Goal: Task Accomplishment & Management: Manage account settings

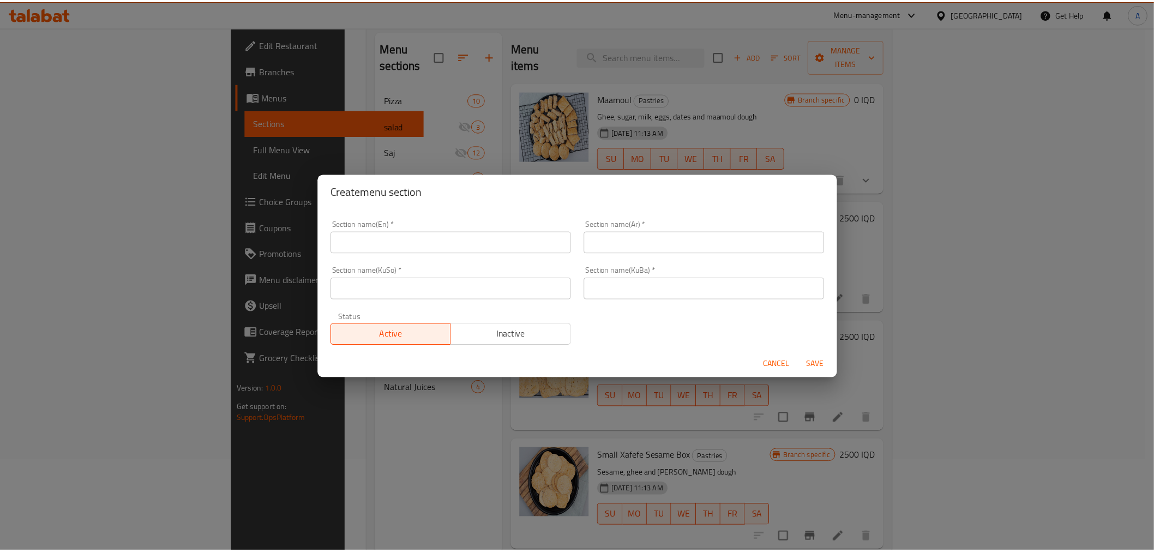
scroll to position [6261, 0]
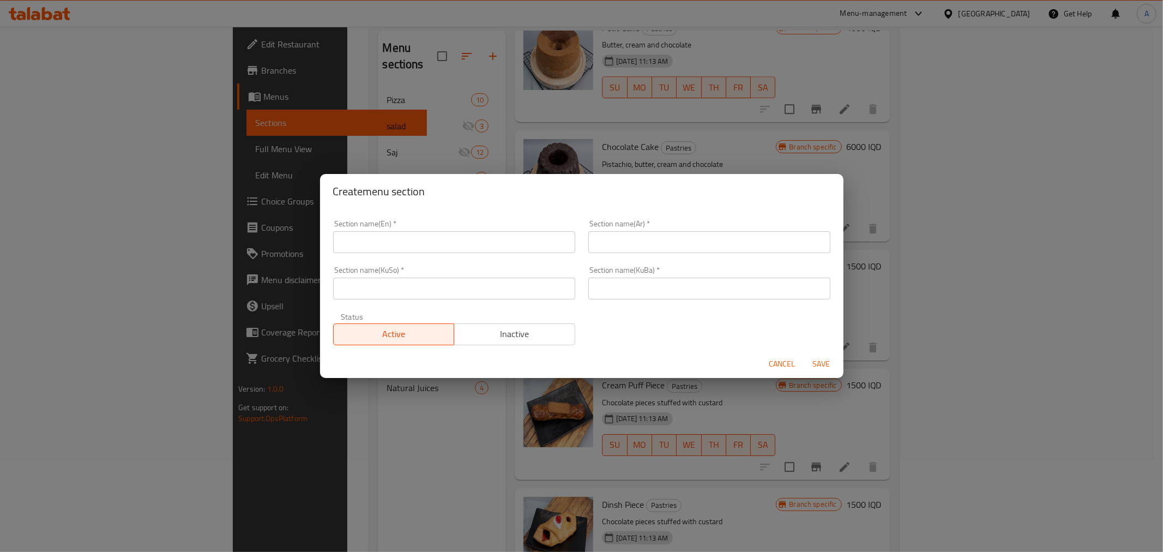
click at [438, 233] on input "text" at bounding box center [454, 242] width 242 height 22
drag, startPoint x: 786, startPoint y: 362, endPoint x: 521, endPoint y: 360, distance: 265.0
click at [786, 362] on span "Cancel" at bounding box center [782, 364] width 26 height 14
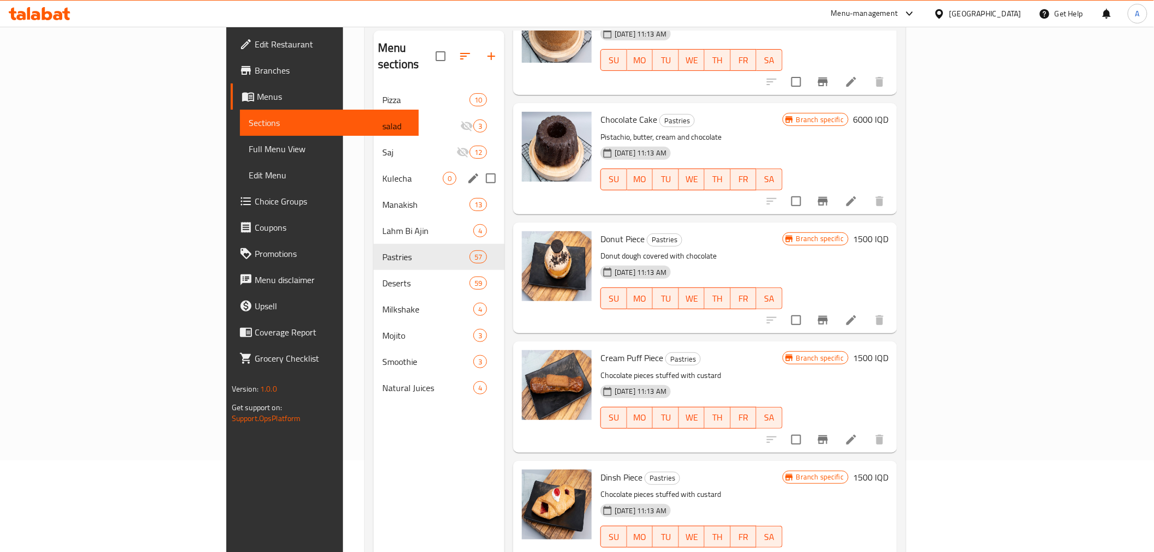
scroll to position [31, 0]
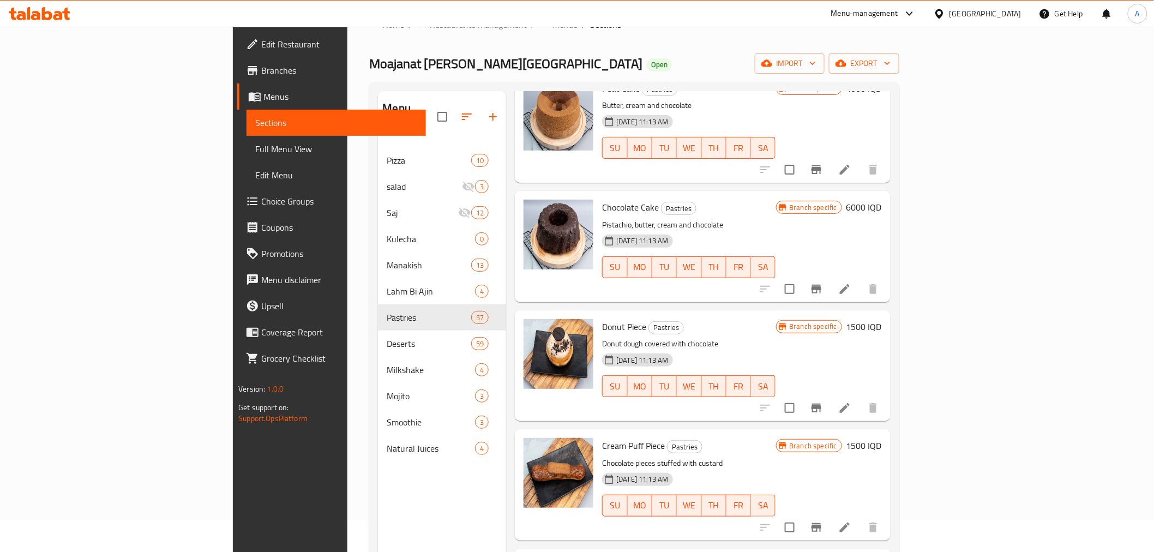
click at [486, 110] on icon "button" at bounding box center [492, 116] width 13 height 13
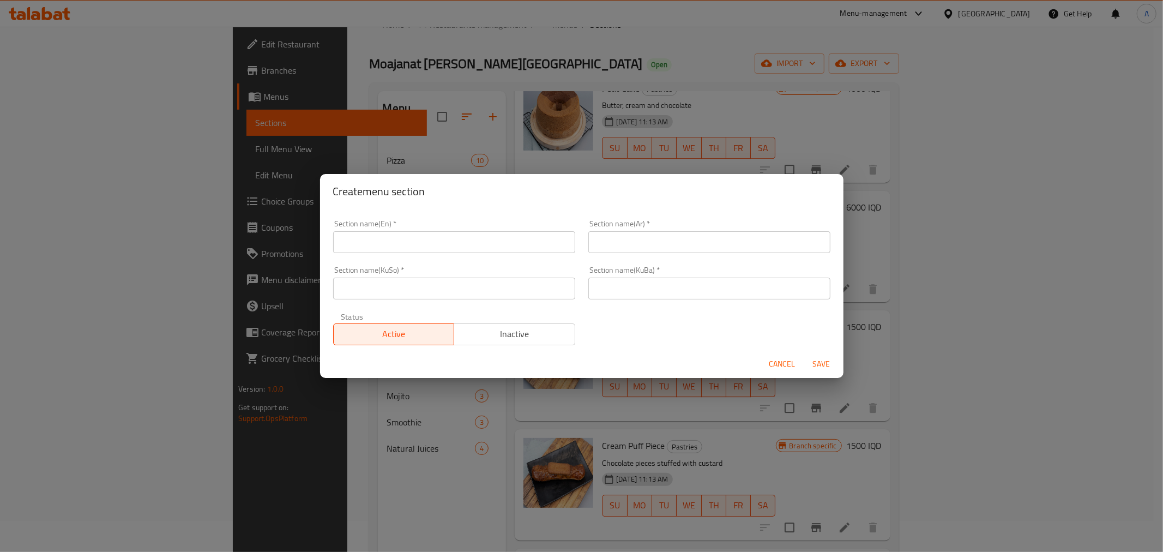
click at [390, 249] on input "text" at bounding box center [454, 242] width 242 height 22
type input "Cake"
click at [691, 252] on input "text" at bounding box center [709, 242] width 242 height 22
type input "كيك"
drag, startPoint x: 668, startPoint y: 276, endPoint x: 658, endPoint y: 282, distance: 11.5
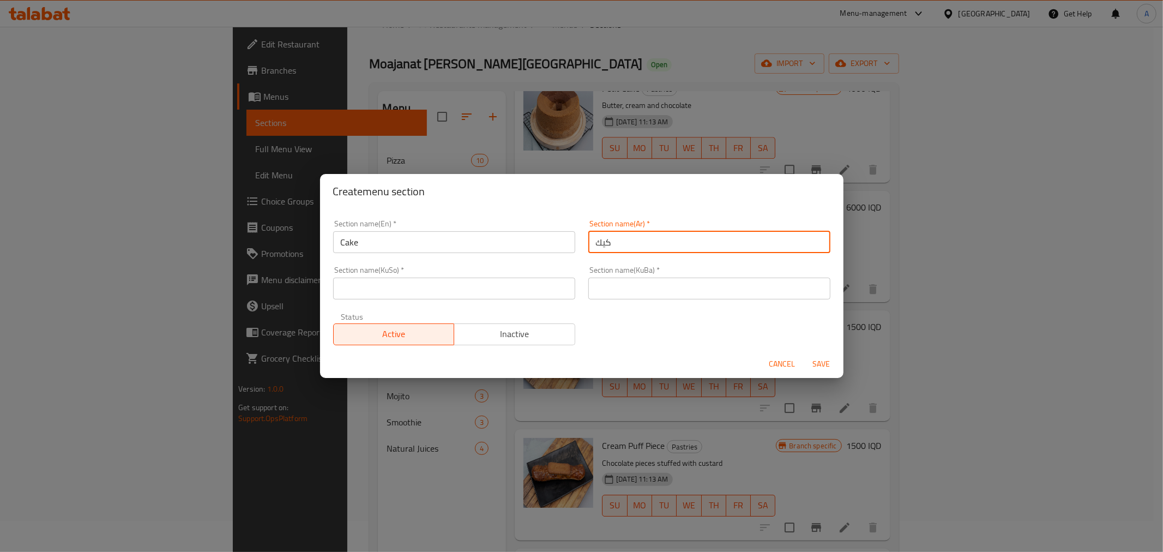
click at [668, 278] on input "text" at bounding box center [709, 289] width 242 height 22
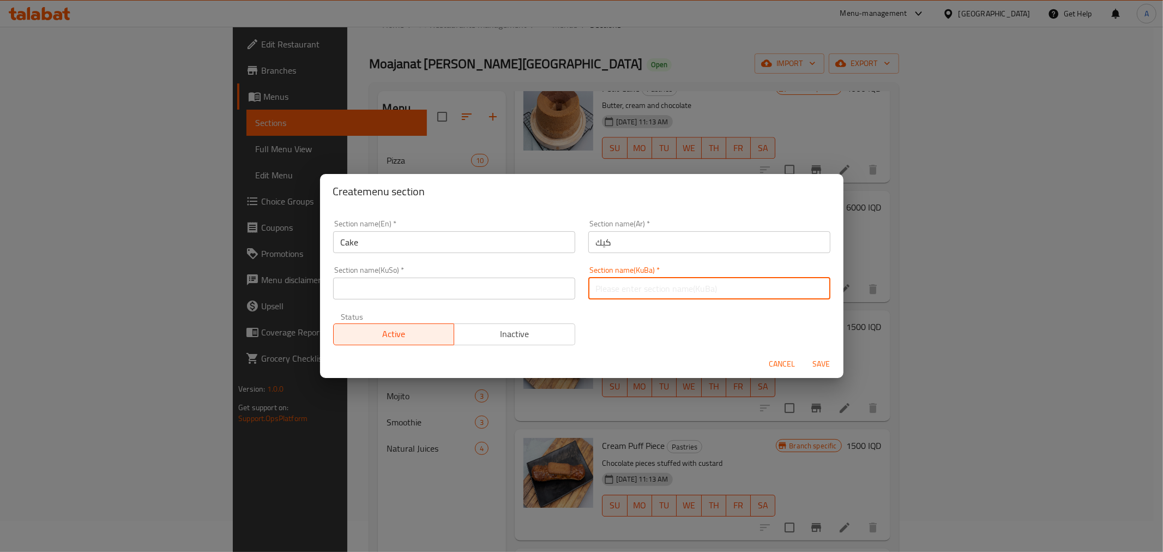
paste input "كيك"
type input "كيك"
click at [529, 286] on input "text" at bounding box center [454, 289] width 242 height 22
paste input "كيك"
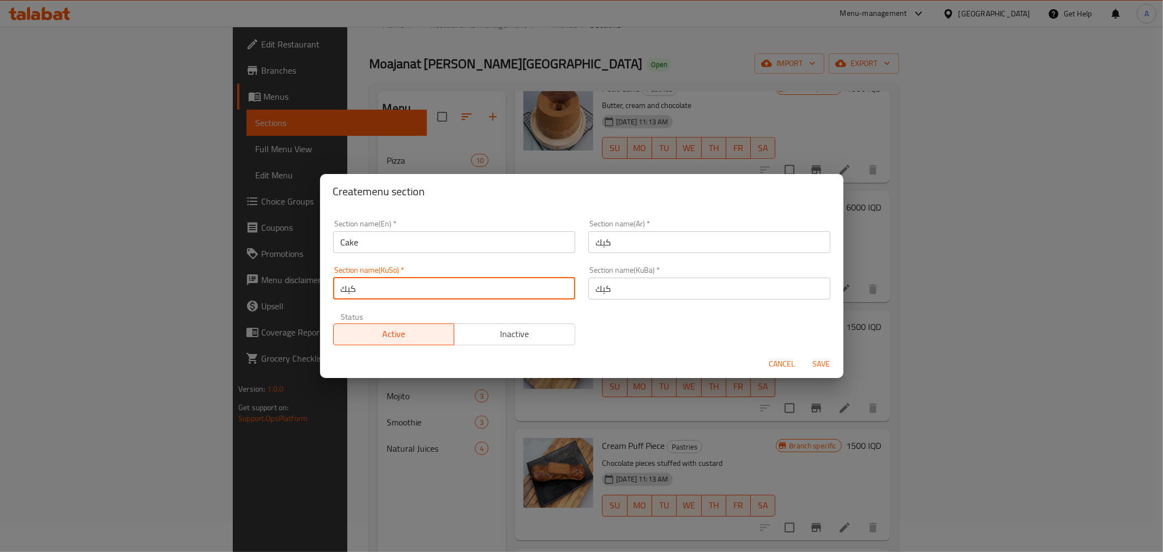
type input "كيك"
click at [820, 357] on span "Save" at bounding box center [822, 364] width 26 height 14
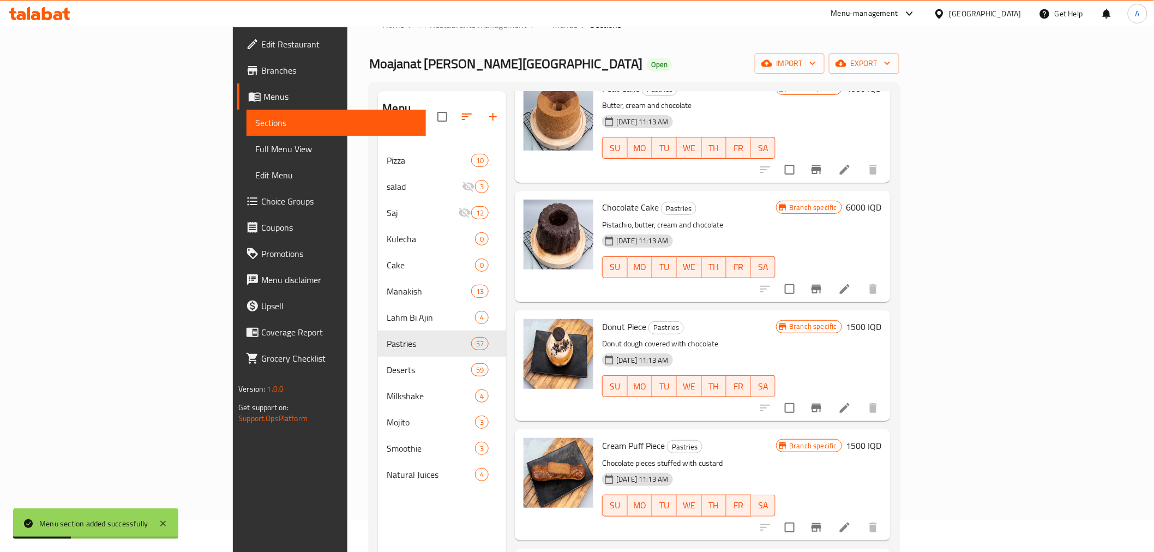
click at [480, 104] on button "button" at bounding box center [493, 117] width 26 height 26
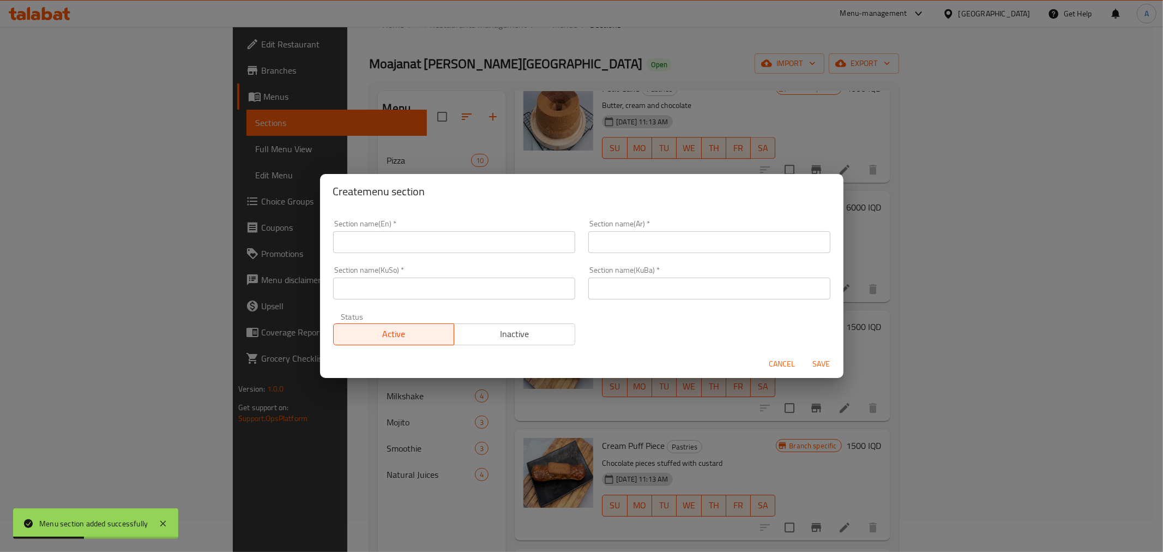
click at [426, 240] on input "text" at bounding box center [454, 242] width 242 height 22
paste input "Pastries"
type input "Pastries"
click at [660, 246] on input "text" at bounding box center [709, 242] width 242 height 22
paste input "معجنات"
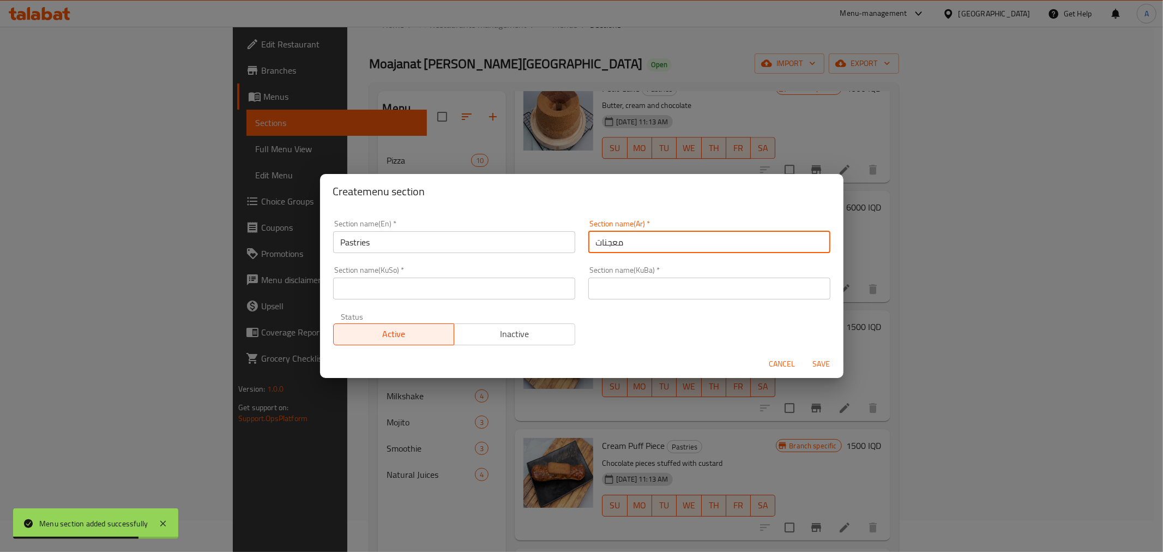
type input "معجنات"
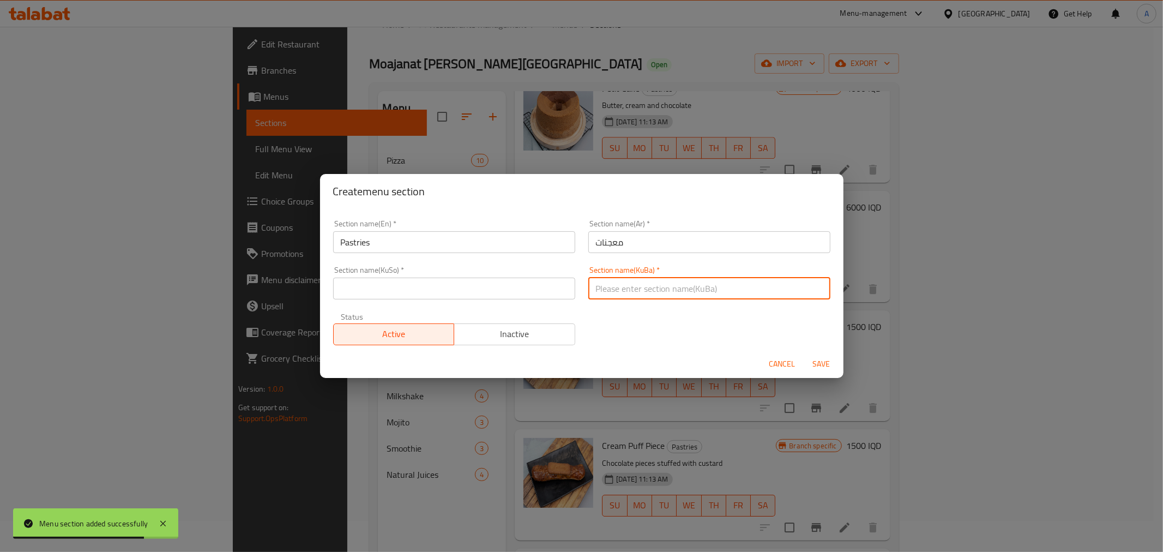
click at [607, 294] on input "text" at bounding box center [709, 289] width 242 height 22
paste input "معجنات"
type input "معجنات"
click at [505, 289] on input "text" at bounding box center [454, 289] width 242 height 22
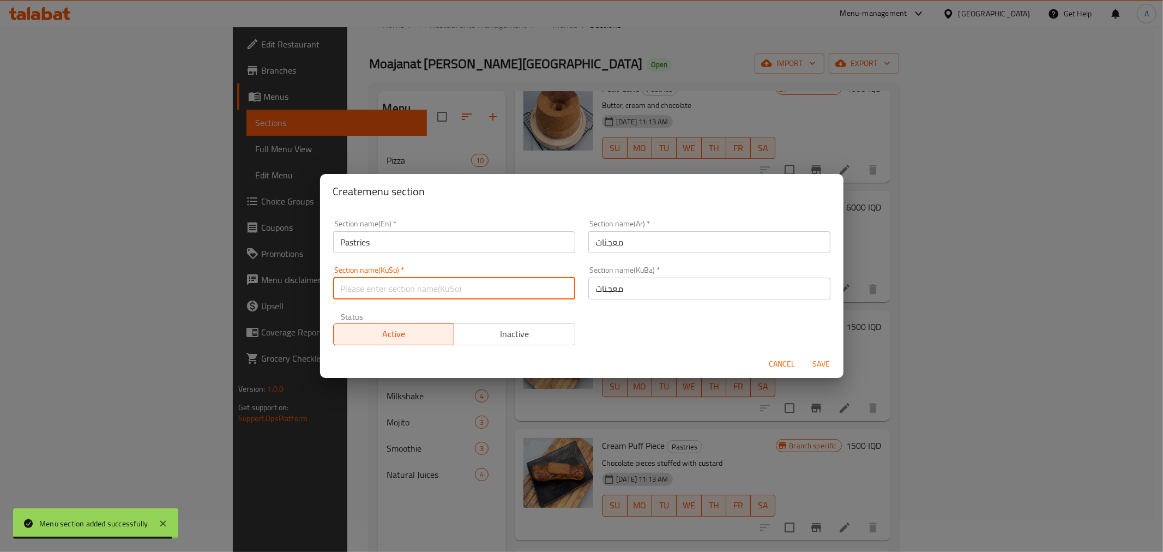
paste input "معجنات"
type input "معجنات"
click at [831, 361] on span "Save" at bounding box center [822, 364] width 26 height 14
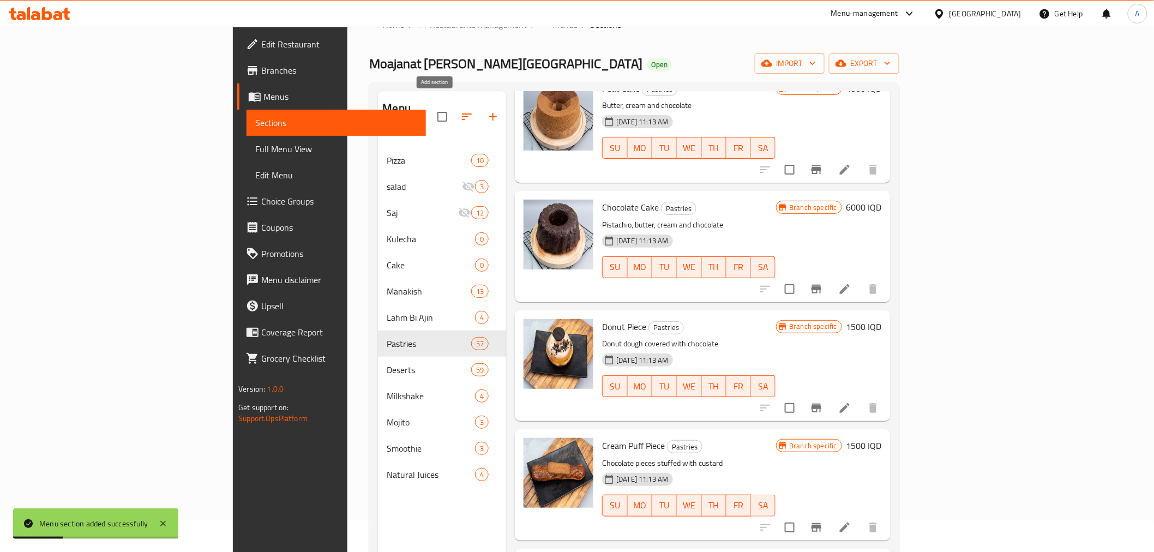
click at [486, 110] on icon "button" at bounding box center [492, 116] width 13 height 13
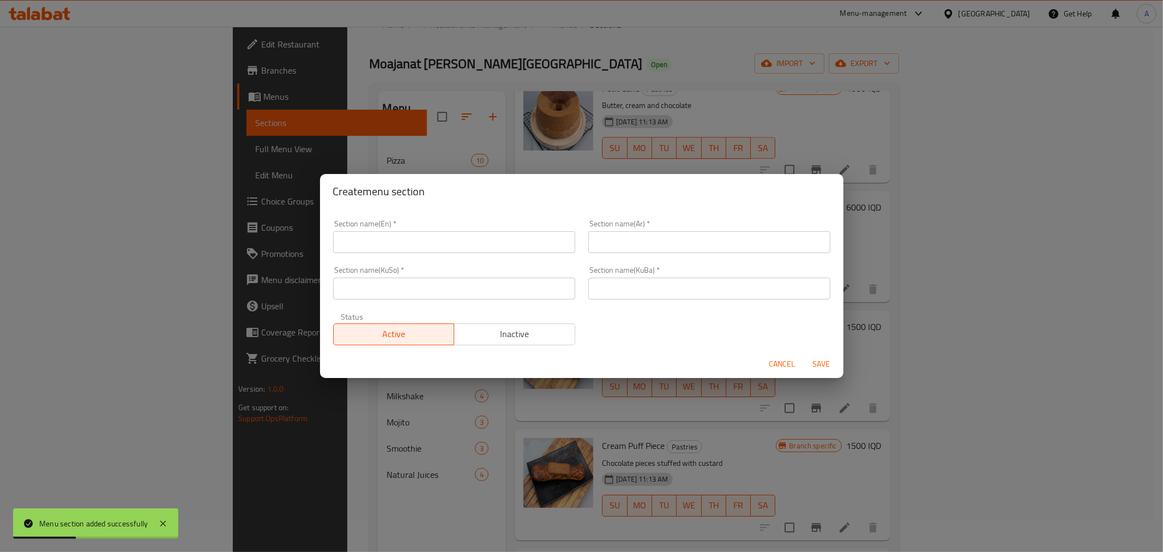
click at [369, 247] on input "text" at bounding box center [454, 242] width 242 height 22
paste input "Nestle"
type input "Nestle"
click at [625, 233] on input "text" at bounding box center [709, 242] width 242 height 22
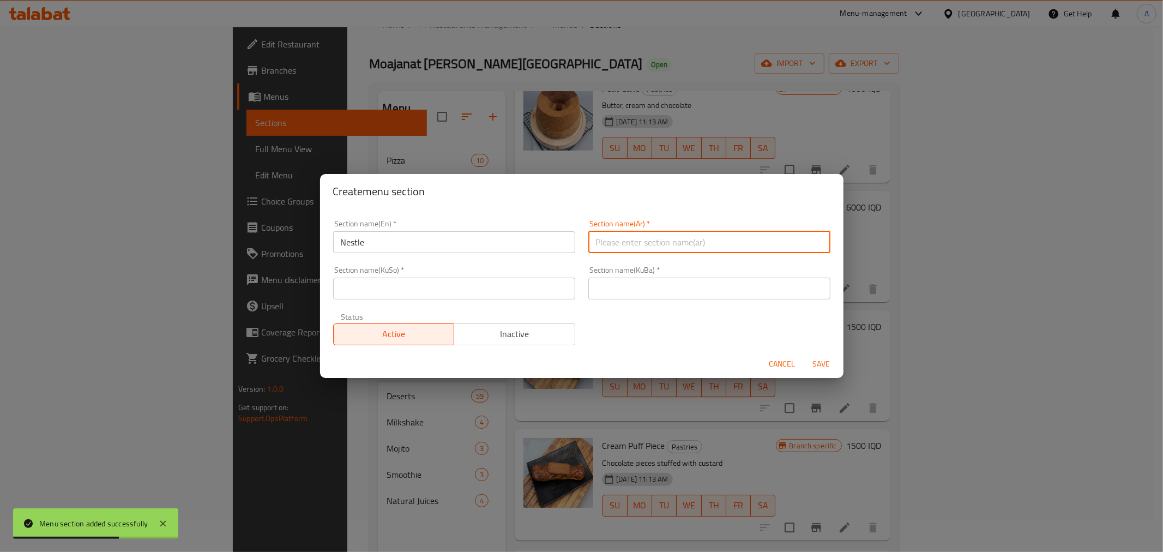
paste input "نستلة"
type input "نستلة"
click at [582, 284] on div "Section name(KuBa)   * Section name(KuBa) *" at bounding box center [709, 283] width 255 height 46
click at [592, 291] on input "text" at bounding box center [709, 289] width 242 height 22
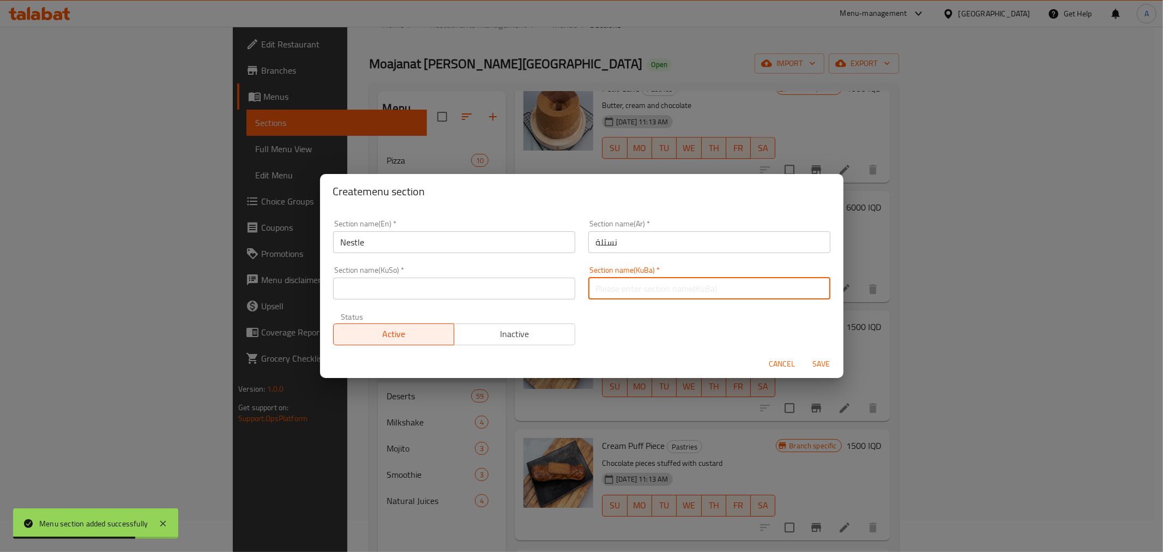
paste input "نستلة"
type input "نستلة"
click at [534, 284] on input "text" at bounding box center [454, 289] width 242 height 22
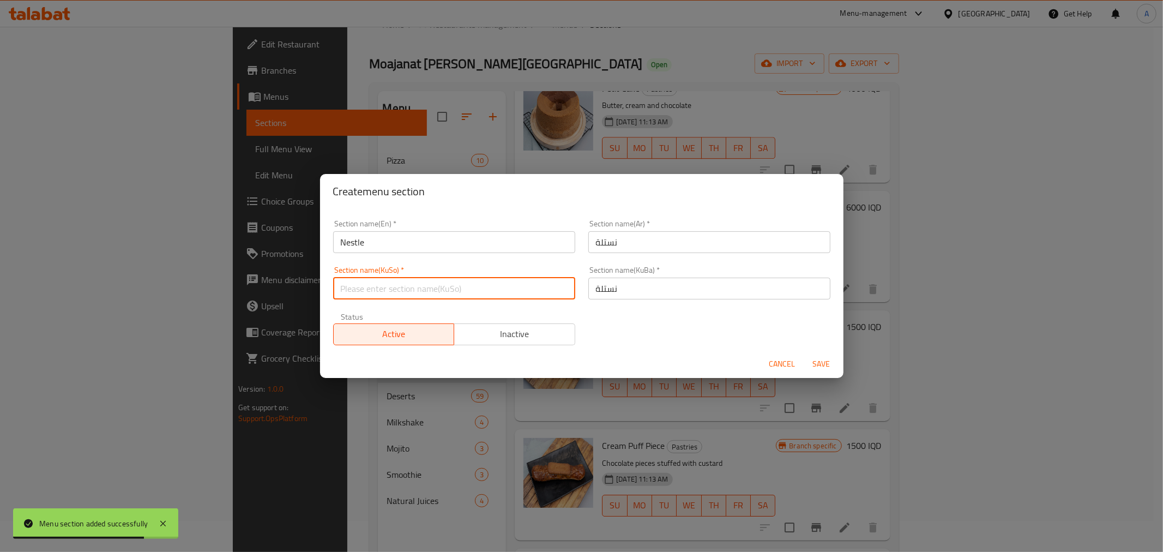
paste input "نستلة"
type input "نستلة"
click at [812, 363] on span "Save" at bounding box center [822, 364] width 26 height 14
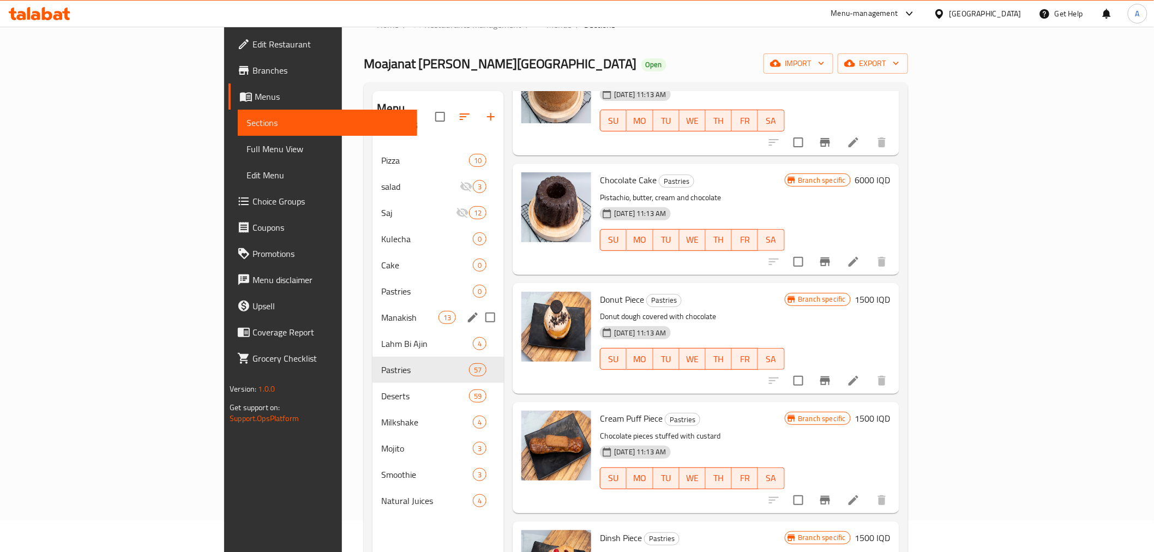
click at [372, 304] on div "Manakish 13" at bounding box center [437, 317] width 131 height 26
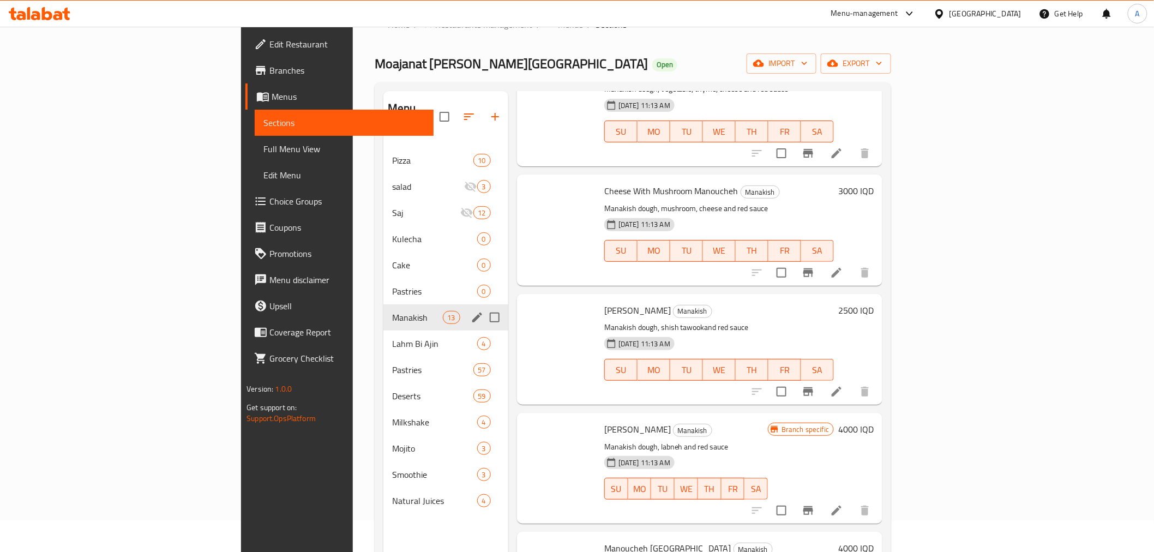
scroll to position [1023, 0]
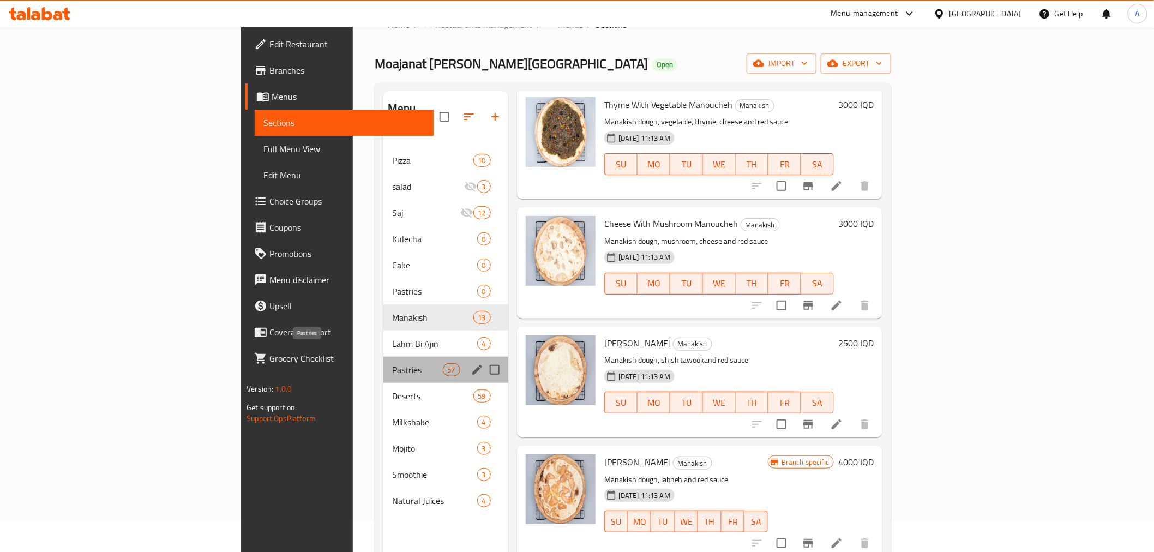
click at [392, 363] on span "Pastries" at bounding box center [417, 369] width 51 height 13
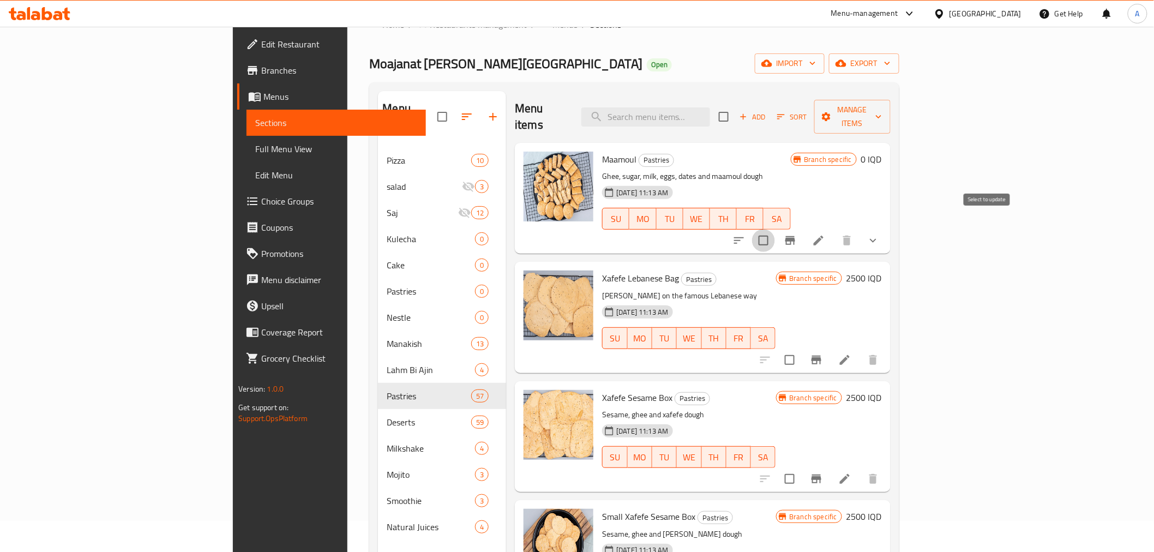
click at [775, 229] on input "checkbox" at bounding box center [763, 240] width 23 height 23
checkbox input "true"
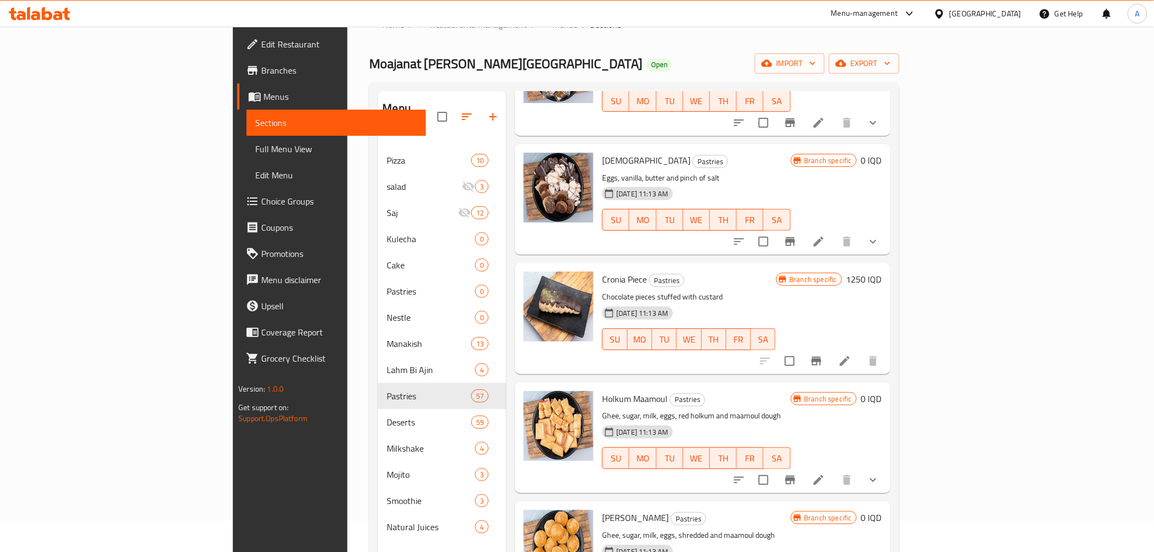
scroll to position [3453, 0]
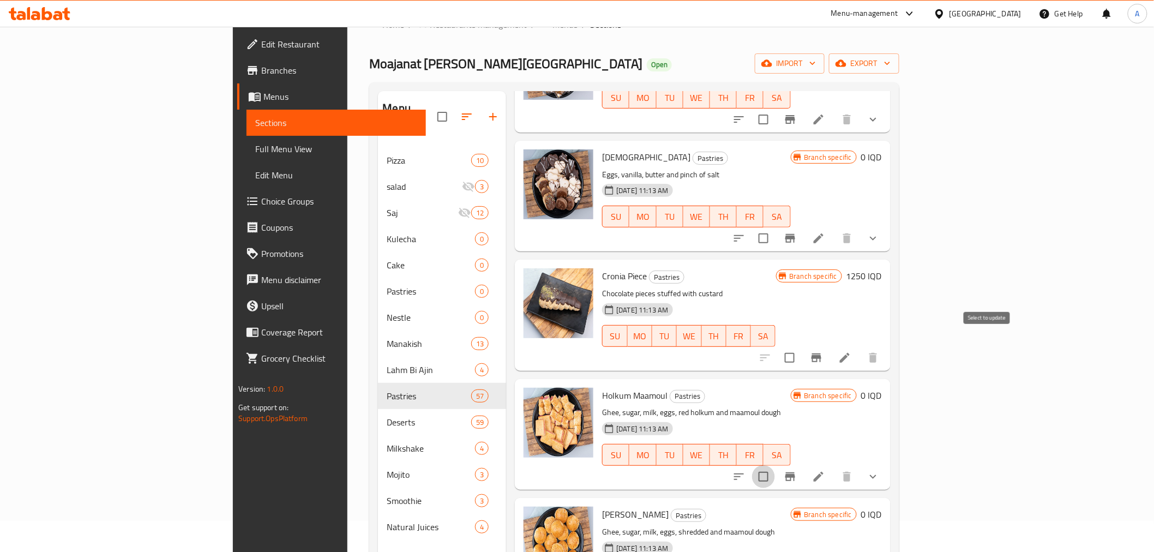
click at [775, 465] on input "checkbox" at bounding box center [763, 476] width 23 height 23
checkbox input "true"
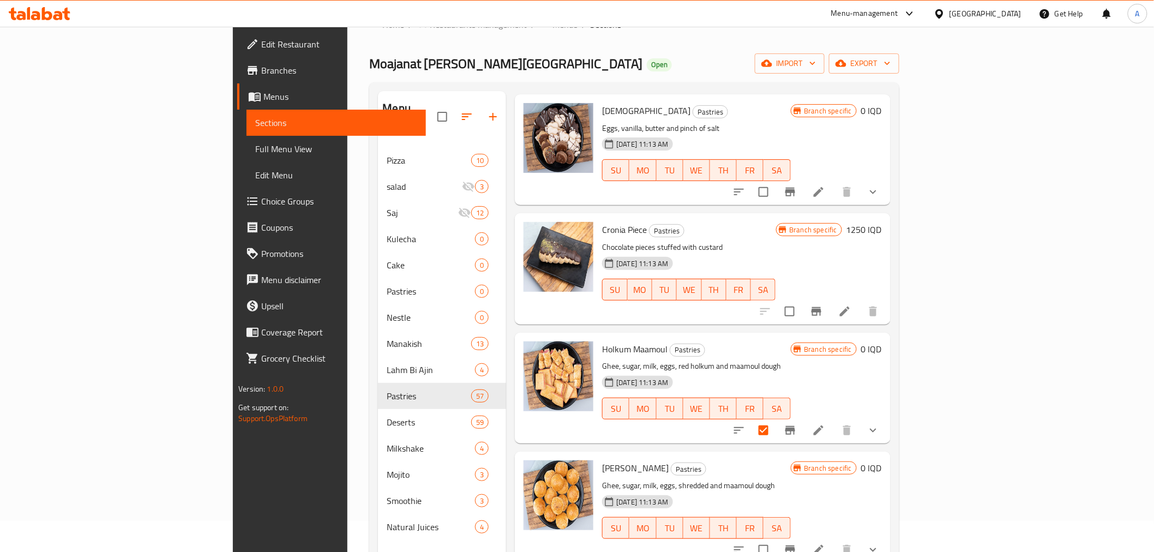
scroll to position [3574, 0]
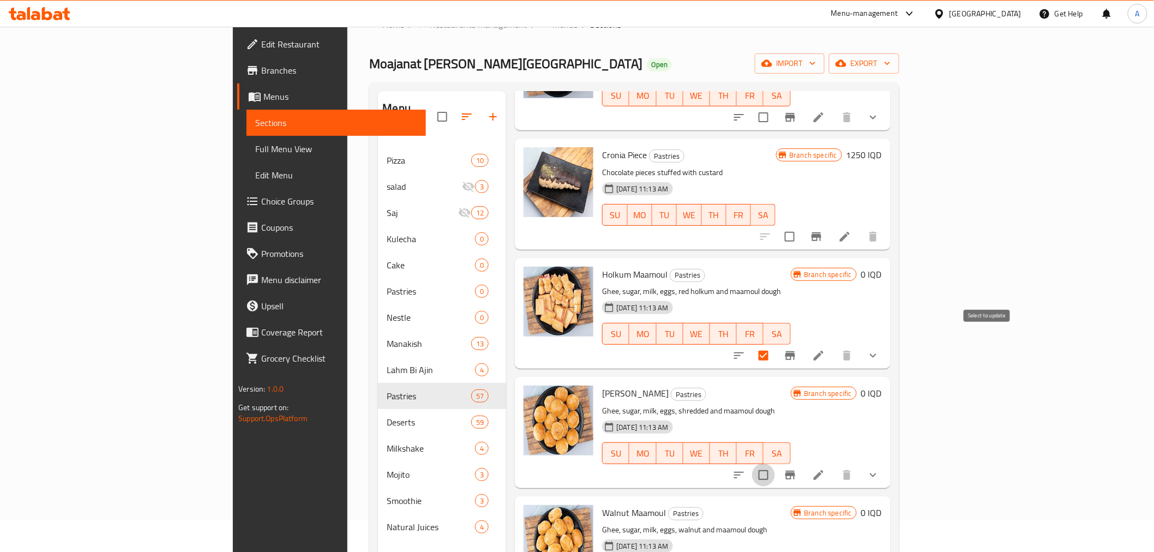
click at [775, 463] on input "checkbox" at bounding box center [763, 474] width 23 height 23
checkbox input "true"
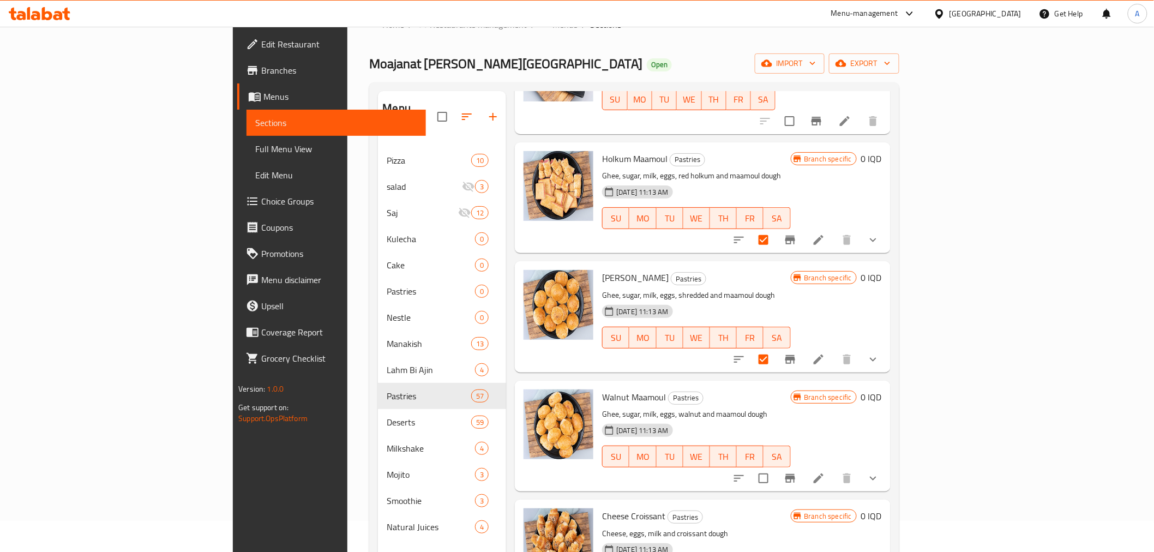
scroll to position [3695, 0]
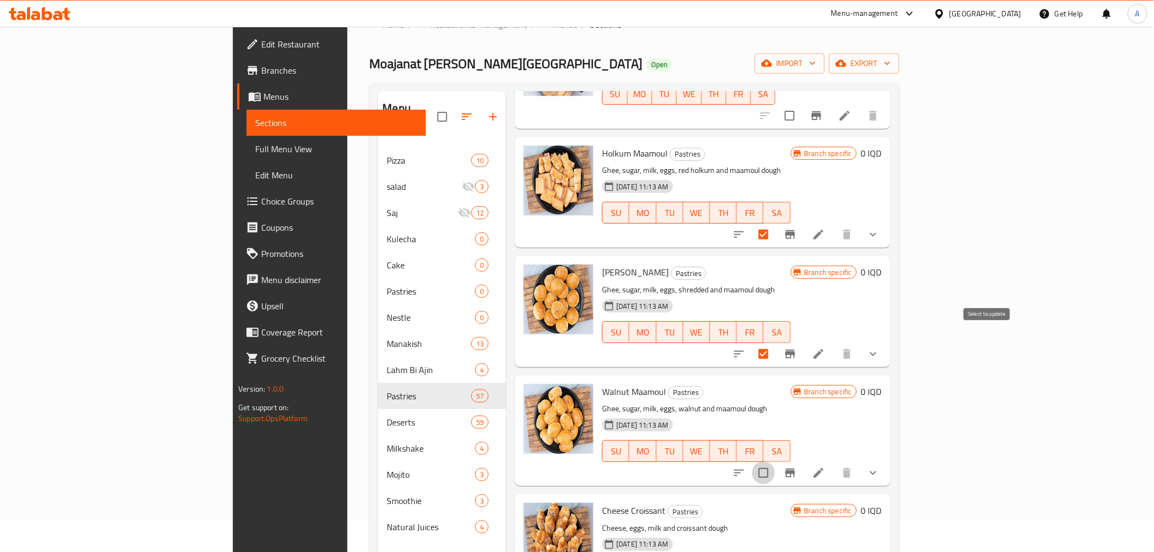
click at [775, 461] on input "checkbox" at bounding box center [763, 472] width 23 height 23
checkbox input "true"
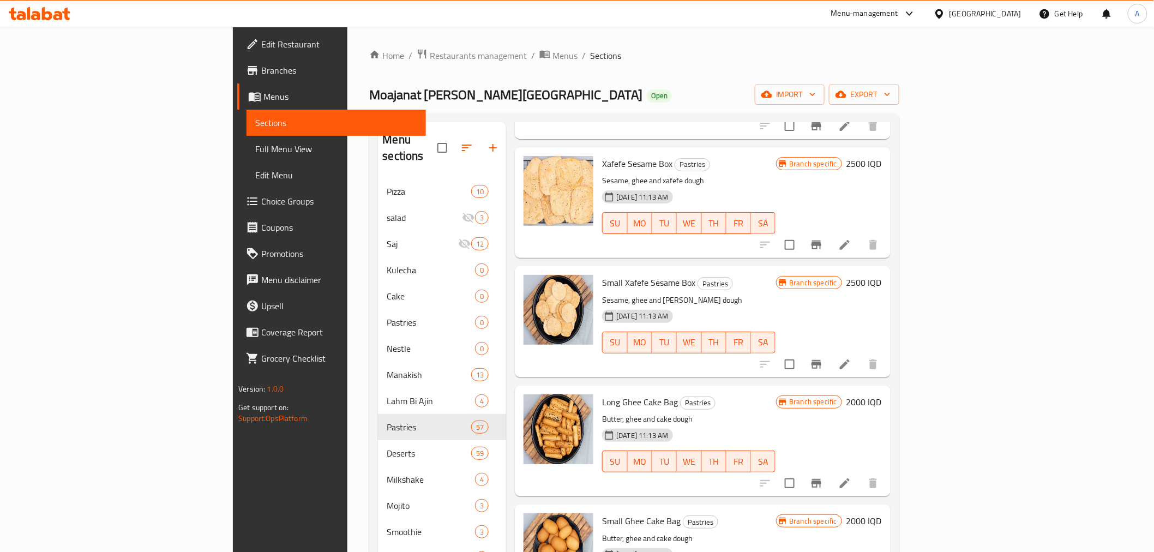
scroll to position [0, 0]
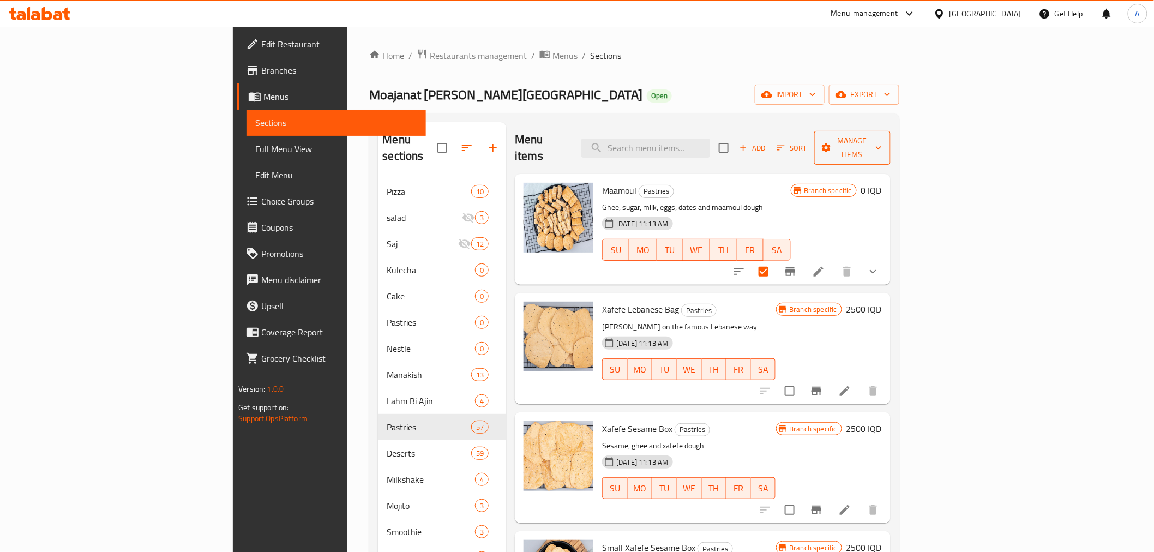
click at [882, 140] on span "Manage items" at bounding box center [852, 147] width 59 height 27
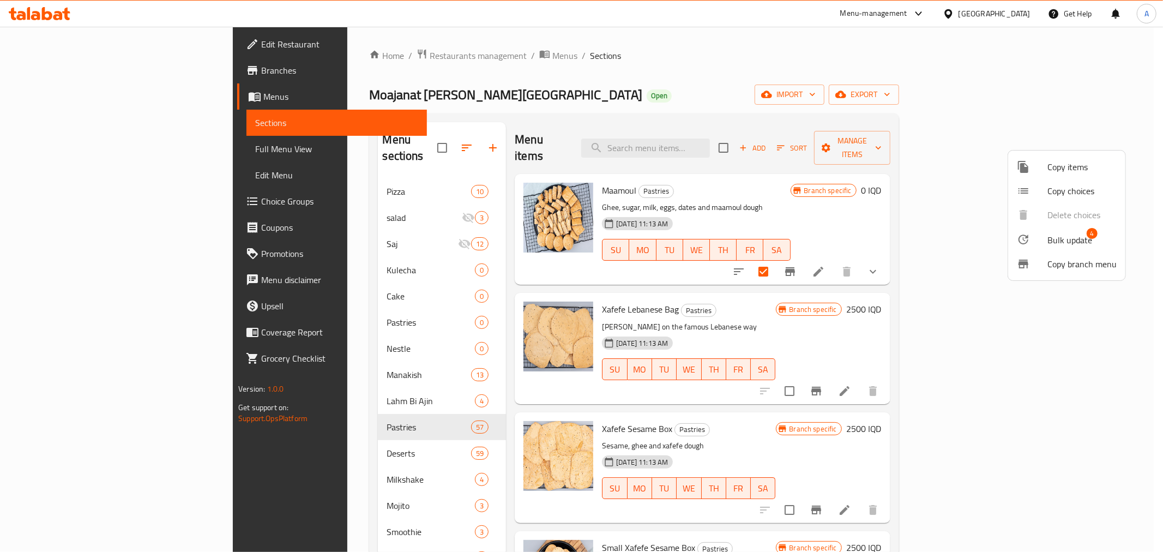
click at [1070, 234] on span "Bulk update" at bounding box center [1069, 239] width 45 height 13
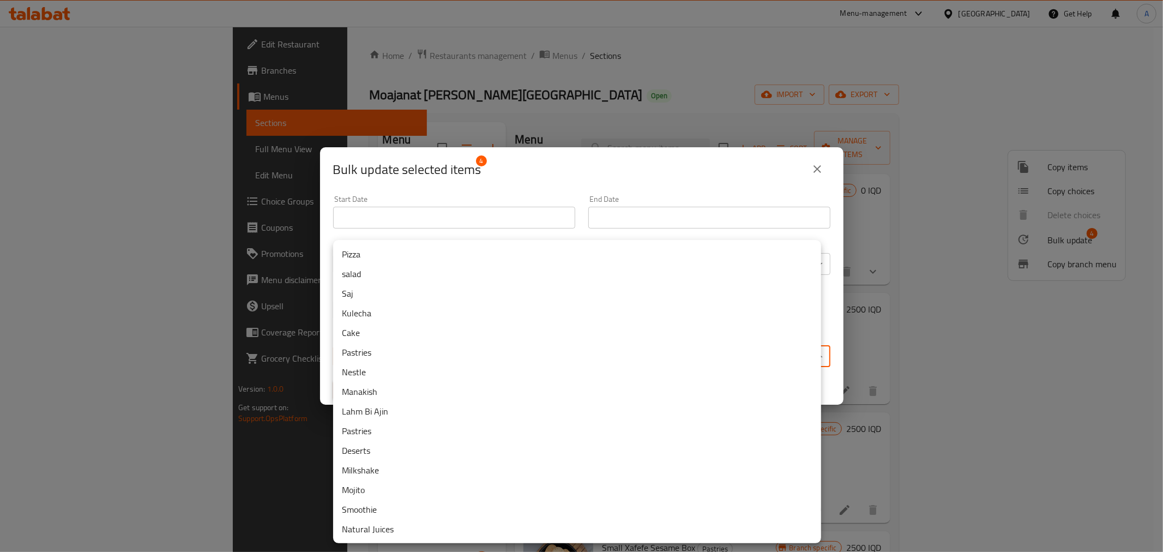
click at [439, 351] on body "​ Menu-management [GEOGRAPHIC_DATA] Get Help A Edit Restaurant Branches Menus S…" at bounding box center [581, 289] width 1163 height 525
click at [385, 310] on li "Kulecha" at bounding box center [577, 313] width 488 height 20
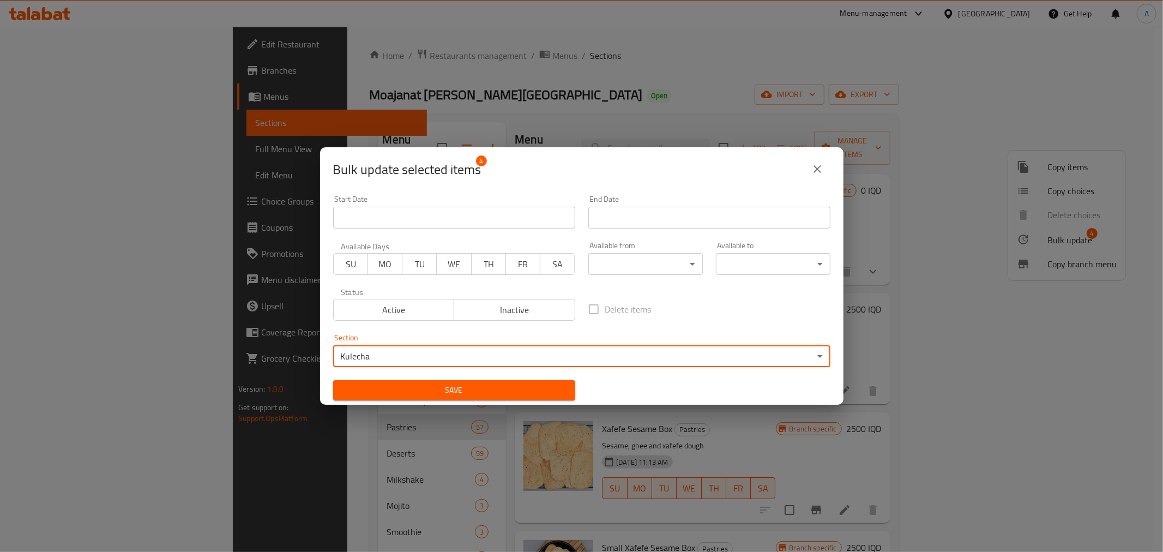
click at [424, 385] on span "Save" at bounding box center [454, 390] width 225 height 14
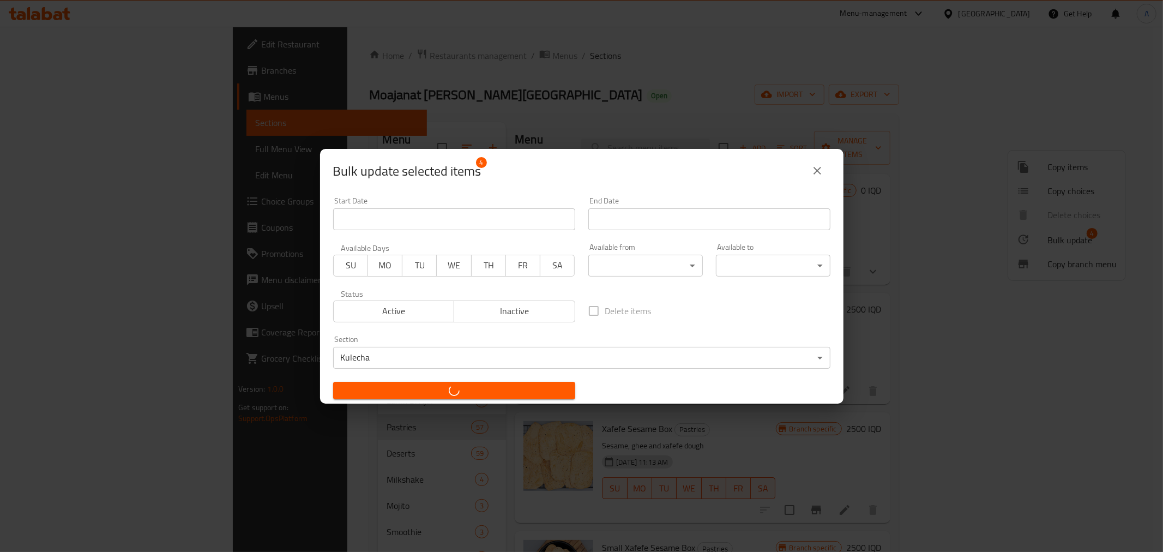
checkbox input "false"
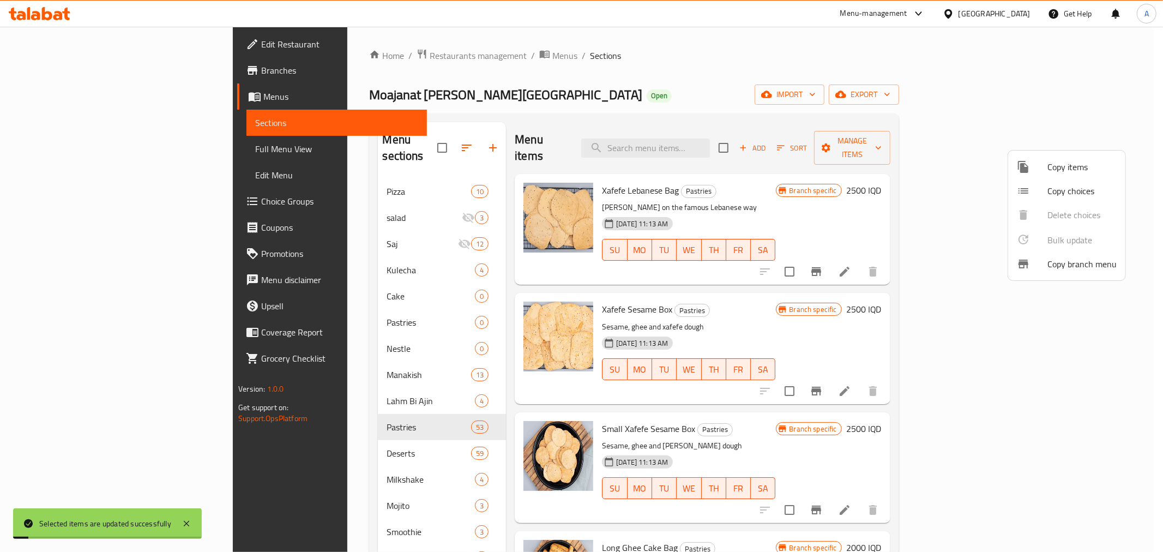
click at [567, 113] on div at bounding box center [581, 276] width 1163 height 552
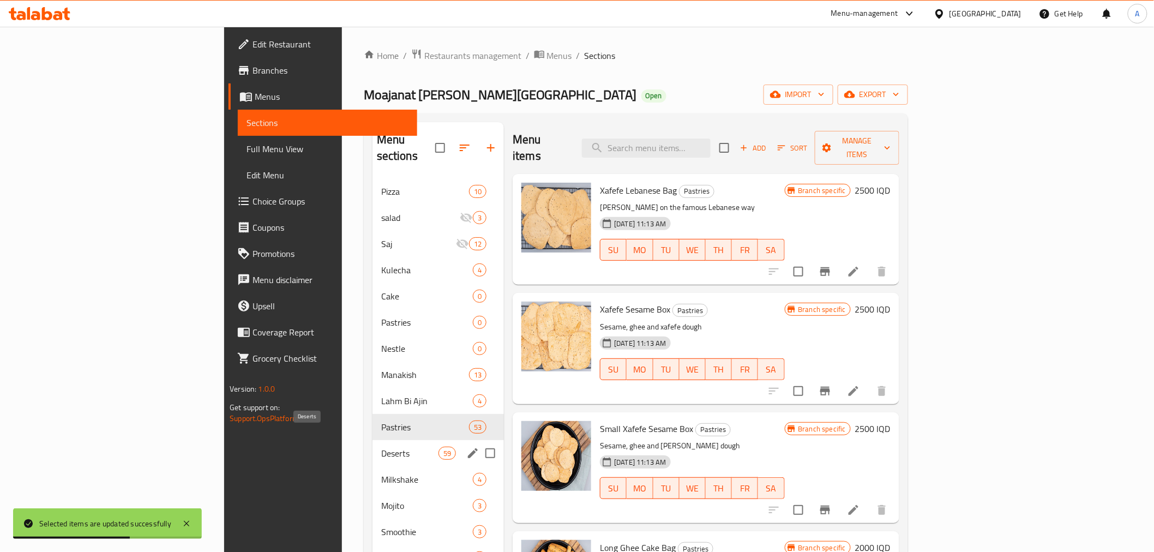
click at [381, 447] on span "Deserts" at bounding box center [409, 453] width 57 height 13
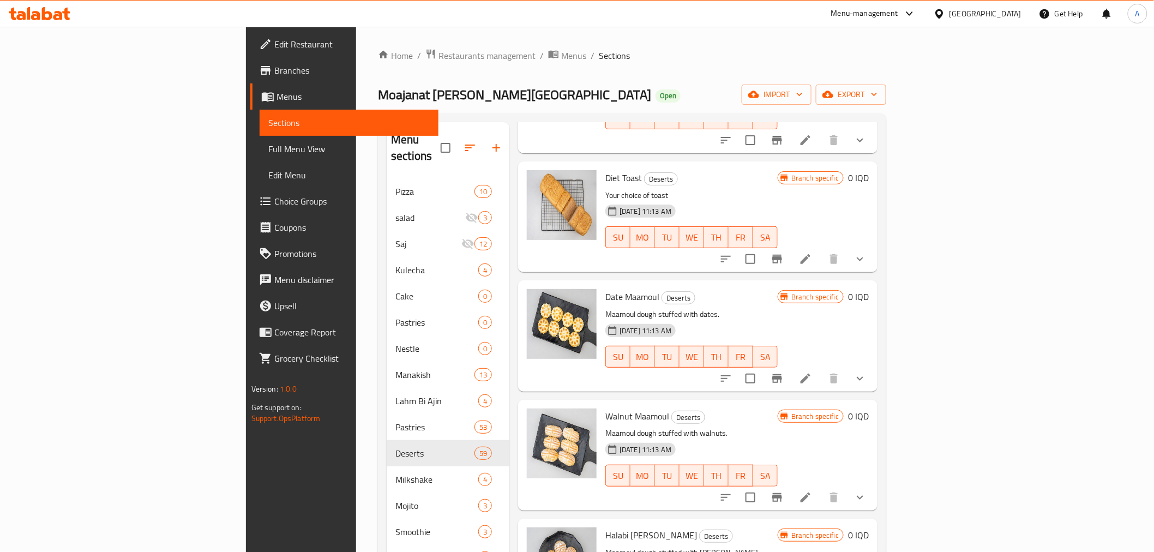
scroll to position [1696, 0]
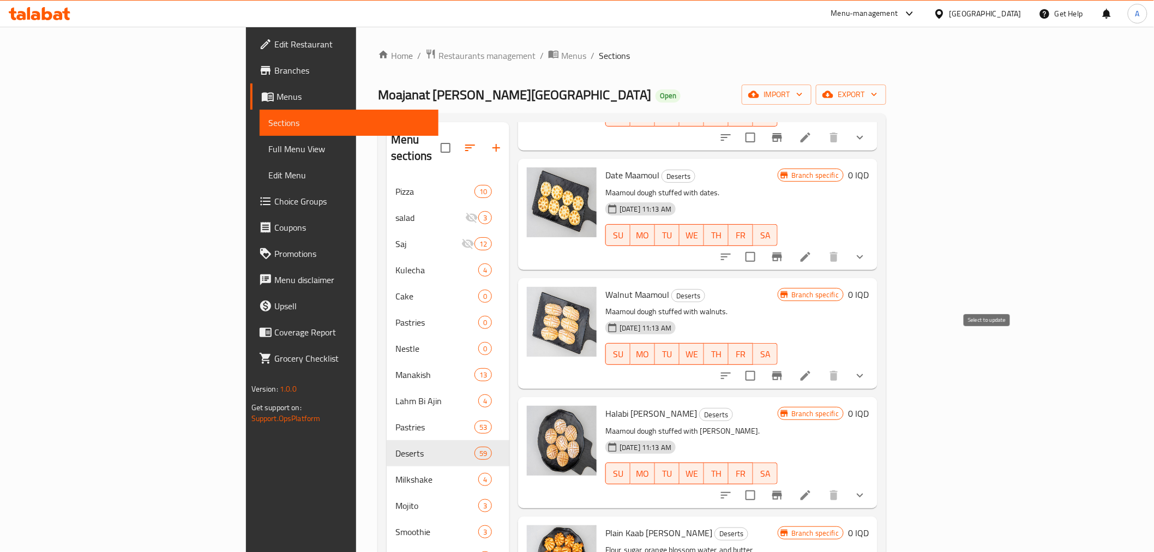
click at [762, 364] on input "checkbox" at bounding box center [750, 375] width 23 height 23
checkbox input "true"
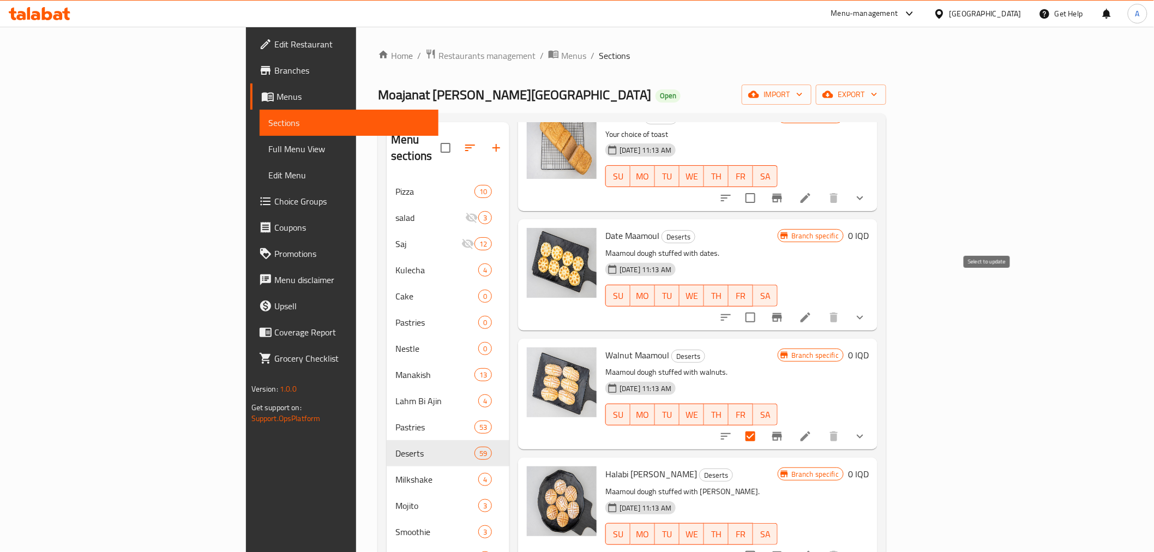
click at [762, 306] on input "checkbox" at bounding box center [750, 317] width 23 height 23
checkbox input "true"
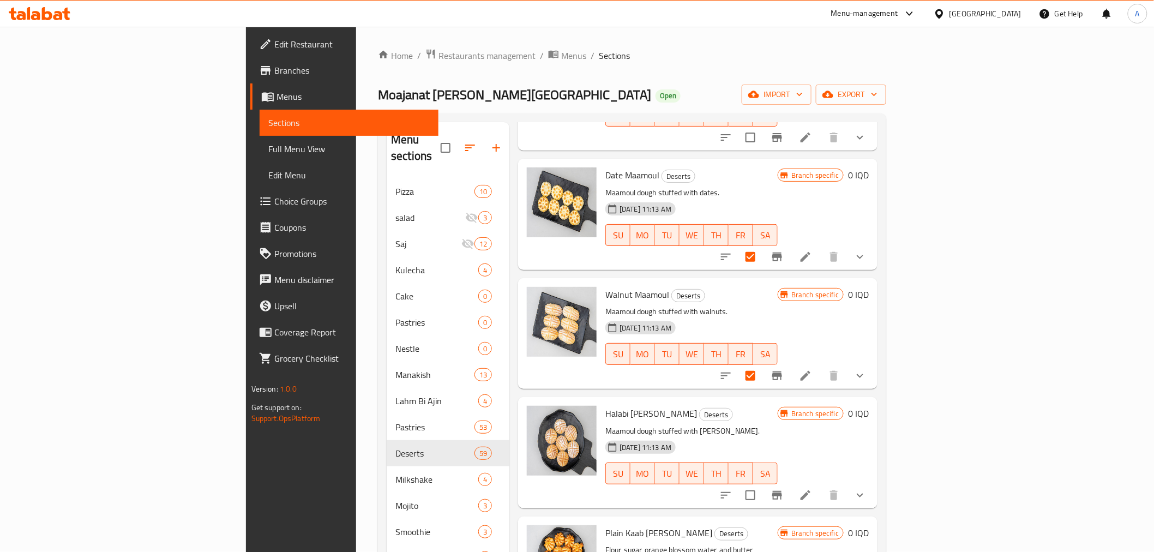
scroll to position [1757, 0]
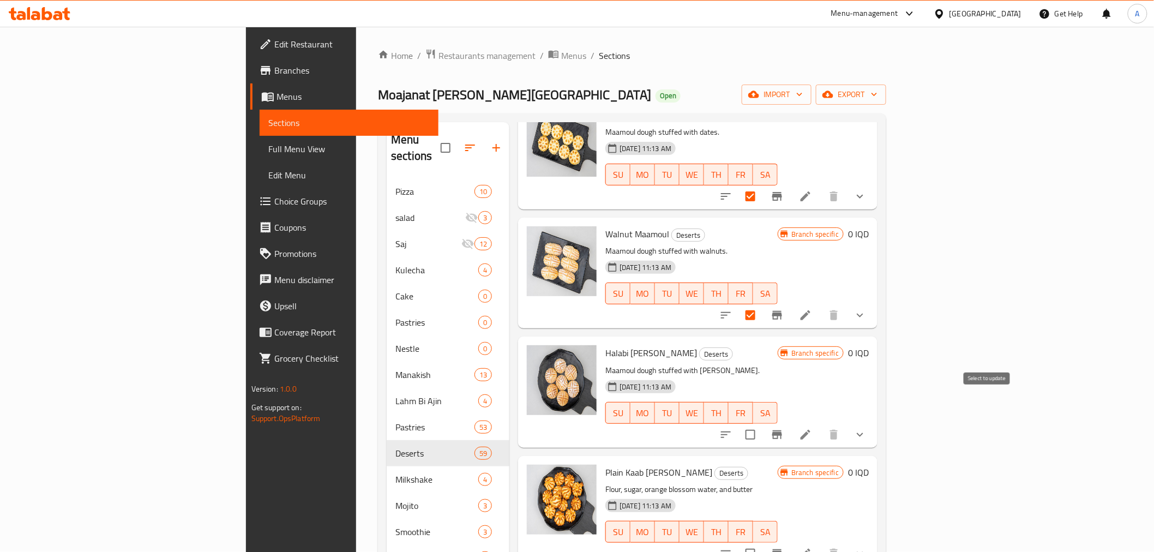
click at [762, 423] on input "checkbox" at bounding box center [750, 434] width 23 height 23
checkbox input "true"
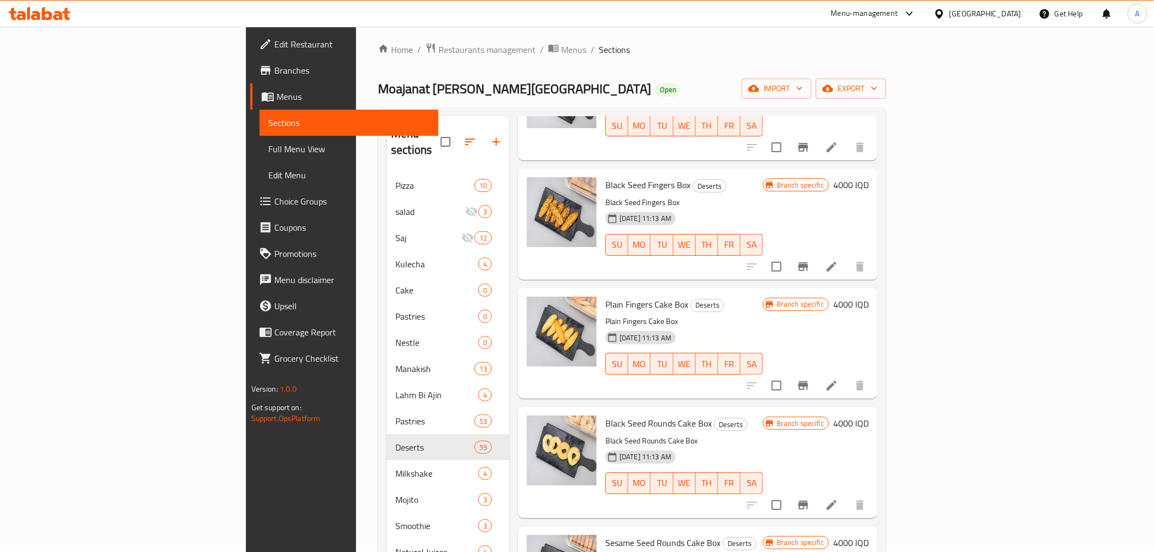
scroll to position [0, 0]
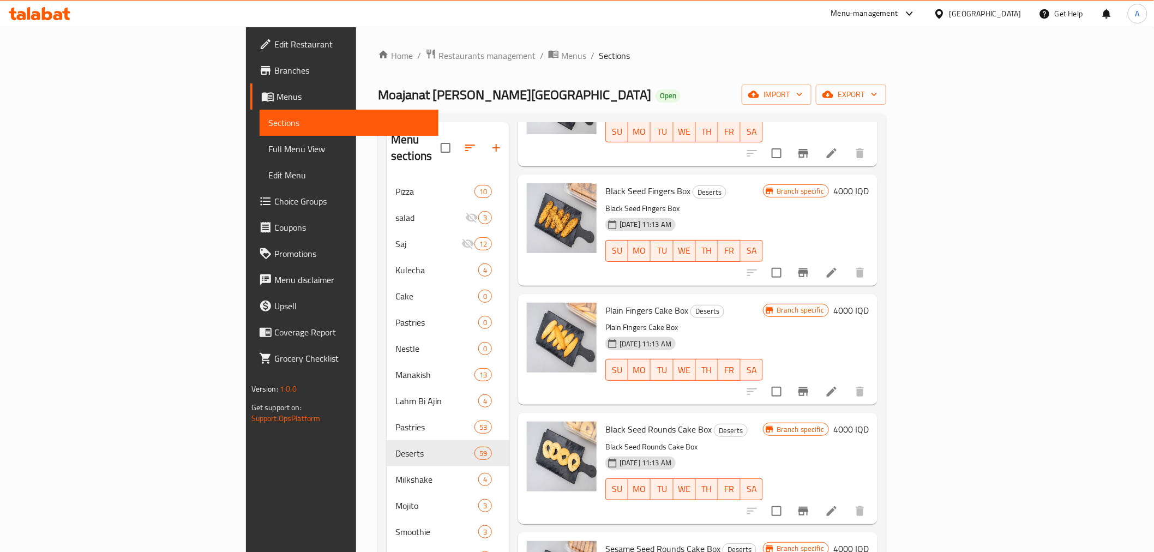
drag, startPoint x: 1138, startPoint y: 417, endPoint x: 1148, endPoint y: 225, distance: 192.1
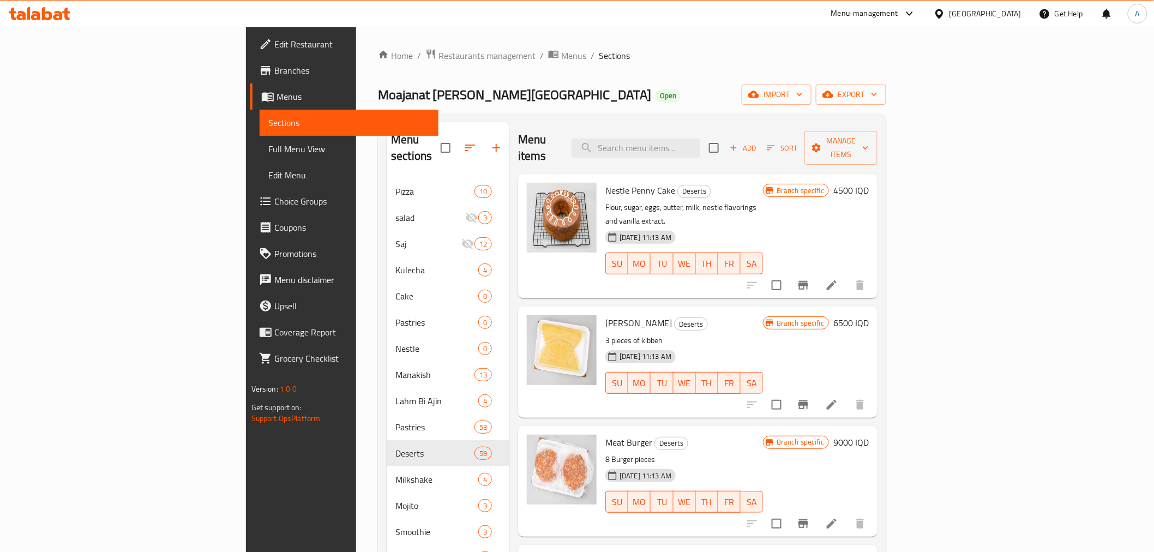
drag, startPoint x: 868, startPoint y: 367, endPoint x: 879, endPoint y: 142, distance: 226.0
click at [822, 144] on icon "button" at bounding box center [816, 147] width 11 height 11
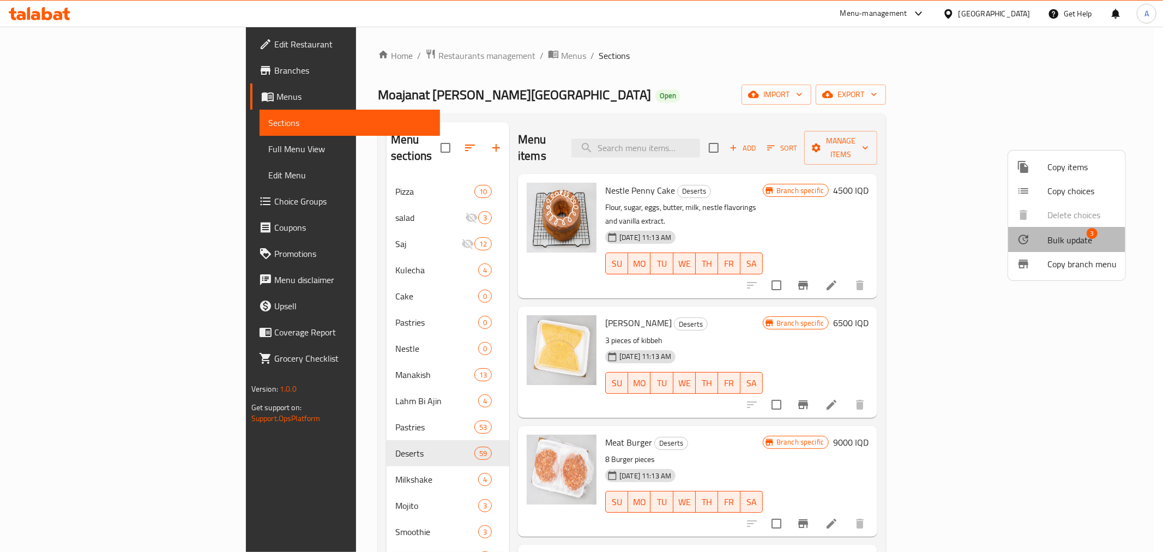
click at [1056, 246] on span "Bulk update" at bounding box center [1069, 239] width 45 height 13
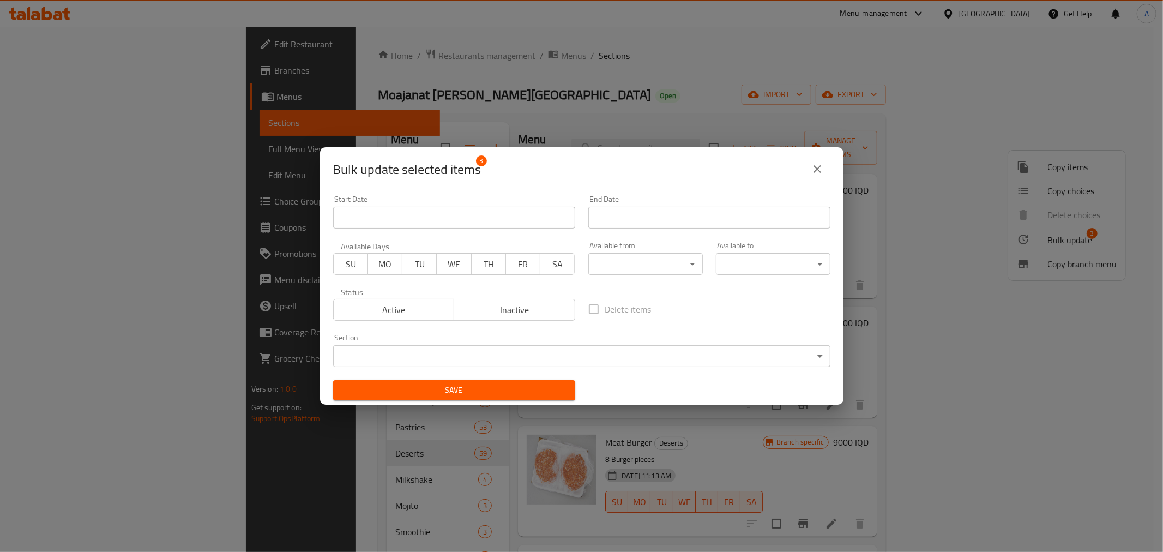
click at [519, 352] on body "​ Menu-management [GEOGRAPHIC_DATA] Get Help A Edit Restaurant Branches Menus S…" at bounding box center [581, 289] width 1163 height 525
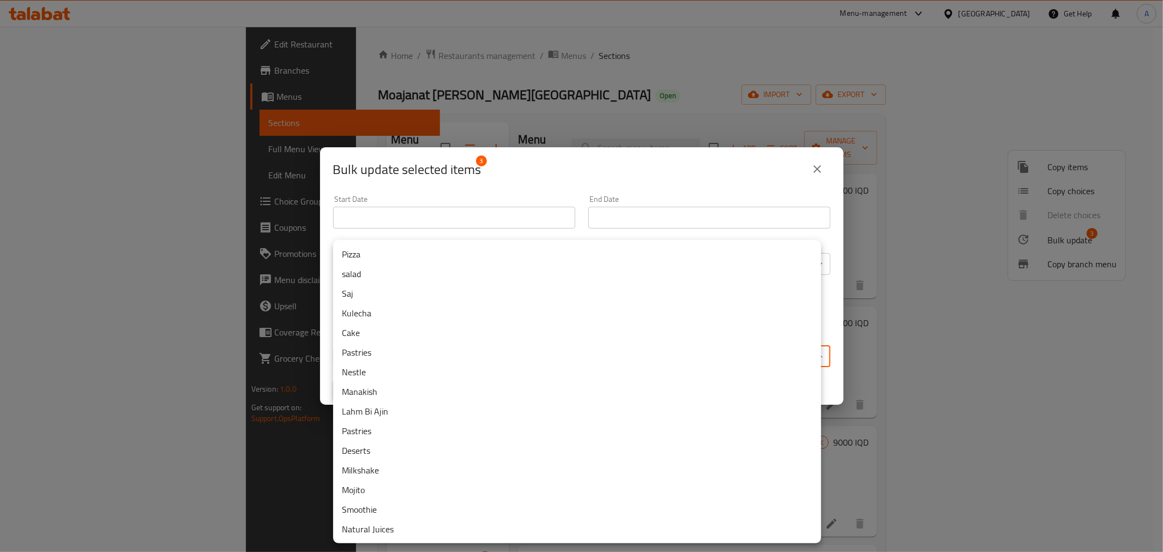
click at [378, 309] on li "Kulecha" at bounding box center [577, 313] width 488 height 20
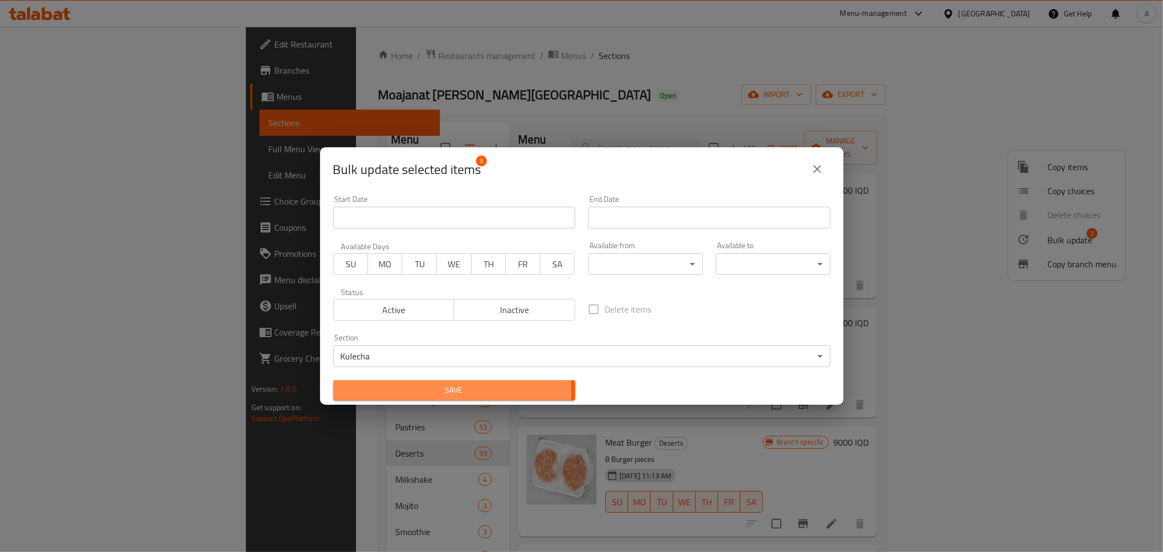
click at [405, 393] on span "Save" at bounding box center [454, 390] width 225 height 14
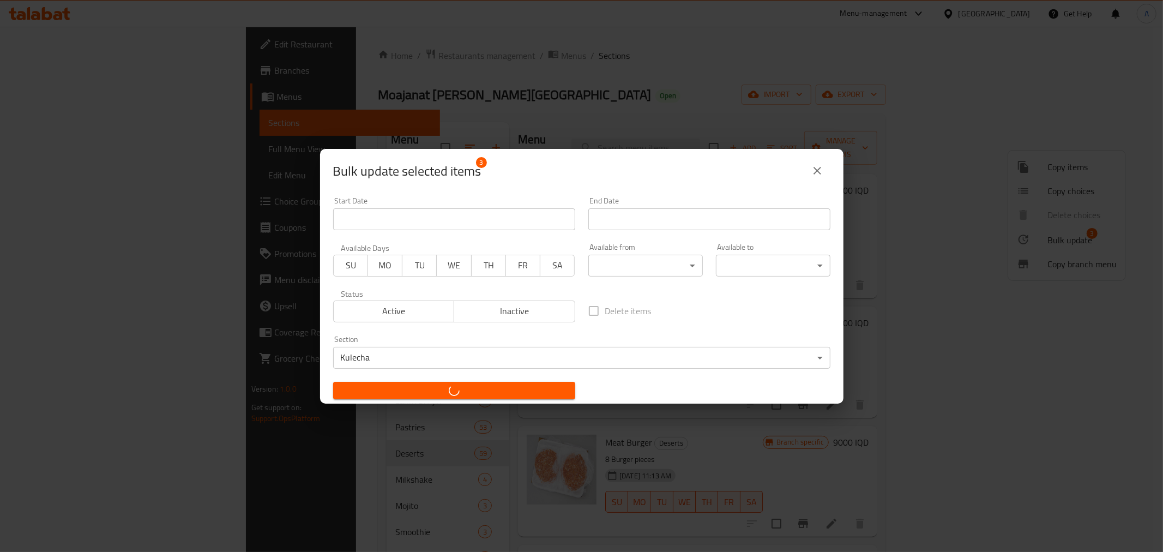
checkbox input "false"
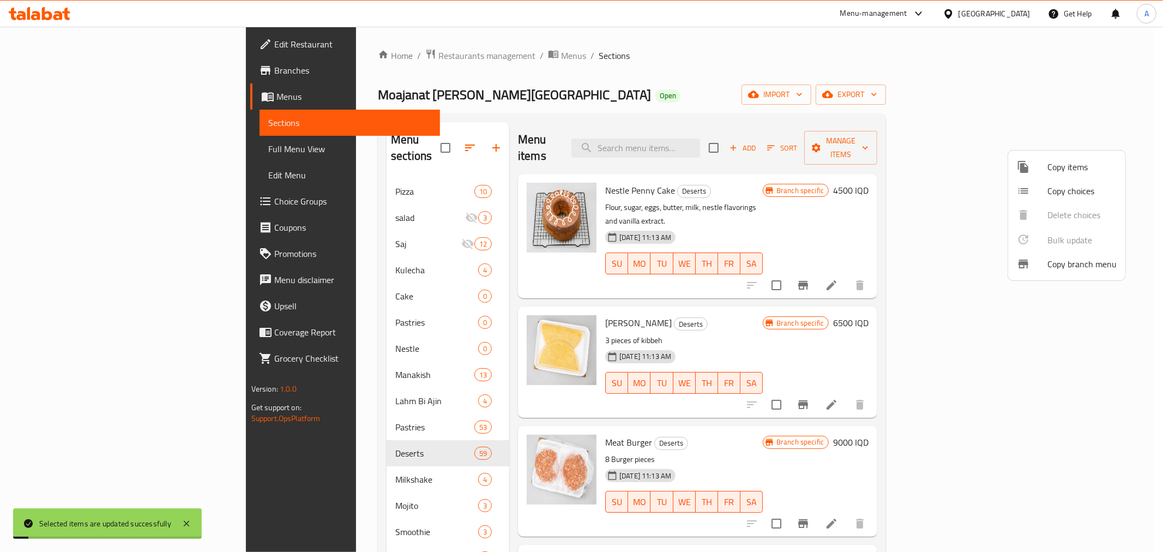
click at [607, 109] on div at bounding box center [581, 276] width 1163 height 552
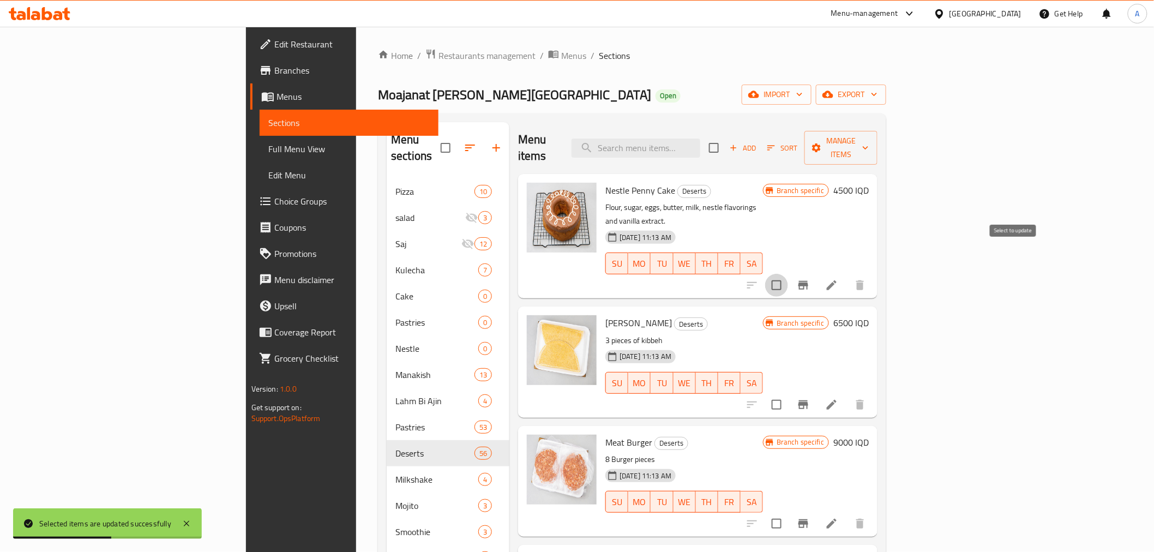
click at [788, 274] on input "checkbox" at bounding box center [776, 285] width 23 height 23
checkbox input "true"
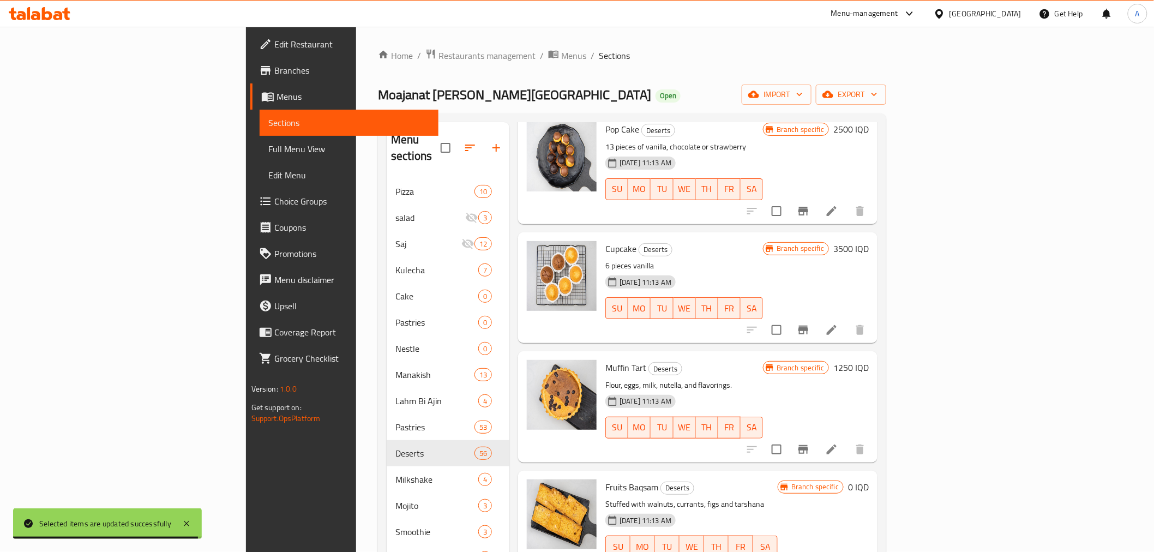
scroll to position [848, 0]
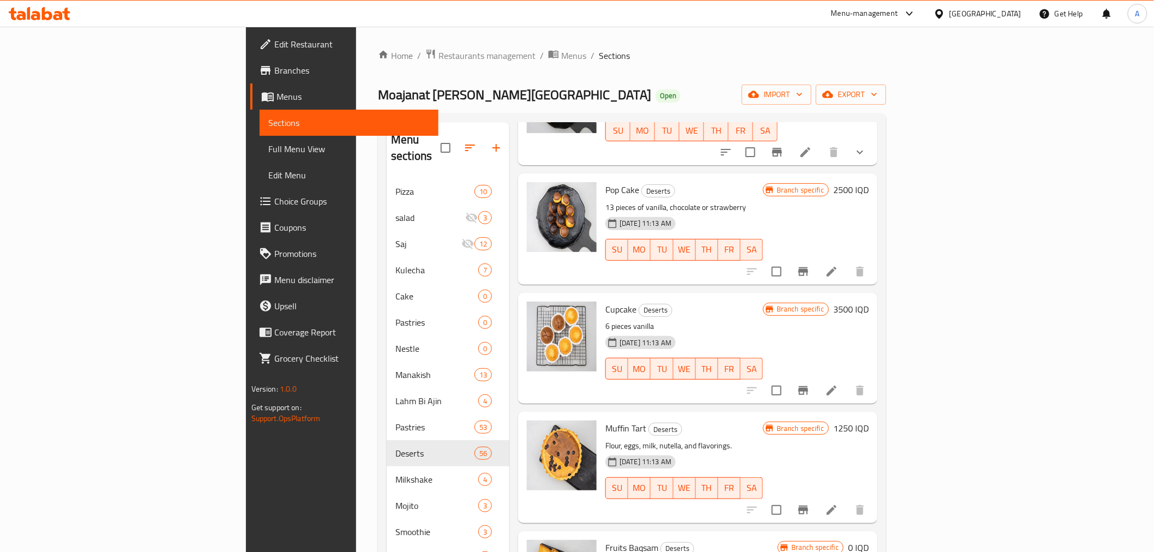
click at [788, 260] on input "checkbox" at bounding box center [776, 271] width 23 height 23
checkbox input "true"
click at [788, 379] on input "checkbox" at bounding box center [776, 390] width 23 height 23
checkbox input "true"
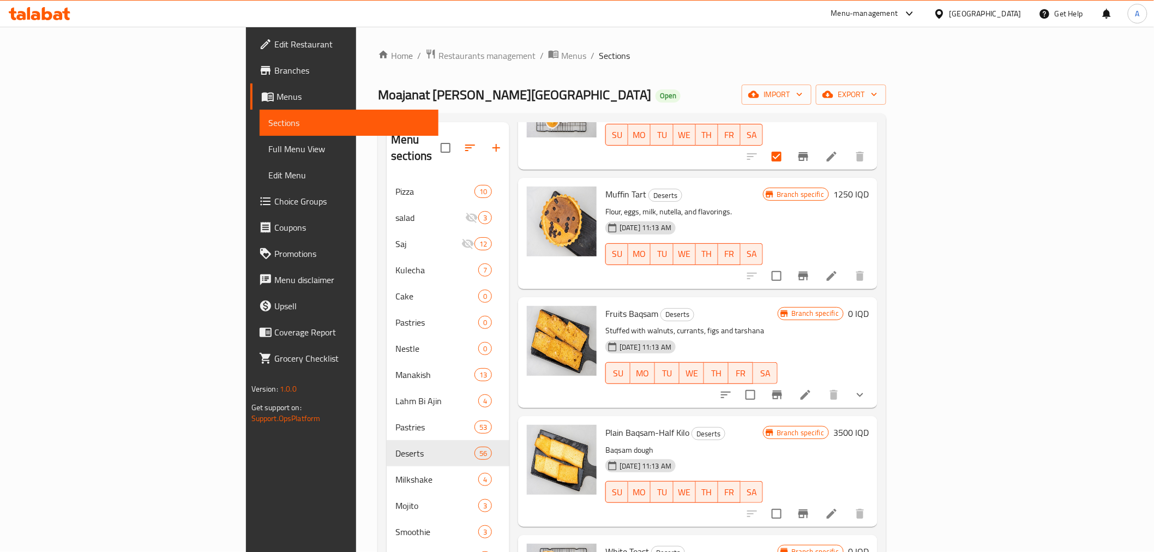
scroll to position [1090, 0]
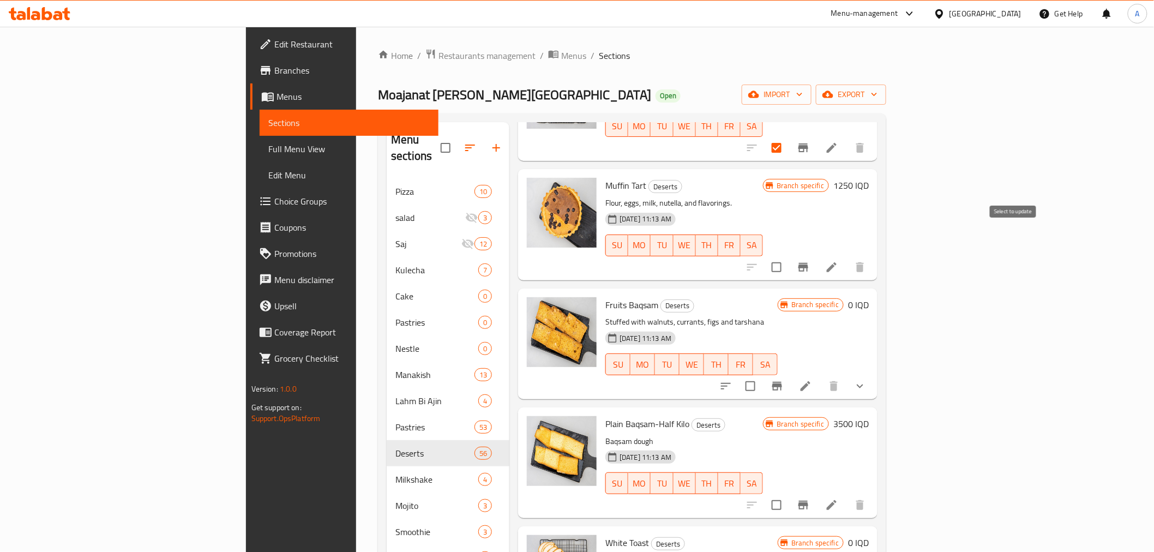
click at [788, 256] on input "checkbox" at bounding box center [776, 267] width 23 height 23
checkbox input "true"
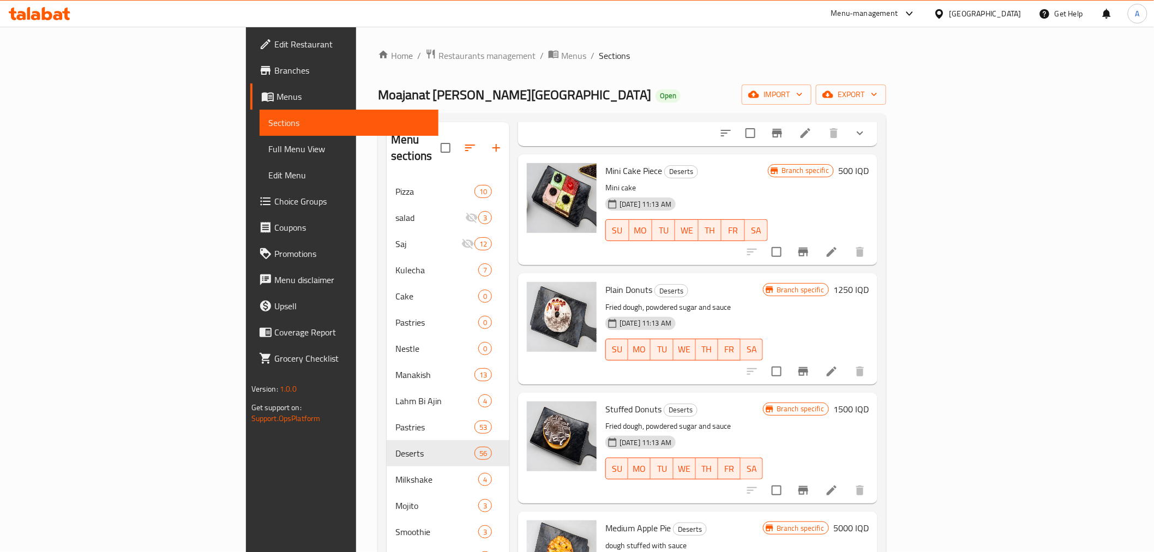
scroll to position [2726, 0]
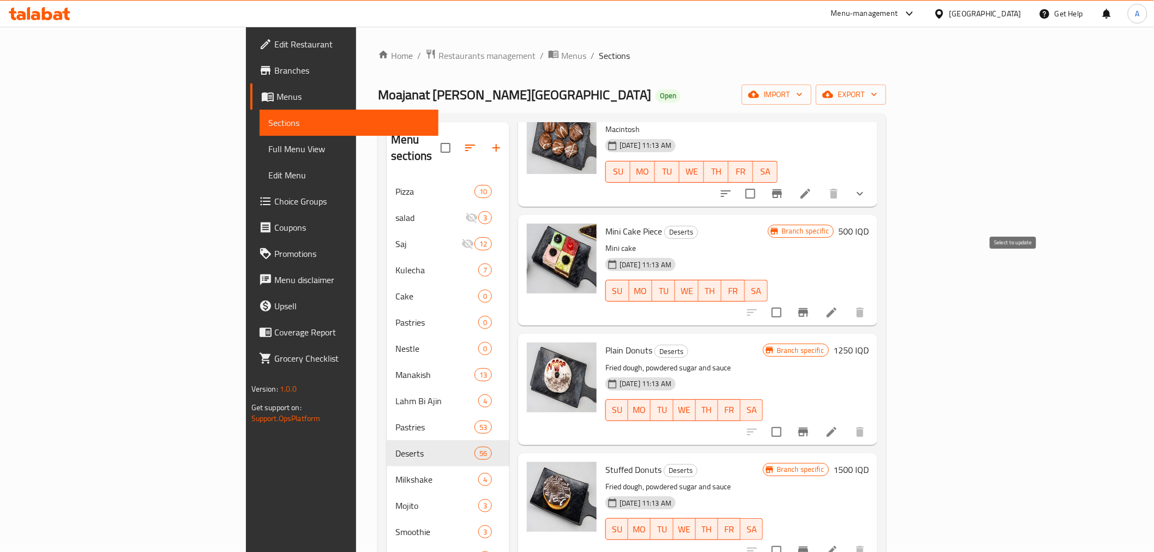
click at [788, 301] on input "checkbox" at bounding box center [776, 312] width 23 height 23
checkbox input "true"
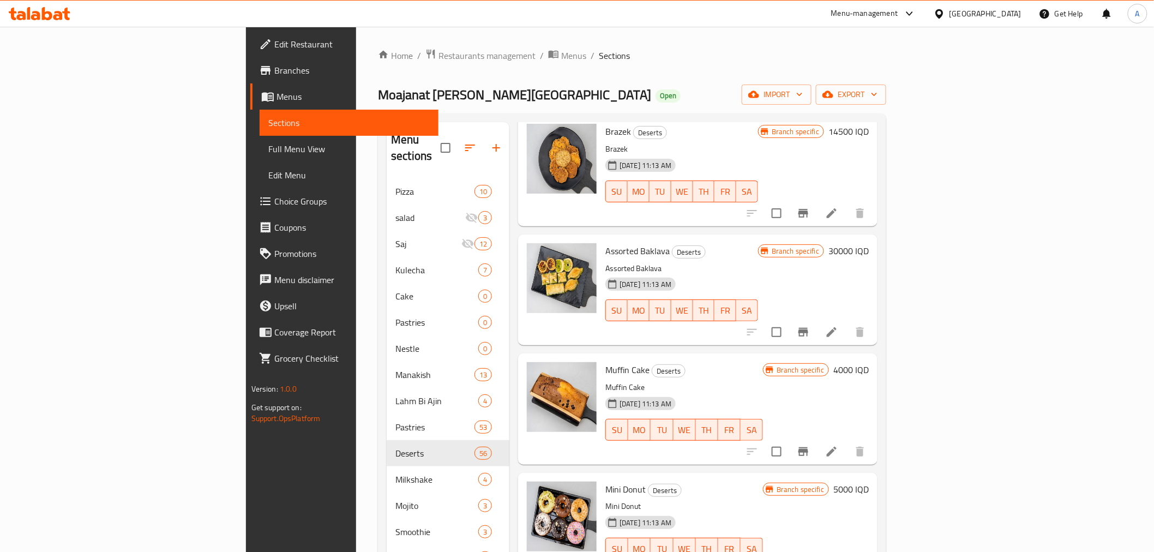
scroll to position [5149, 0]
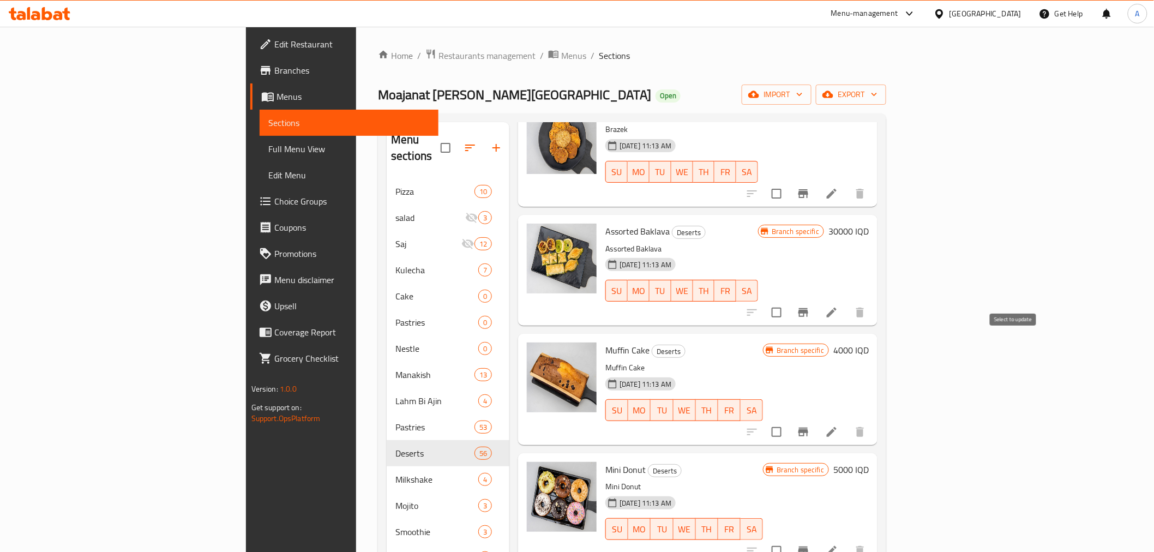
click at [788, 420] on input "checkbox" at bounding box center [776, 431] width 23 height 23
checkbox input "true"
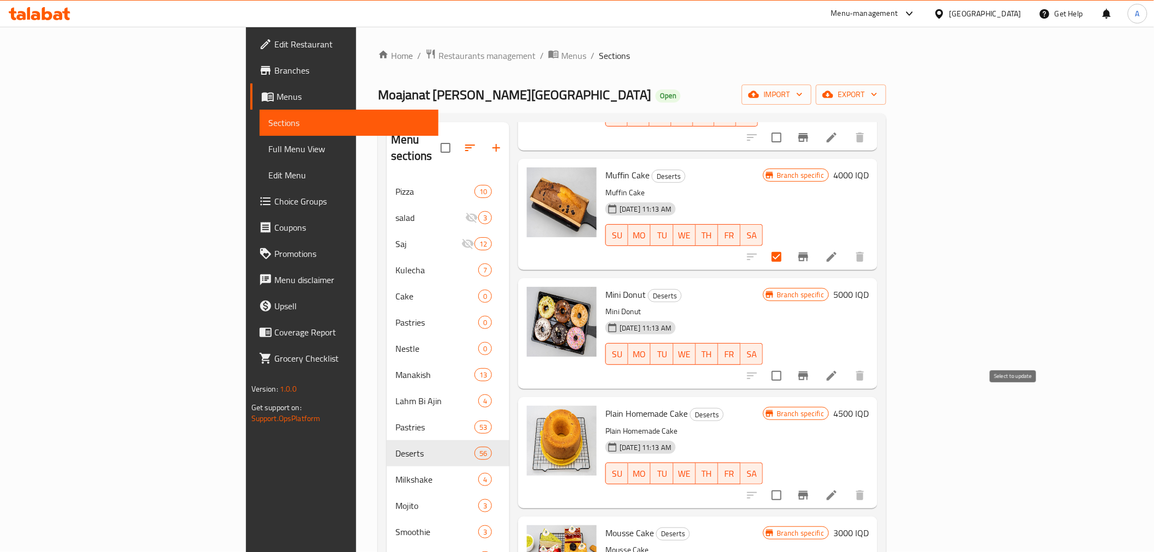
scroll to position [5331, 0]
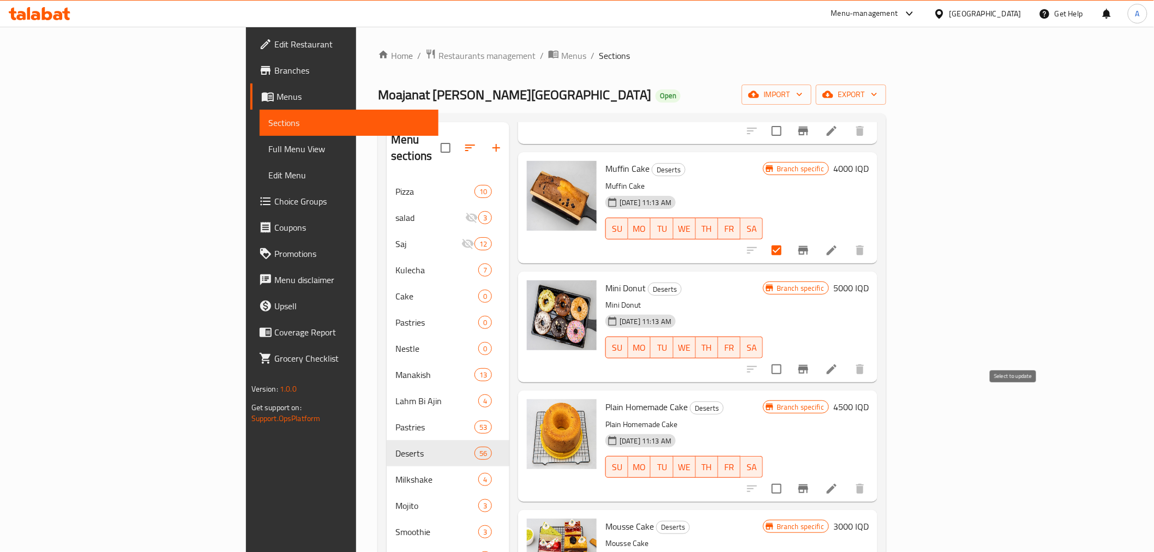
click at [788, 477] on input "checkbox" at bounding box center [776, 488] width 23 height 23
checkbox input "true"
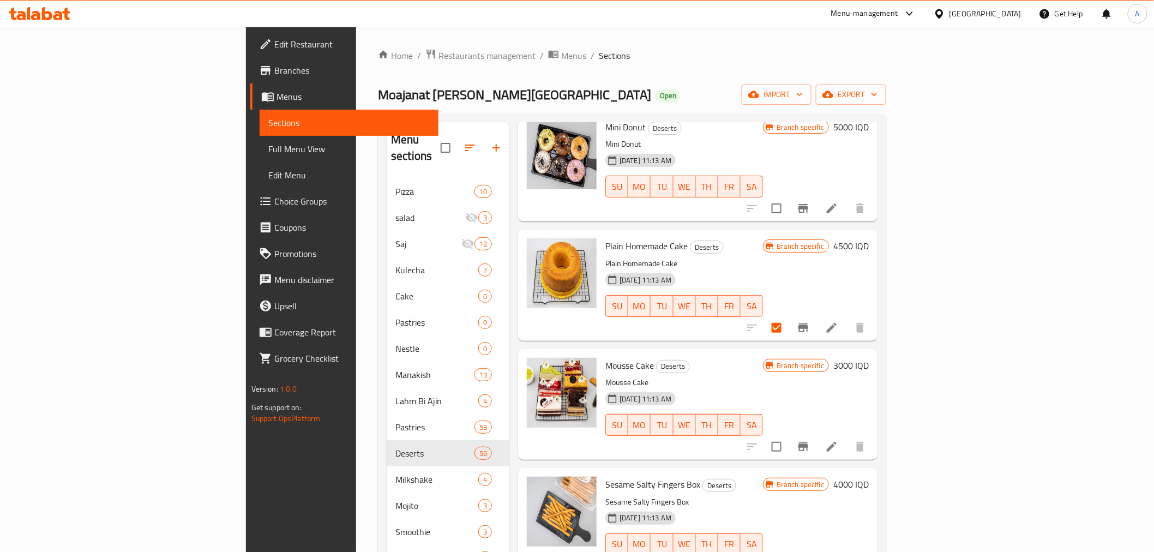
scroll to position [5513, 0]
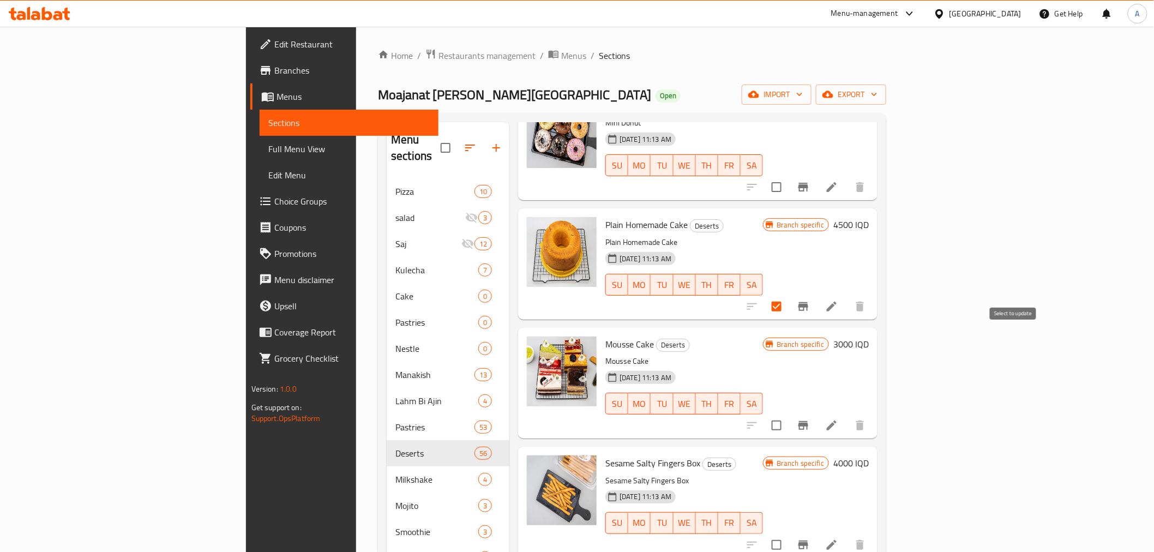
click at [788, 414] on input "checkbox" at bounding box center [776, 425] width 23 height 23
checkbox input "true"
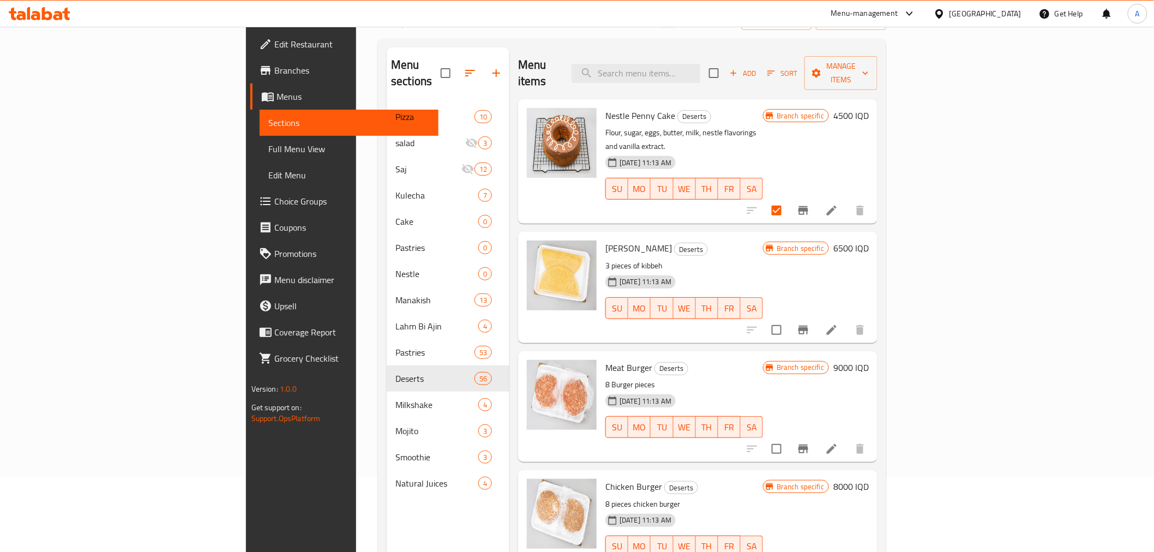
scroll to position [0, 0]
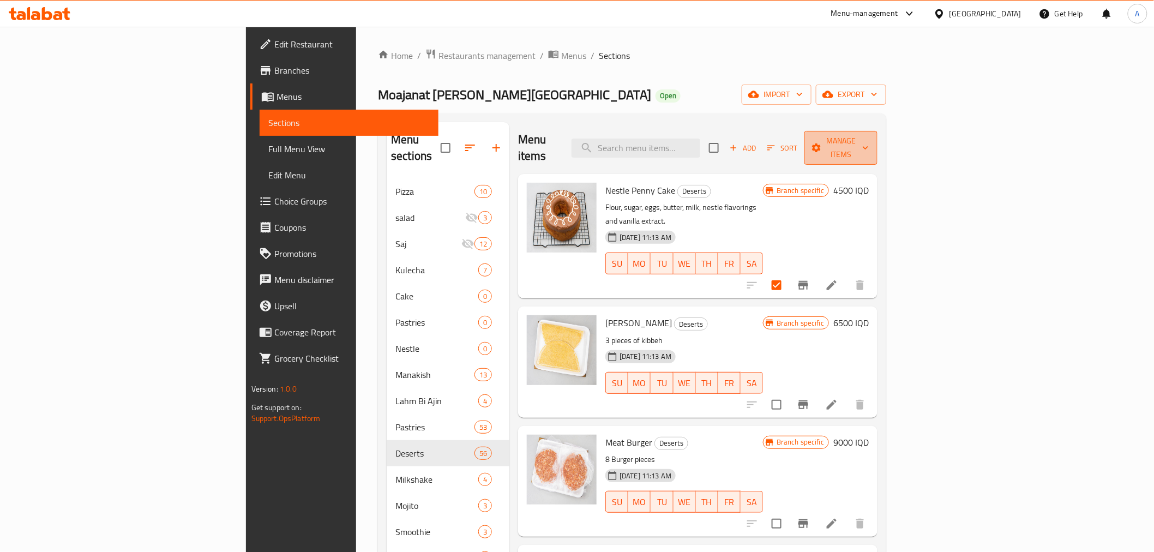
click at [822, 142] on icon "button" at bounding box center [816, 147] width 11 height 11
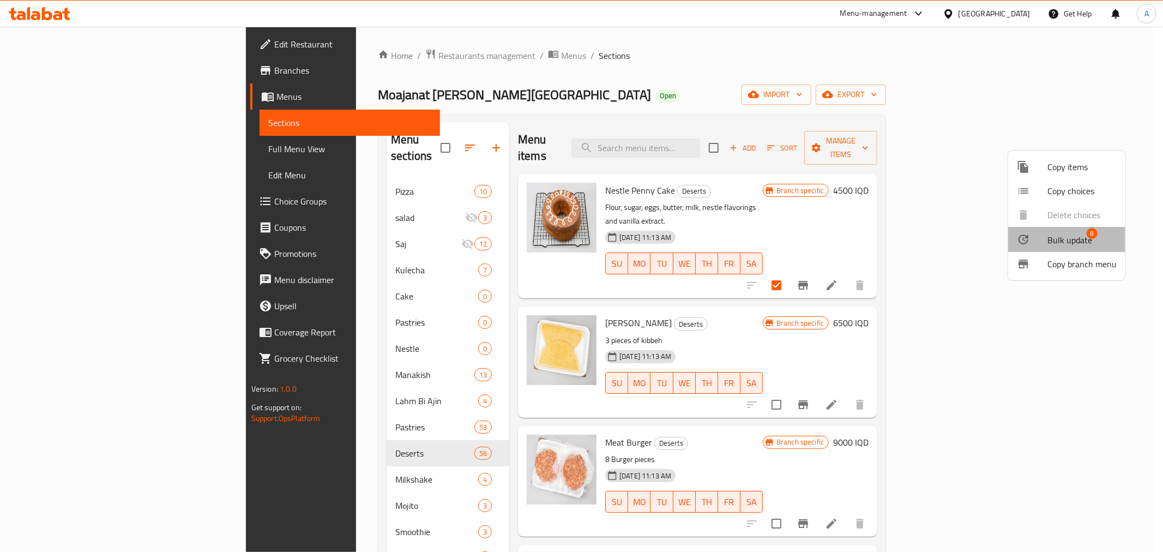
click at [1051, 236] on span "Bulk update" at bounding box center [1069, 239] width 45 height 13
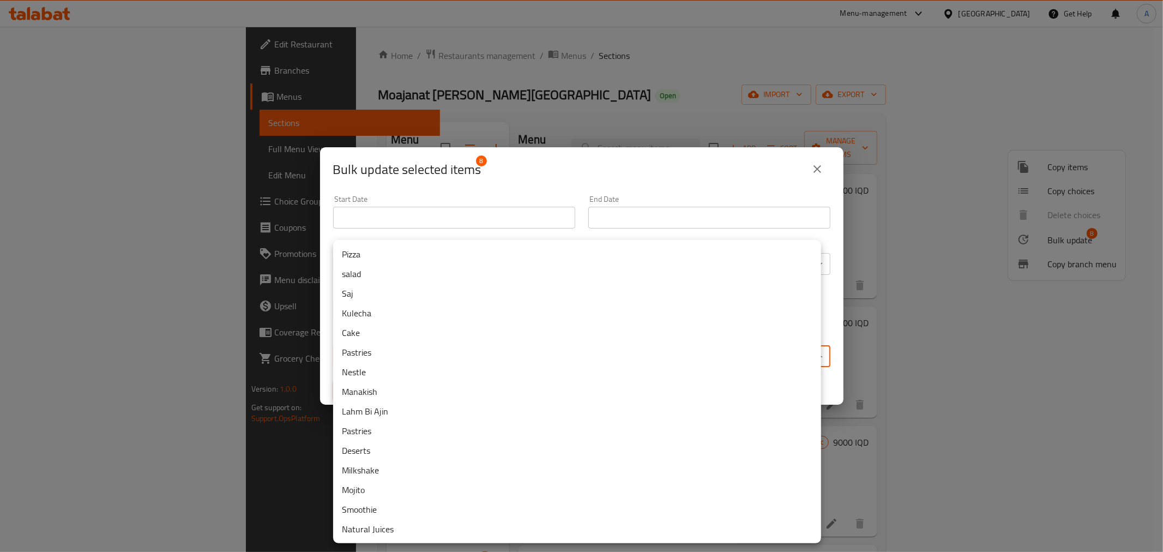
click at [484, 346] on body "​ Menu-management [GEOGRAPHIC_DATA] Get Help A Edit Restaurant Branches Menus S…" at bounding box center [581, 289] width 1163 height 525
click at [411, 330] on li "Cake" at bounding box center [577, 333] width 488 height 20
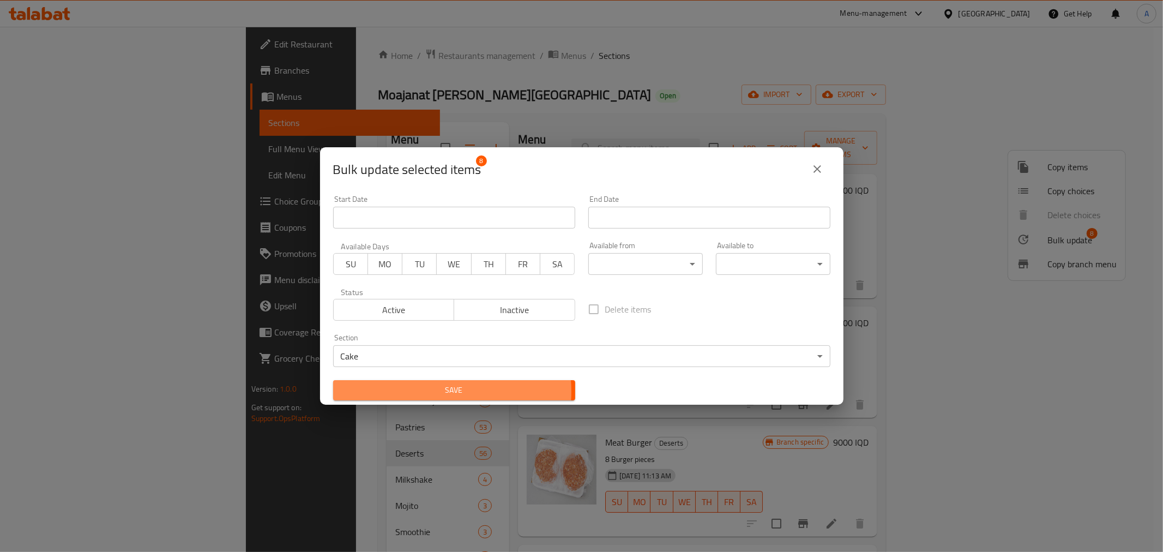
click at [432, 391] on span "Save" at bounding box center [454, 390] width 225 height 14
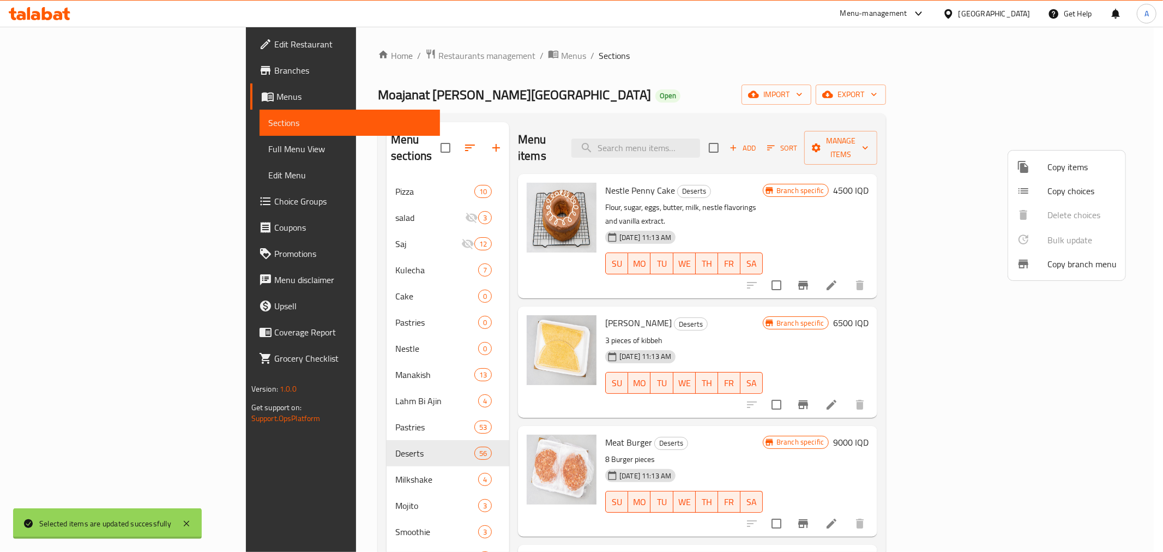
checkbox input "false"
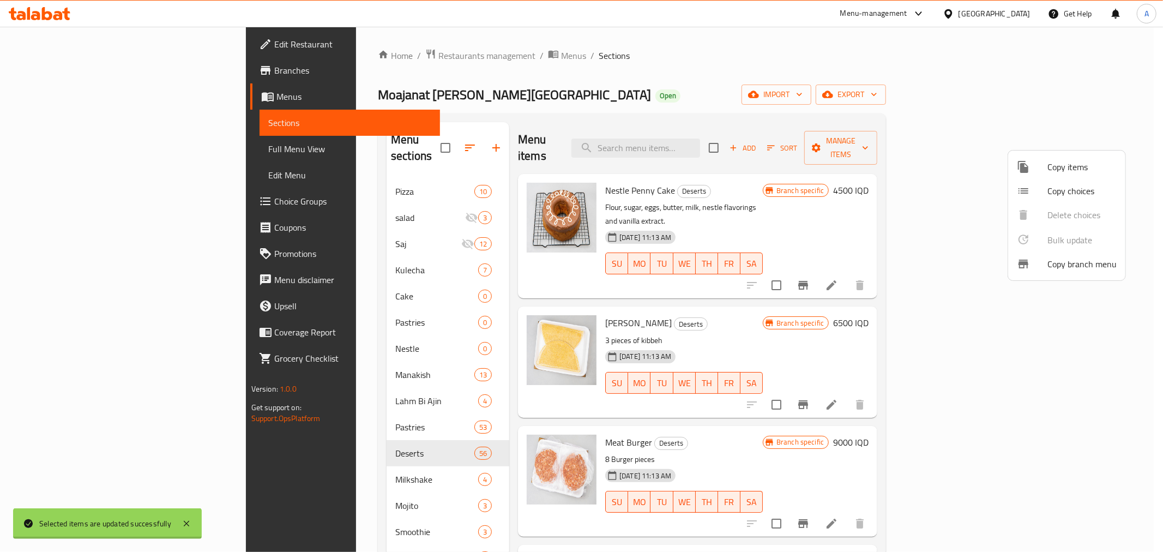
checkbox input "false"
click at [552, 76] on div at bounding box center [581, 276] width 1163 height 552
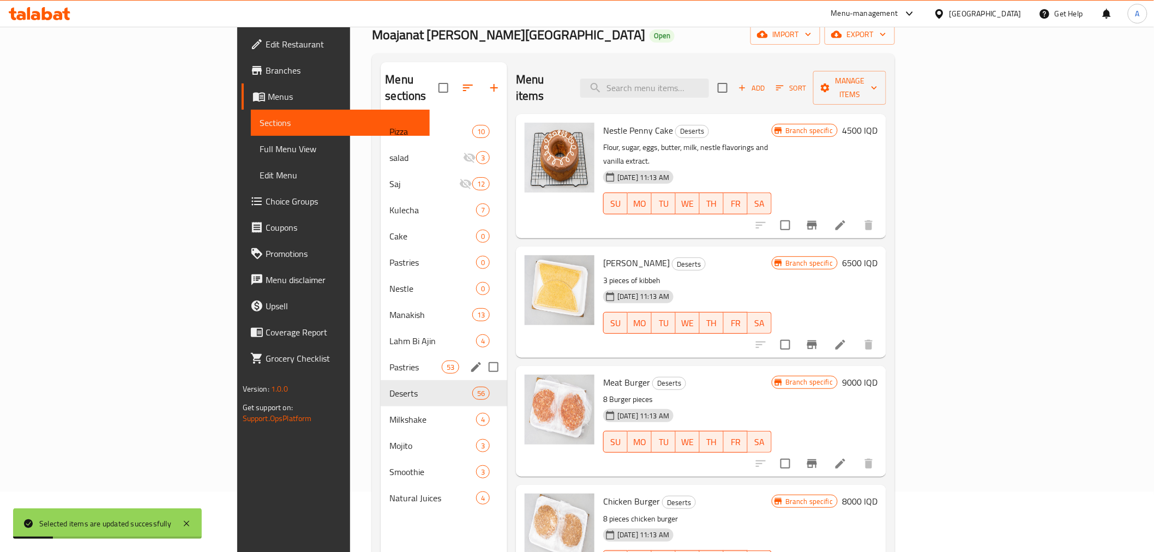
scroll to position [61, 0]
click at [389, 360] on span "Pastries" at bounding box center [415, 366] width 52 height 13
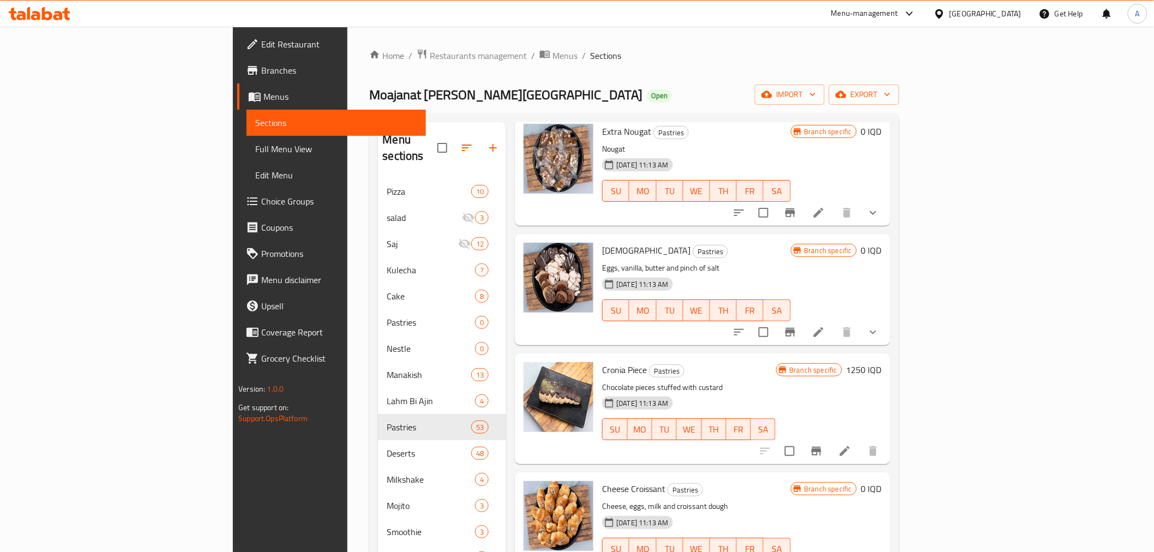
scroll to position [3332, 0]
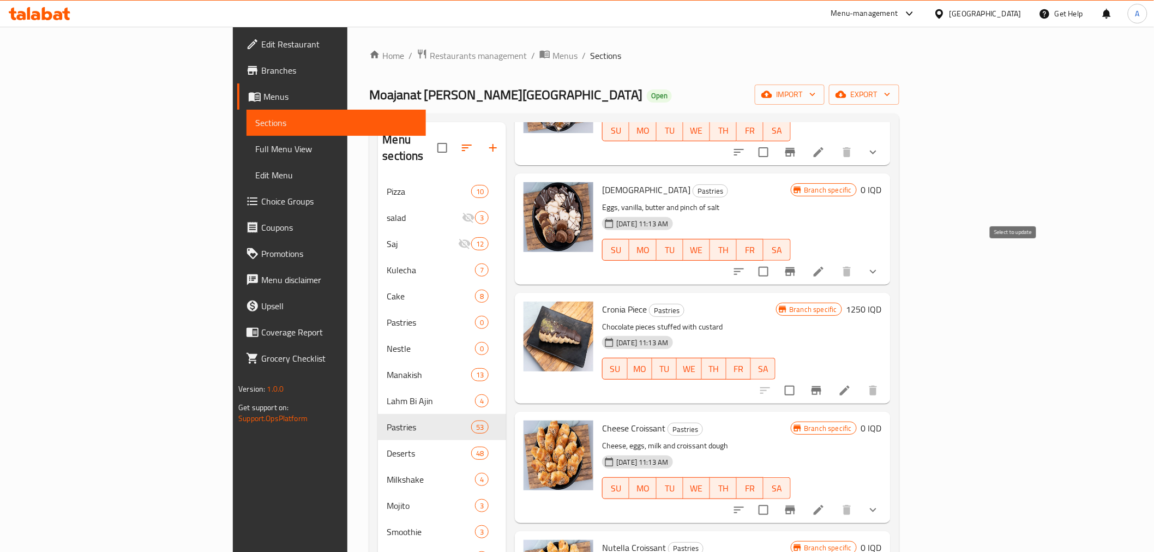
click at [801, 379] on input "checkbox" at bounding box center [789, 390] width 23 height 23
checkbox input "true"
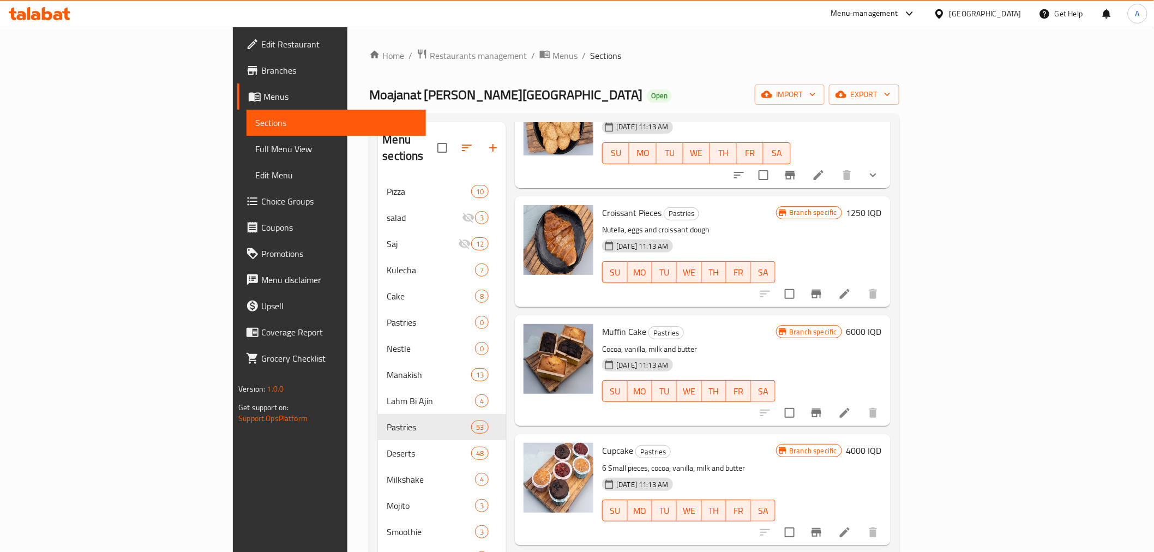
scroll to position [4846, 0]
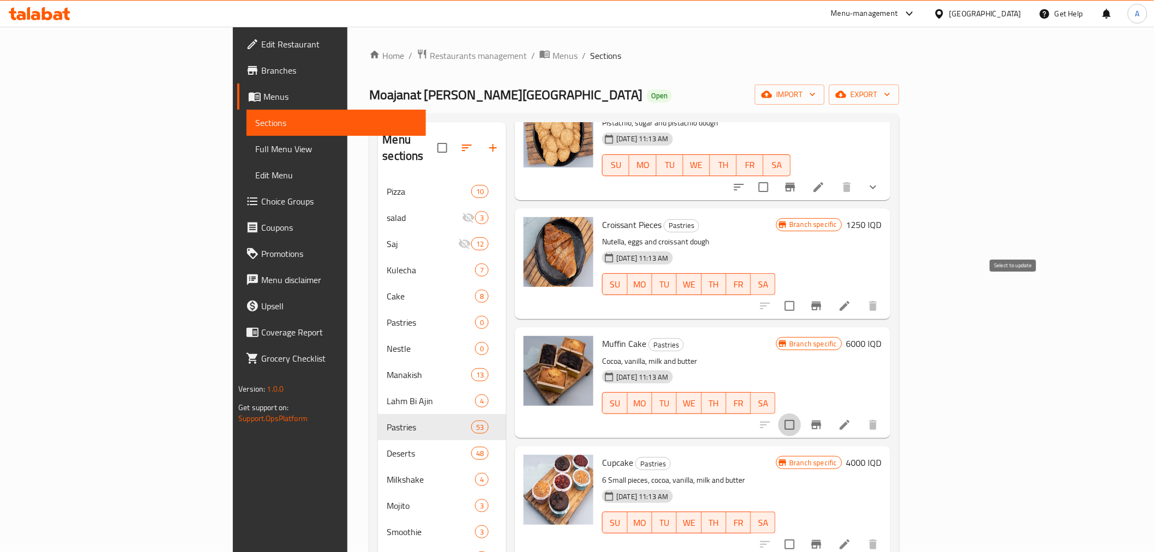
click at [801, 413] on input "checkbox" at bounding box center [789, 424] width 23 height 23
checkbox input "true"
click at [801, 533] on input "checkbox" at bounding box center [789, 544] width 23 height 23
checkbox input "true"
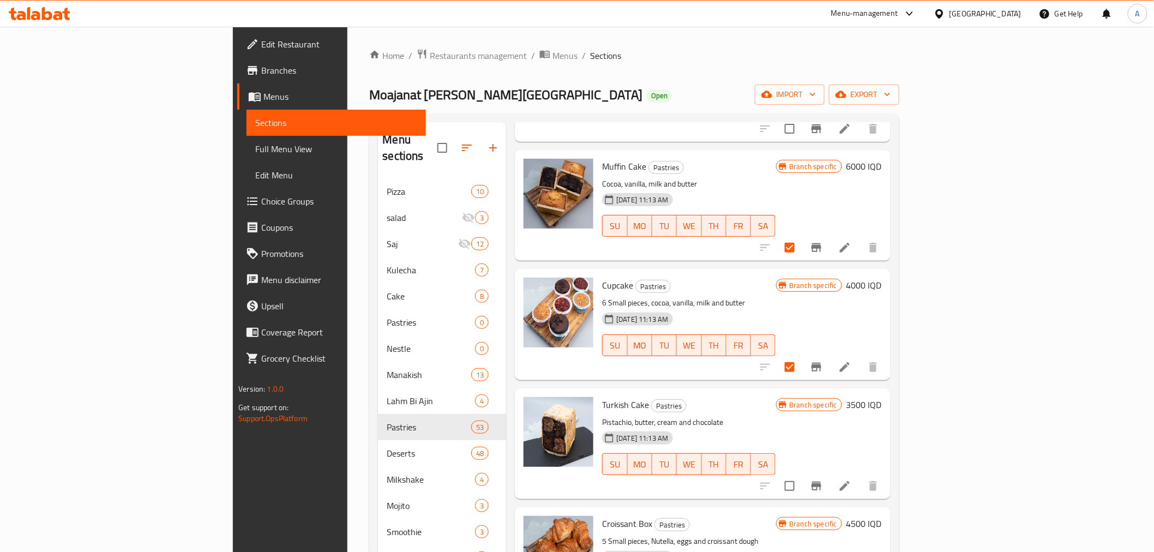
scroll to position [5028, 0]
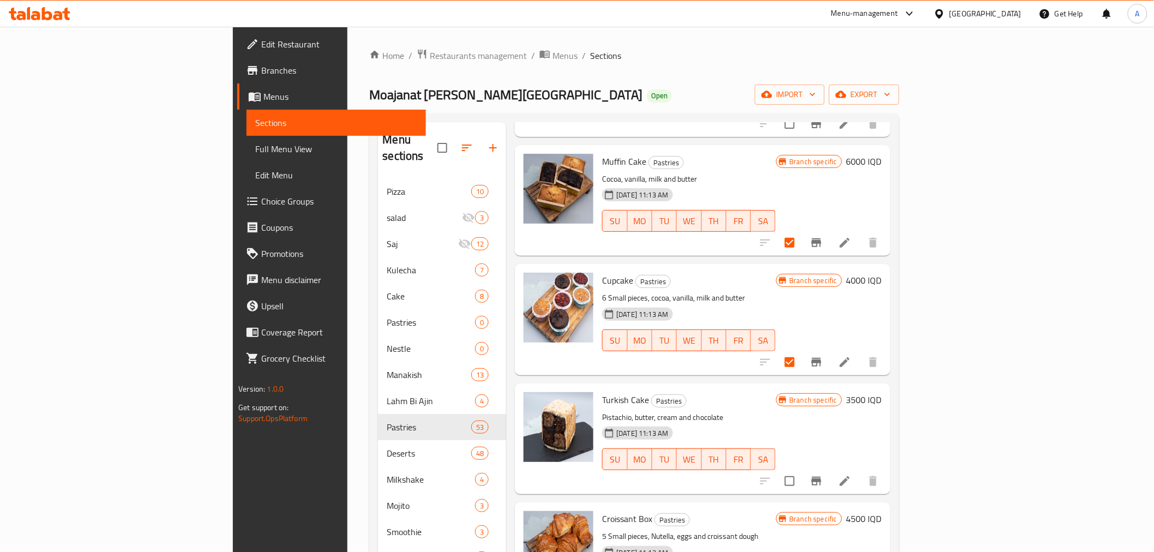
click at [801, 469] on input "checkbox" at bounding box center [789, 480] width 23 height 23
checkbox input "true"
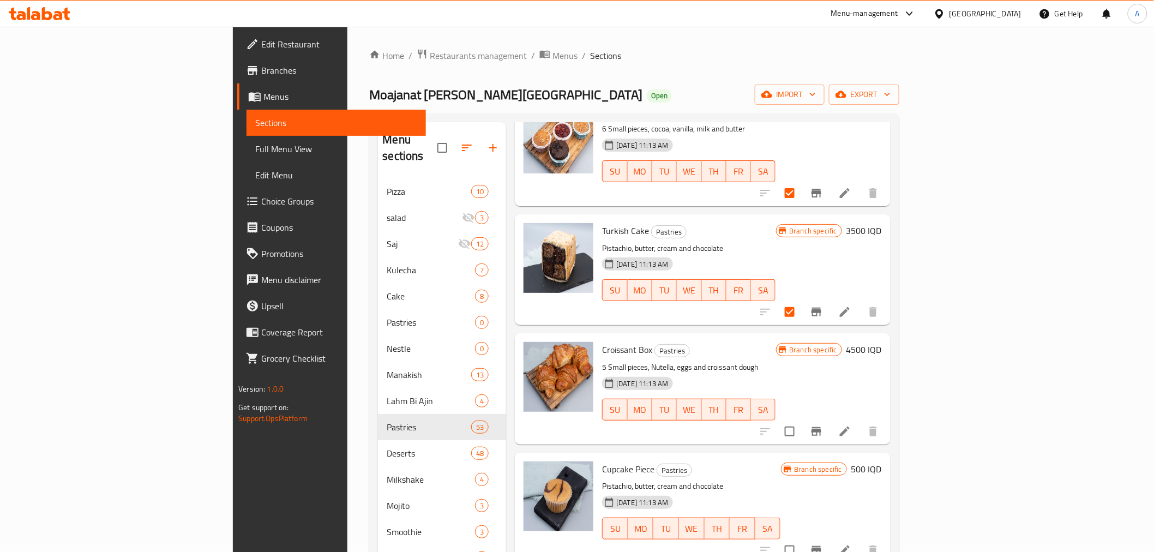
scroll to position [5210, 0]
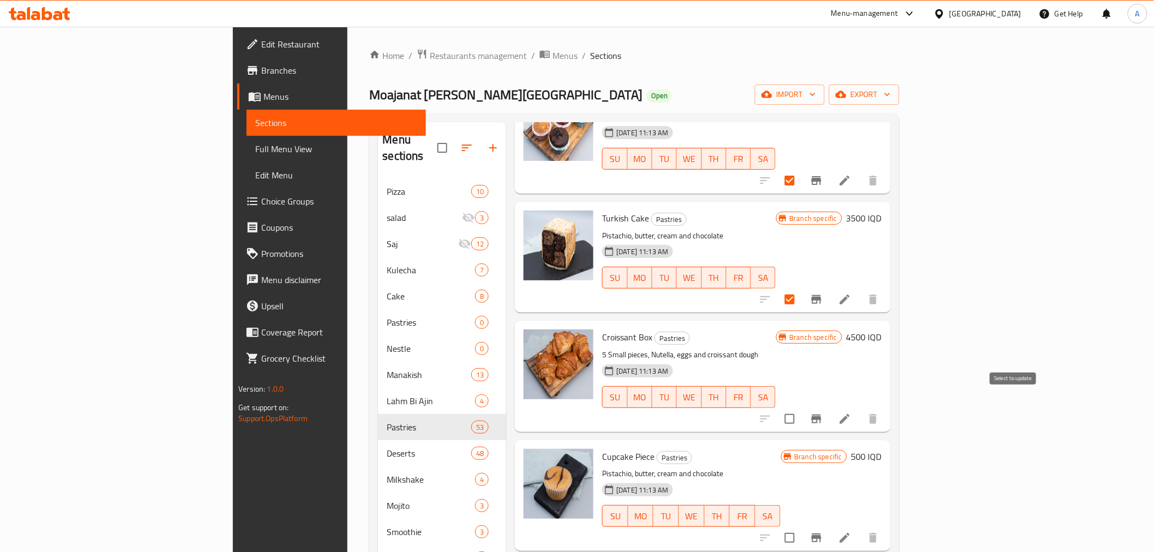
click at [801, 526] on input "checkbox" at bounding box center [789, 537] width 23 height 23
checkbox input "true"
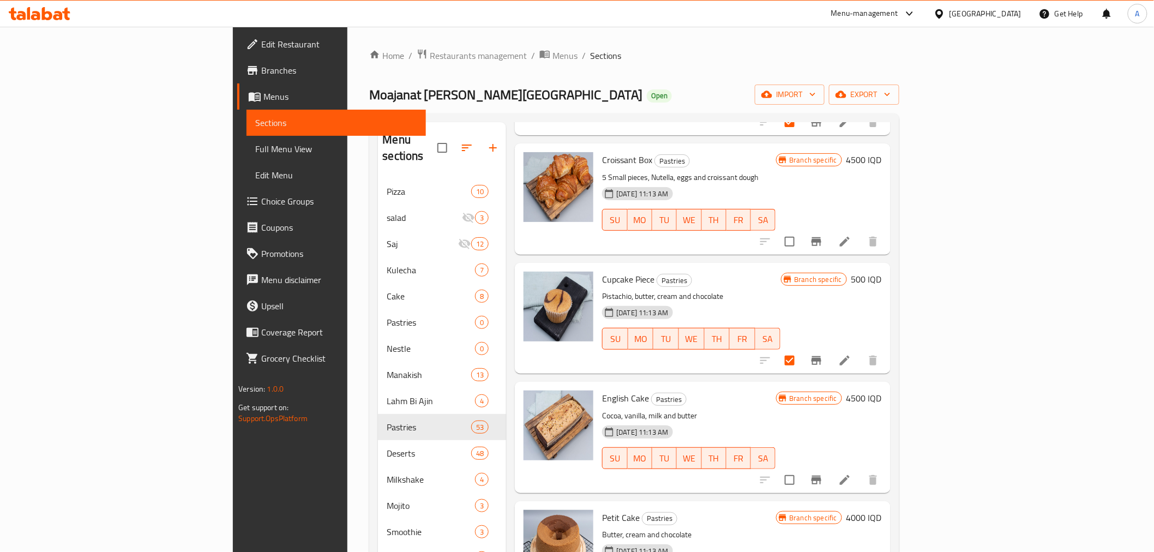
scroll to position [5391, 0]
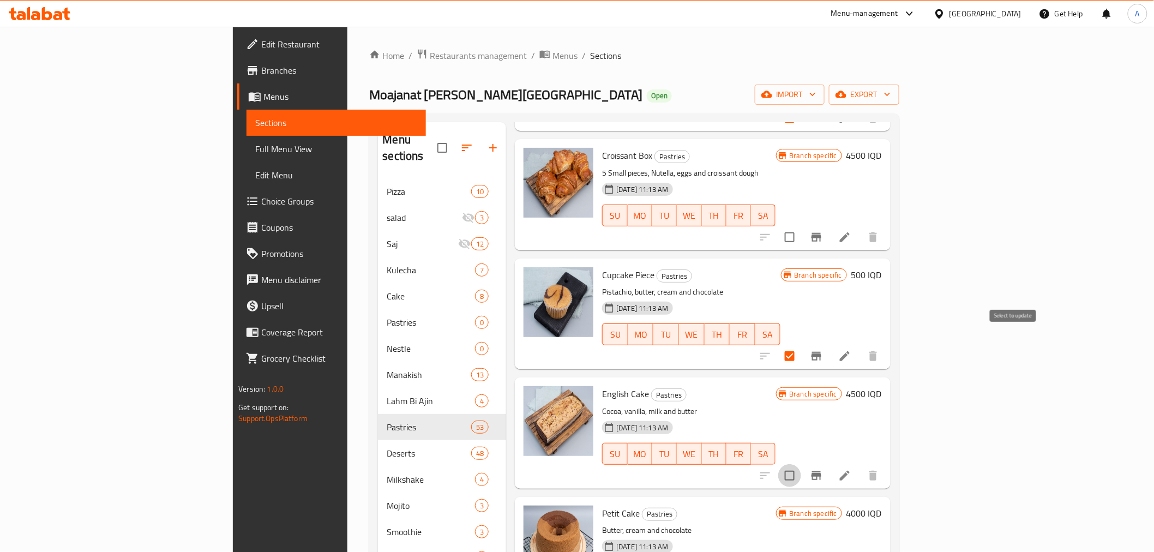
click at [801, 464] on input "checkbox" at bounding box center [789, 475] width 23 height 23
checkbox input "true"
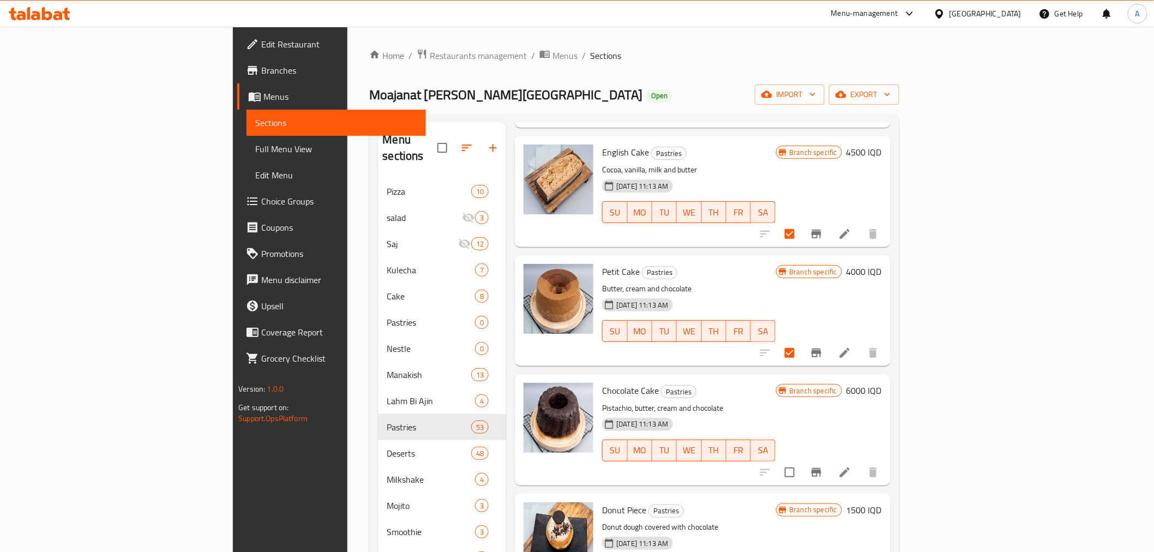
scroll to position [5634, 0]
click at [801, 460] on input "checkbox" at bounding box center [789, 471] width 23 height 23
checkbox input "true"
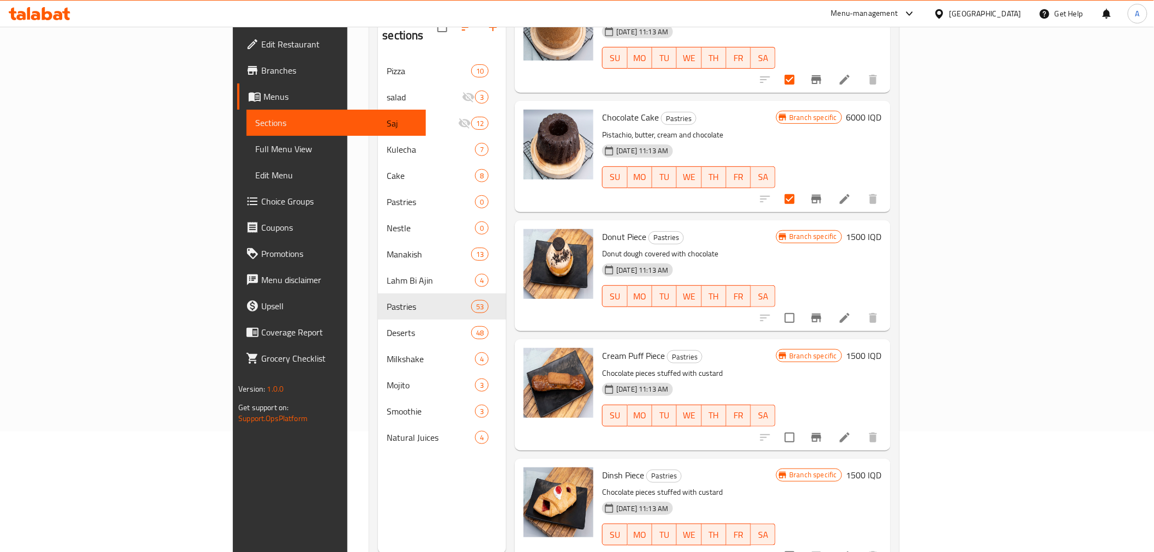
scroll to position [121, 0]
click at [801, 425] on input "checkbox" at bounding box center [789, 436] width 23 height 23
checkbox input "true"
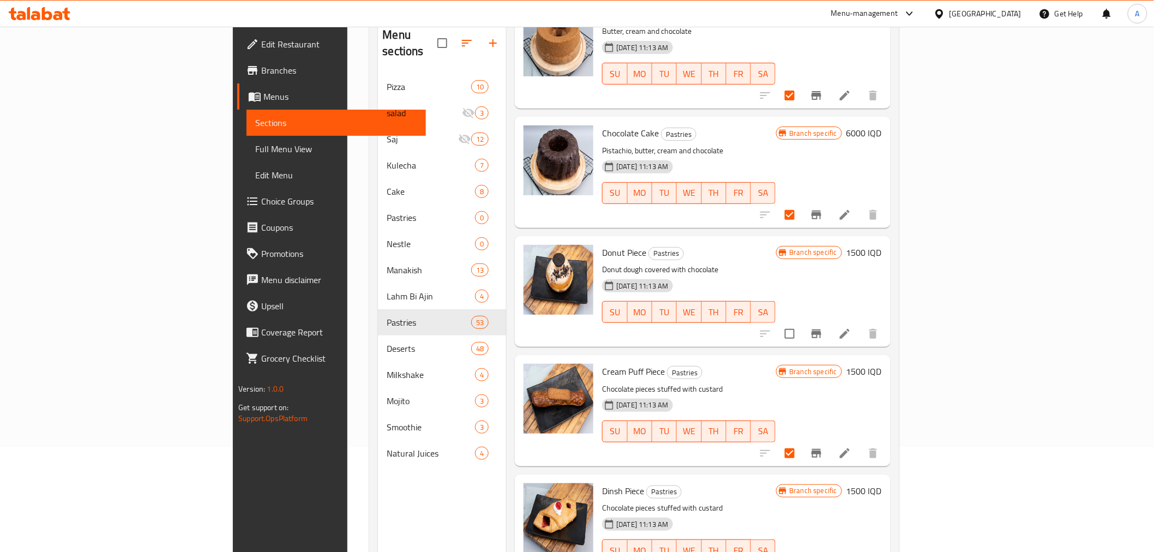
scroll to position [0, 0]
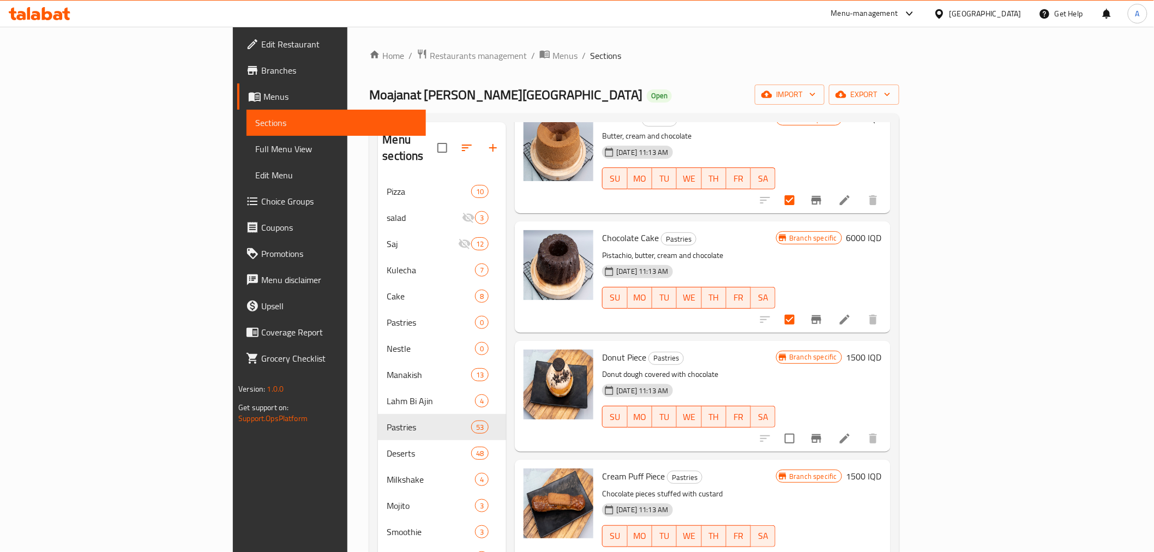
drag, startPoint x: 1147, startPoint y: 411, endPoint x: 1117, endPoint y: 157, distance: 255.9
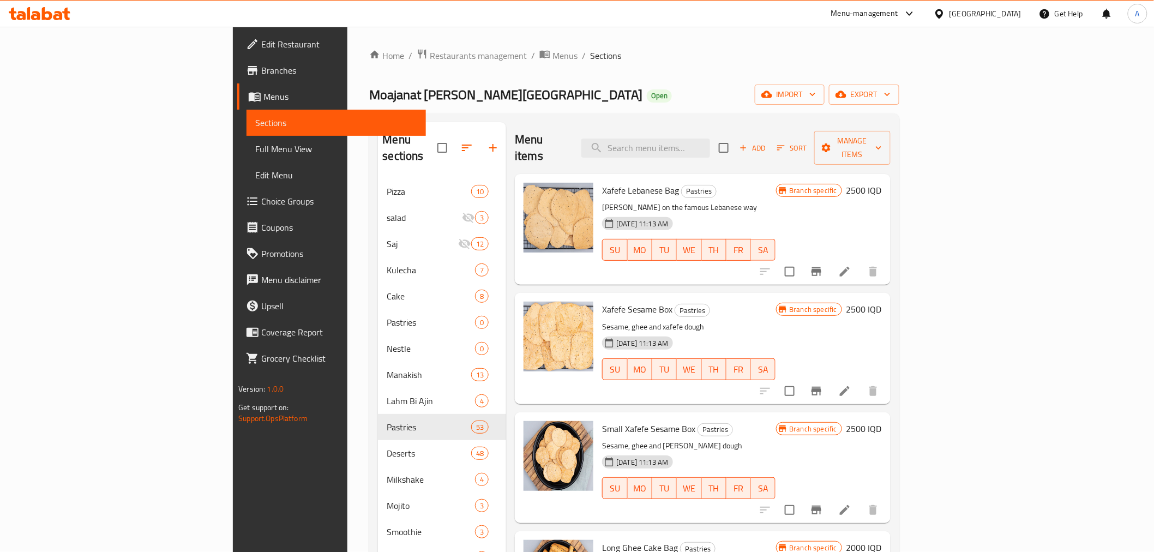
drag, startPoint x: 858, startPoint y: 415, endPoint x: 851, endPoint y: 182, distance: 232.9
click at [830, 143] on icon "button" at bounding box center [826, 147] width 9 height 9
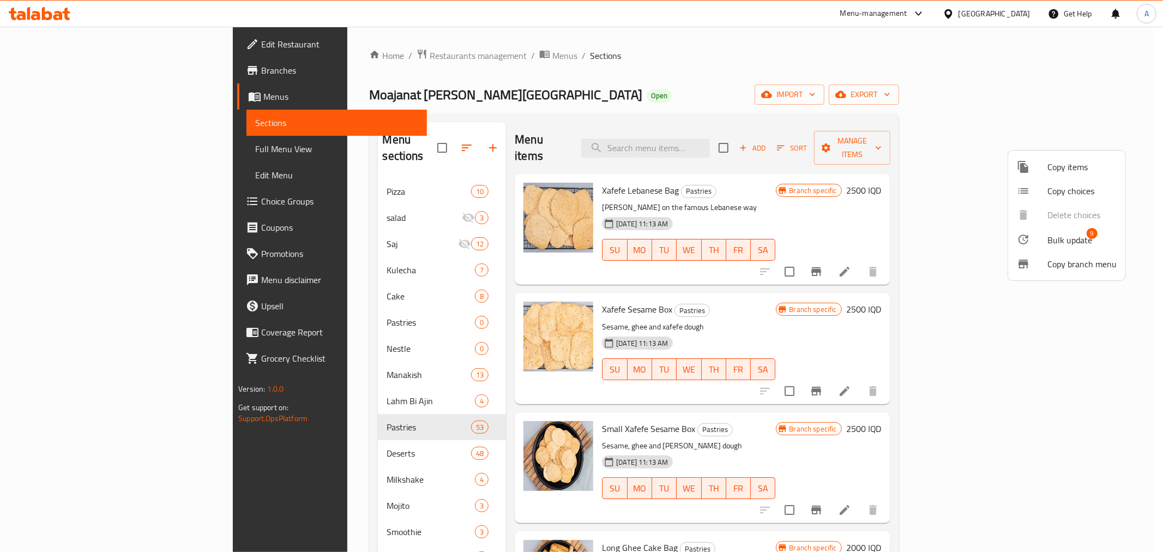
click at [1054, 236] on span "Bulk update" at bounding box center [1069, 239] width 45 height 13
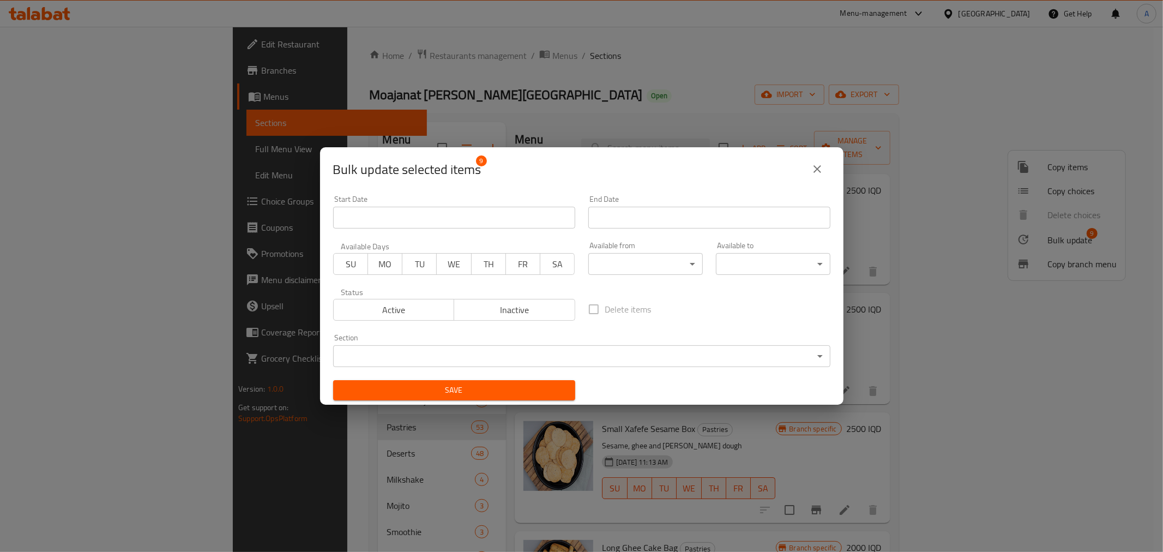
click at [577, 357] on body "​ Menu-management [GEOGRAPHIC_DATA] Get Help A Edit Restaurant Branches Menus S…" at bounding box center [581, 289] width 1163 height 525
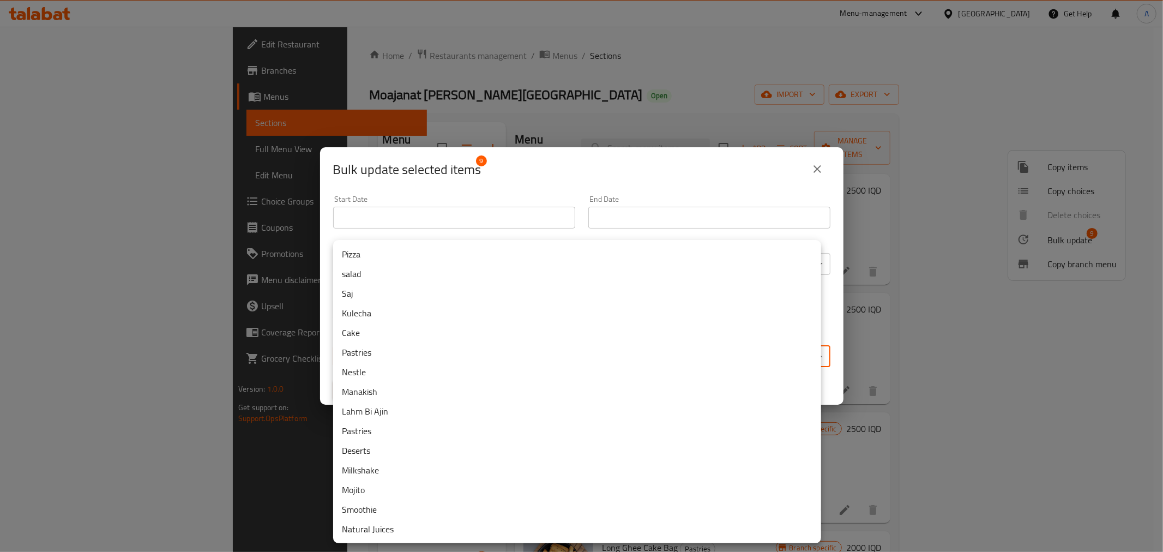
click at [373, 330] on li "Cake" at bounding box center [577, 333] width 488 height 20
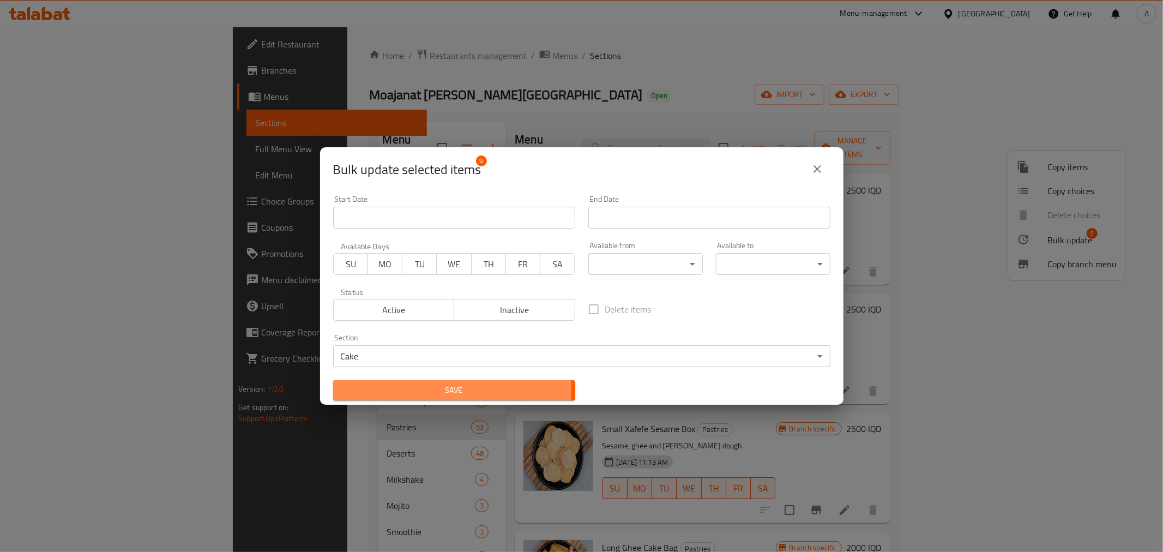
click at [368, 387] on span "Save" at bounding box center [454, 390] width 225 height 14
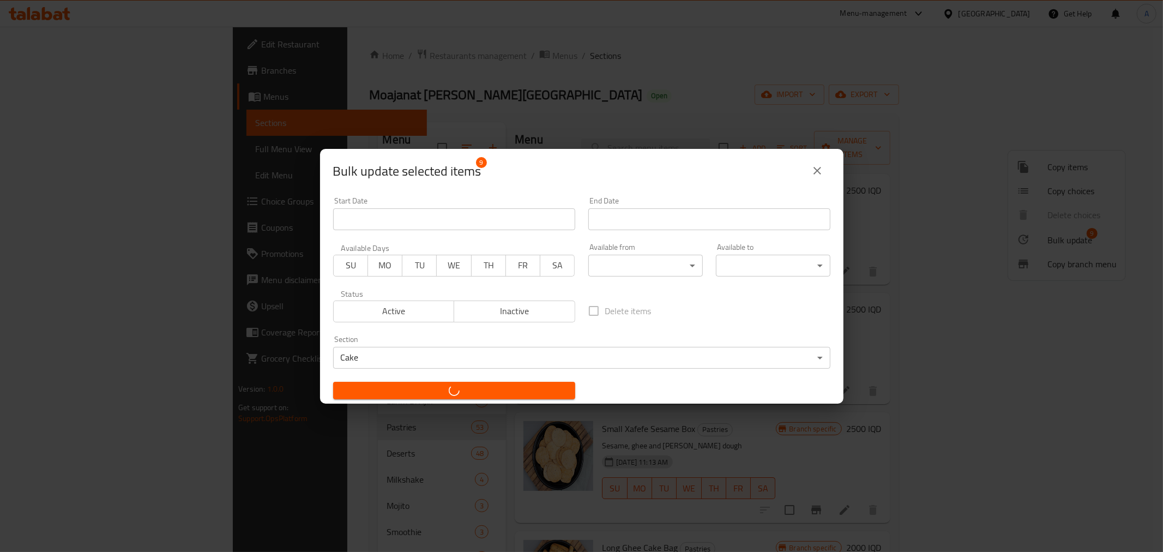
checkbox input "false"
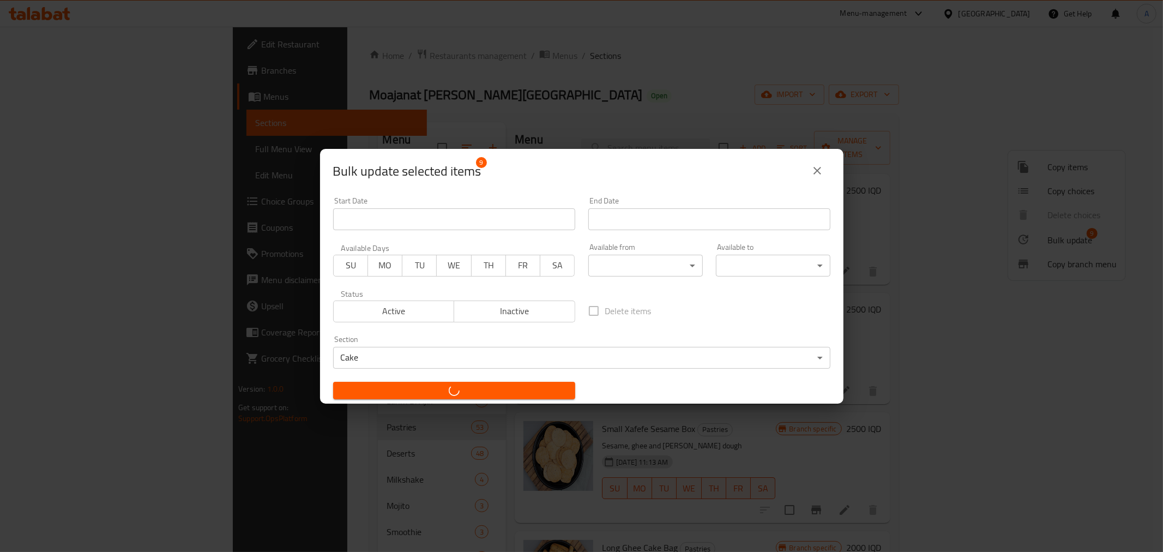
checkbox input "false"
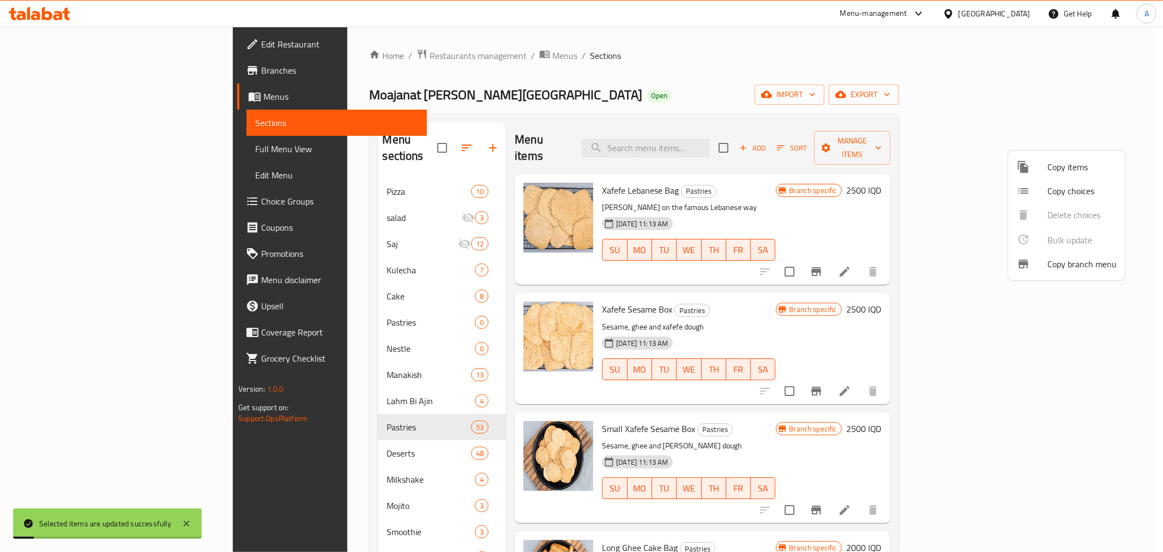
click at [606, 136] on div at bounding box center [581, 276] width 1163 height 552
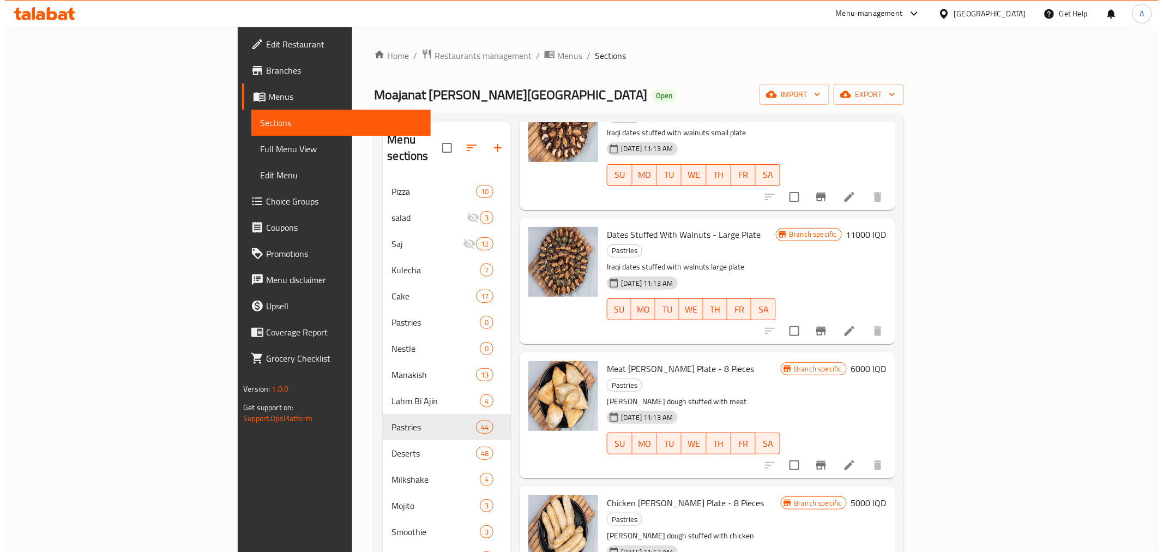
scroll to position [1151, 0]
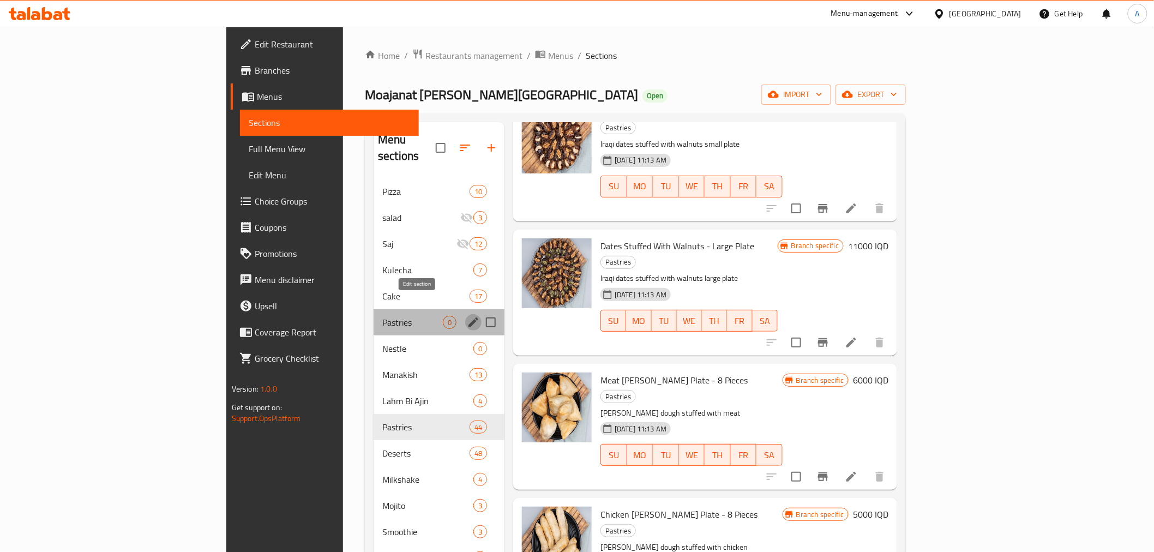
click at [467, 316] on icon "edit" at bounding box center [473, 322] width 13 height 13
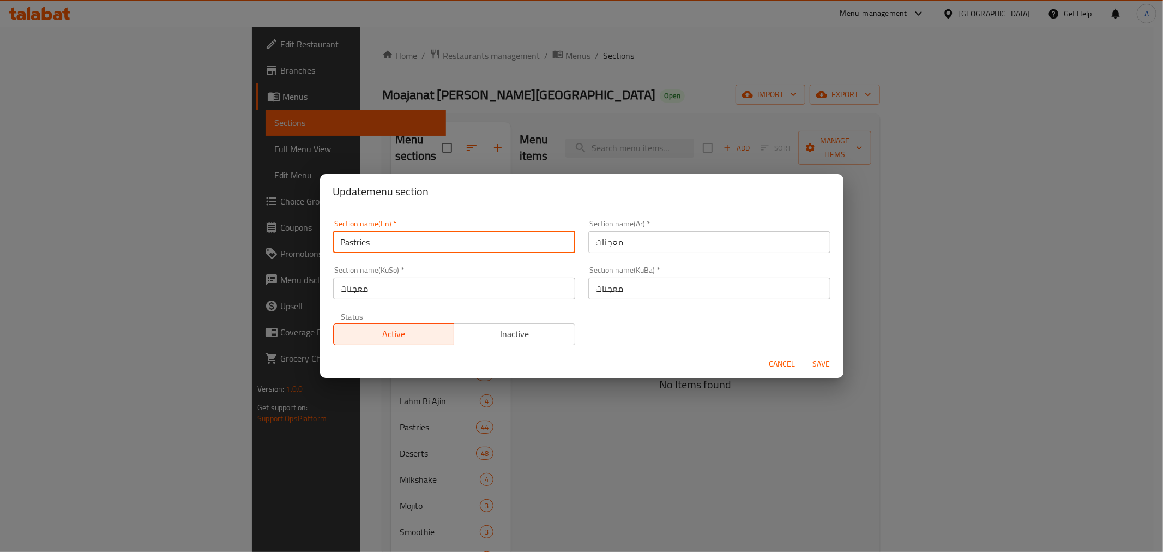
click at [378, 249] on input "Pastries" at bounding box center [454, 242] width 242 height 22
type input "ل"
type input "Taj"
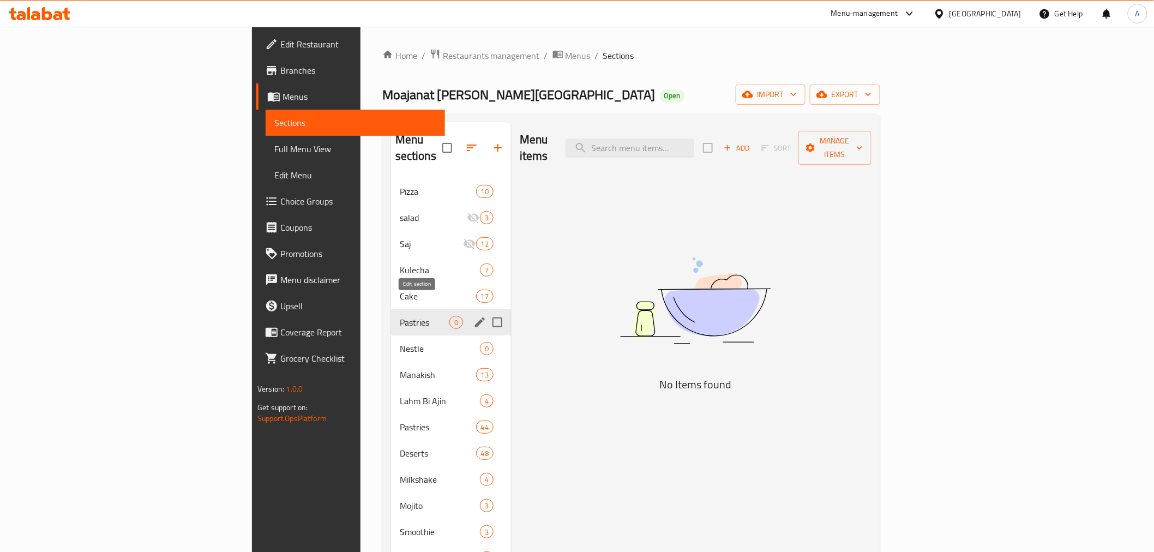
click at [475, 317] on icon "edit" at bounding box center [480, 322] width 10 height 10
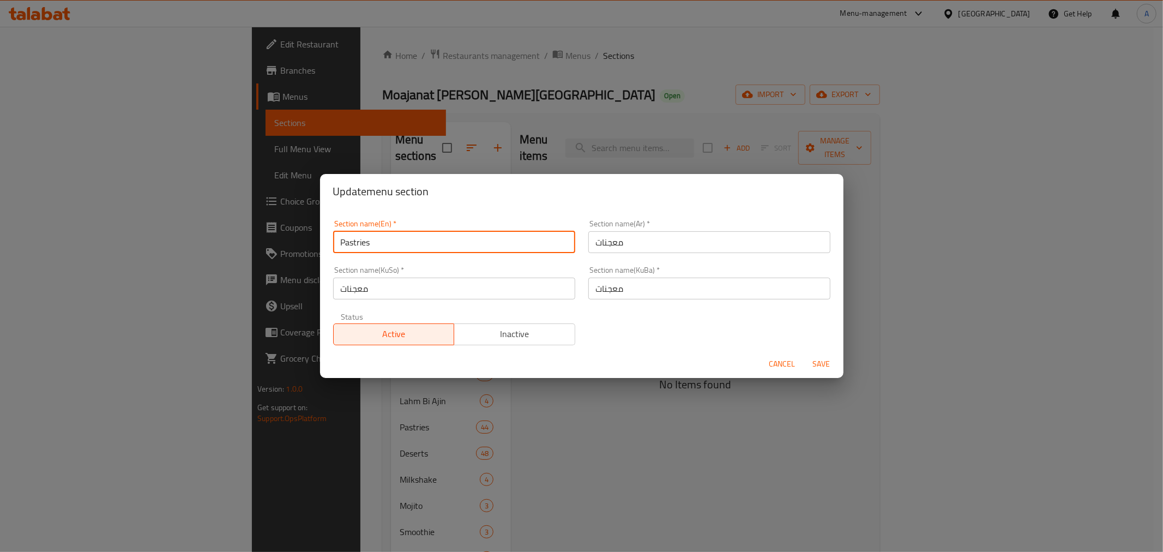
click at [391, 252] on input "Pastries" at bounding box center [454, 242] width 242 height 22
type input "t"
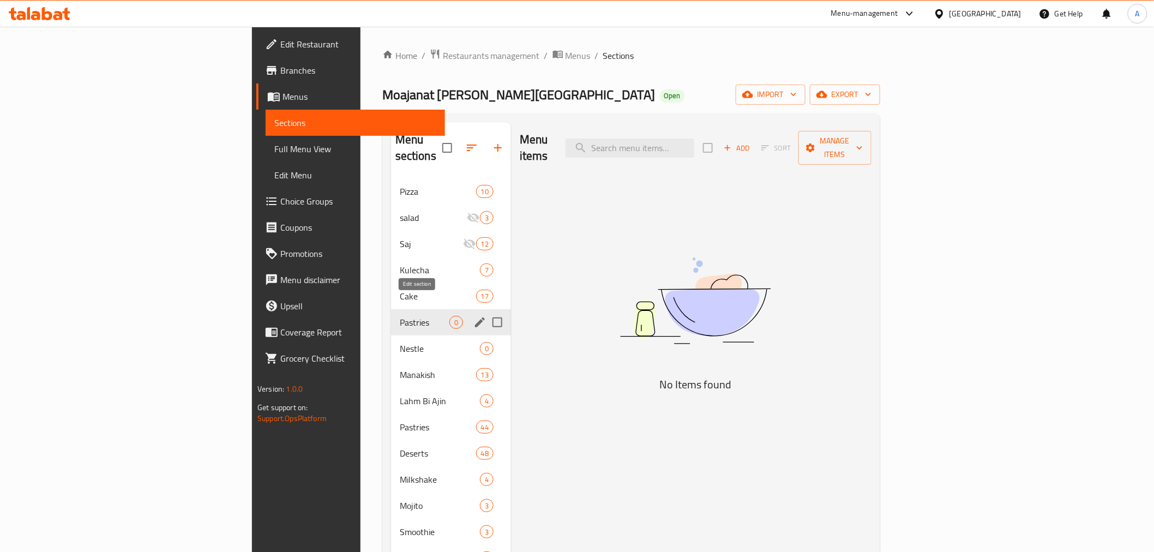
click at [473, 316] on icon "edit" at bounding box center [479, 322] width 13 height 13
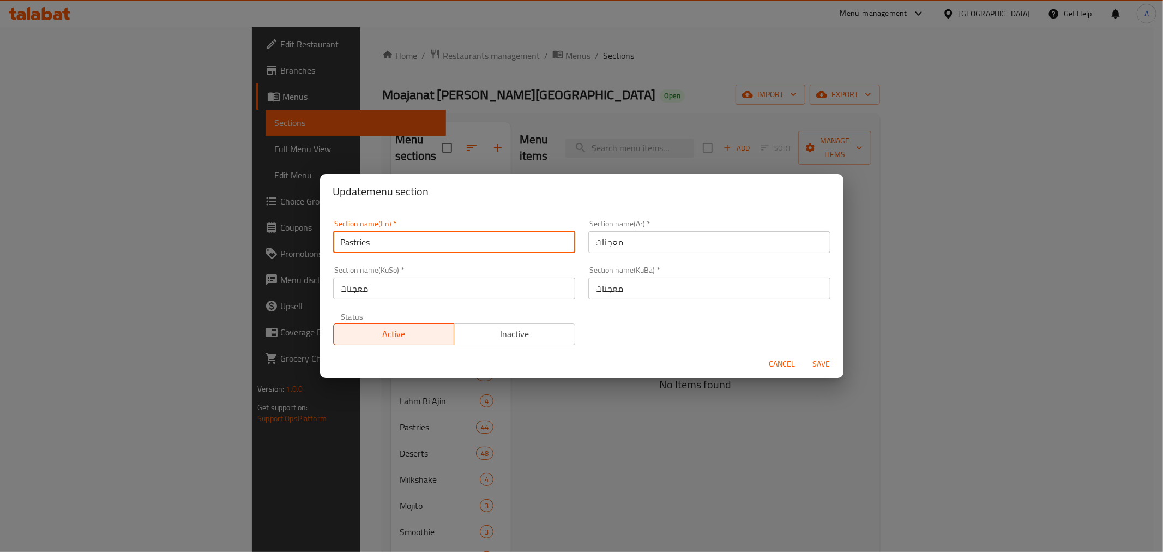
click at [365, 241] on input "Pastries" at bounding box center [454, 242] width 242 height 22
click at [377, 233] on input "Pastries" at bounding box center [454, 242] width 242 height 22
click at [385, 245] on input "Pastries" at bounding box center [454, 242] width 242 height 22
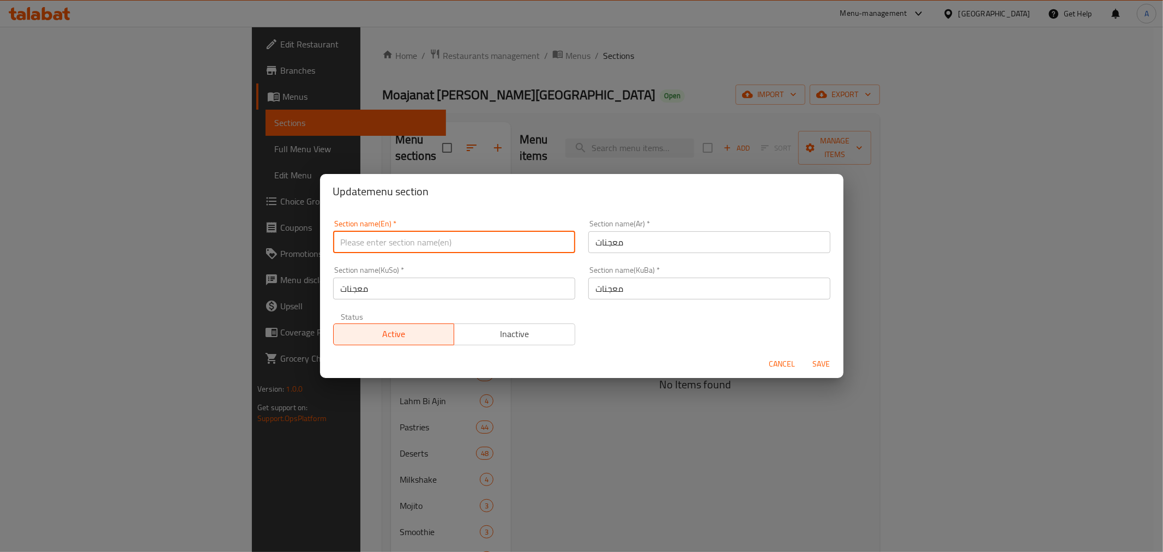
click at [409, 238] on input "text" at bounding box center [454, 242] width 242 height 22
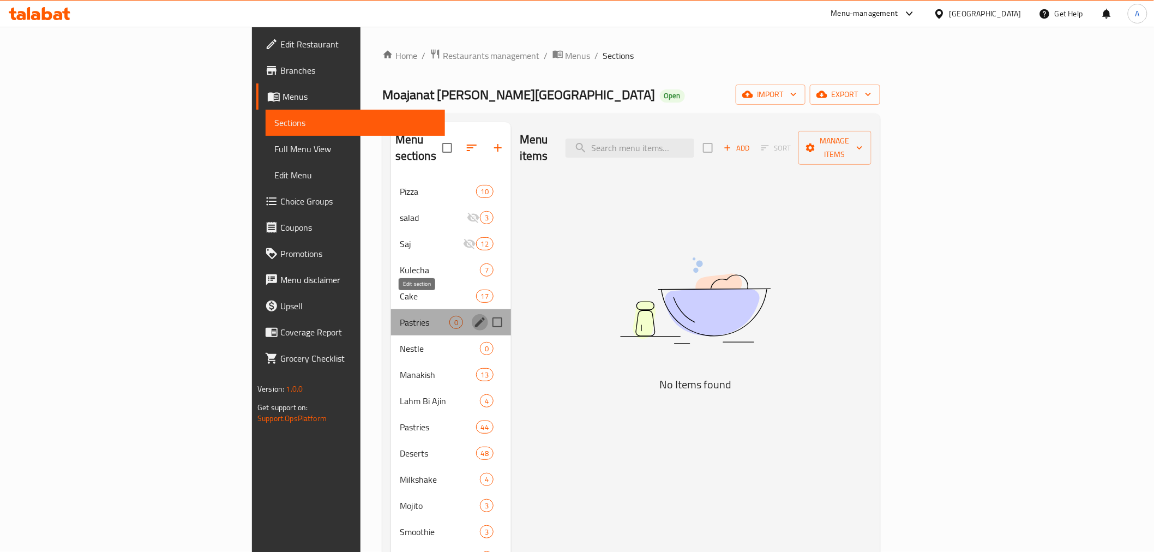
click at [475, 317] on icon "edit" at bounding box center [480, 322] width 10 height 10
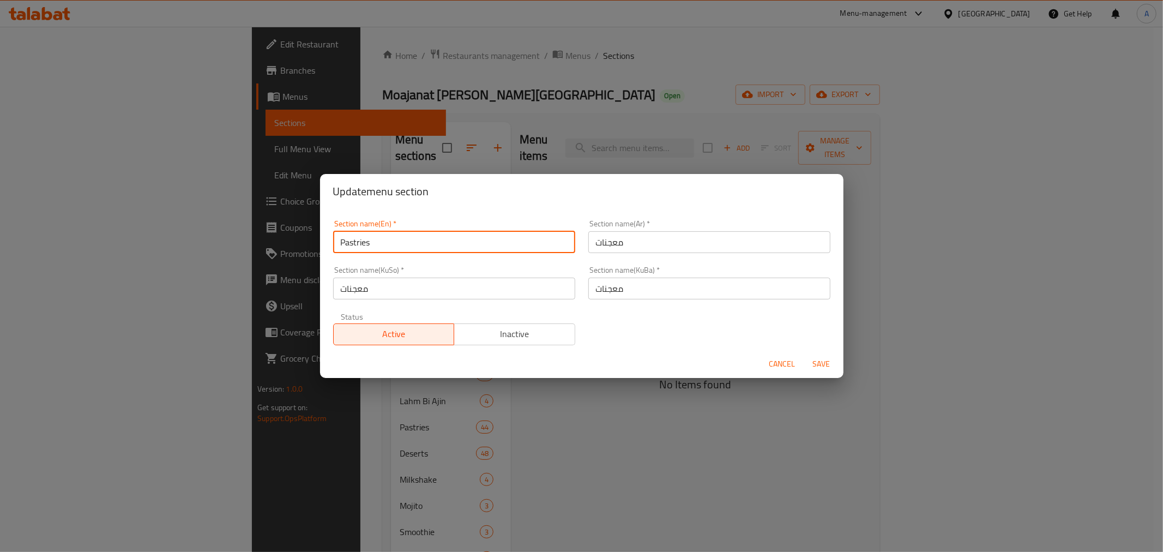
click at [364, 248] on input "Pastries" at bounding box center [454, 242] width 242 height 22
click at [364, 248] on input "text" at bounding box center [454, 242] width 242 height 22
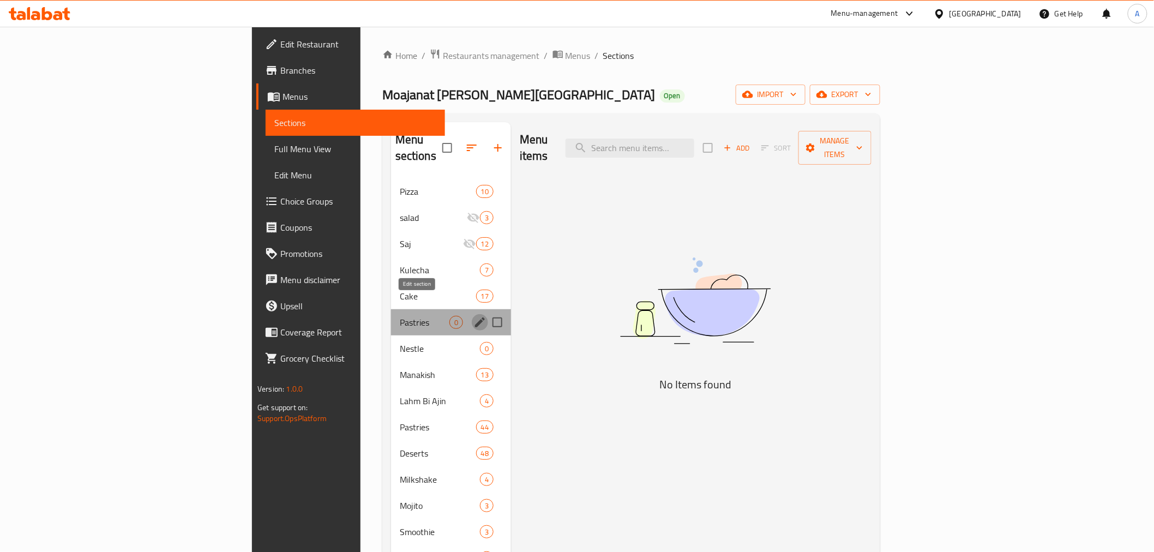
click at [475, 317] on icon "edit" at bounding box center [480, 322] width 10 height 10
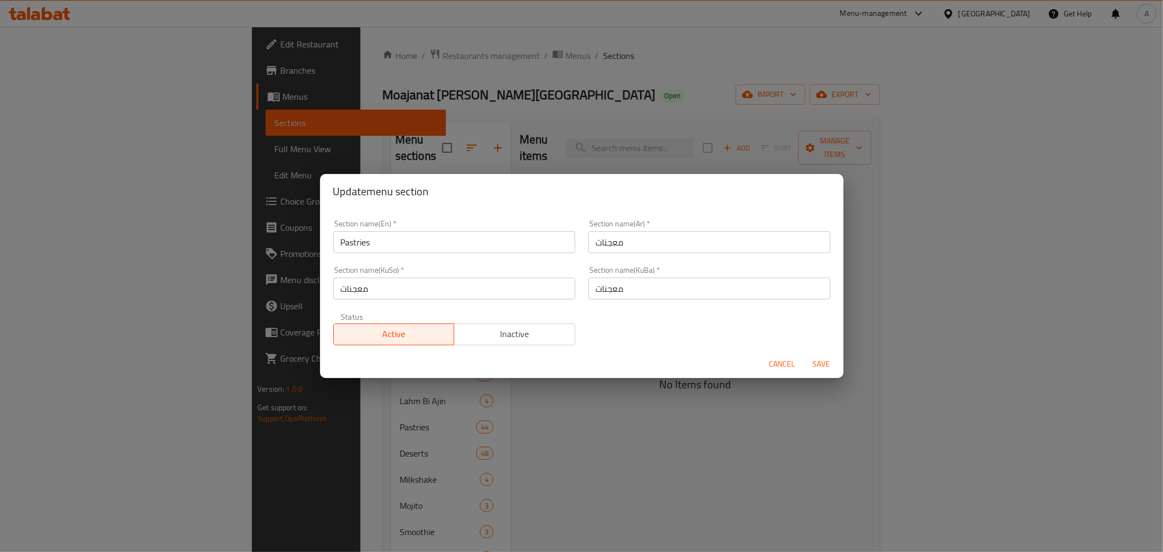
click at [407, 240] on input "Pastries" at bounding box center [454, 242] width 242 height 22
type input "P"
type input "ta"
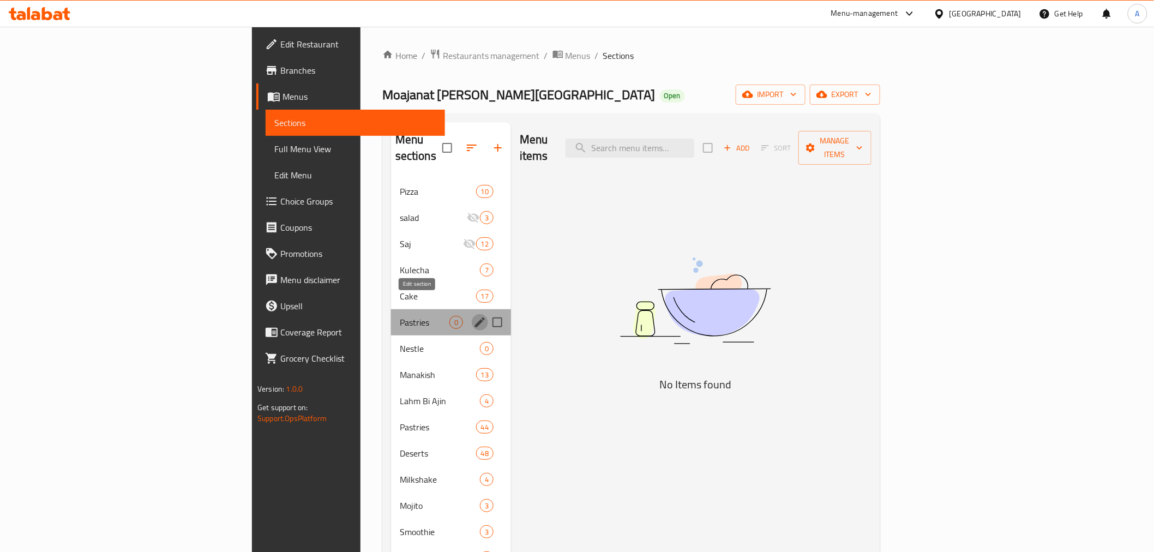
click at [473, 316] on icon "edit" at bounding box center [479, 322] width 13 height 13
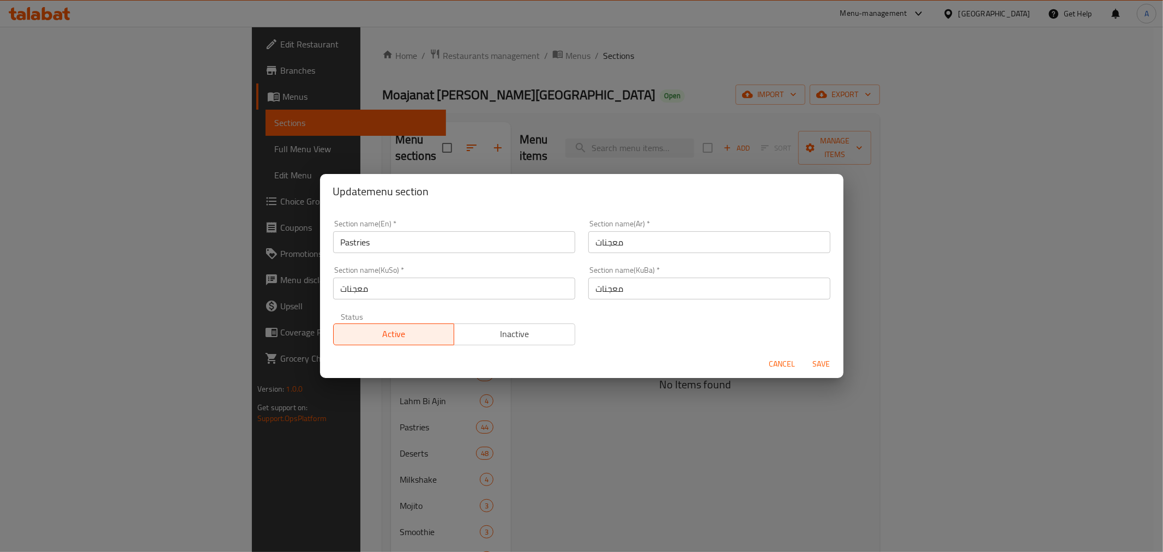
click at [407, 233] on input "Pastries" at bounding box center [454, 242] width 242 height 22
type input "P"
type input "t"
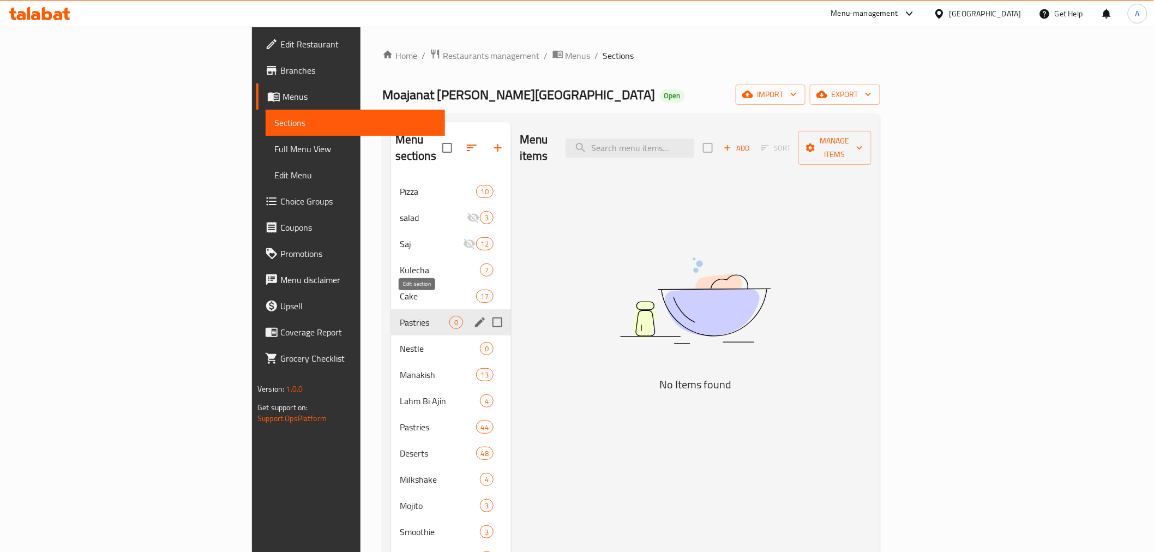
click at [473, 316] on icon "edit" at bounding box center [479, 322] width 13 height 13
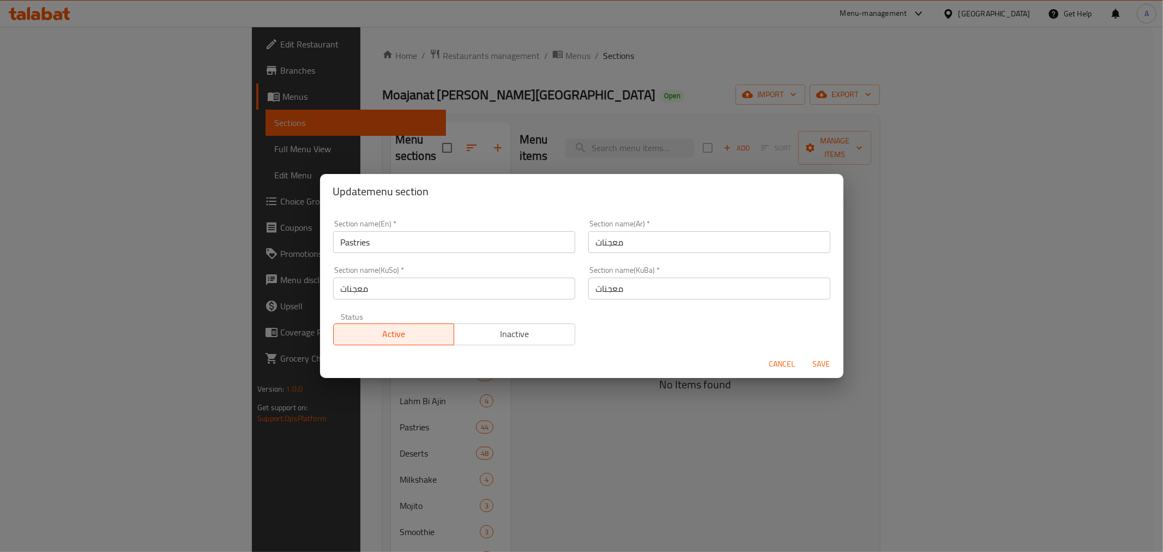
click at [366, 238] on input "Pastries" at bounding box center [454, 242] width 242 height 22
click at [387, 246] on input "Pastries" at bounding box center [454, 242] width 242 height 22
type input "P"
type input "ta"
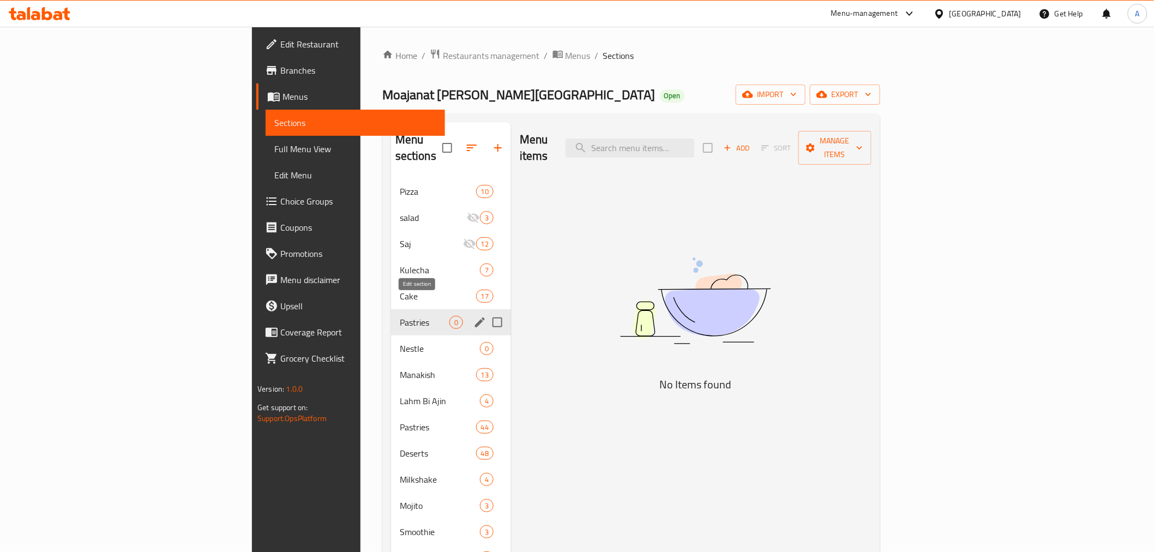
click at [473, 316] on icon "edit" at bounding box center [479, 322] width 13 height 13
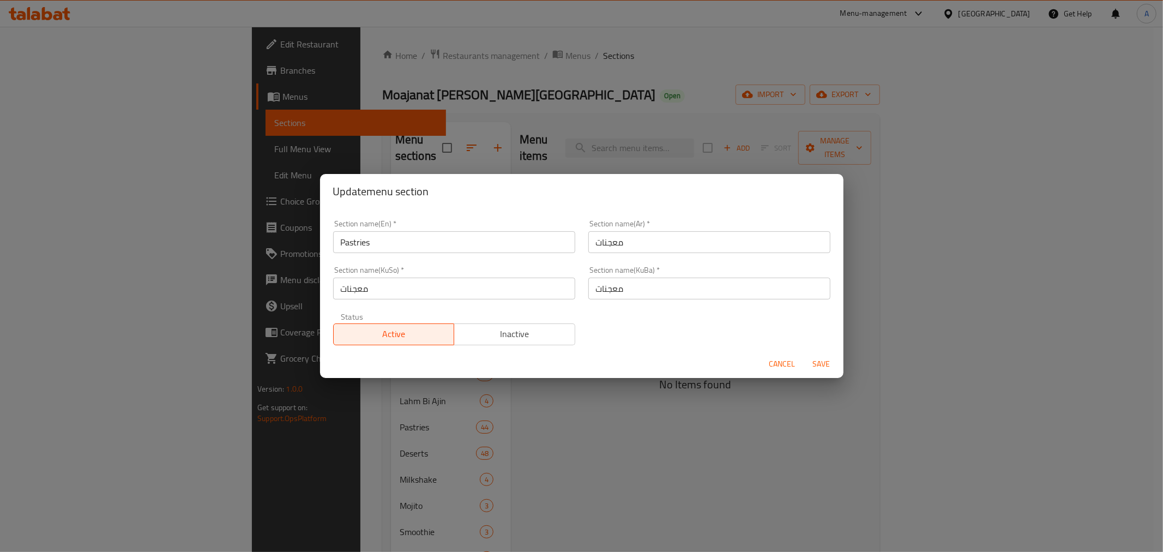
click at [405, 242] on input "Pastries" at bounding box center [454, 242] width 242 height 22
type input "Tajhe"
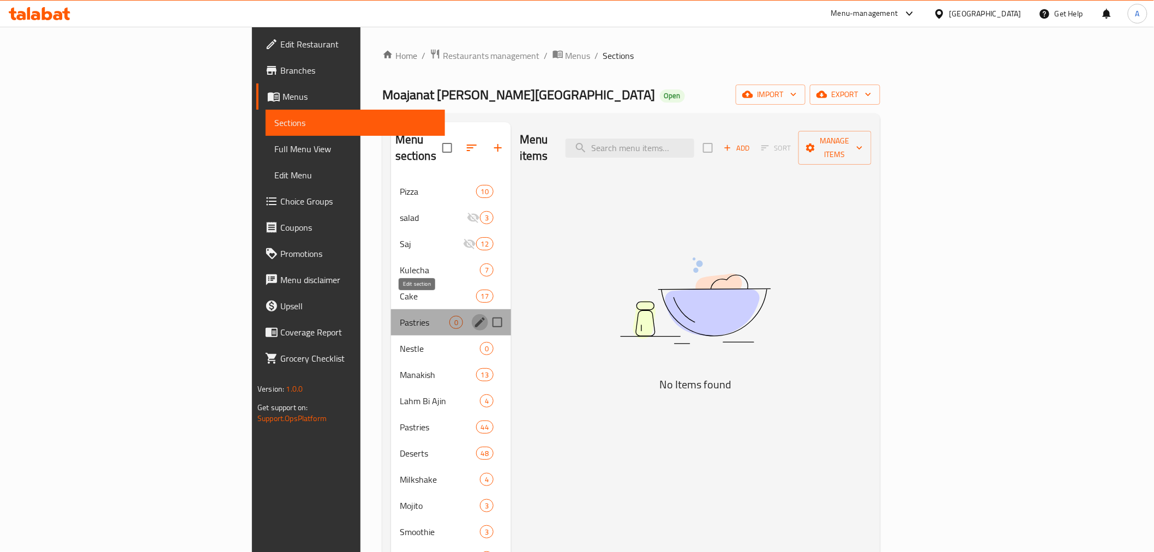
click at [473, 316] on icon "edit" at bounding box center [479, 322] width 13 height 13
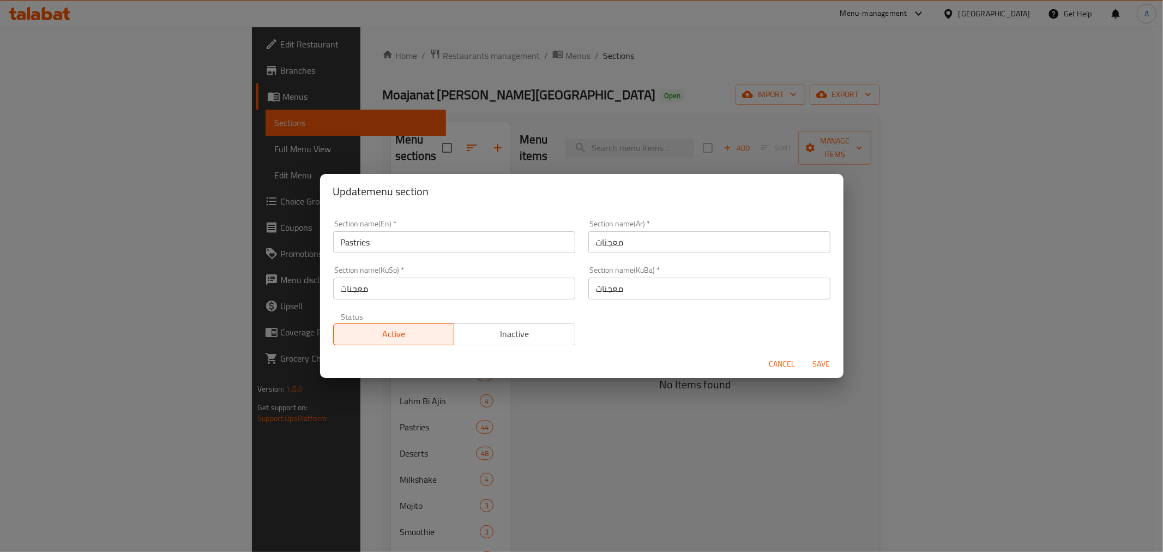
click at [384, 240] on input "Pastries" at bounding box center [454, 242] width 242 height 22
type input "taj"
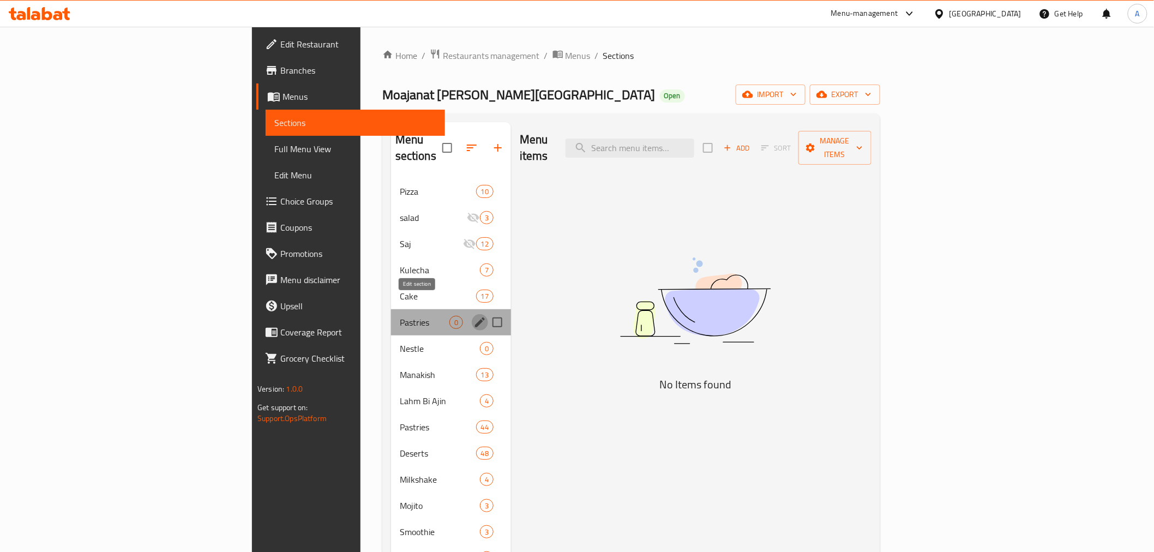
click at [473, 316] on icon "edit" at bounding box center [479, 322] width 13 height 13
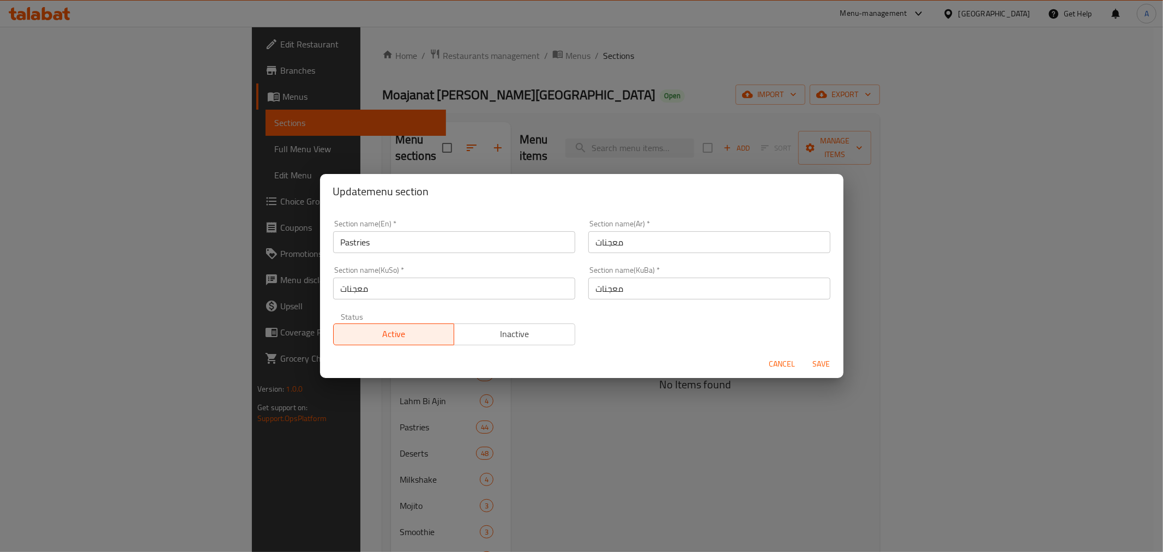
click at [403, 249] on input "Pastries" at bounding box center [454, 242] width 242 height 22
type input "t"
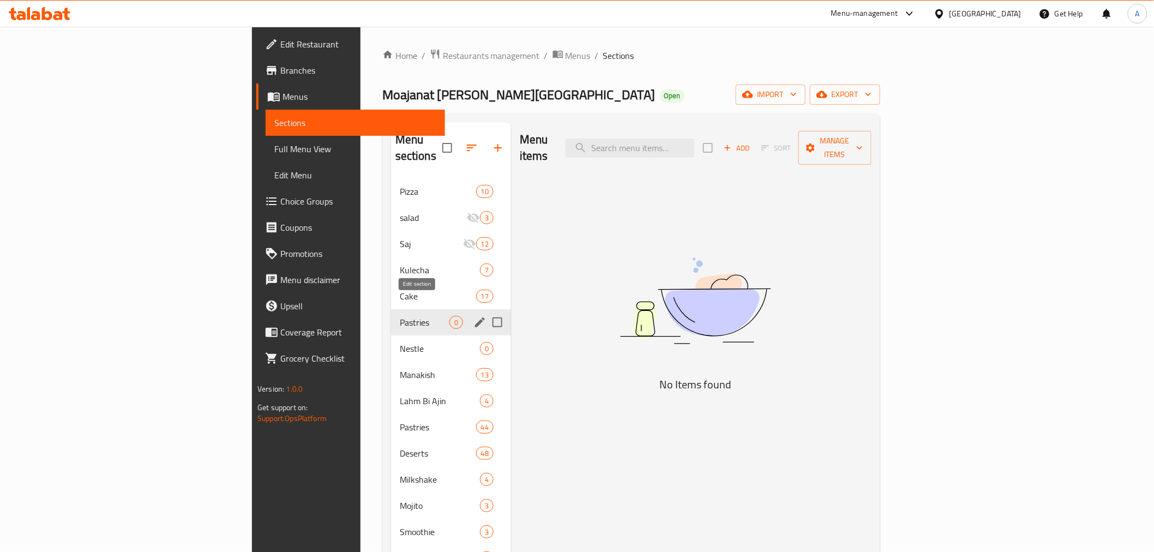
click at [473, 316] on icon "edit" at bounding box center [479, 322] width 13 height 13
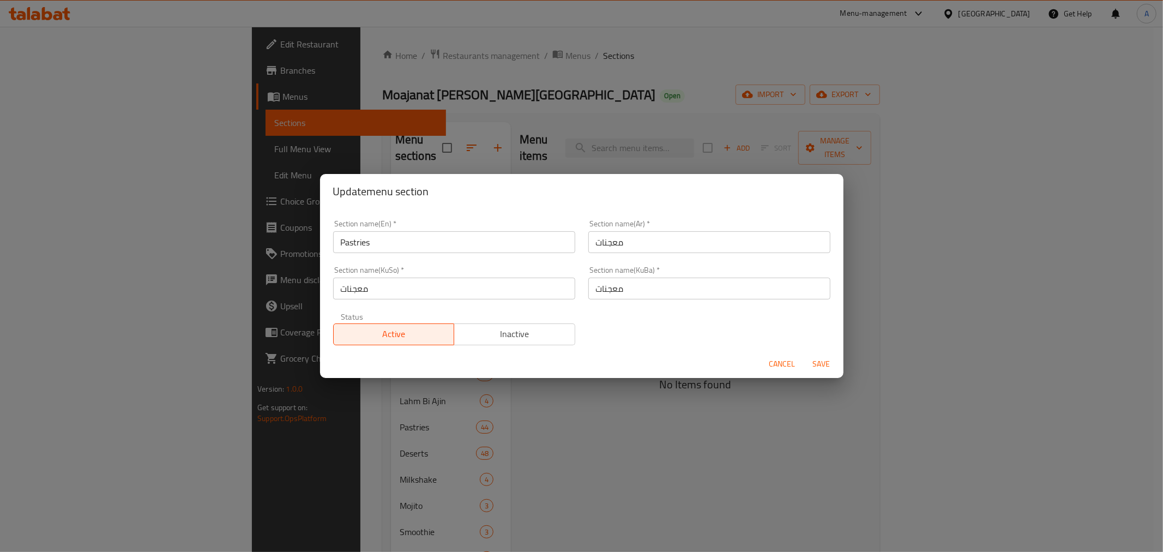
drag, startPoint x: 439, startPoint y: 240, endPoint x: 453, endPoint y: 243, distance: 14.0
click at [439, 240] on input "Pastries" at bounding box center [454, 242] width 242 height 22
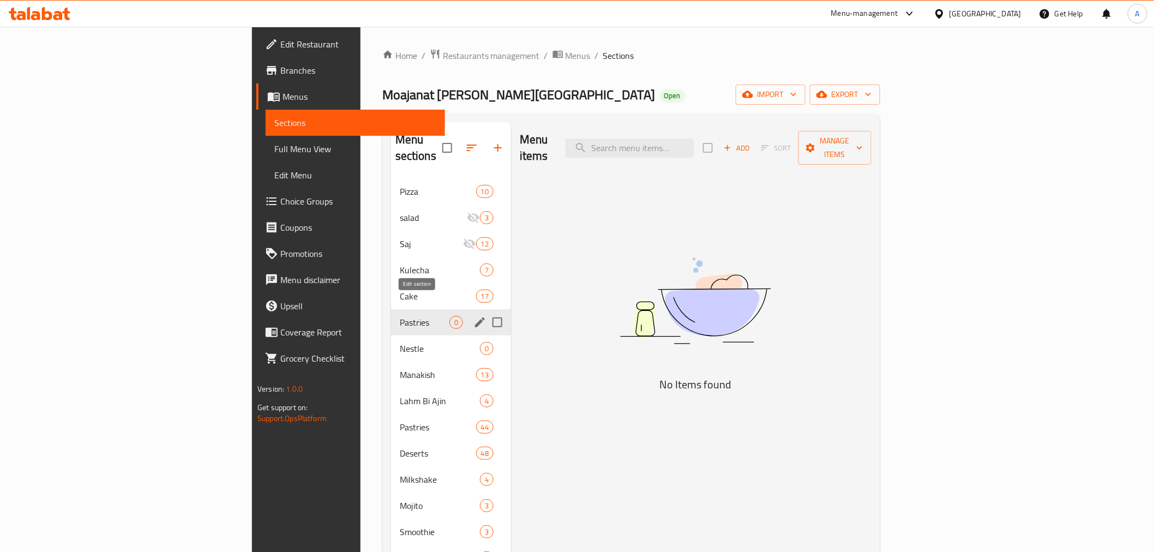
click at [473, 316] on icon "edit" at bounding box center [479, 322] width 13 height 13
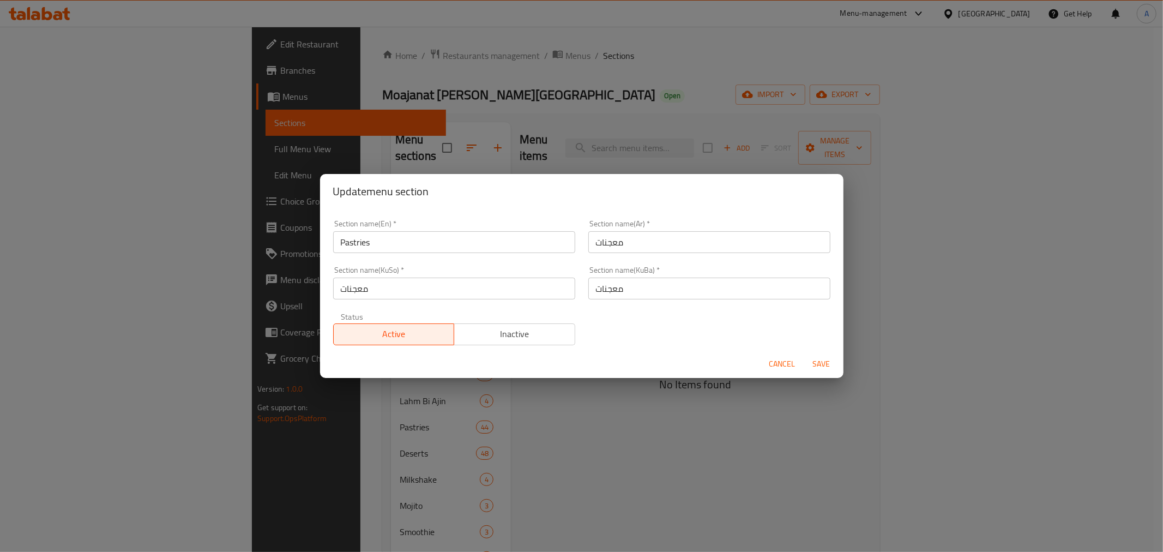
click at [516, 242] on input "Pastries" at bounding box center [454, 242] width 242 height 22
type input "Tajhezat"
click at [821, 366] on span "Save" at bounding box center [822, 364] width 26 height 14
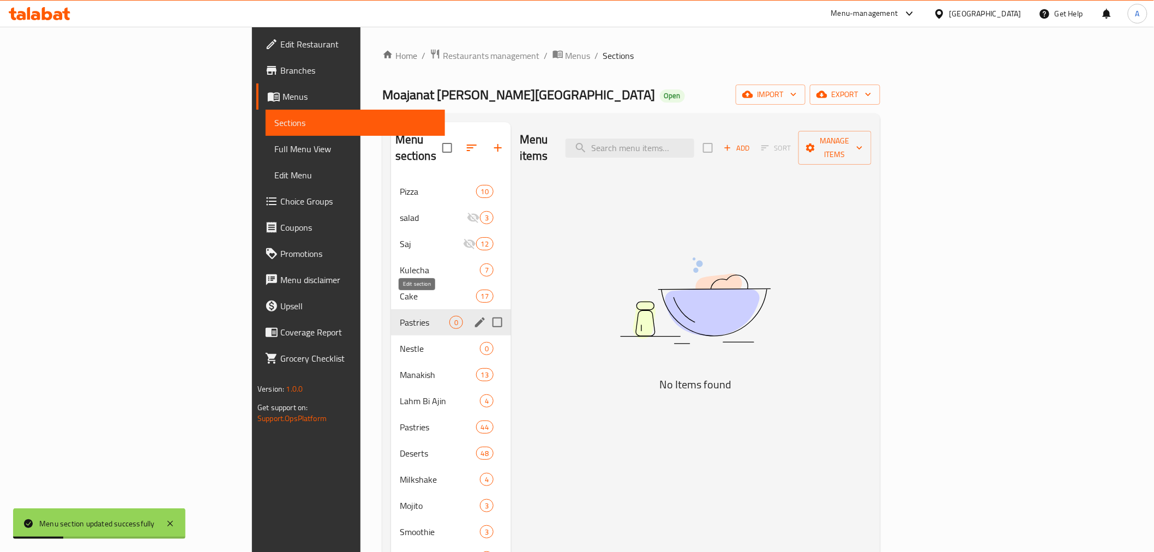
click at [475, 317] on icon "edit" at bounding box center [480, 322] width 10 height 10
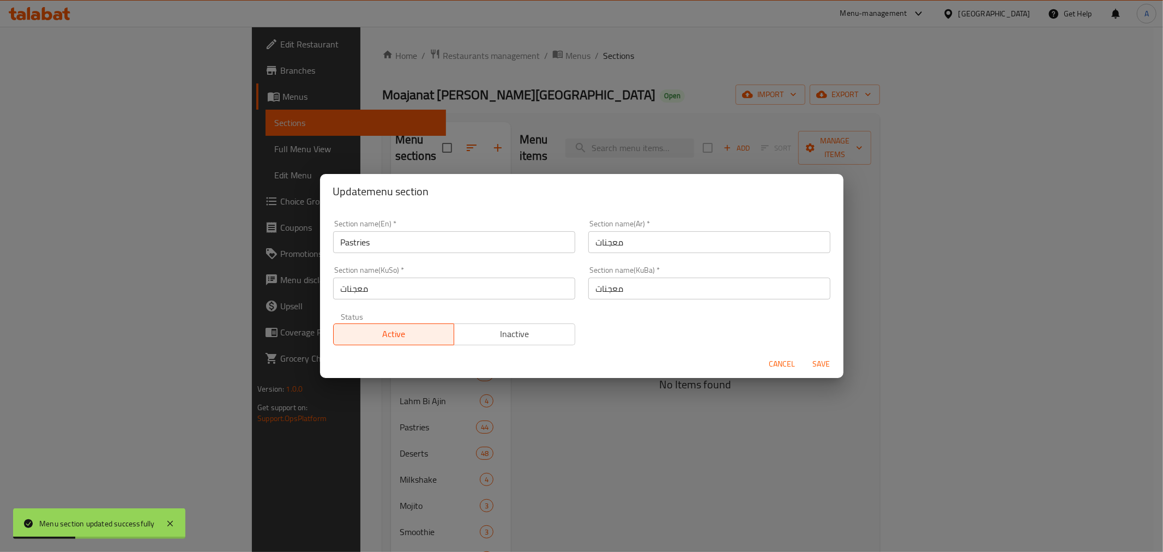
click at [623, 242] on input "معجنات" at bounding box center [709, 242] width 242 height 22
type input "تج"
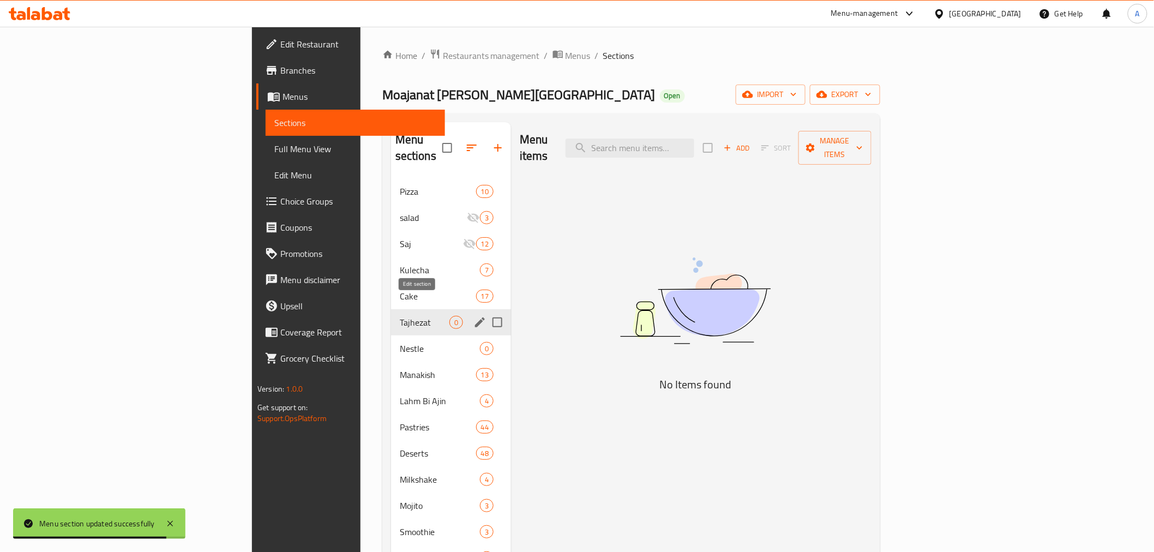
click at [475, 317] on icon "edit" at bounding box center [480, 322] width 10 height 10
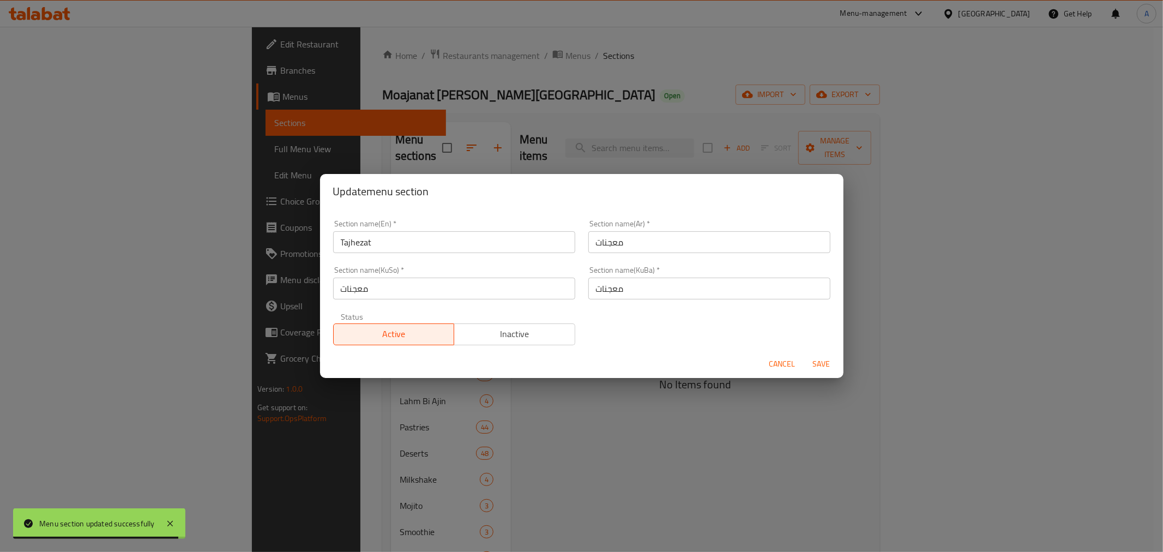
click at [618, 242] on input "معجنات" at bounding box center [709, 242] width 242 height 22
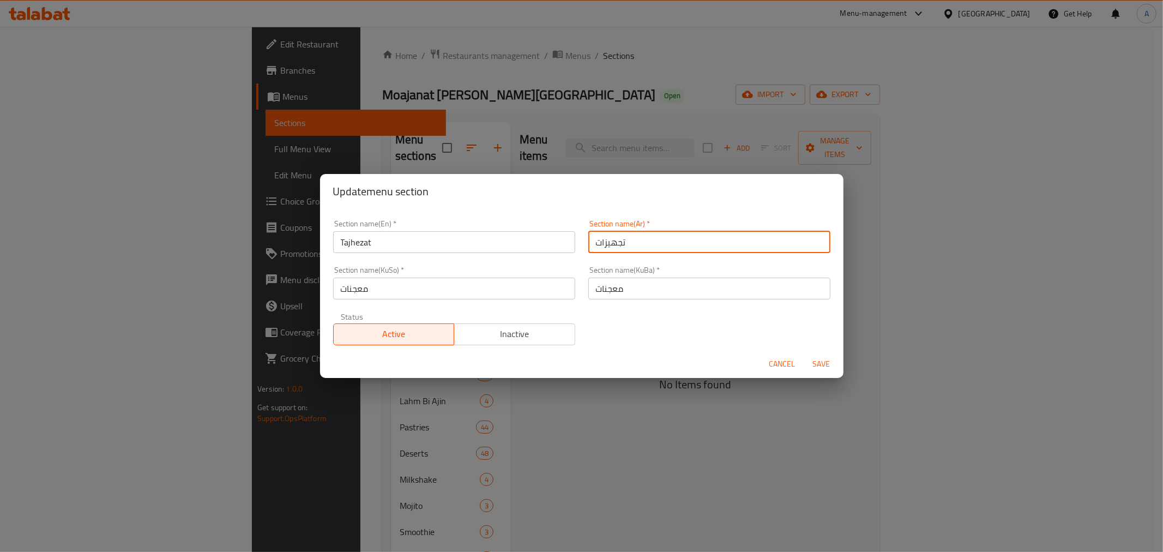
type input "تجهيزات"
click at [821, 361] on span "Save" at bounding box center [822, 364] width 26 height 14
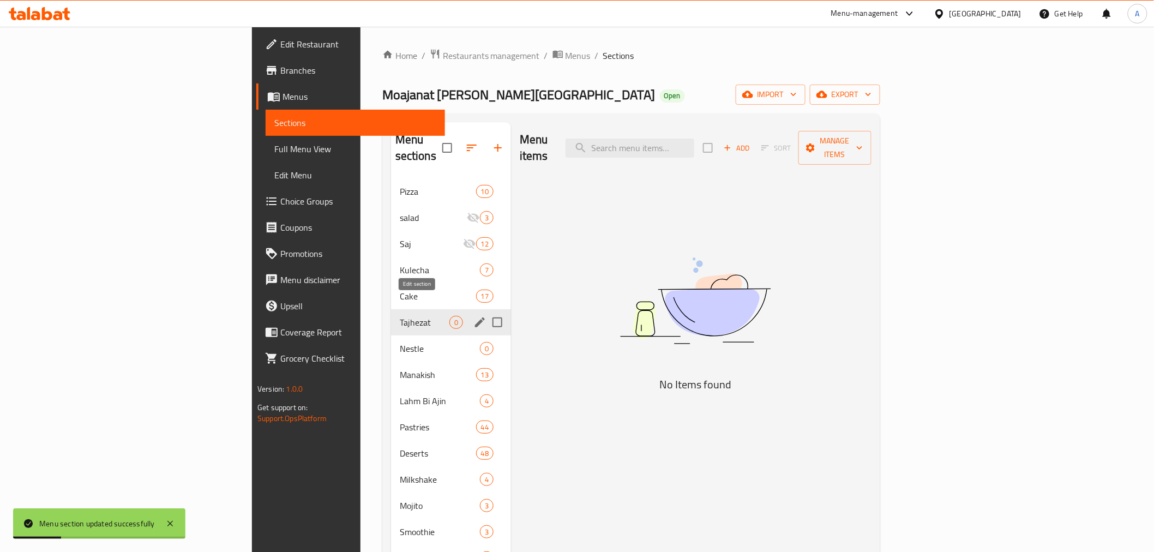
click at [475, 317] on icon "edit" at bounding box center [480, 322] width 10 height 10
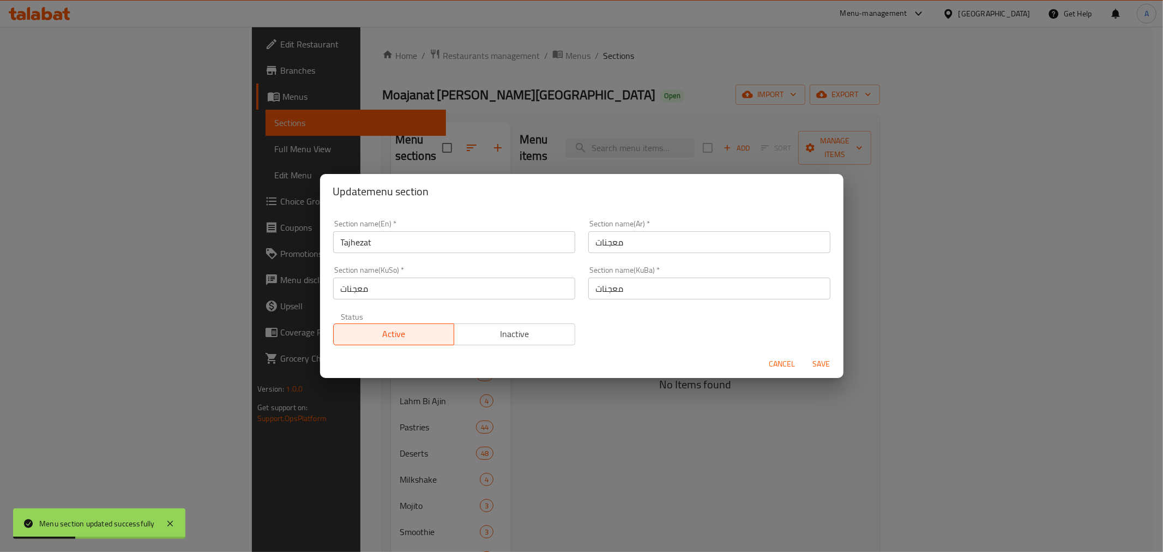
click at [590, 248] on input "معجنات" at bounding box center [709, 242] width 242 height 22
click at [782, 364] on span "Cancel" at bounding box center [782, 364] width 26 height 14
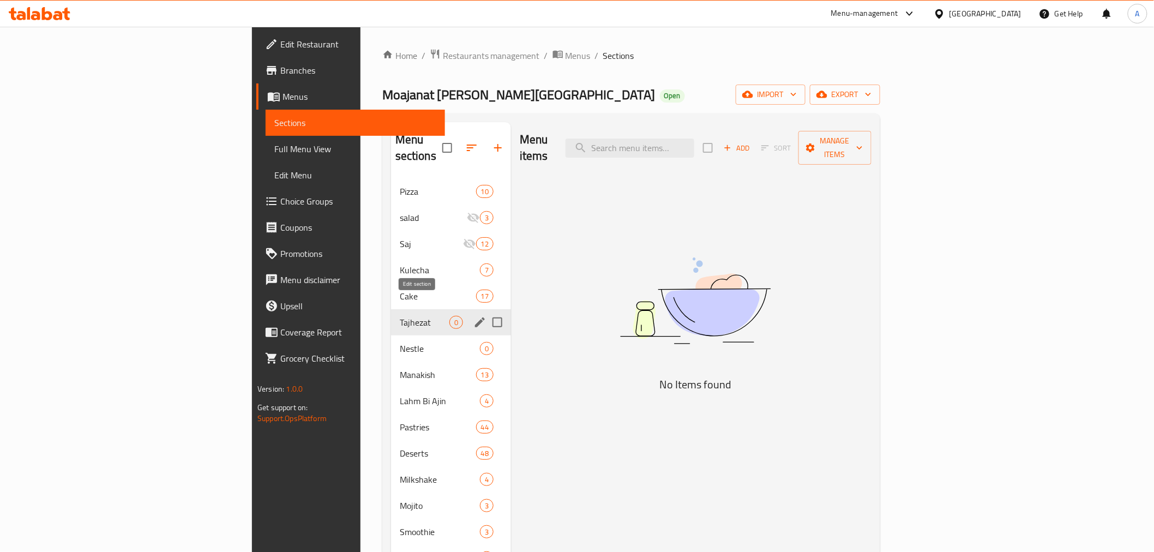
click at [475, 317] on icon "edit" at bounding box center [480, 322] width 10 height 10
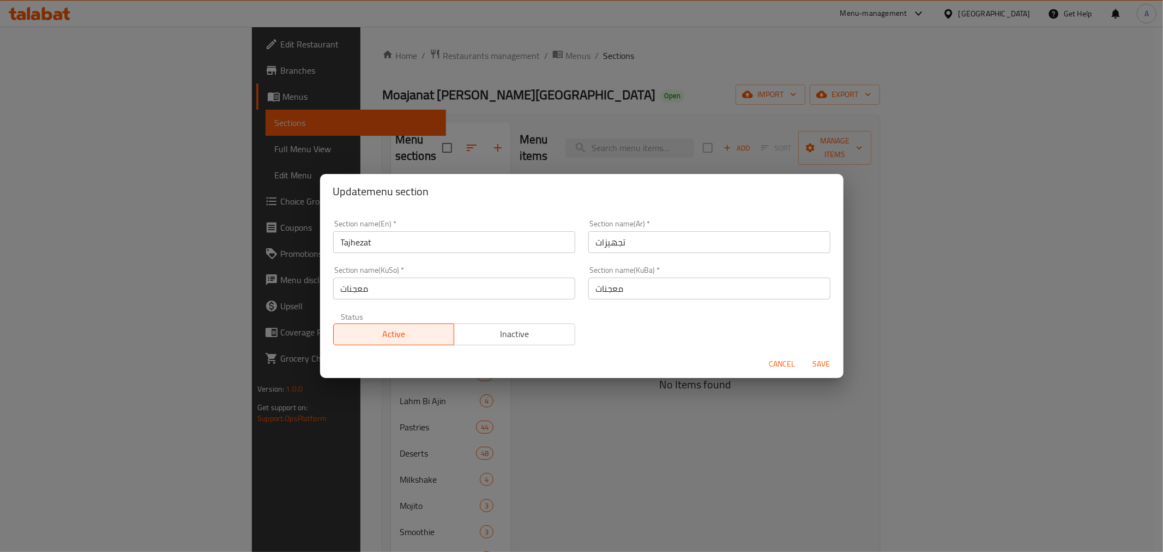
click at [677, 246] on input "تجهيزات" at bounding box center [709, 242] width 242 height 22
click at [656, 290] on input "معجنات" at bounding box center [709, 289] width 242 height 22
paste input "تجهيز"
type input "تجهيزات"
click at [331, 290] on div "Section name(KuSo)   * معجنات Section name(KuSo) *" at bounding box center [454, 283] width 255 height 46
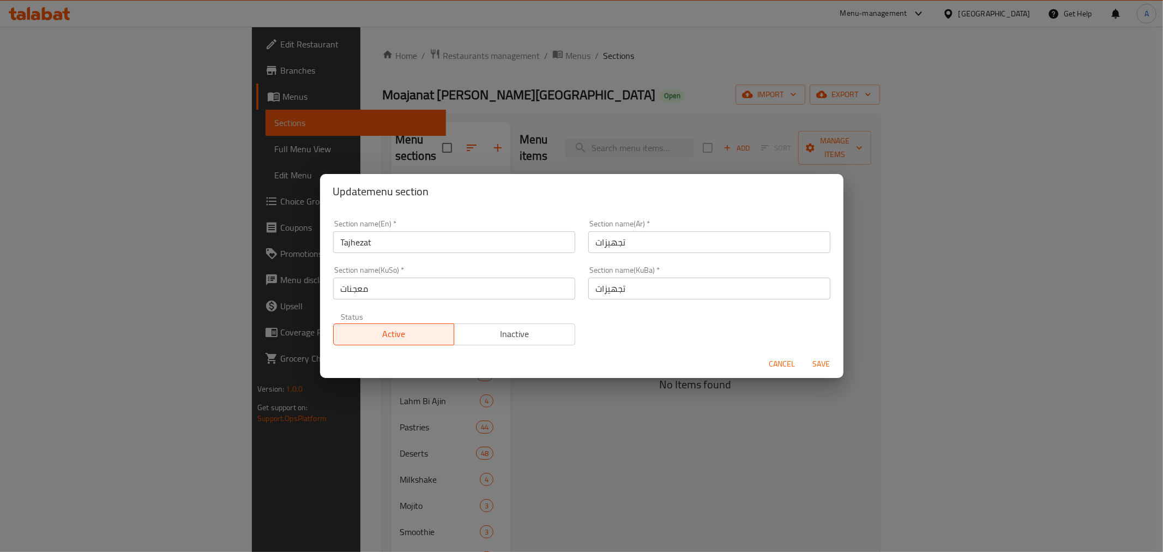
click at [390, 288] on input "معجنات" at bounding box center [454, 289] width 242 height 22
paste input "تجهيز"
type input "تجهيزات"
click at [824, 362] on span "Save" at bounding box center [822, 364] width 26 height 14
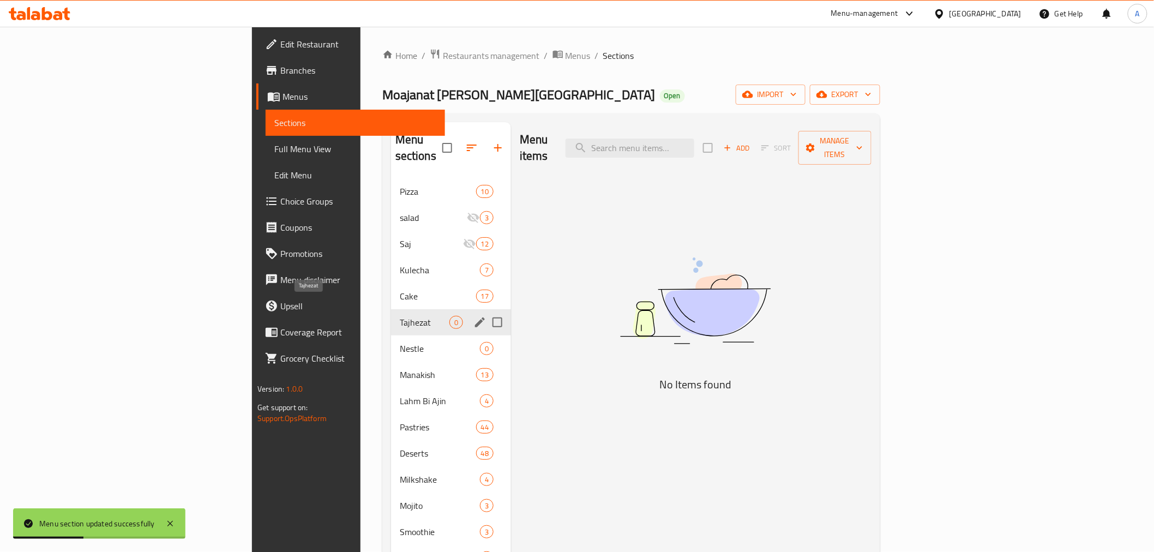
click at [400, 316] on span "Tajhezat" at bounding box center [425, 322] width 50 height 13
click at [391, 341] on div "Nestle 0" at bounding box center [451, 348] width 120 height 26
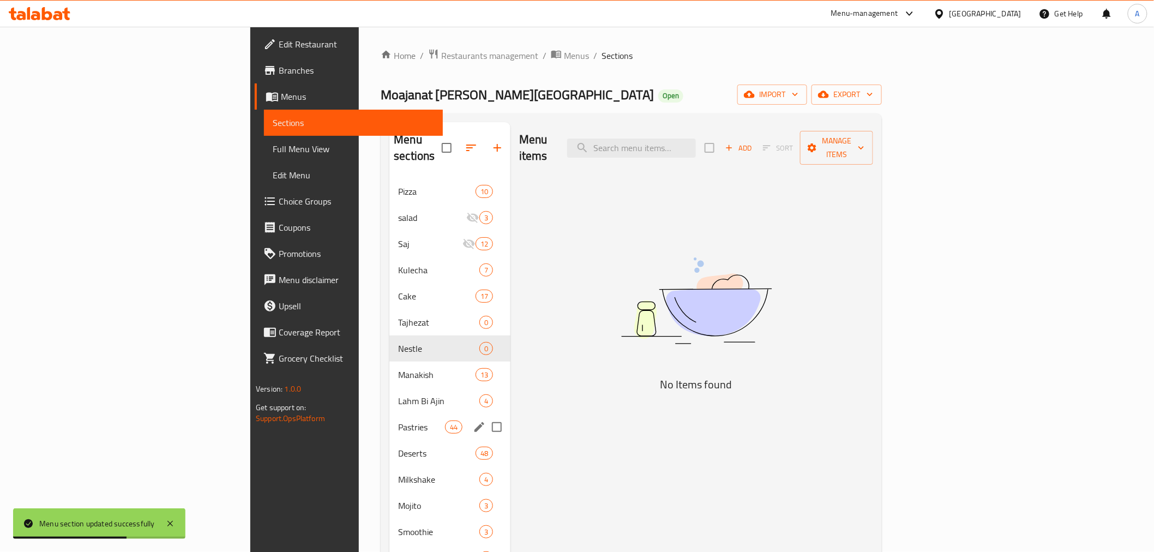
click at [389, 414] on div "Pastries 44" at bounding box center [449, 427] width 121 height 26
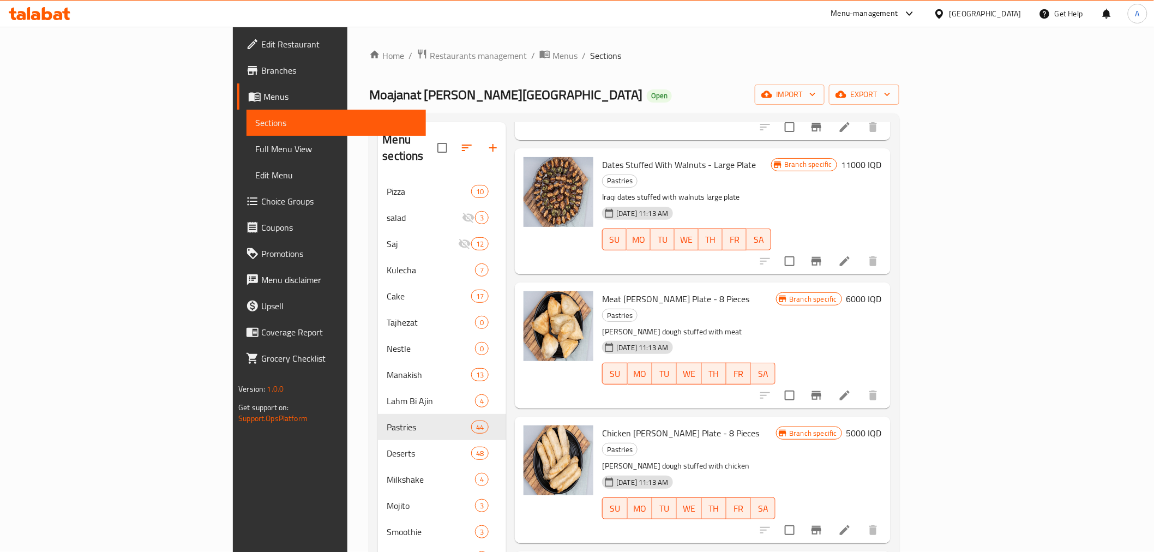
scroll to position [1272, 0]
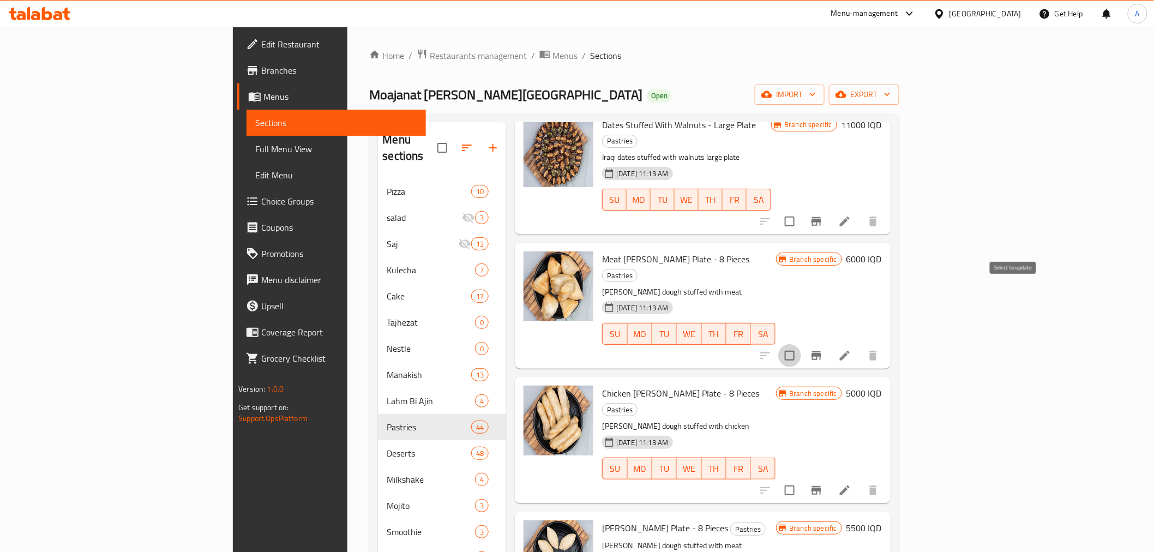
click at [801, 344] on input "checkbox" at bounding box center [789, 355] width 23 height 23
checkbox input "true"
click at [801, 479] on input "checkbox" at bounding box center [789, 490] width 23 height 23
checkbox input "true"
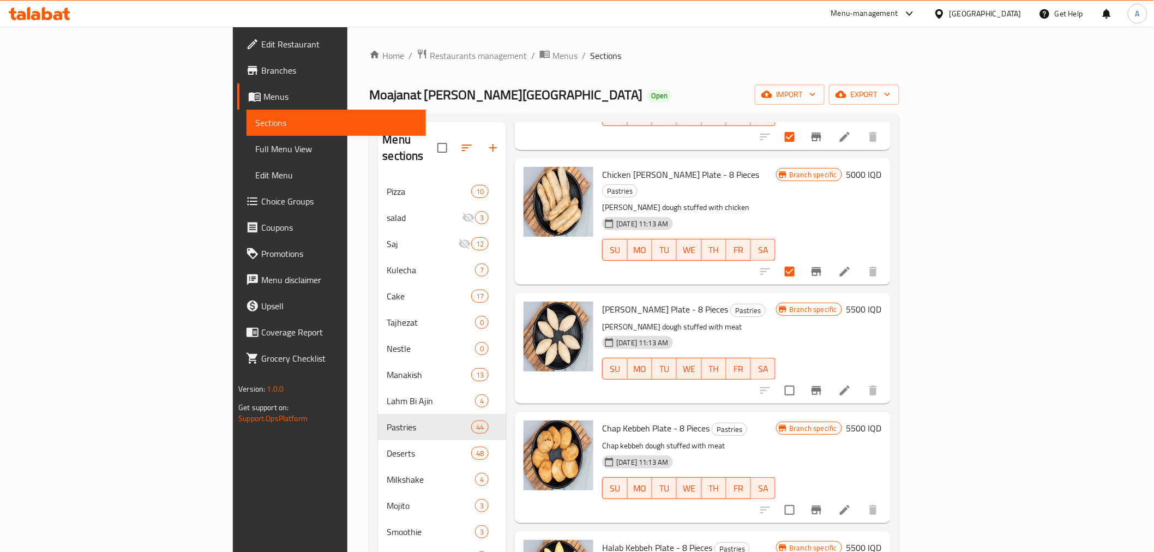
scroll to position [1514, 0]
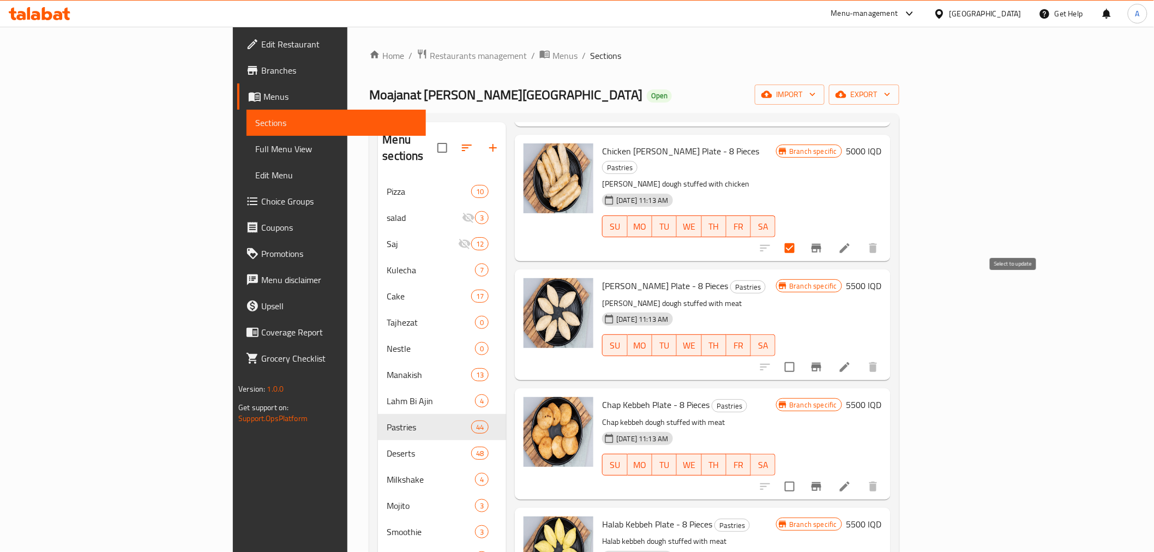
click at [801, 355] on input "checkbox" at bounding box center [789, 366] width 23 height 23
checkbox input "true"
click at [801, 475] on input "checkbox" at bounding box center [789, 486] width 23 height 23
checkbox input "true"
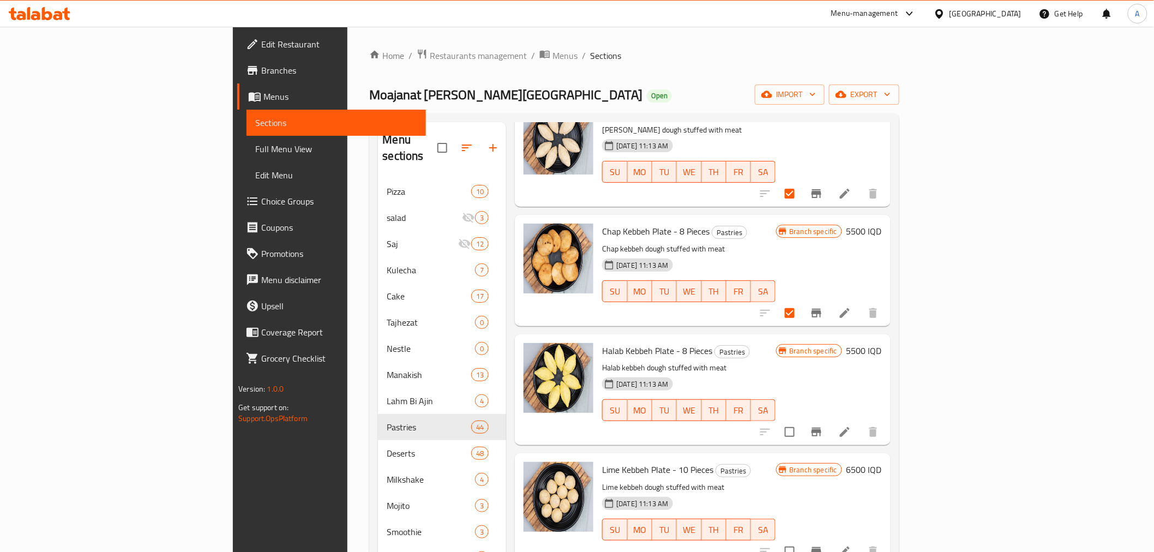
scroll to position [1696, 0]
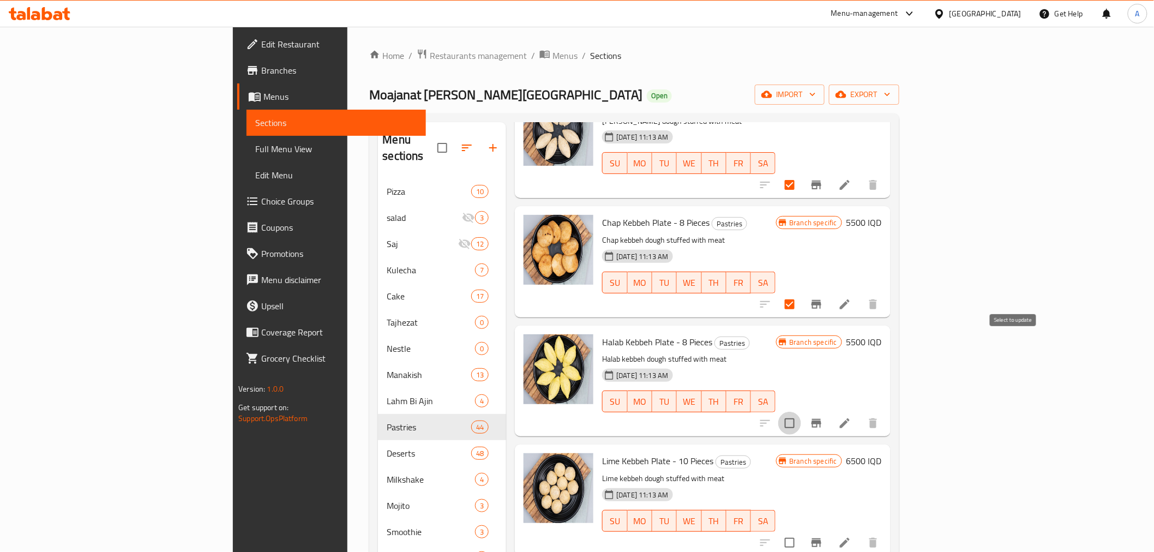
click at [801, 412] on input "checkbox" at bounding box center [789, 423] width 23 height 23
checkbox input "true"
click at [801, 531] on input "checkbox" at bounding box center [789, 542] width 23 height 23
checkbox input "true"
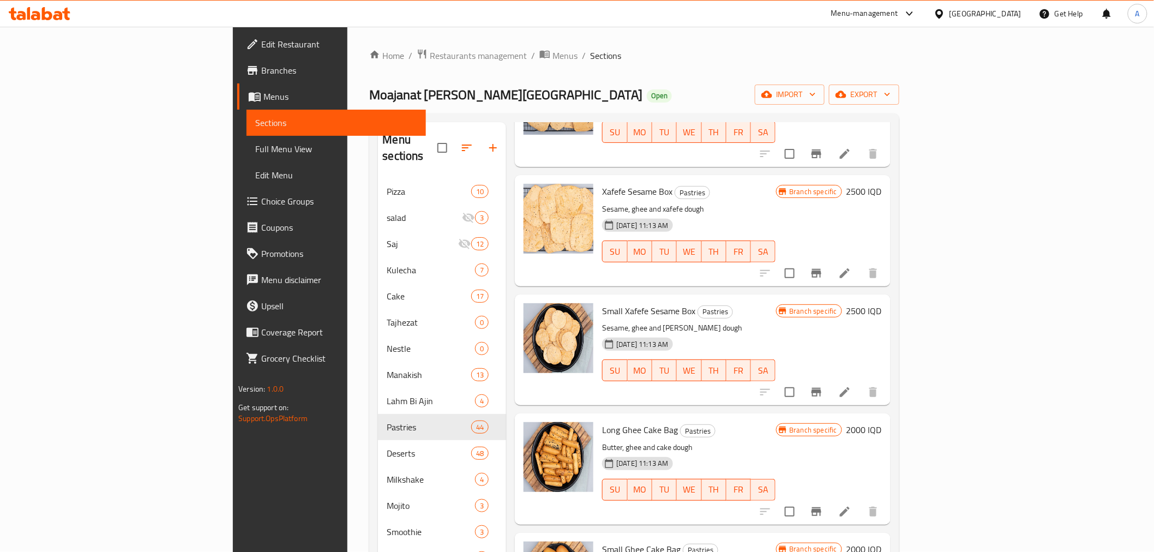
scroll to position [0, 0]
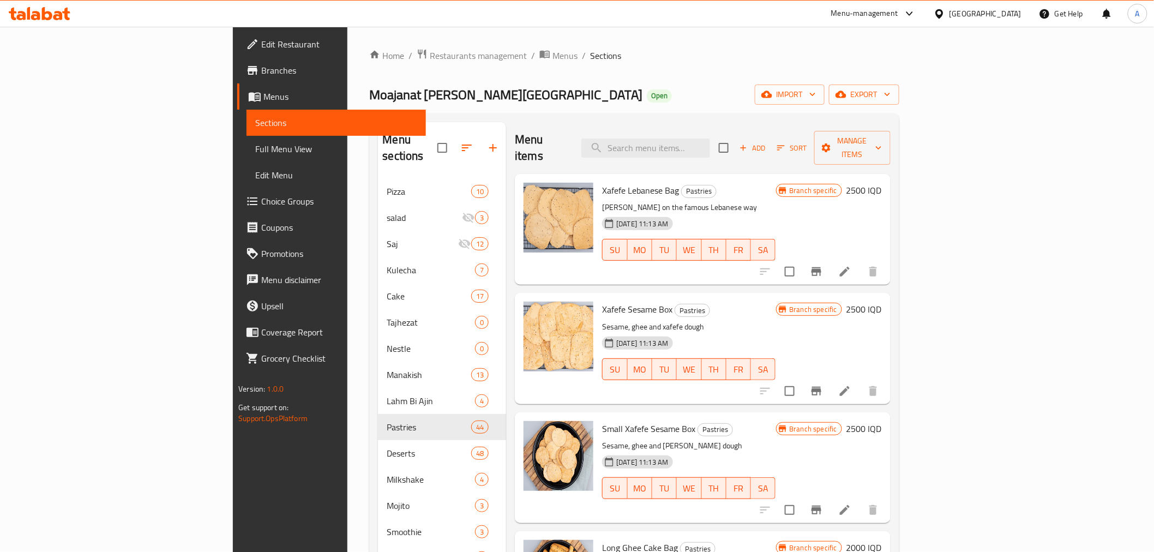
drag, startPoint x: 736, startPoint y: 483, endPoint x: 777, endPoint y: 192, distance: 293.5
click at [882, 140] on span "Manage items" at bounding box center [852, 147] width 59 height 27
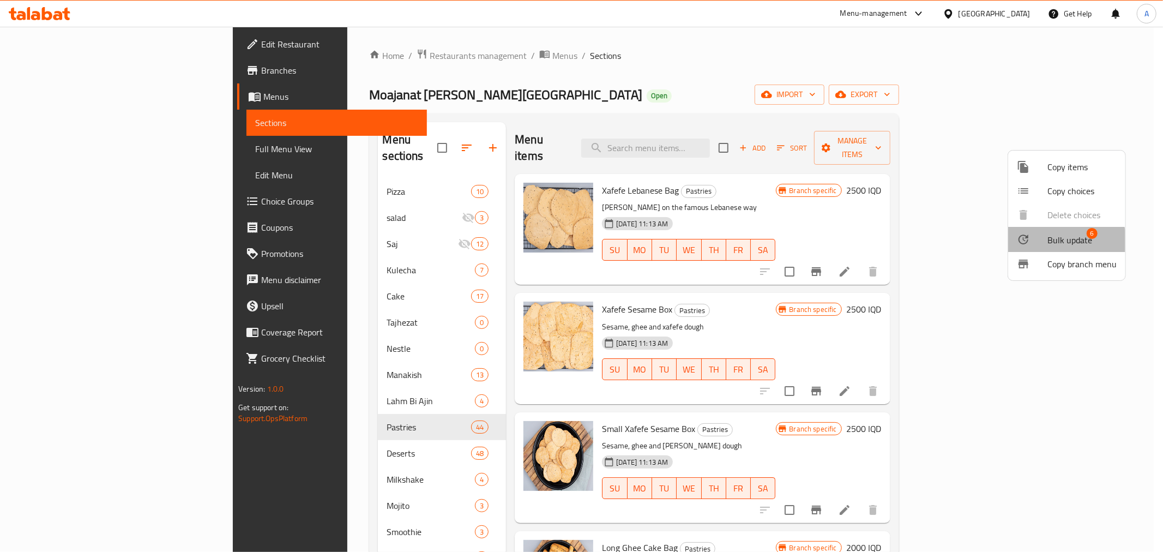
click at [1051, 245] on span "Bulk update" at bounding box center [1069, 239] width 45 height 13
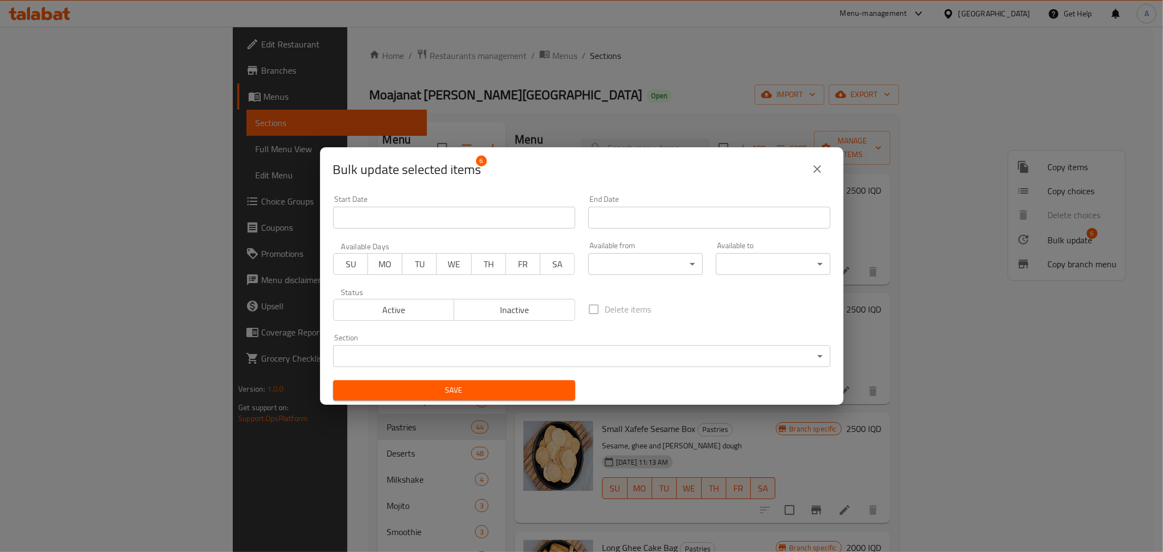
click at [435, 349] on body "​ Menu-management [GEOGRAPHIC_DATA] Get Help A Edit Restaurant Branches Menus S…" at bounding box center [581, 289] width 1163 height 525
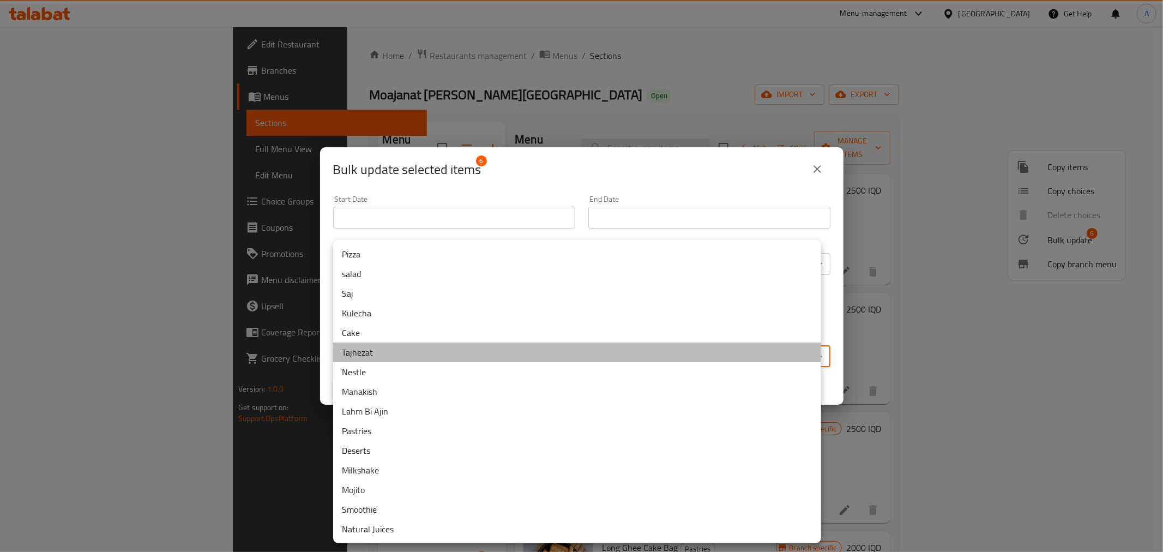
click at [406, 357] on li "Tajhezat" at bounding box center [577, 352] width 488 height 20
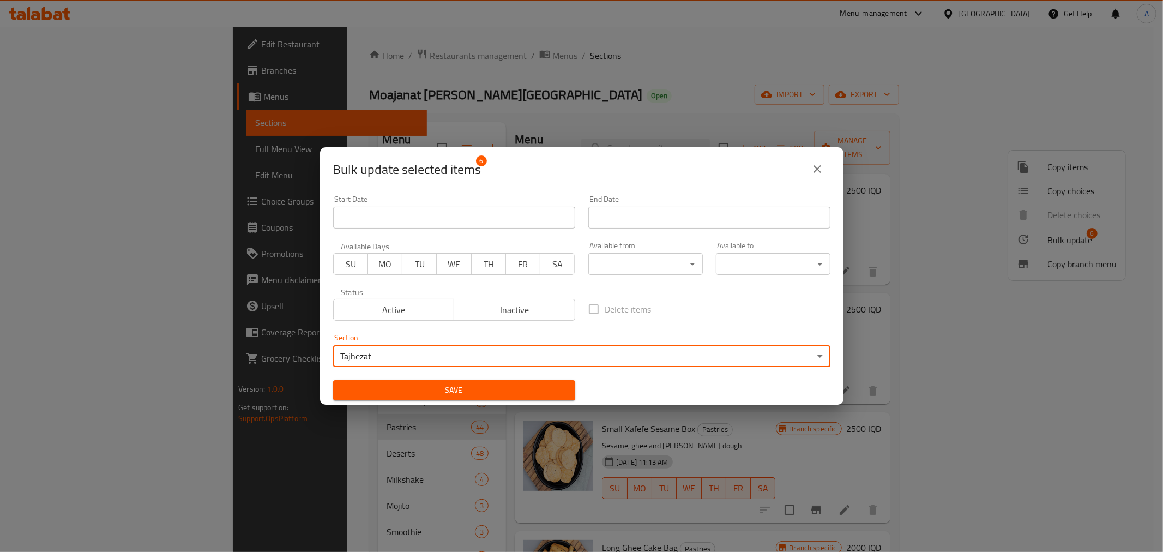
click at [410, 381] on button "Save" at bounding box center [454, 390] width 242 height 20
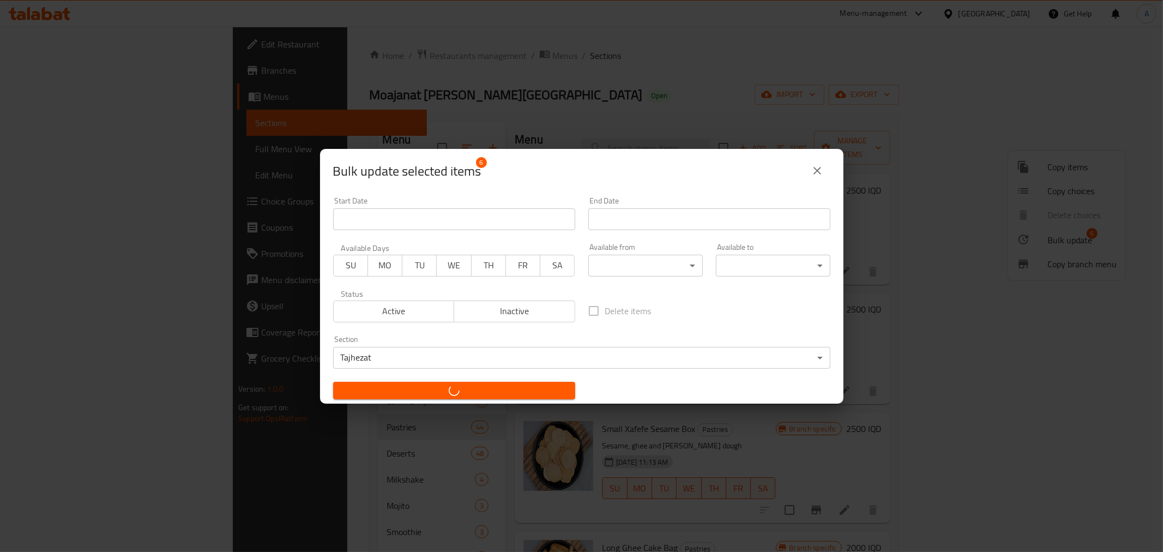
checkbox input "false"
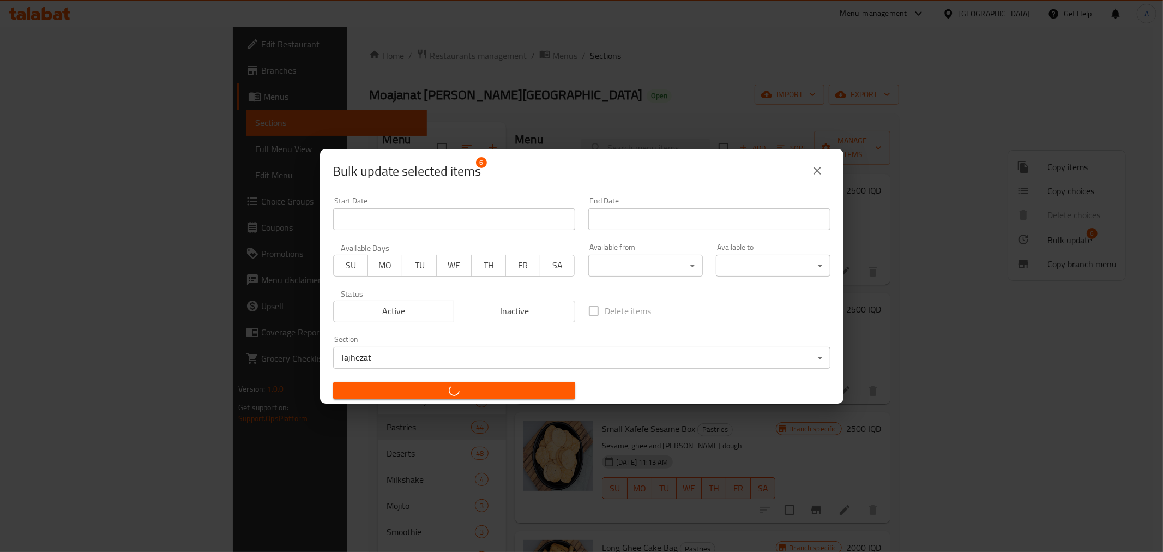
checkbox input "false"
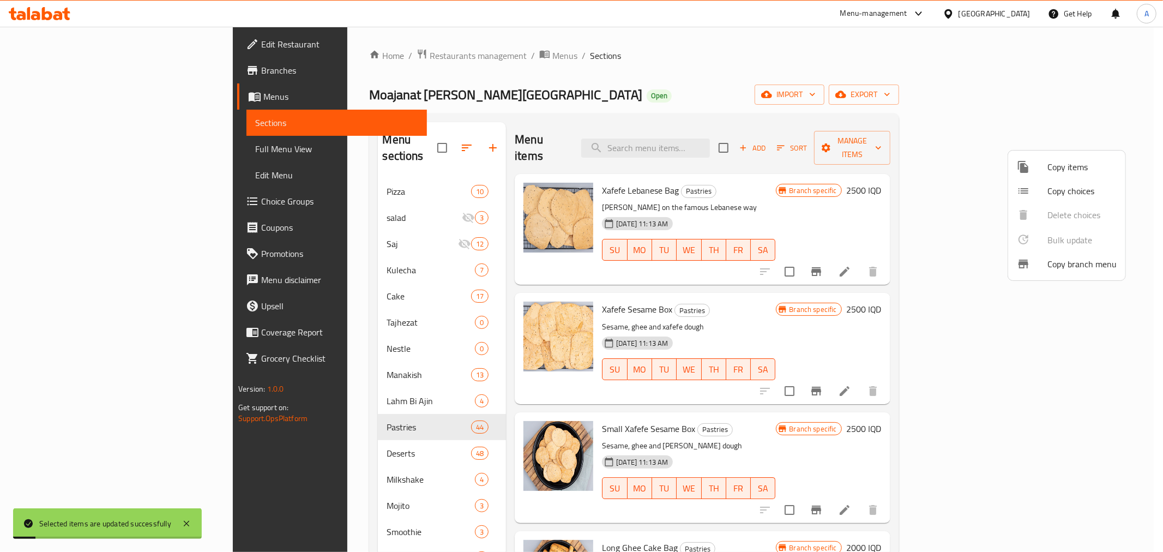
click at [633, 67] on div at bounding box center [581, 276] width 1163 height 552
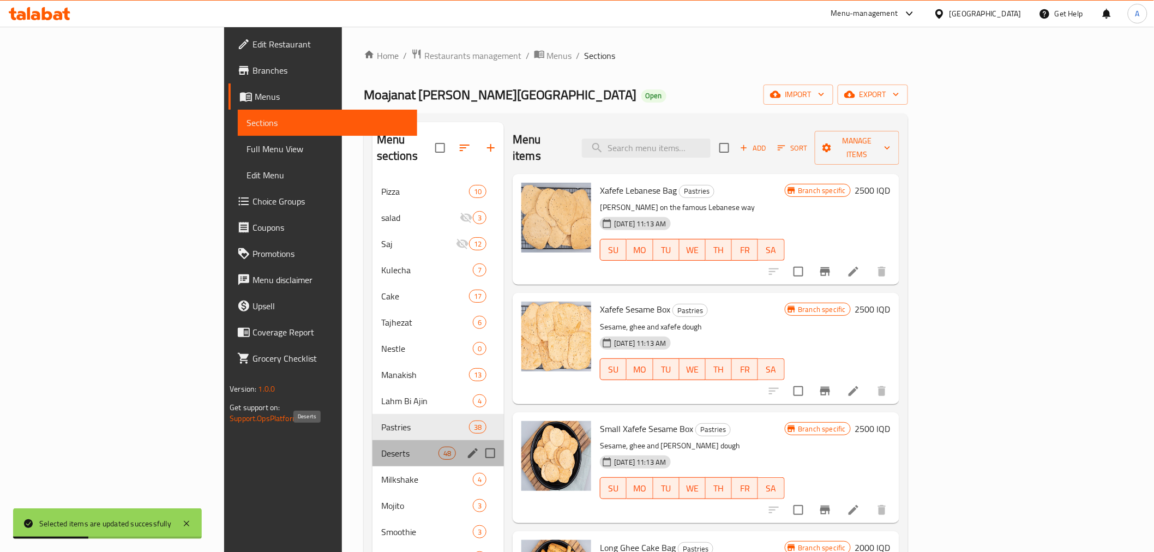
click at [381, 447] on span "Deserts" at bounding box center [409, 453] width 57 height 13
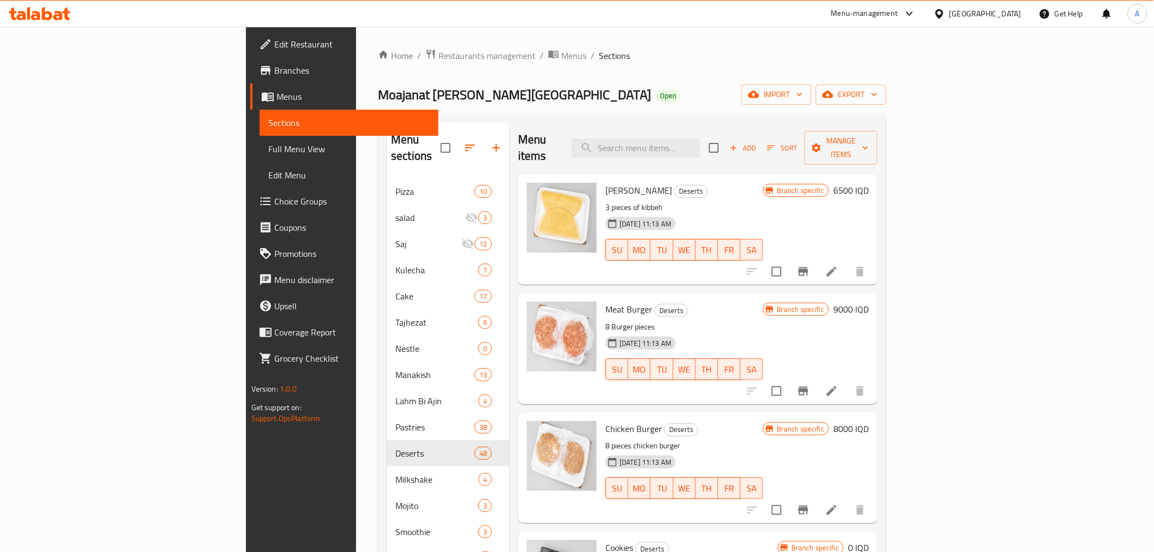
click at [767, 213] on div "[DATE] 11:13 AM SU MO TU WE TH FR SA" at bounding box center [684, 242] width 166 height 59
click at [788, 261] on input "checkbox" at bounding box center [776, 271] width 23 height 23
checkbox input "true"
drag, startPoint x: 999, startPoint y: 285, endPoint x: 998, endPoint y: 304, distance: 19.7
click at [767, 297] on div "Meat Burger Deserts 8 Burger pieces [DATE] 11:13 AM SU MO TU WE TH FR SA" at bounding box center [684, 348] width 166 height 102
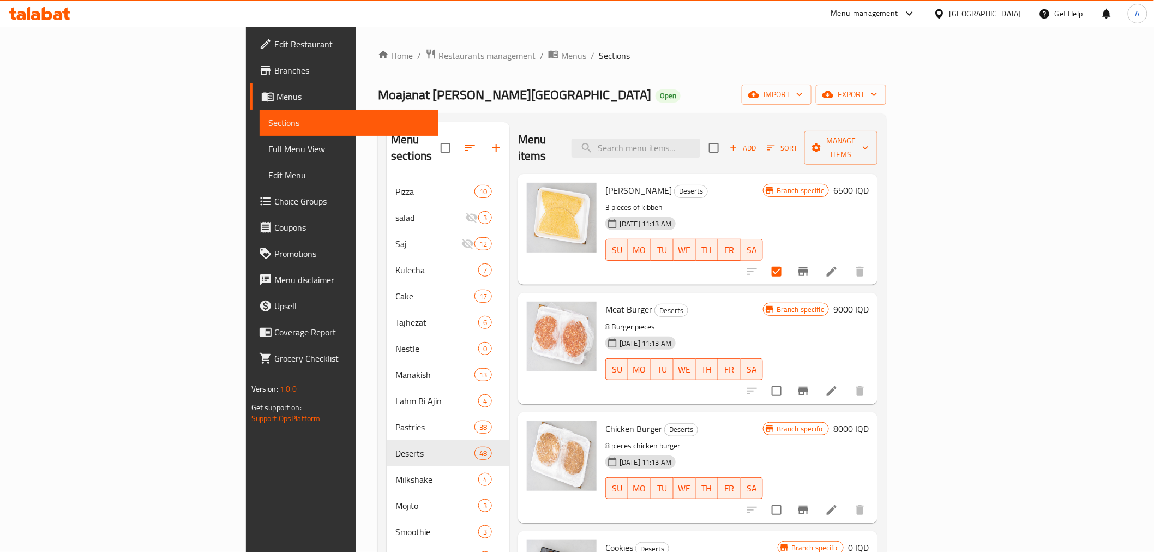
click at [763, 320] on p "8 Burger pieces" at bounding box center [684, 327] width 158 height 14
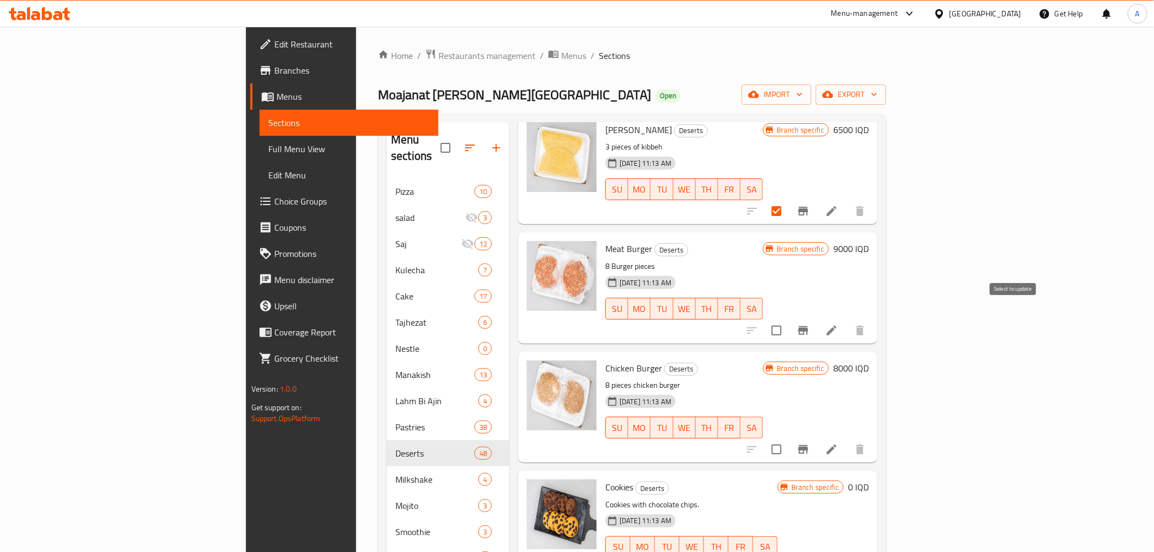
click at [788, 319] on input "checkbox" at bounding box center [776, 330] width 23 height 23
checkbox input "true"
click at [788, 438] on input "checkbox" at bounding box center [776, 449] width 23 height 23
checkbox input "true"
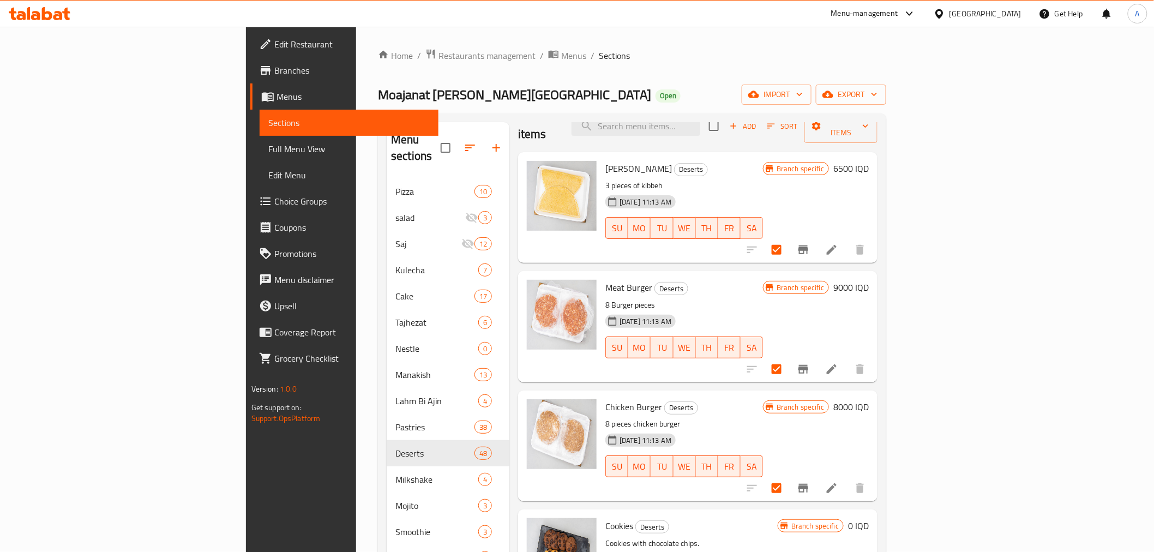
scroll to position [0, 0]
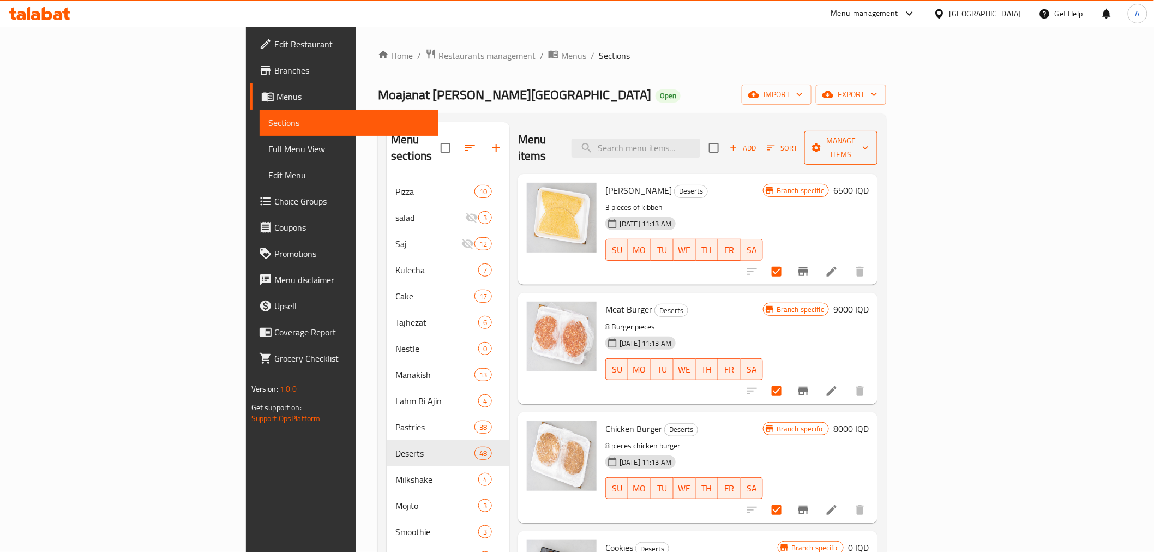
click at [869, 138] on span "Manage items" at bounding box center [841, 147] width 56 height 27
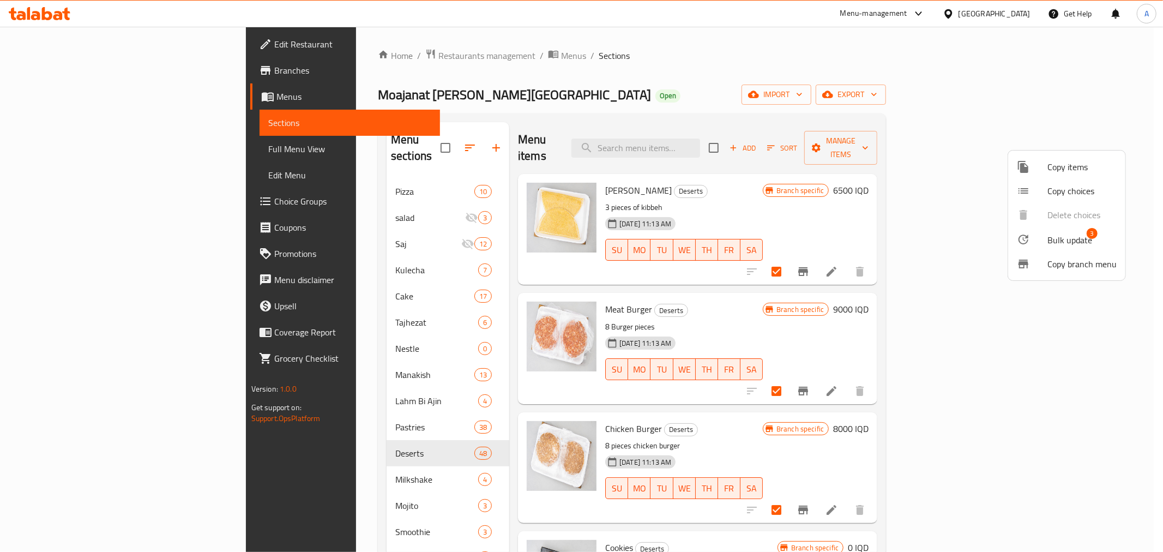
click at [1047, 238] on span "Bulk update" at bounding box center [1069, 239] width 45 height 13
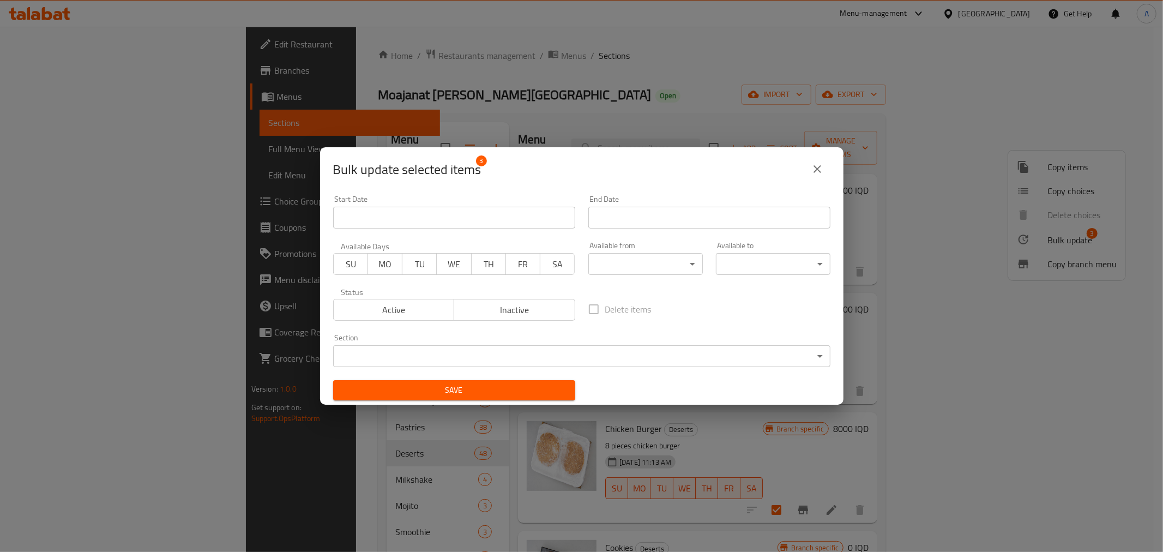
click at [544, 351] on body "​ Menu-management [GEOGRAPHIC_DATA] Get Help A Edit Restaurant Branches Menus S…" at bounding box center [581, 289] width 1163 height 525
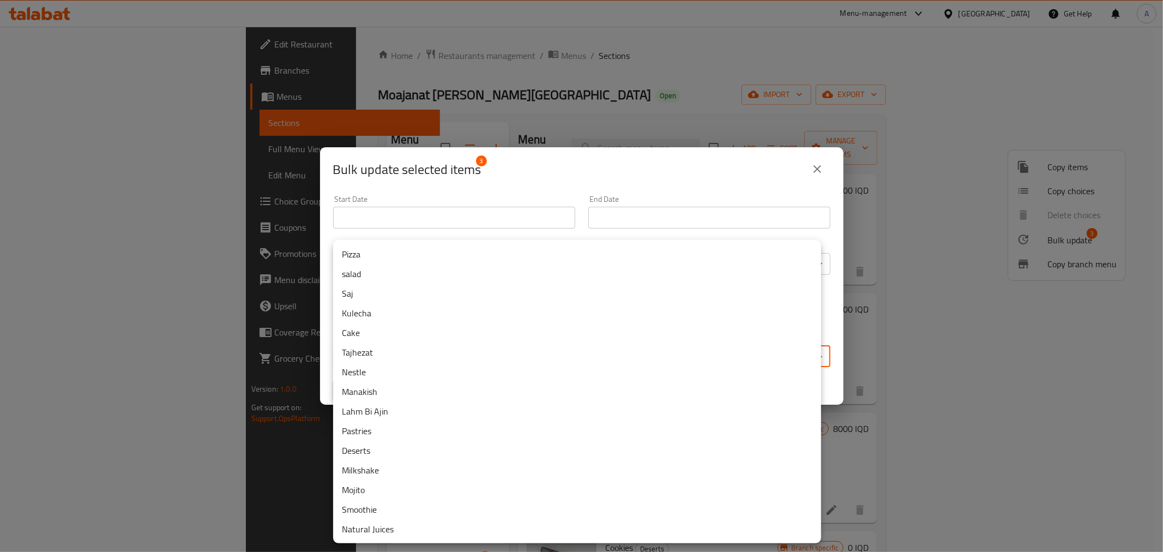
click at [418, 354] on li "Tajhezat" at bounding box center [577, 352] width 488 height 20
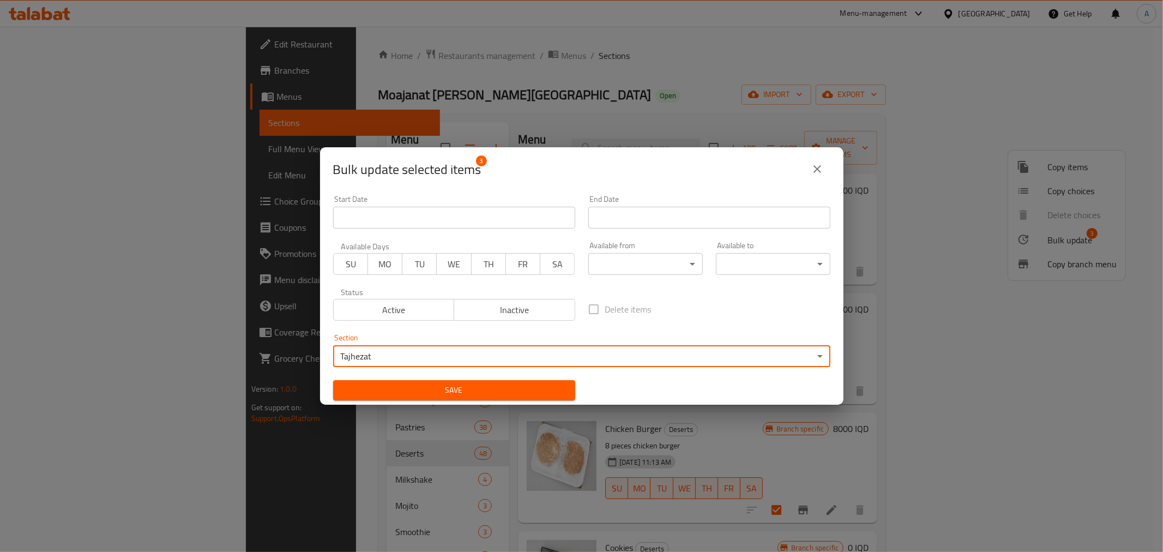
click at [416, 384] on span "Save" at bounding box center [454, 390] width 225 height 14
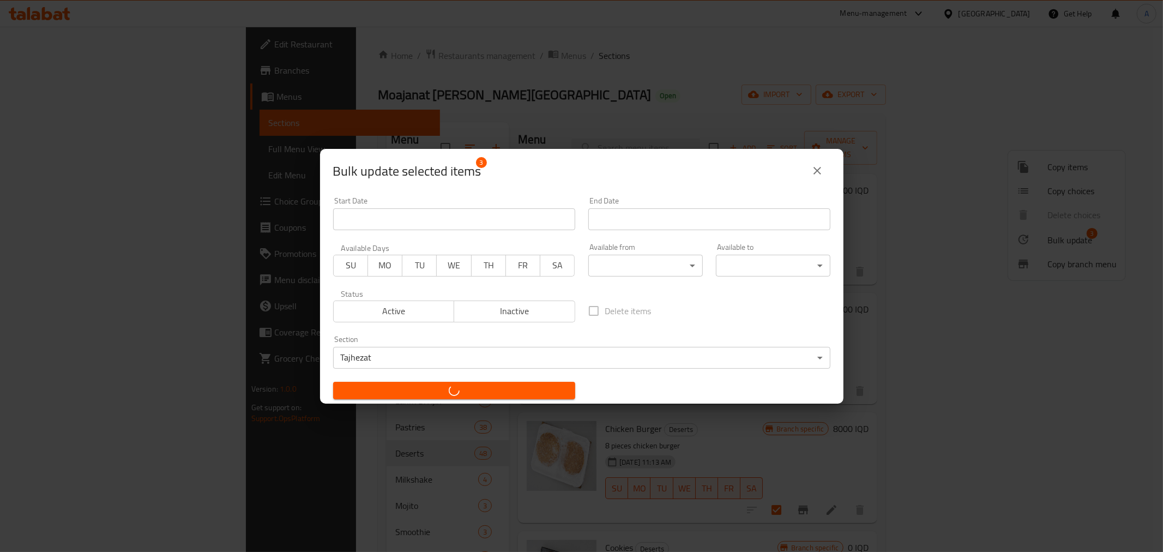
checkbox input "false"
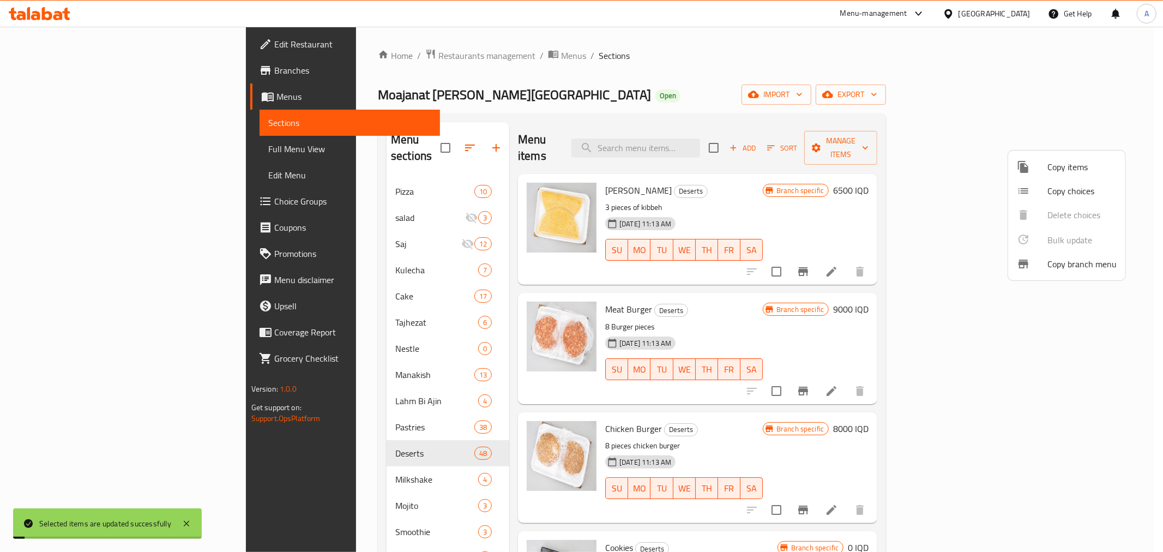
click at [624, 66] on div at bounding box center [581, 276] width 1163 height 552
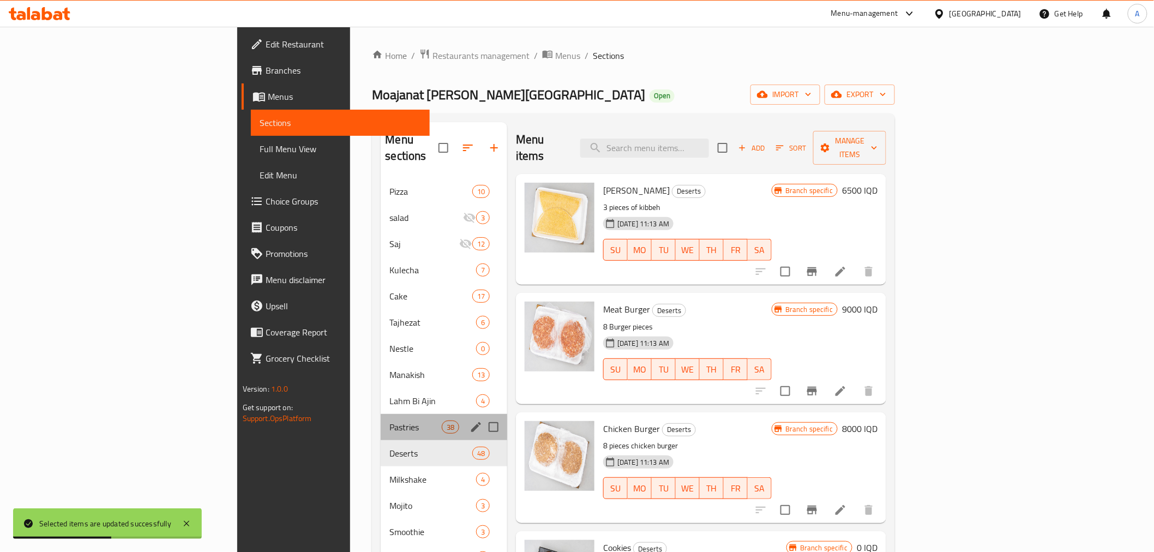
click at [381, 414] on div "Pastries 38" at bounding box center [444, 427] width 126 height 26
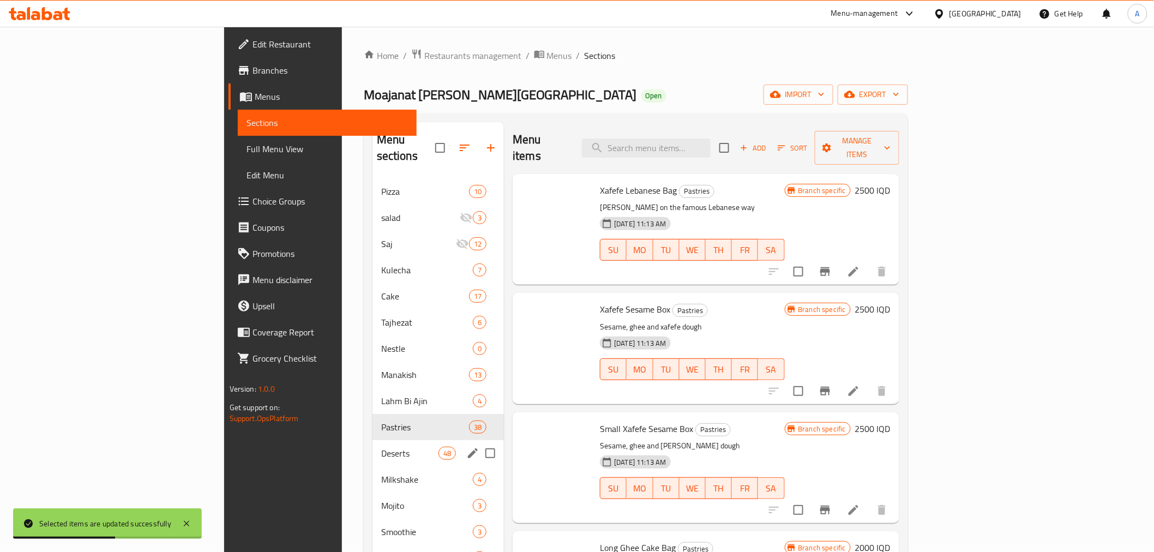
click at [381, 447] on span "Deserts" at bounding box center [409, 453] width 57 height 13
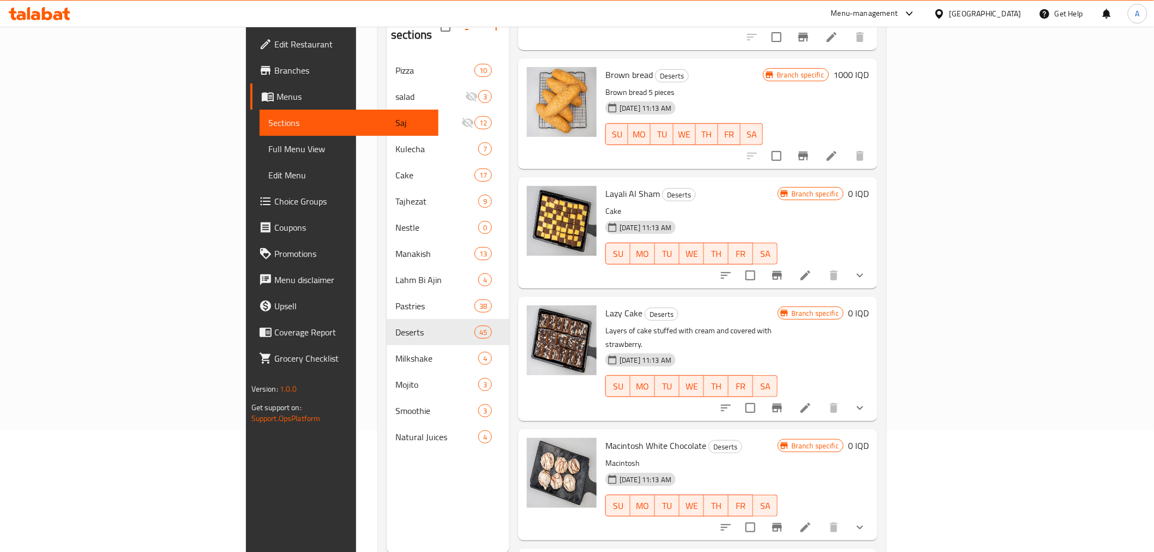
scroll to position [1333, 0]
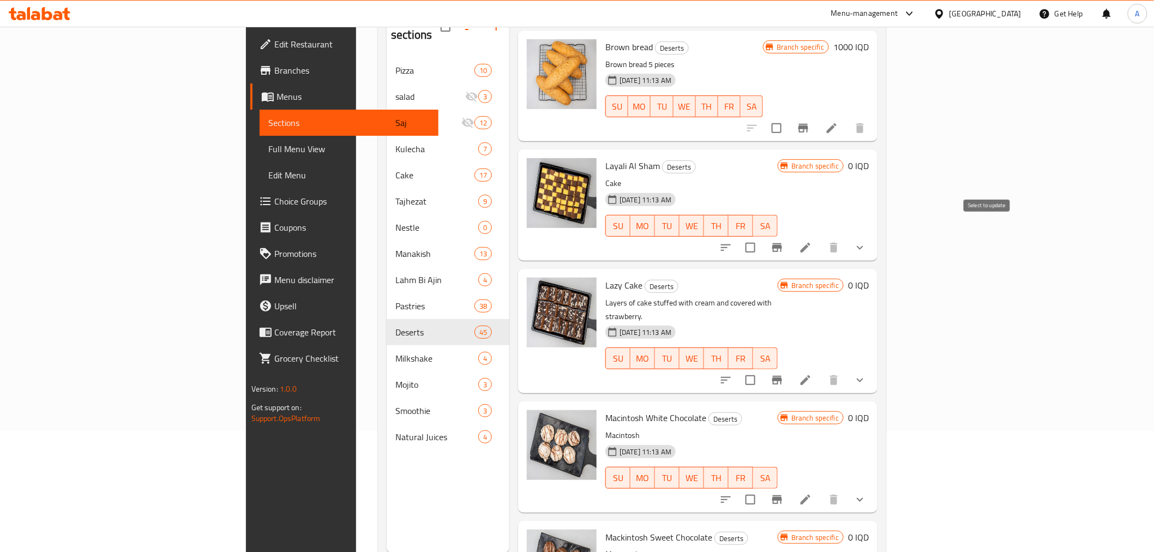
click at [762, 236] on input "checkbox" at bounding box center [750, 247] width 23 height 23
checkbox input "true"
click at [762, 369] on input "checkbox" at bounding box center [750, 380] width 23 height 23
checkbox input "true"
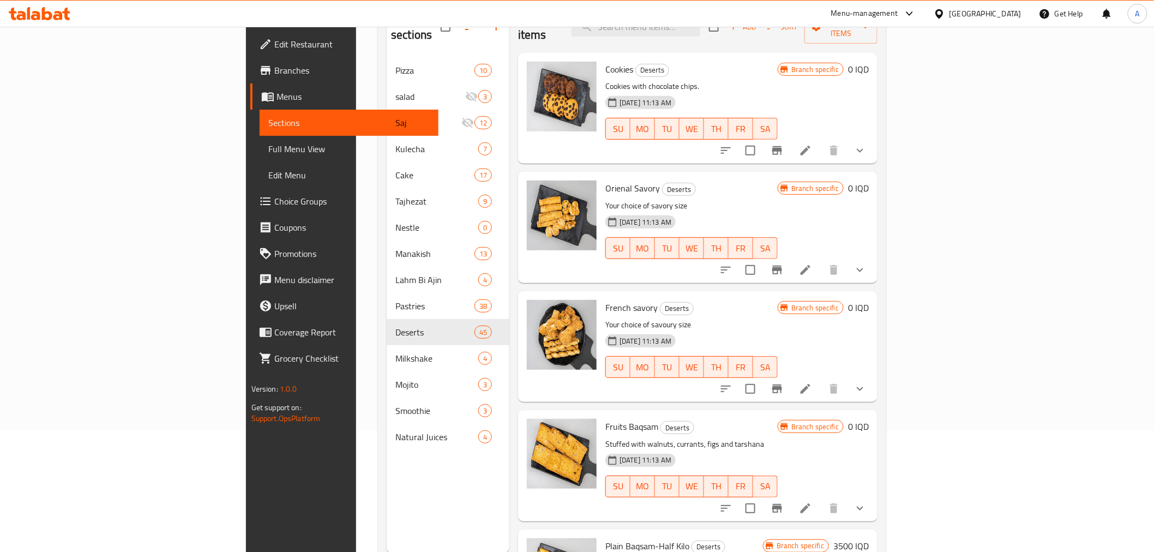
scroll to position [0, 0]
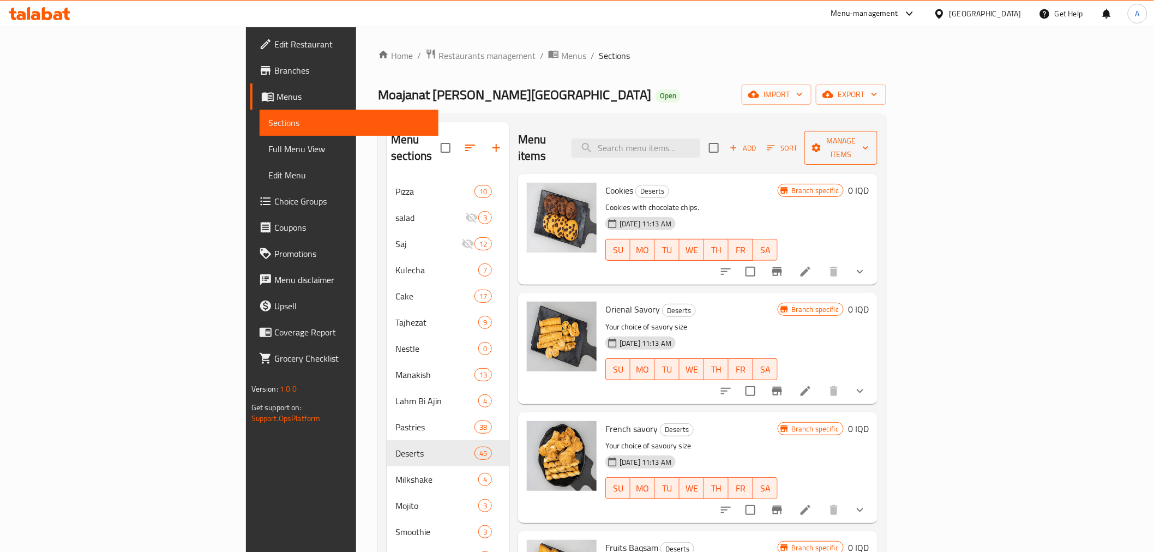
click at [877, 149] on button "Manage items" at bounding box center [840, 148] width 73 height 34
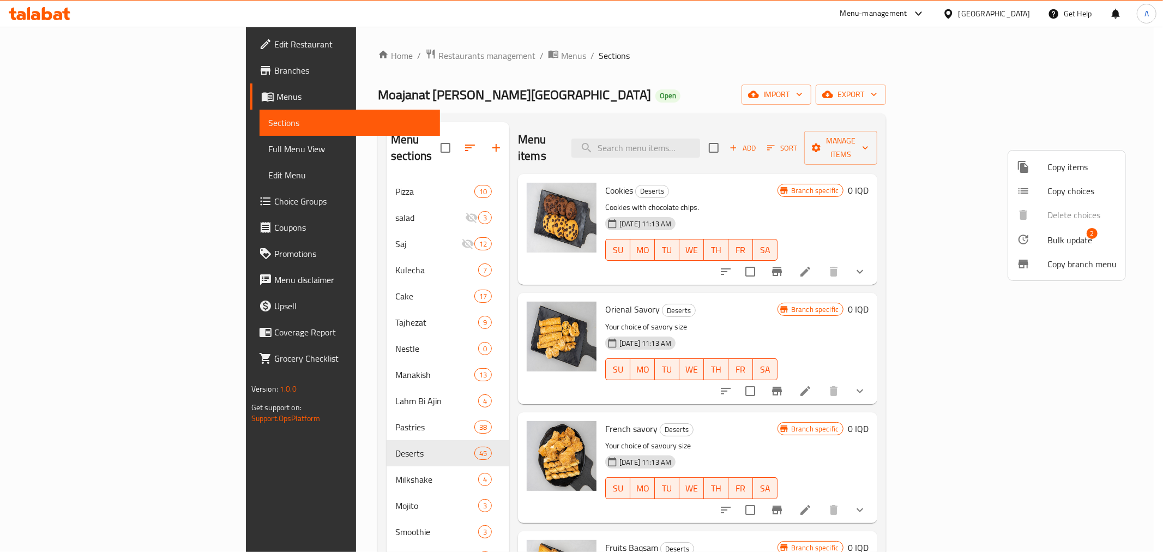
click at [1065, 238] on span "Bulk update" at bounding box center [1069, 239] width 45 height 13
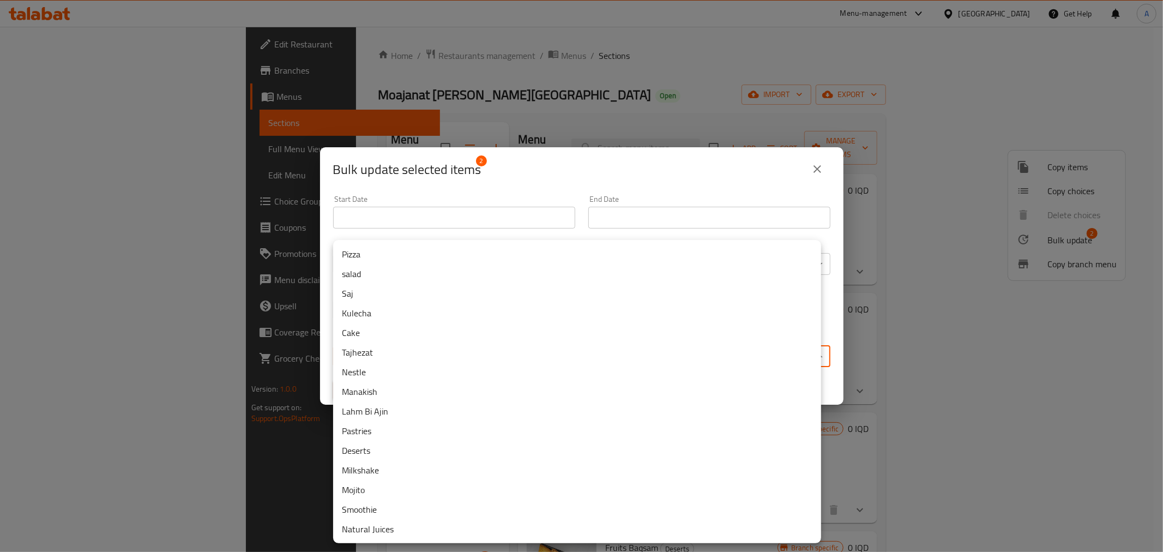
click at [622, 355] on body "​ Menu-management [GEOGRAPHIC_DATA] Get Help A Edit Restaurant Branches Menus S…" at bounding box center [581, 289] width 1163 height 525
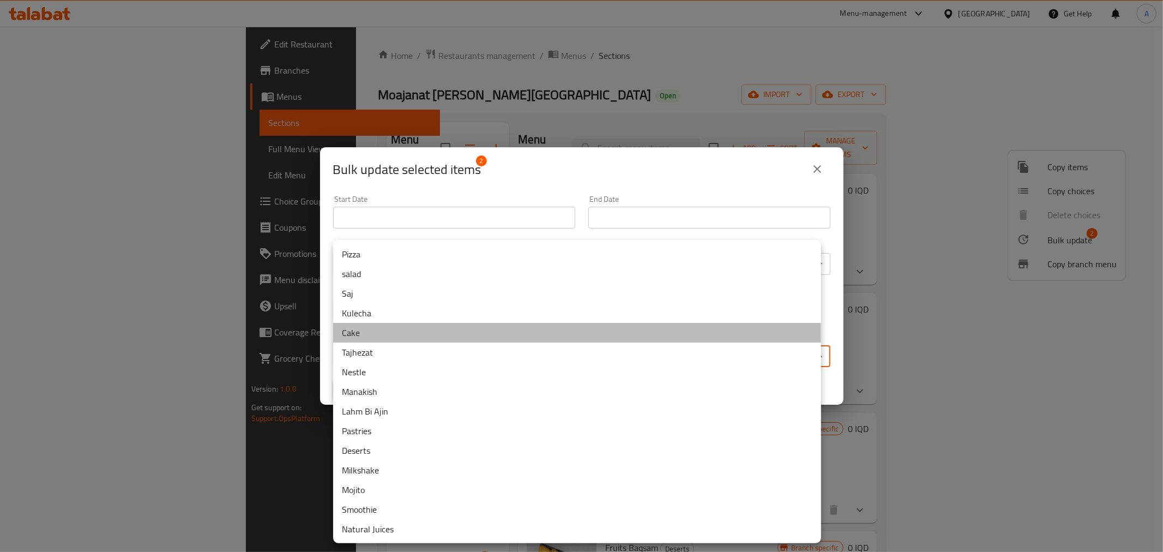
click at [357, 335] on li "Cake" at bounding box center [577, 333] width 488 height 20
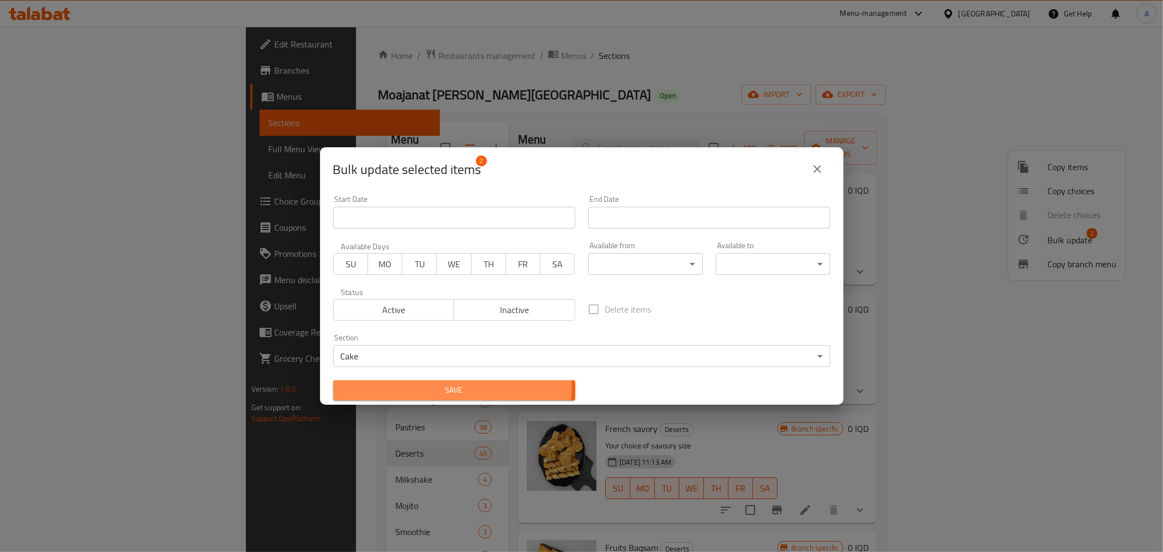
click at [400, 384] on span "Save" at bounding box center [454, 390] width 225 height 14
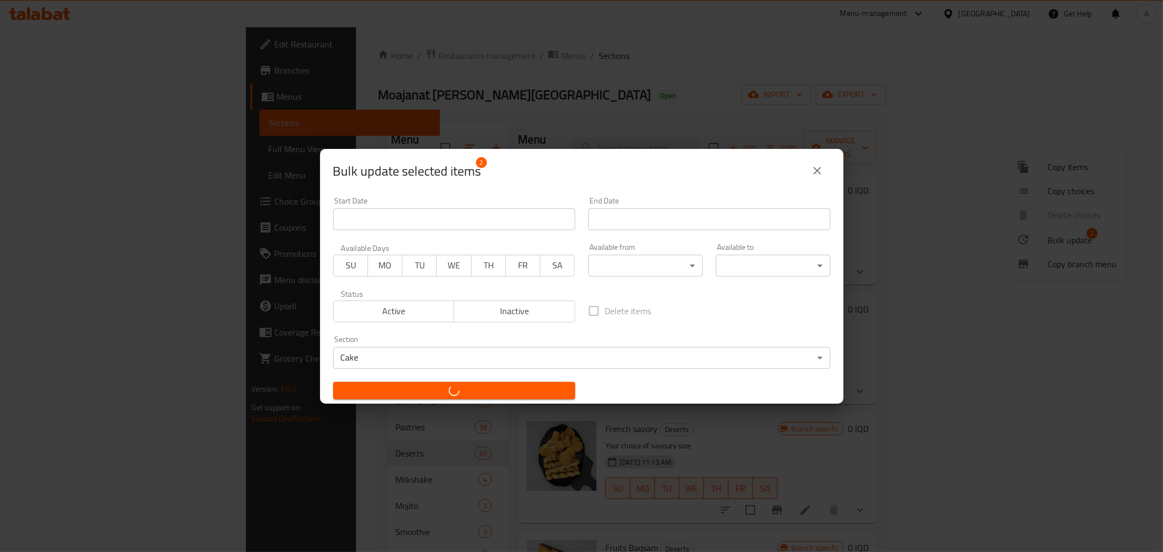
checkbox input "false"
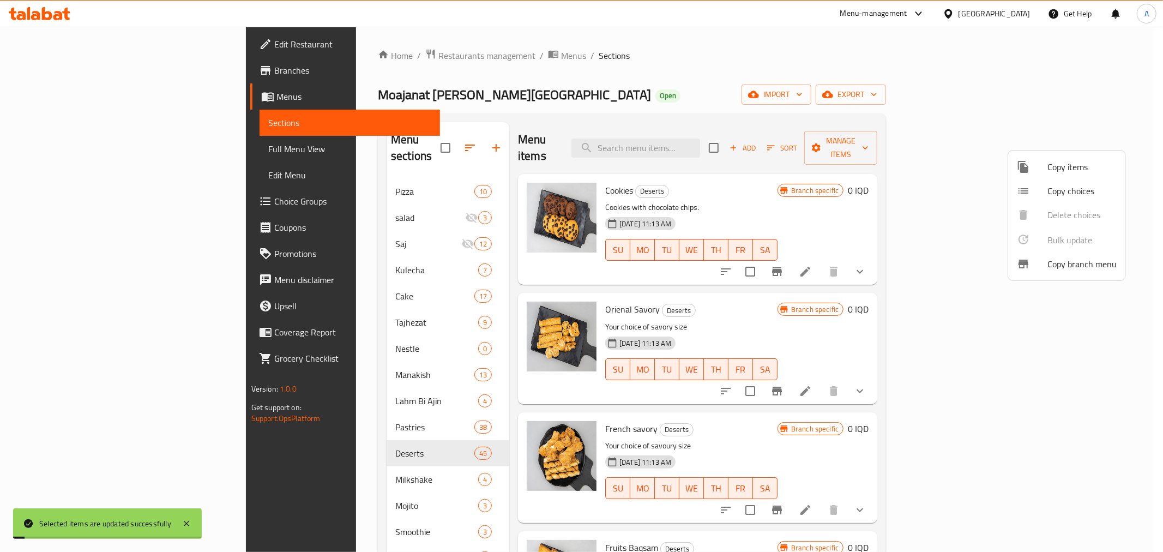
click at [642, 99] on div at bounding box center [581, 276] width 1163 height 552
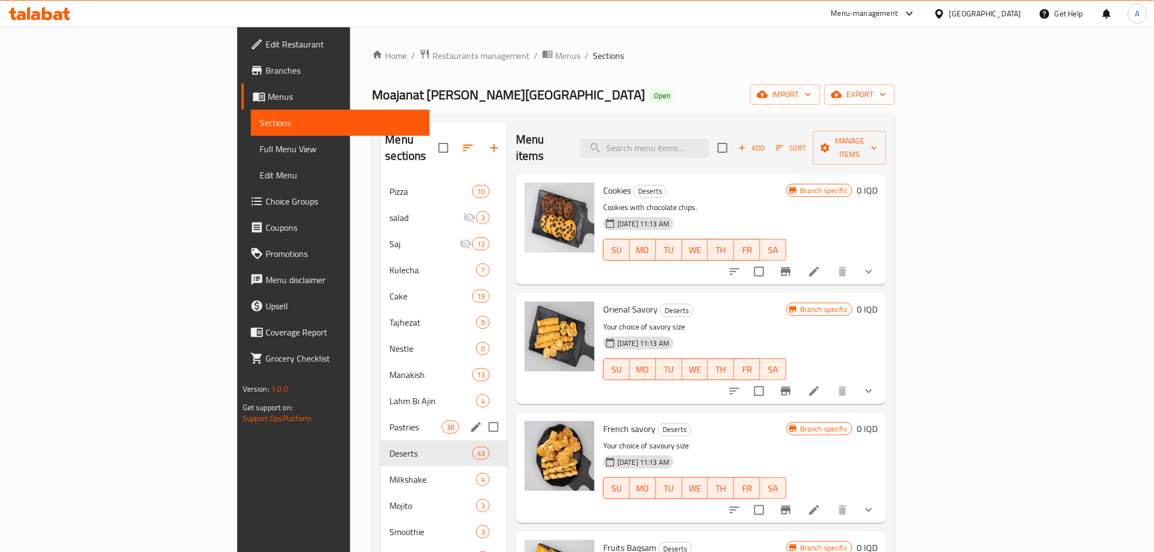
click at [381, 417] on div "Pastries 38" at bounding box center [444, 427] width 126 height 26
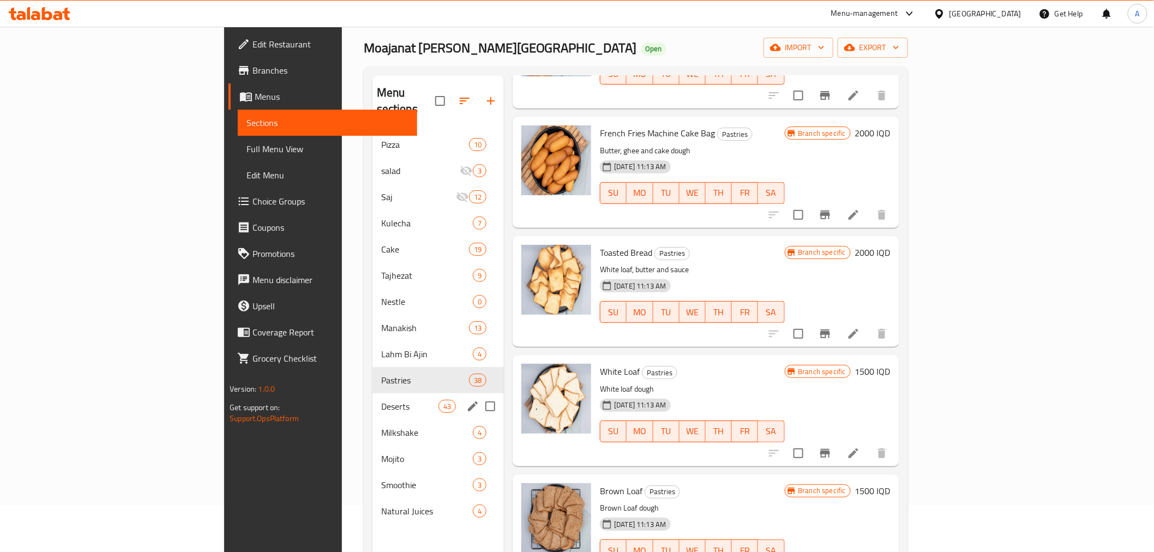
scroll to position [61, 0]
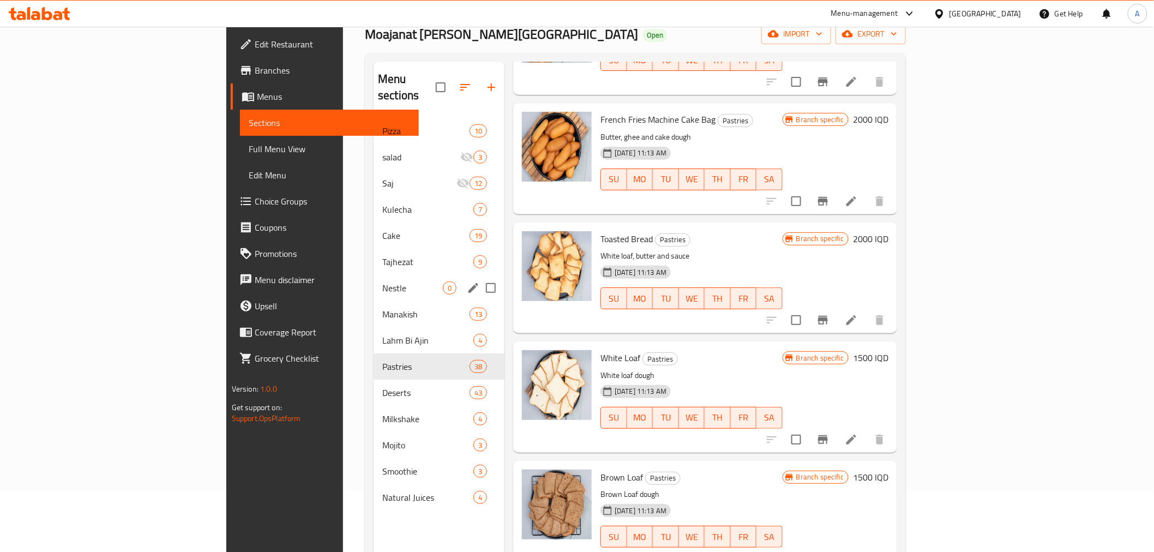
click at [373, 275] on div "Nestle 0" at bounding box center [438, 288] width 131 height 26
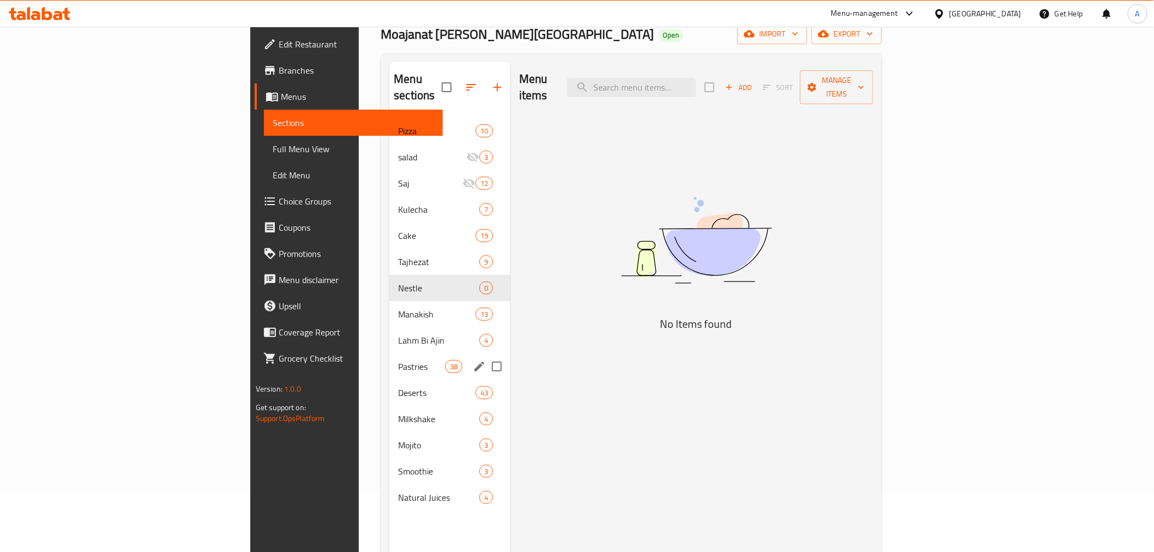
click at [398, 360] on span "Pastries" at bounding box center [421, 366] width 46 height 13
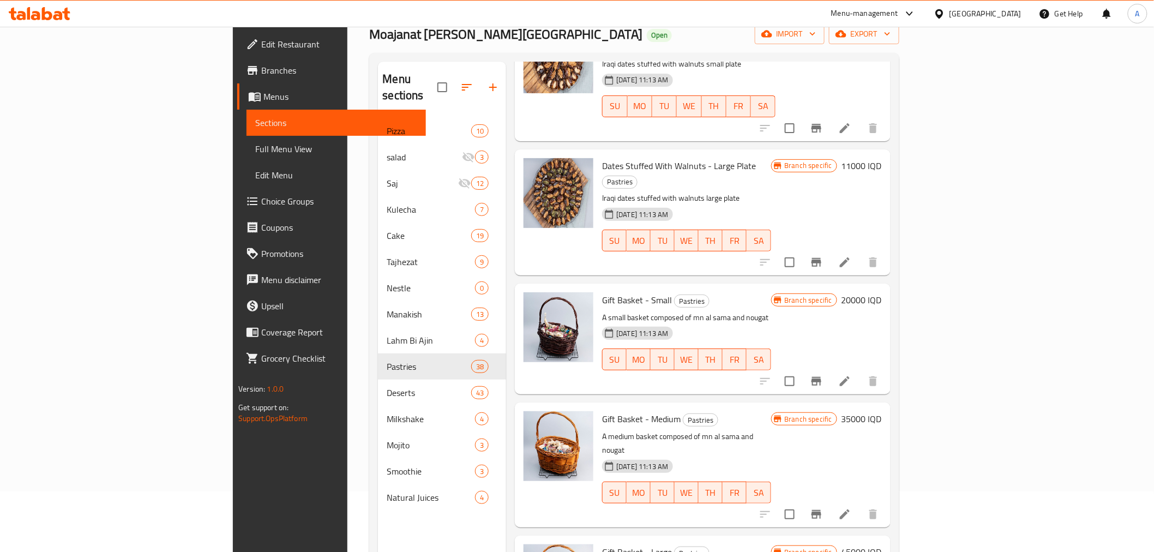
scroll to position [1211, 0]
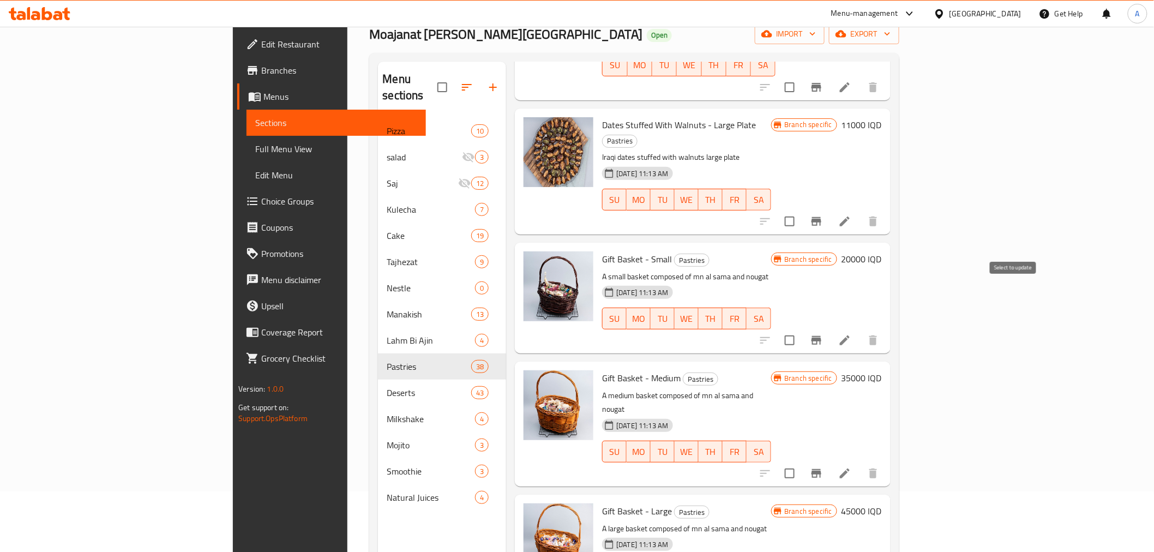
click at [801, 329] on input "checkbox" at bounding box center [789, 340] width 23 height 23
checkbox input "true"
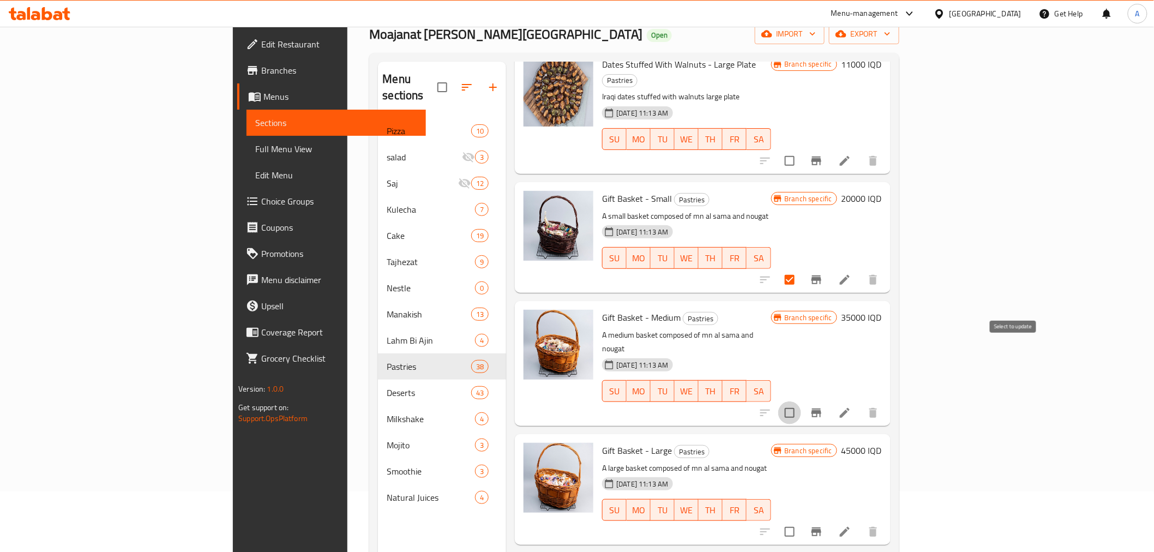
click at [801, 401] on input "checkbox" at bounding box center [789, 412] width 23 height 23
checkbox input "true"
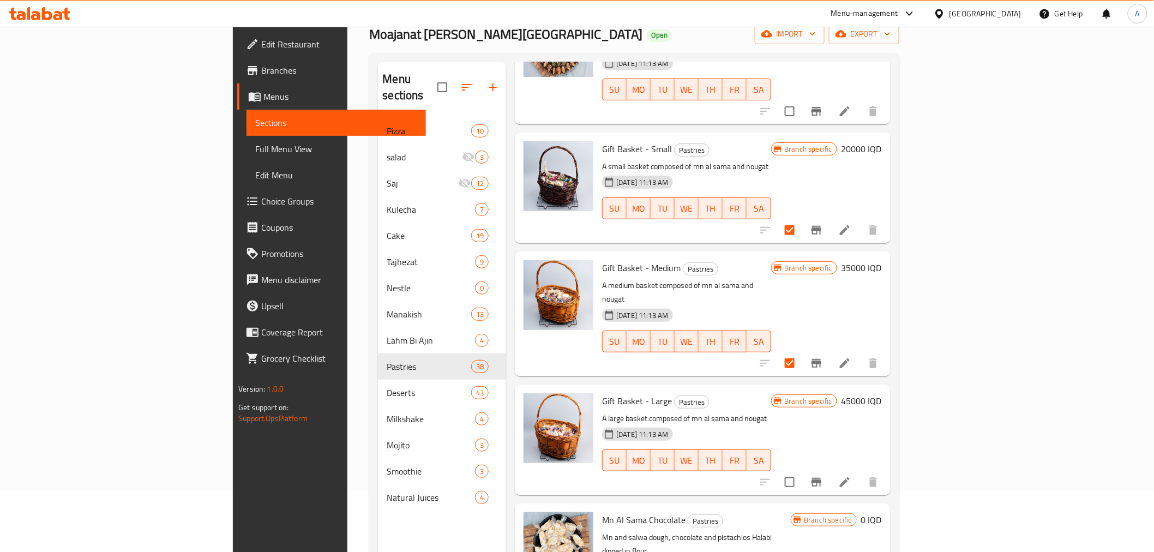
scroll to position [1393, 0]
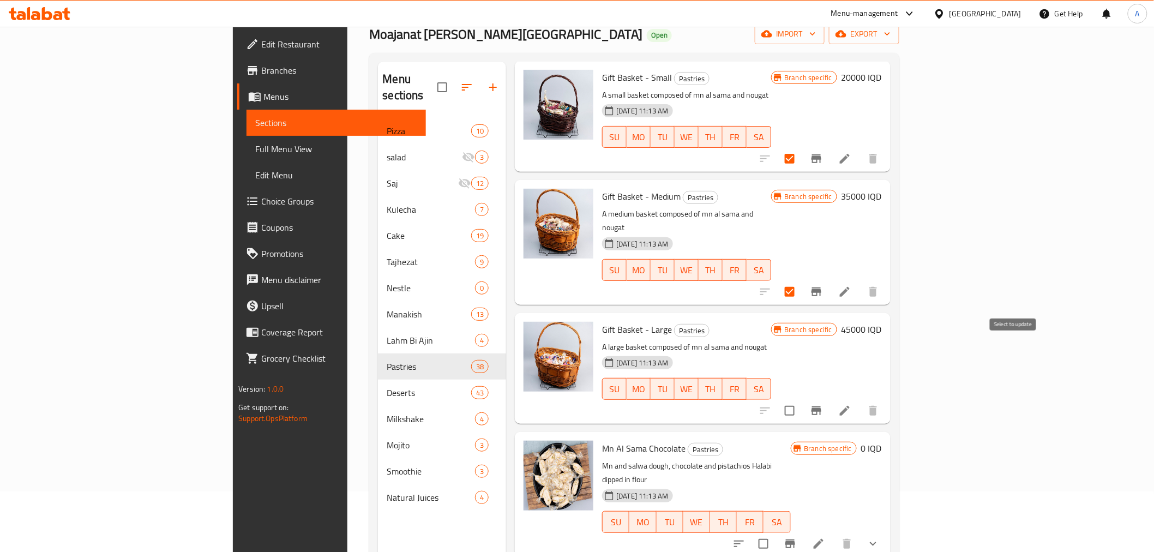
click at [801, 399] on input "checkbox" at bounding box center [789, 410] width 23 height 23
checkbox input "true"
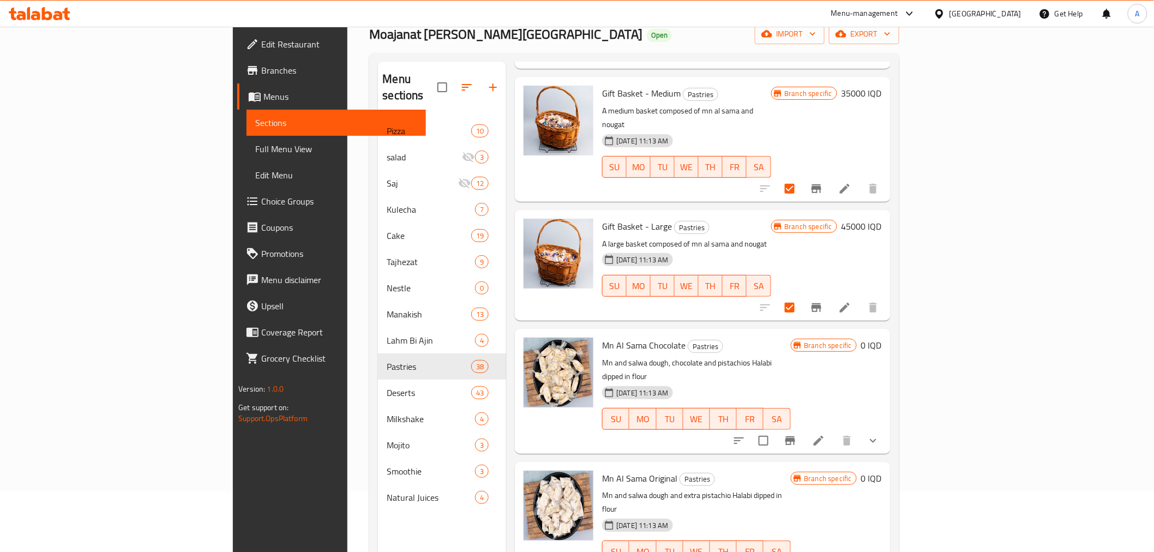
scroll to position [1514, 0]
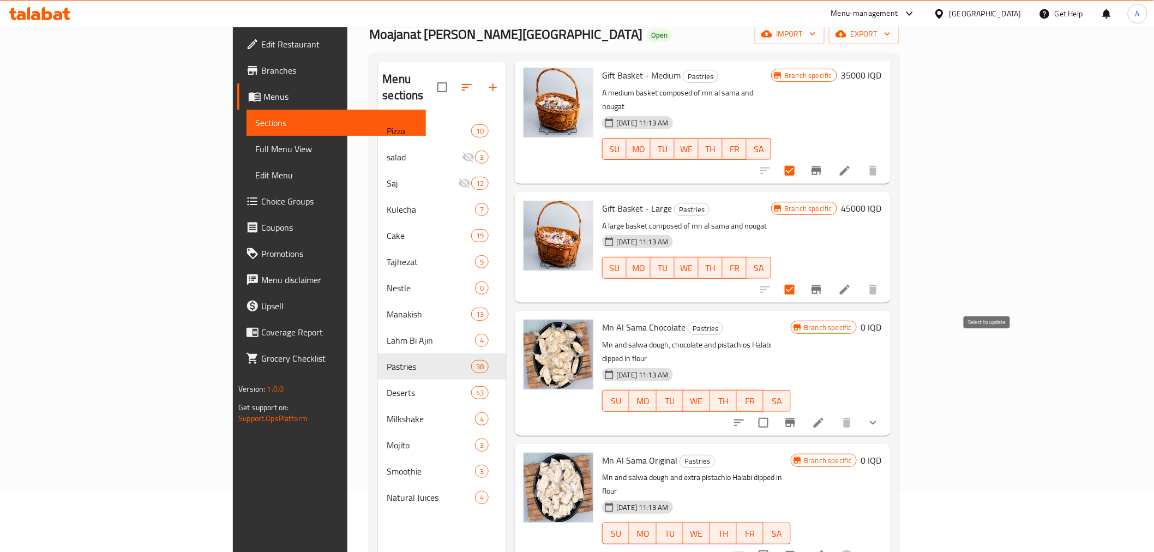
click at [775, 411] on input "checkbox" at bounding box center [763, 422] width 23 height 23
checkbox input "true"
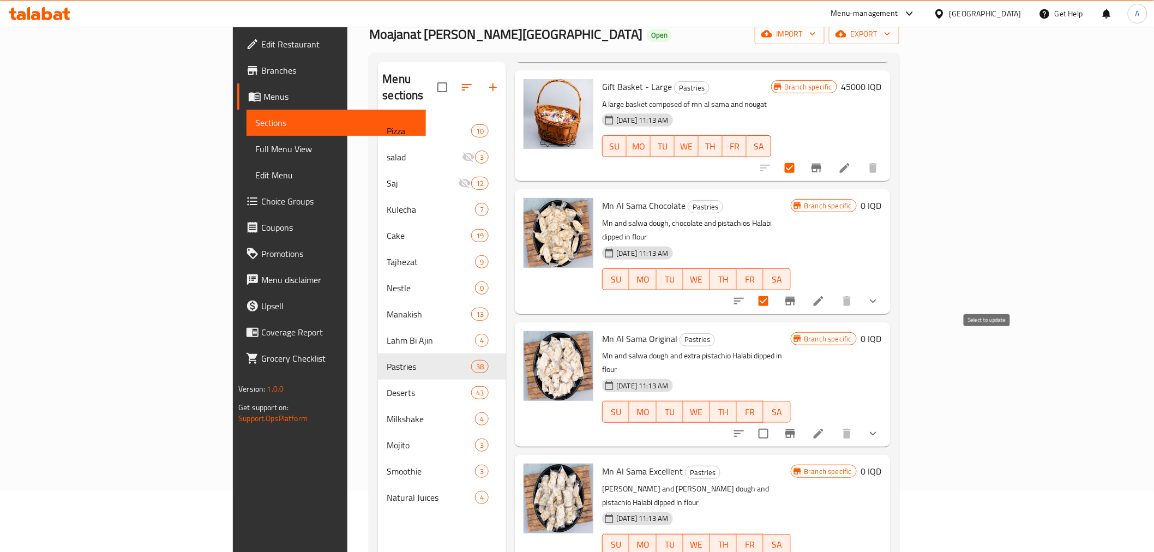
click at [775, 422] on input "checkbox" at bounding box center [763, 433] width 23 height 23
checkbox input "true"
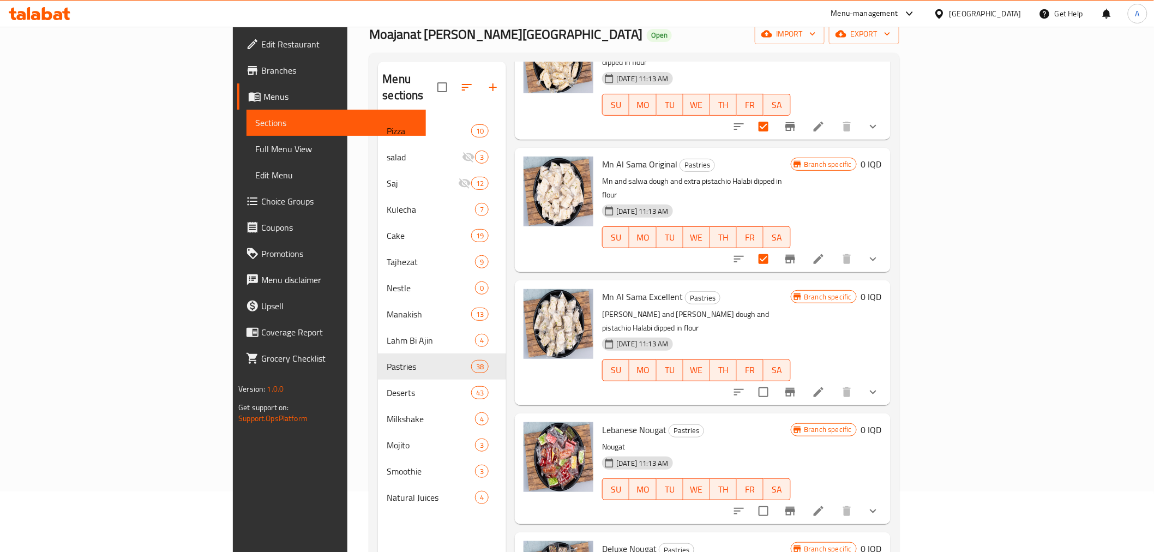
scroll to position [1817, 0]
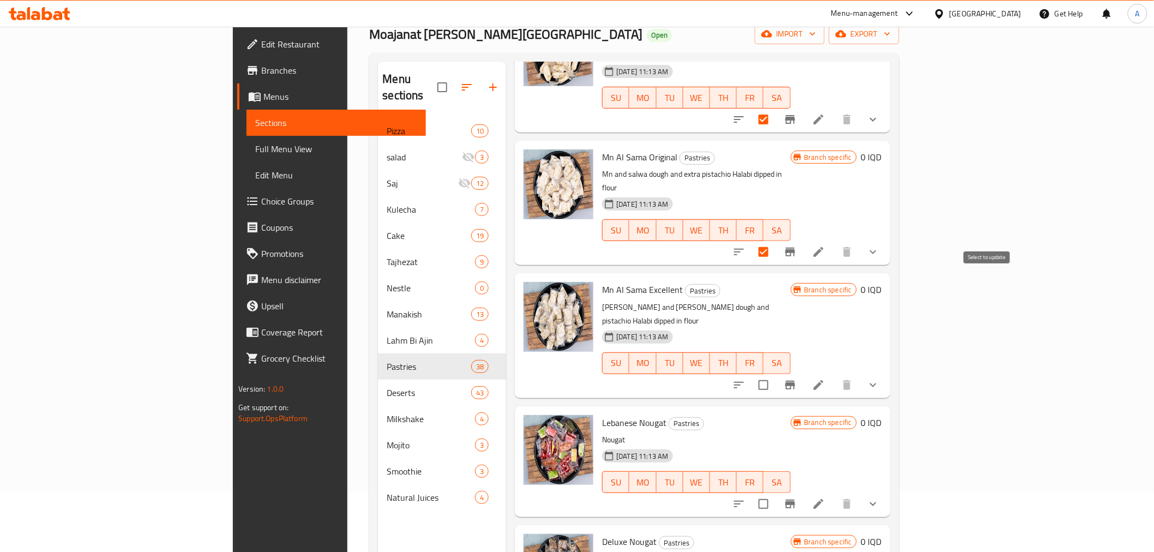
click at [775, 373] on input "checkbox" at bounding box center [763, 384] width 23 height 23
checkbox input "true"
click at [775, 492] on input "checkbox" at bounding box center [763, 503] width 23 height 23
checkbox input "true"
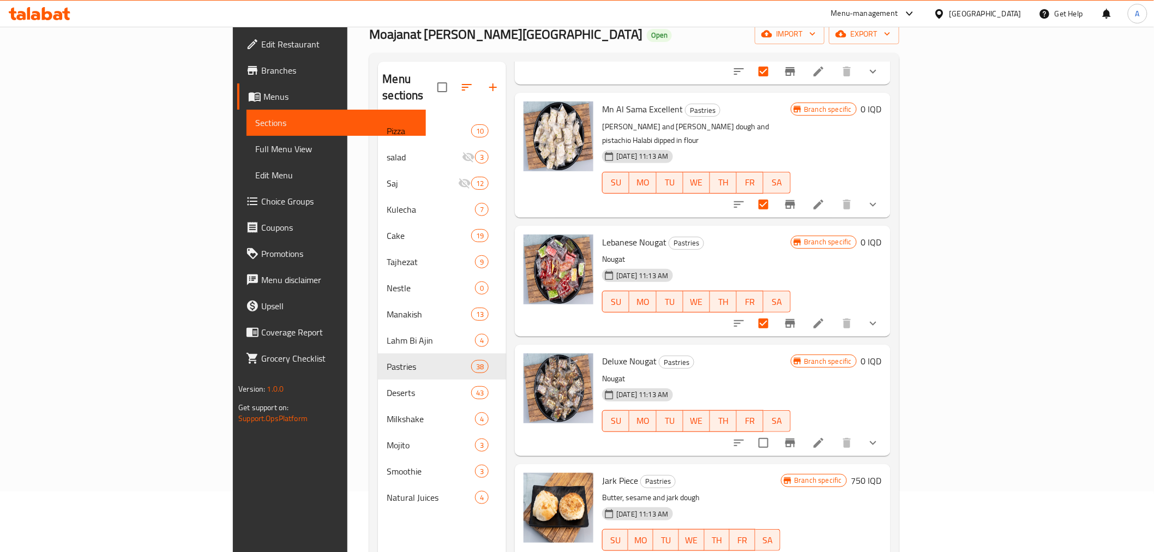
scroll to position [1999, 0]
click at [775, 430] on input "checkbox" at bounding box center [763, 441] width 23 height 23
checkbox input "true"
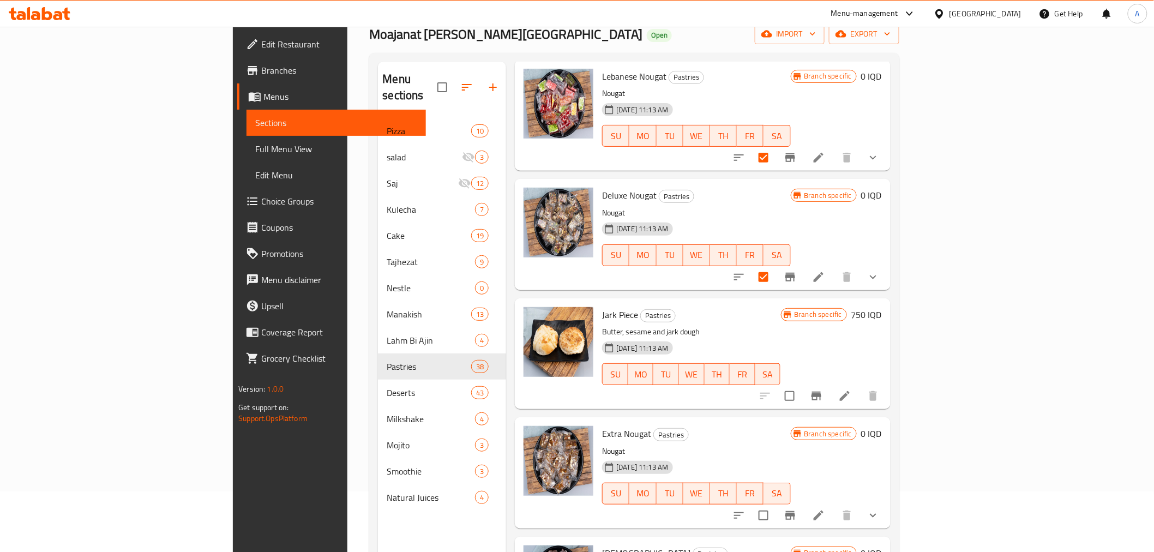
scroll to position [2181, 0]
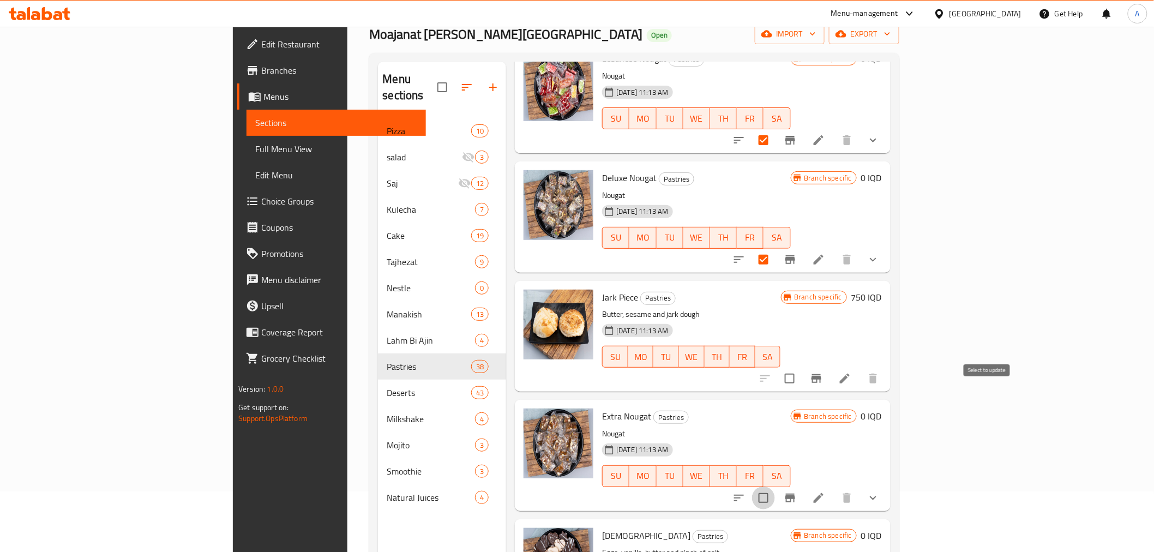
click at [775, 486] on input "checkbox" at bounding box center [763, 497] width 23 height 23
checkbox input "true"
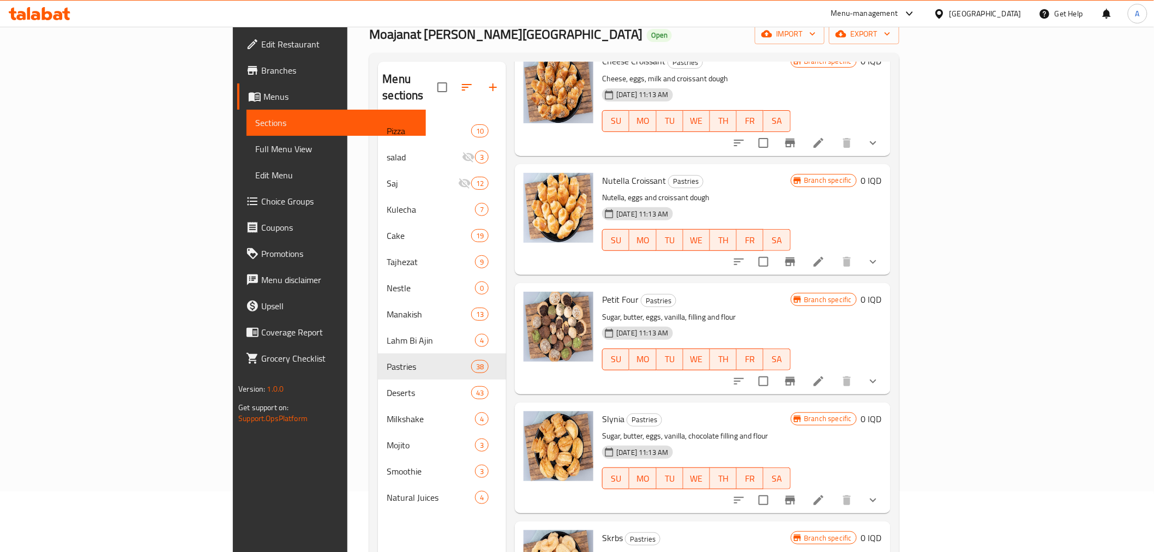
scroll to position [2787, 0]
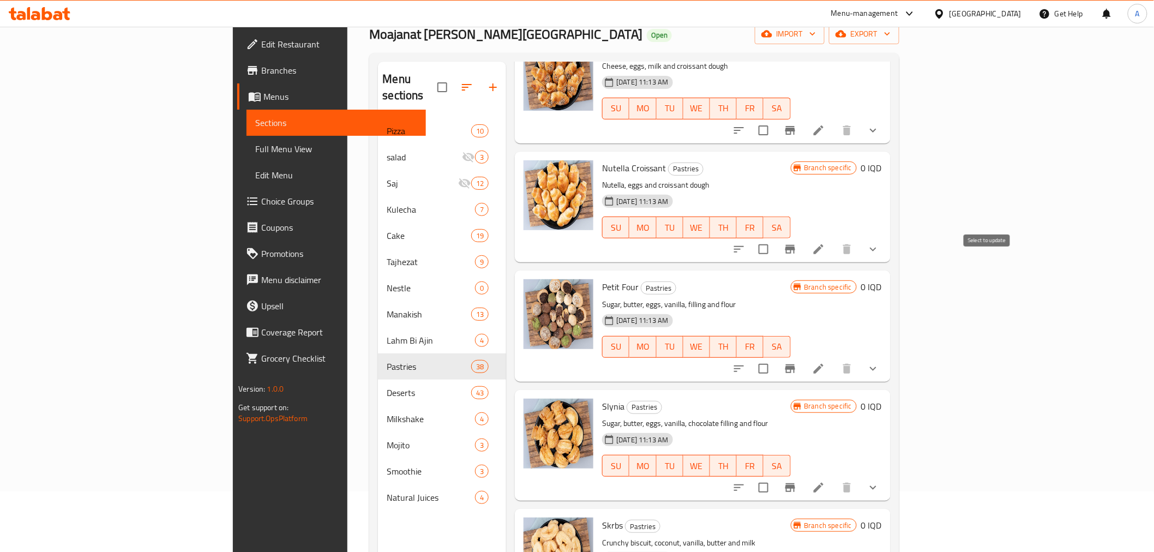
click at [775, 357] on input "checkbox" at bounding box center [763, 368] width 23 height 23
checkbox input "true"
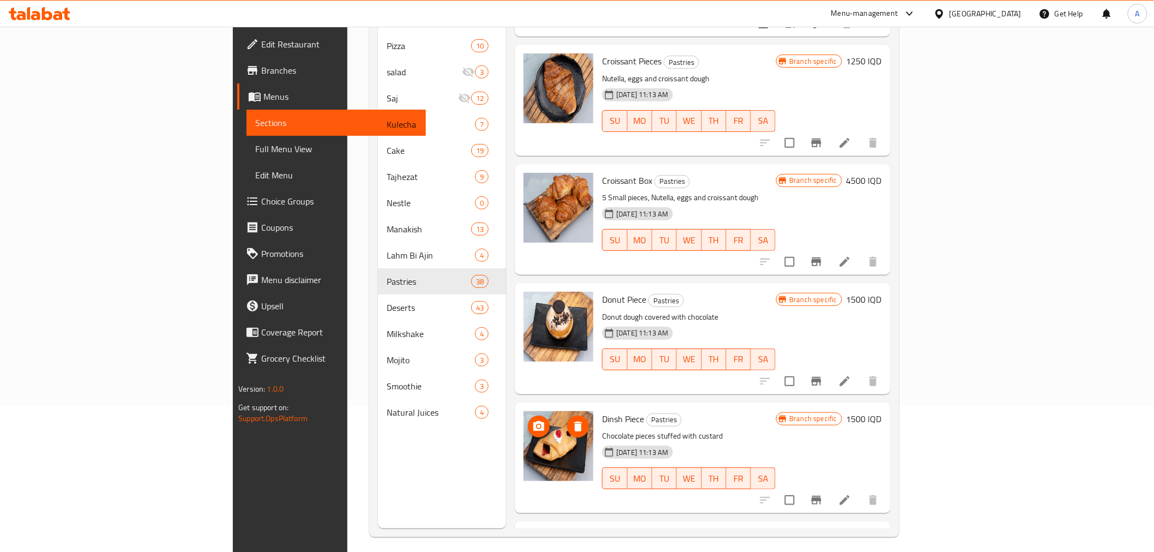
scroll to position [153, 0]
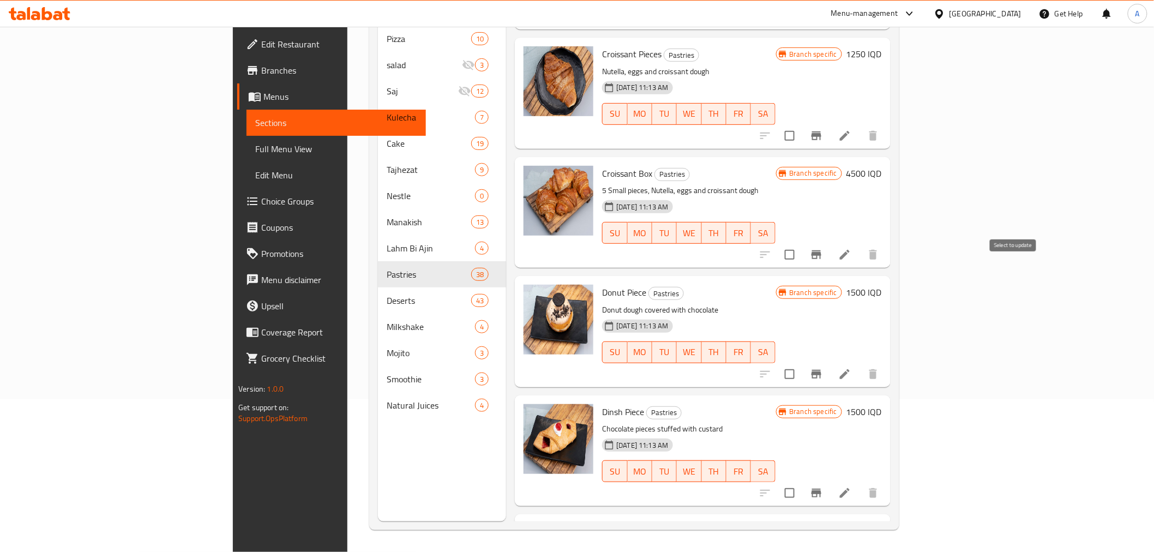
click at [801, 363] on input "checkbox" at bounding box center [789, 374] width 23 height 23
checkbox input "false"
checkbox input "true"
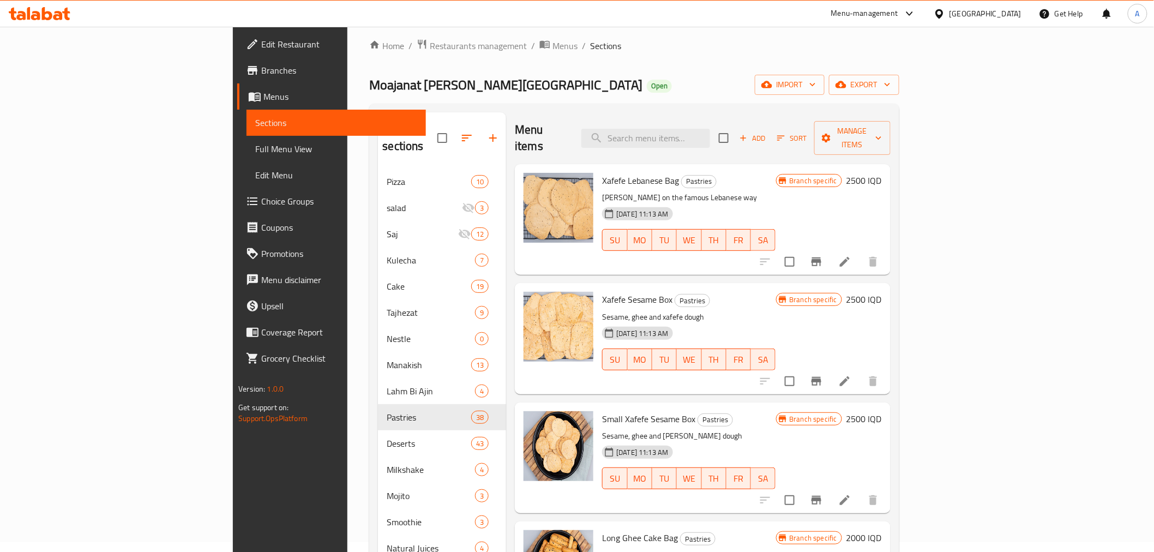
scroll to position [0, 0]
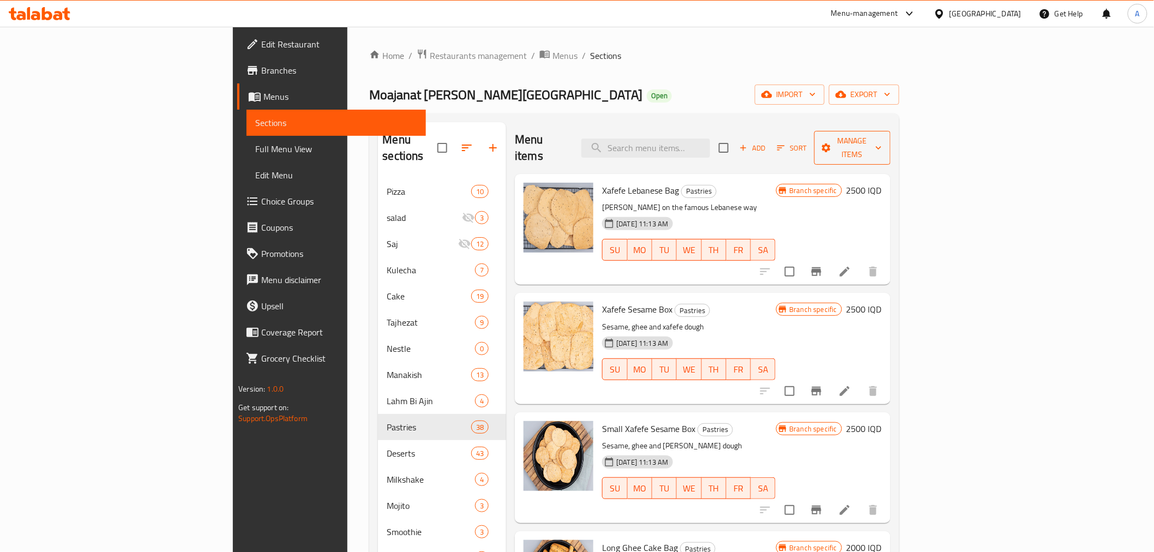
click at [882, 137] on span "Manage items" at bounding box center [852, 147] width 59 height 27
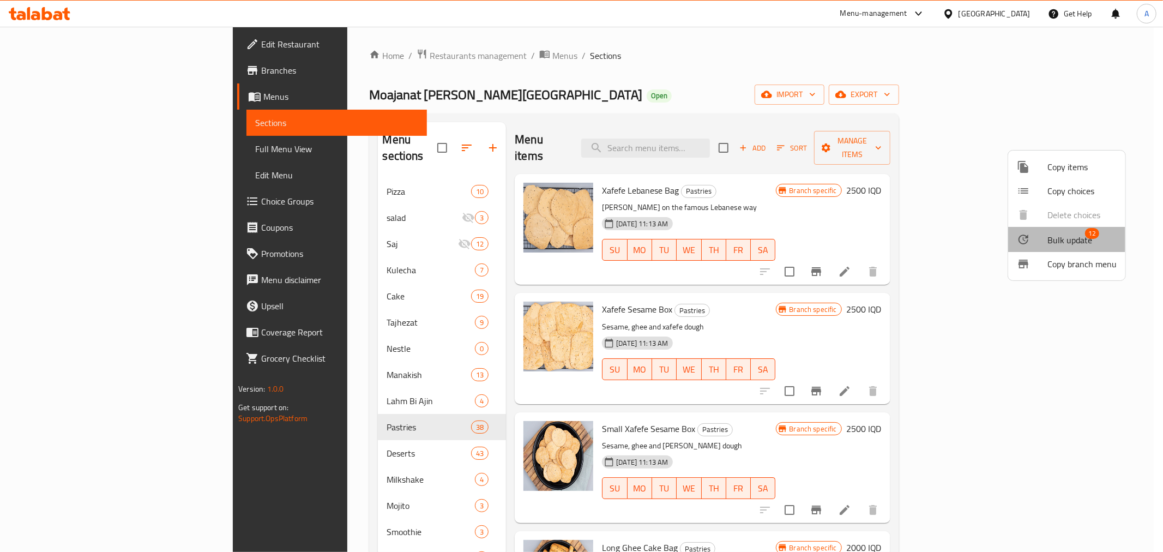
click at [1054, 236] on span "Bulk update" at bounding box center [1069, 239] width 45 height 13
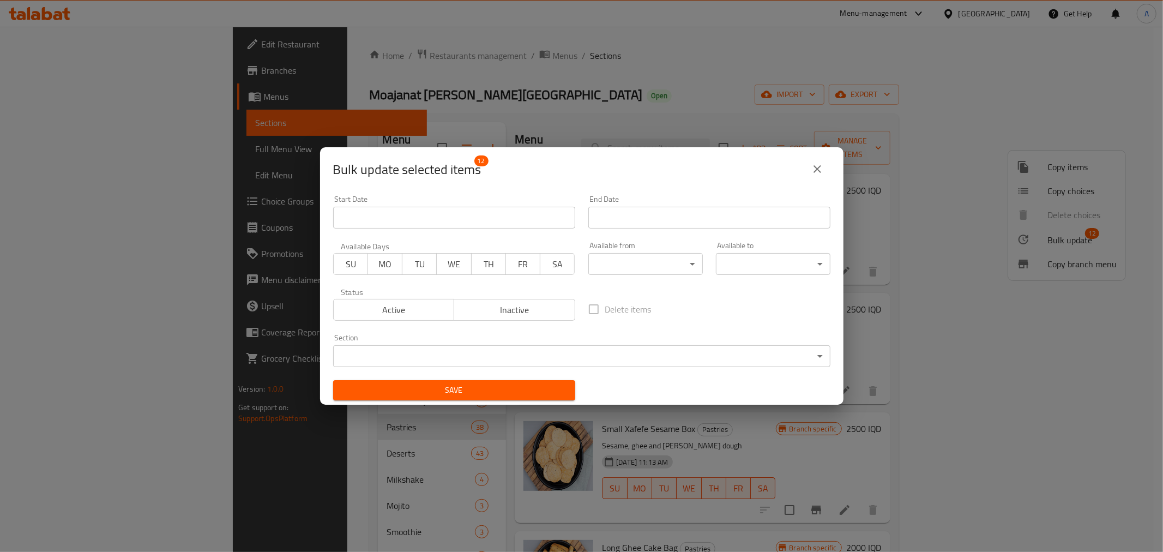
click at [579, 351] on body "​ Menu-management [GEOGRAPHIC_DATA] Get Help A Edit Restaurant Branches Menus S…" at bounding box center [581, 289] width 1163 height 525
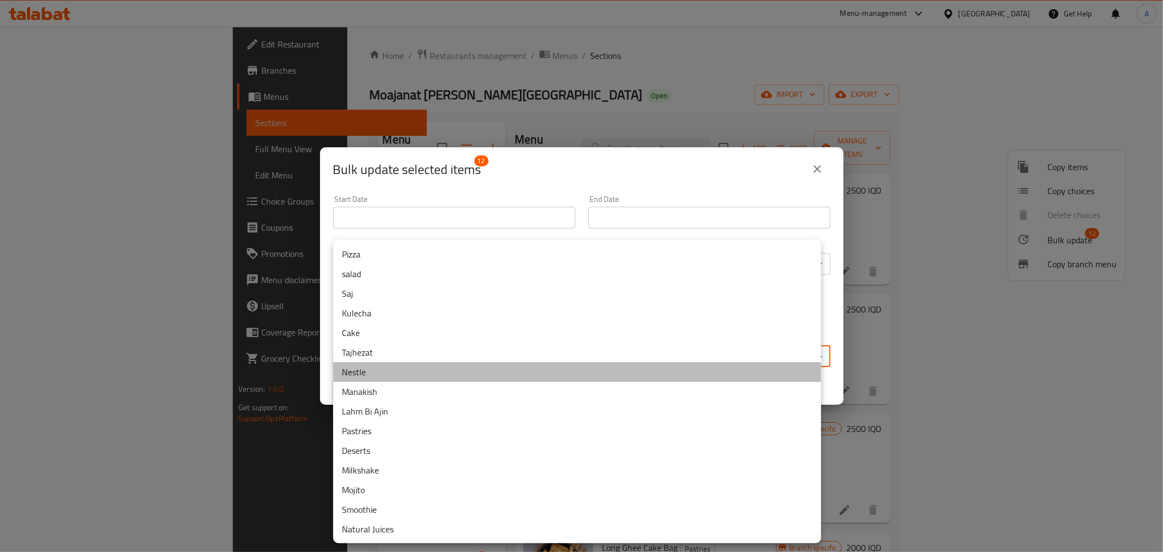
click at [380, 370] on li "Nestle" at bounding box center [577, 372] width 488 height 20
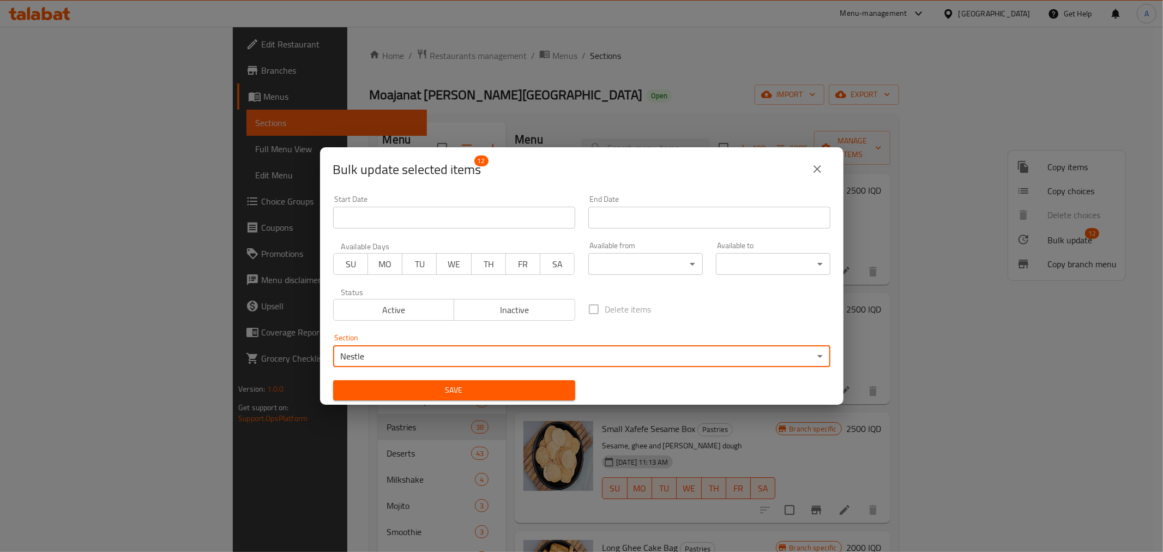
click at [417, 393] on span "Save" at bounding box center [454, 390] width 225 height 14
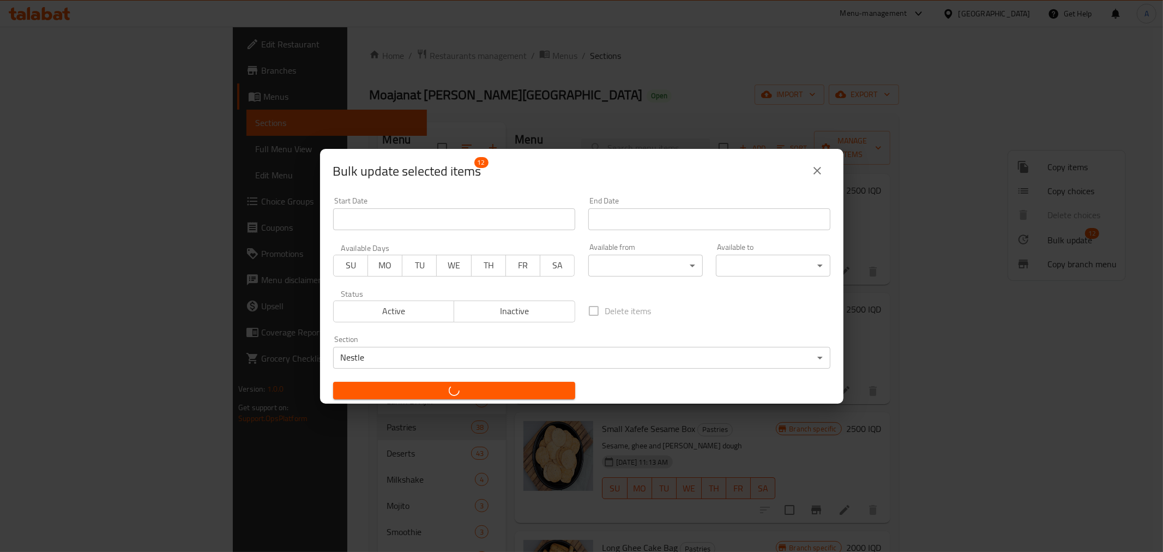
checkbox input "false"
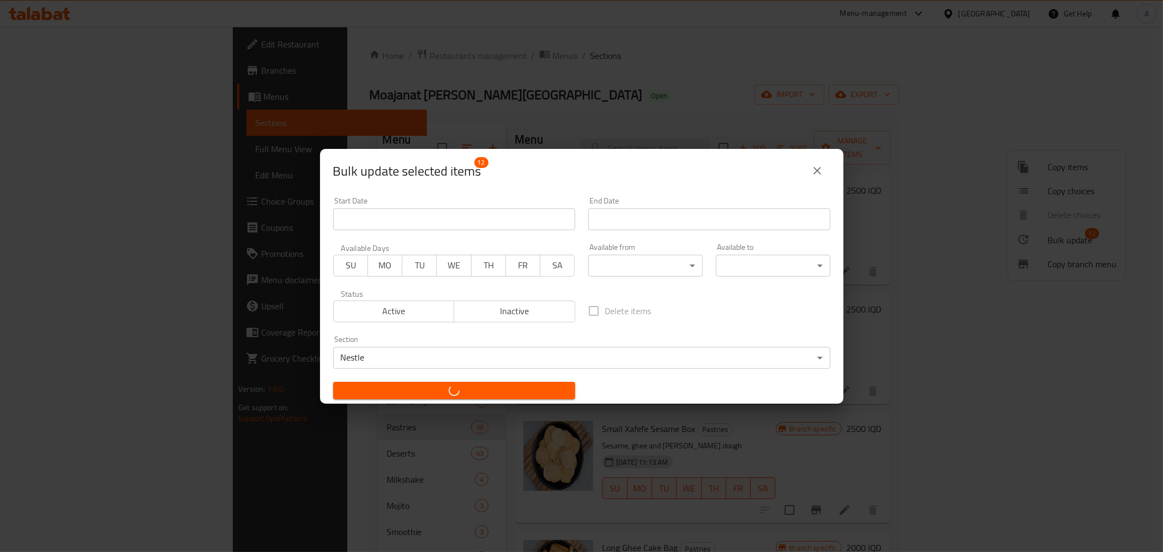
checkbox input "false"
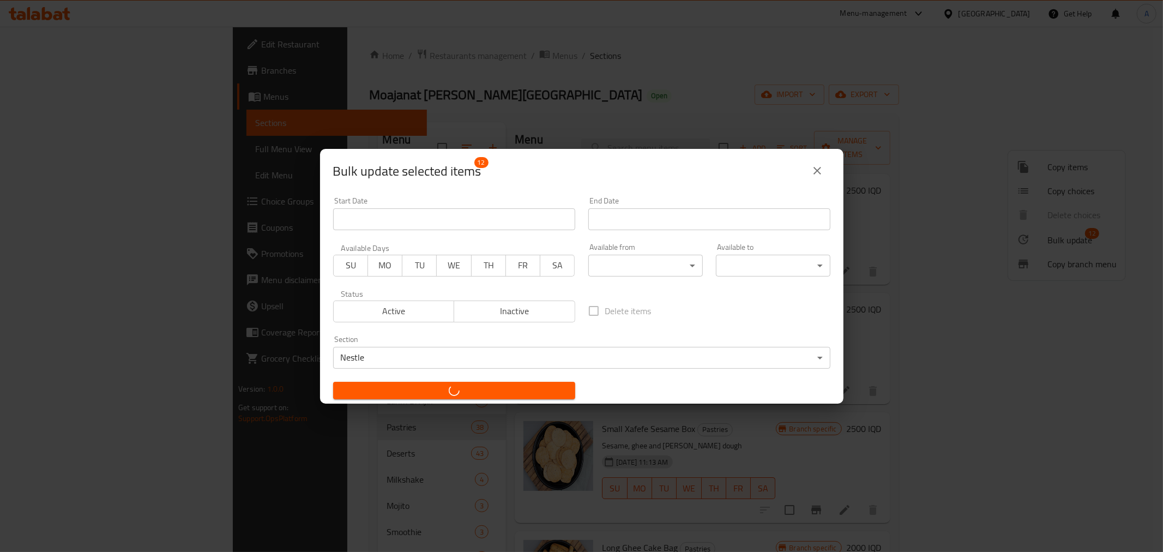
checkbox input "false"
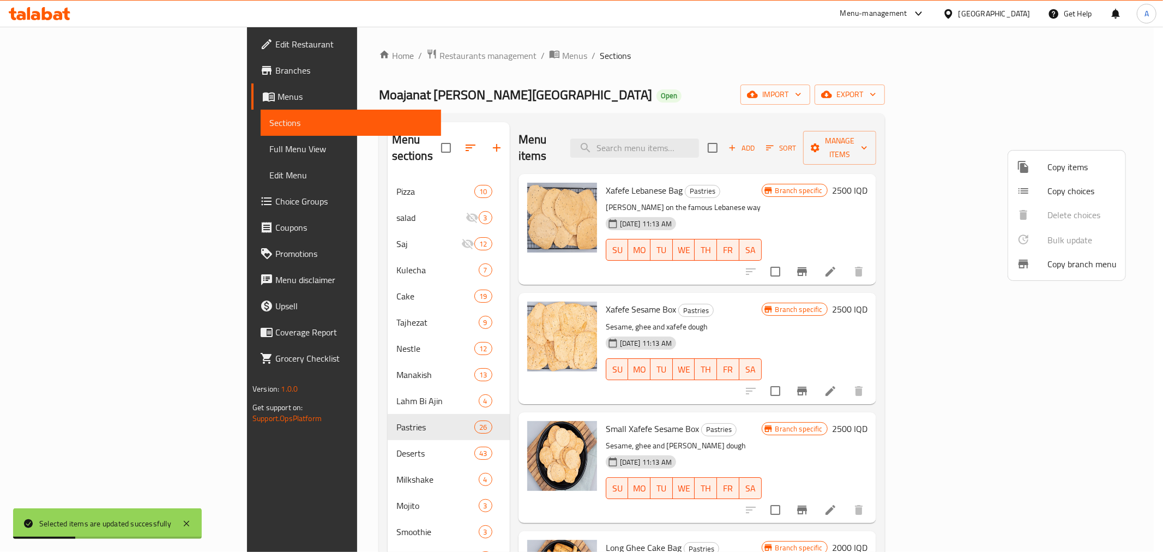
click at [676, 110] on div at bounding box center [581, 276] width 1163 height 552
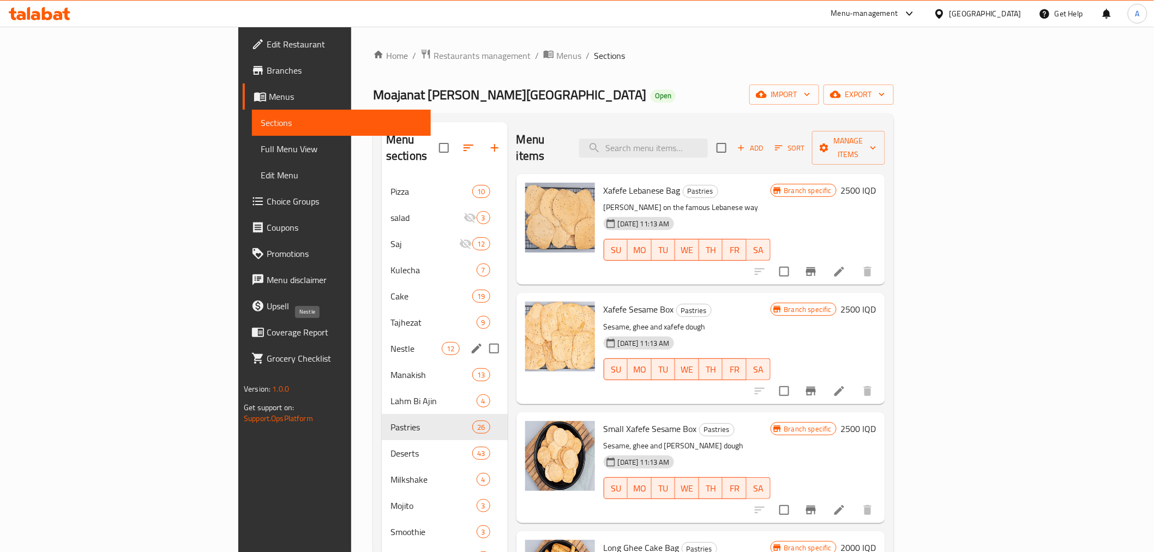
click at [390, 342] on span "Nestle" at bounding box center [415, 348] width 51 height 13
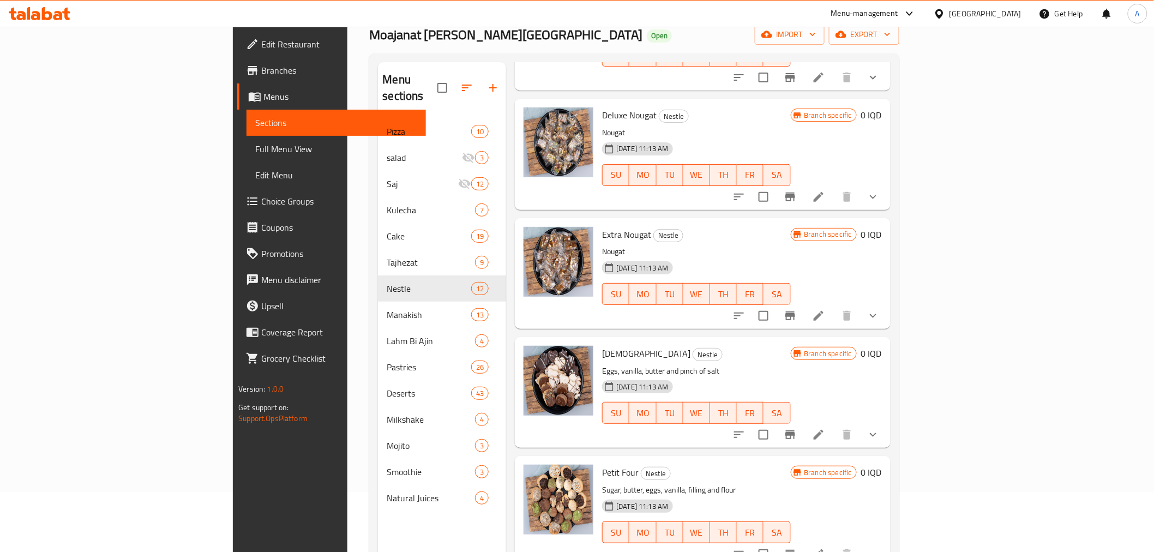
scroll to position [153, 0]
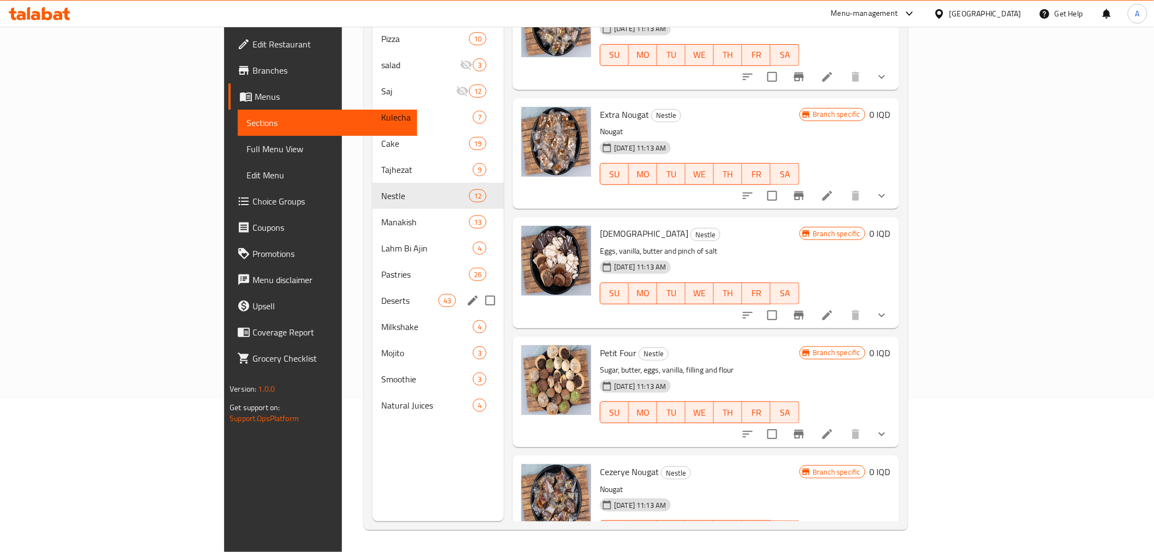
click at [381, 294] on span "Deserts" at bounding box center [409, 300] width 57 height 13
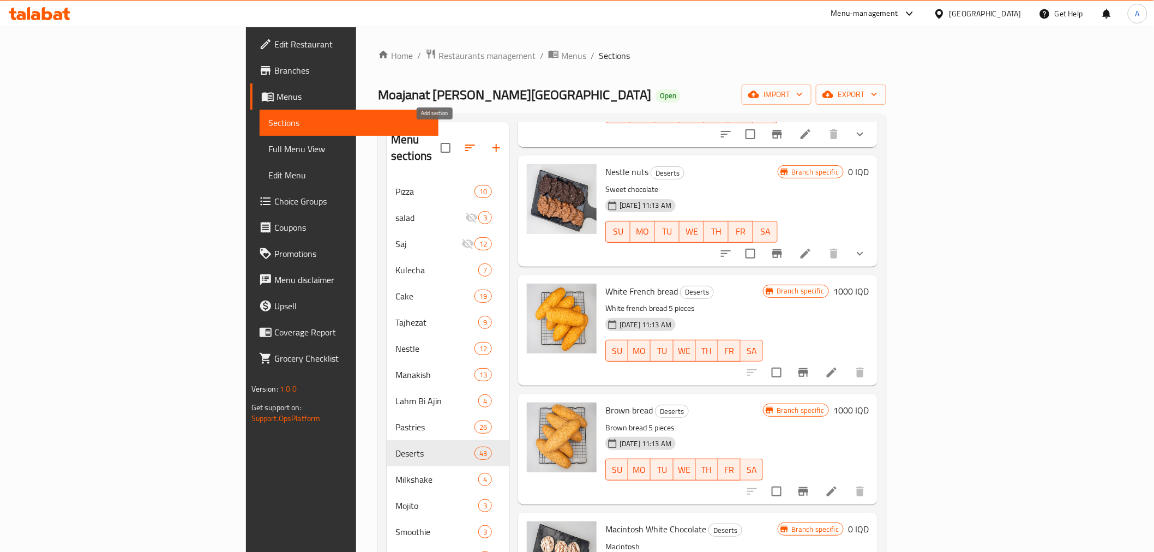
click at [483, 135] on button "button" at bounding box center [496, 148] width 26 height 26
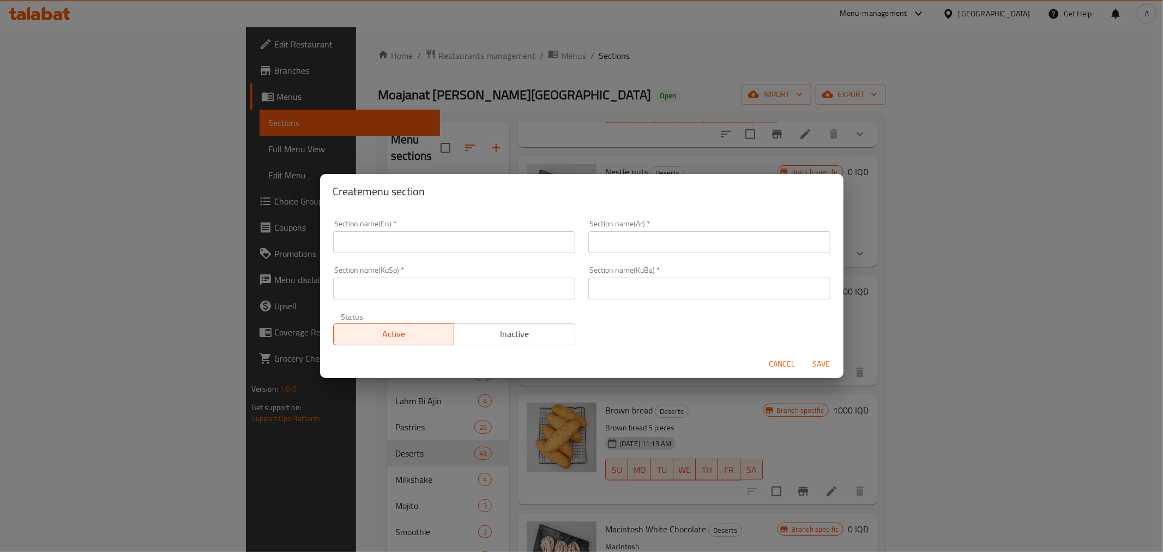
click at [388, 239] on input "text" at bounding box center [454, 242] width 242 height 22
type input "ٍ"
click at [370, 243] on input "Savory Fteer" at bounding box center [454, 242] width 242 height 22
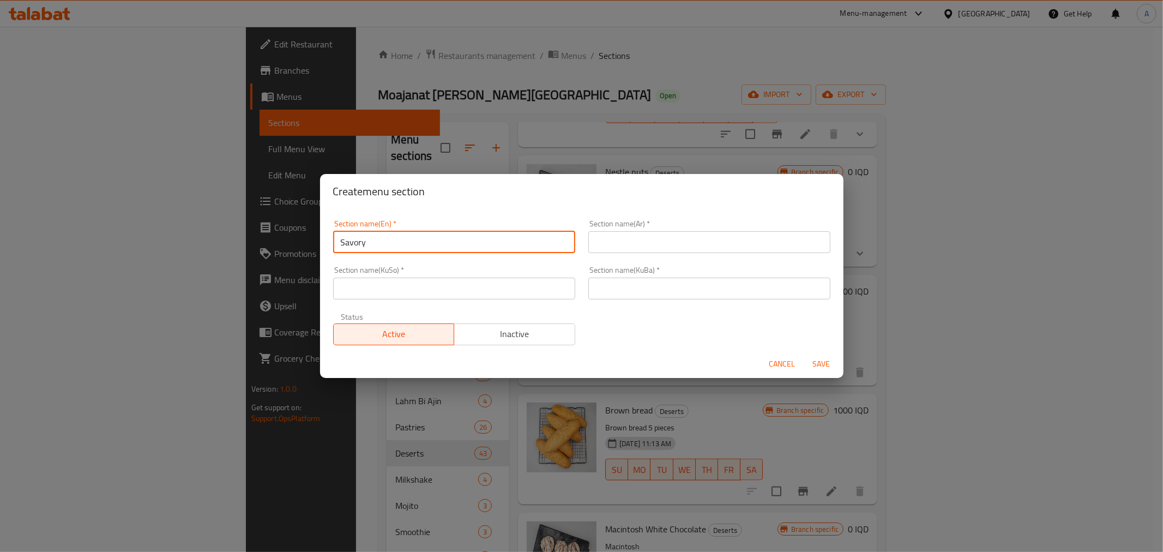
type input "Savory"
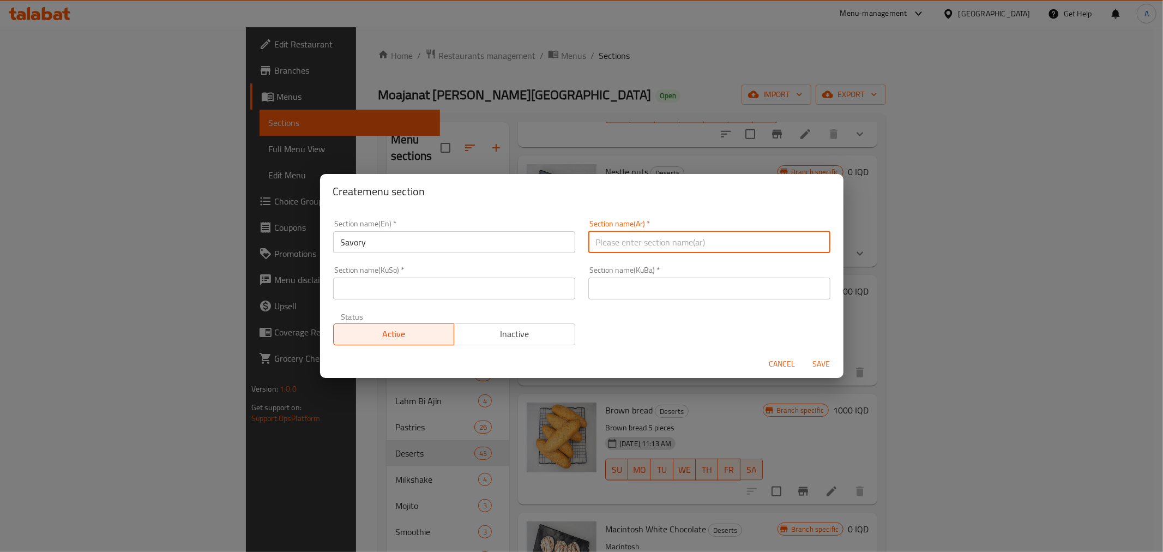
click at [647, 242] on input "text" at bounding box center [709, 242] width 242 height 22
type input "موالح"
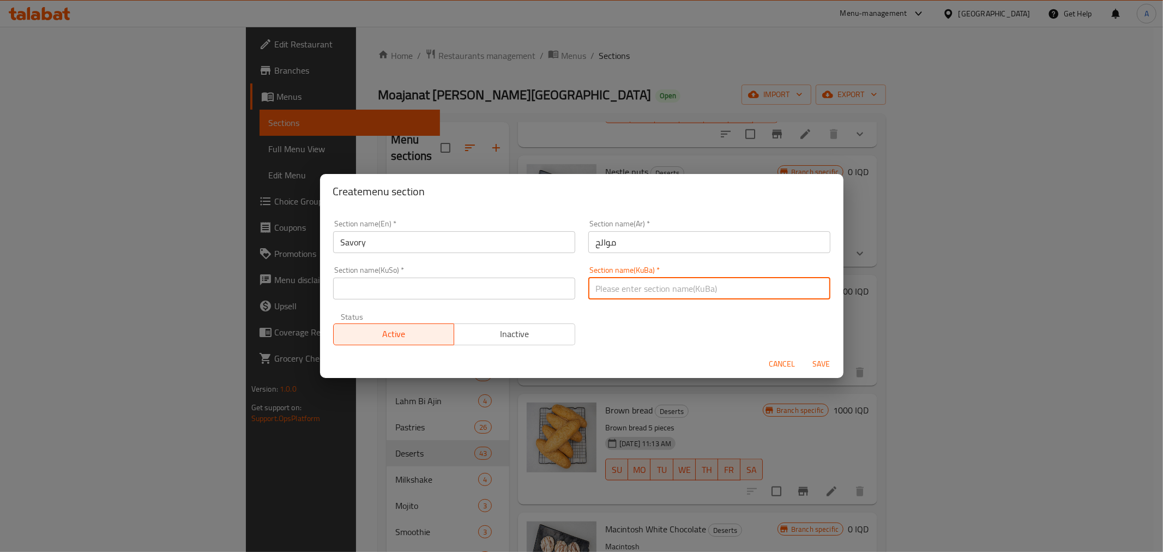
click at [644, 285] on input "text" at bounding box center [709, 289] width 242 height 22
paste input "موالح"
type input "موالح"
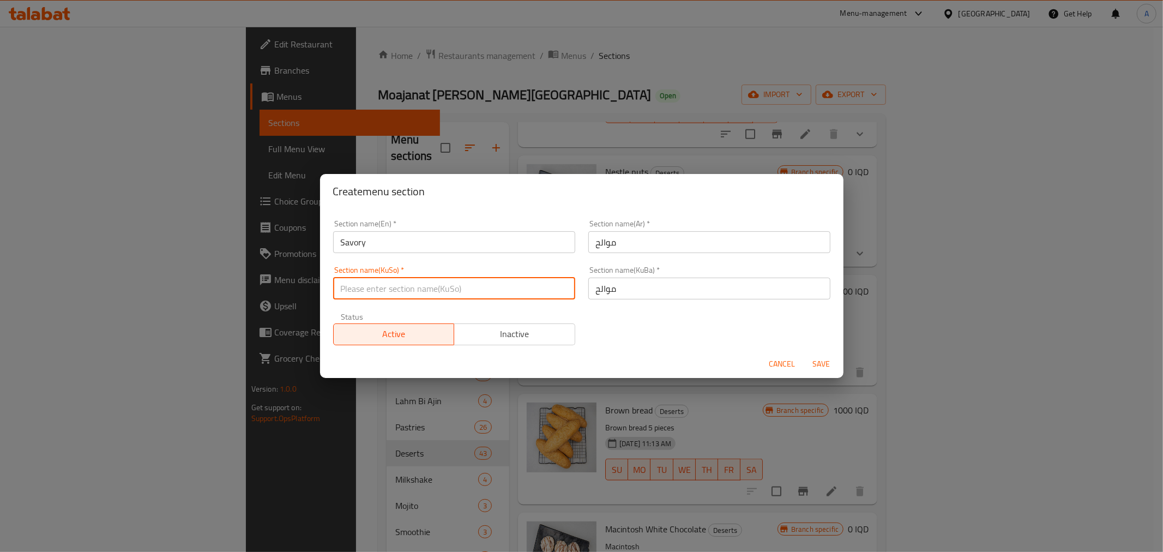
click at [514, 289] on input "text" at bounding box center [454, 289] width 242 height 22
paste input "موالح"
type input "موالح"
click at [829, 357] on span "Save" at bounding box center [822, 364] width 26 height 14
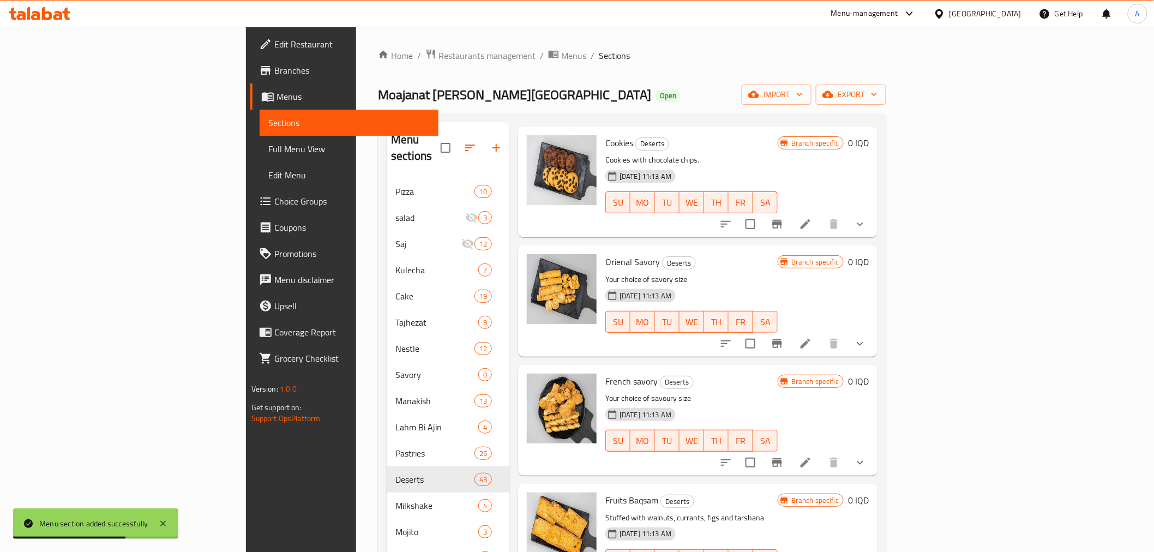
scroll to position [61, 0]
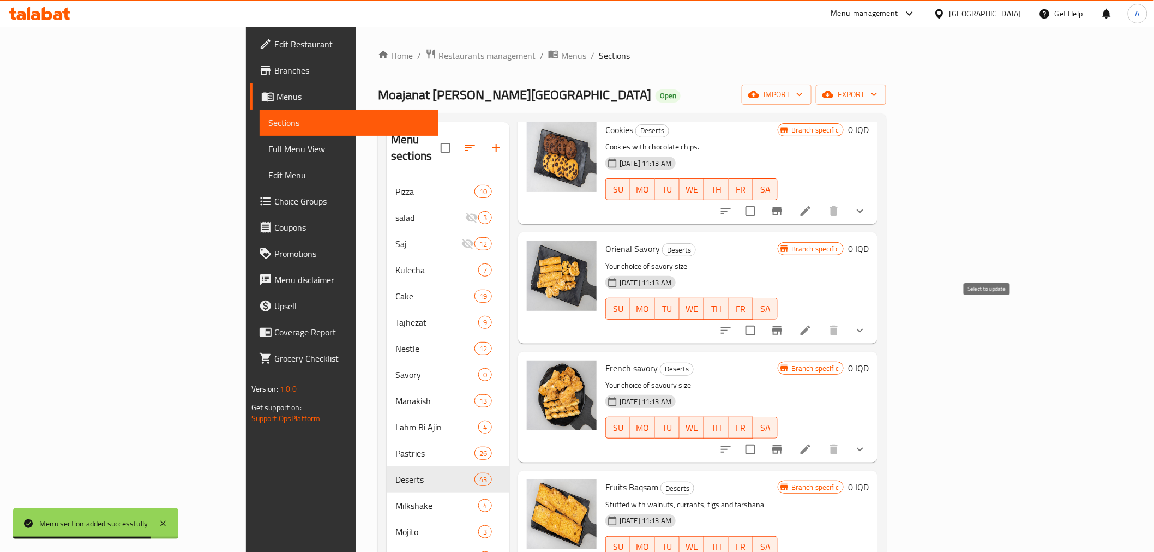
click at [762, 319] on input "checkbox" at bounding box center [750, 330] width 23 height 23
checkbox input "true"
click at [762, 438] on input "checkbox" at bounding box center [750, 449] width 23 height 23
checkbox input "true"
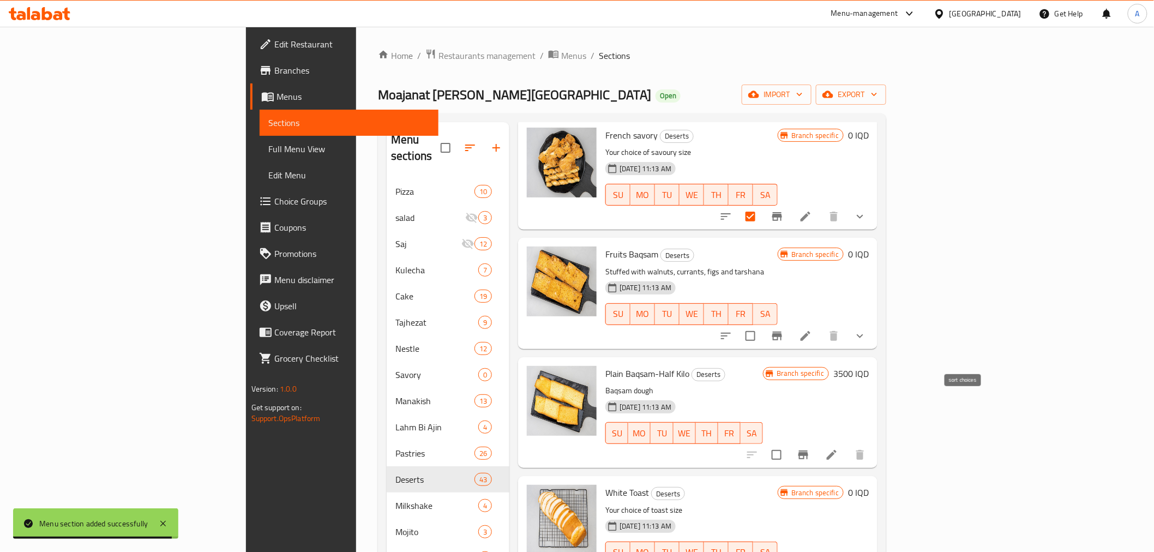
scroll to position [303, 0]
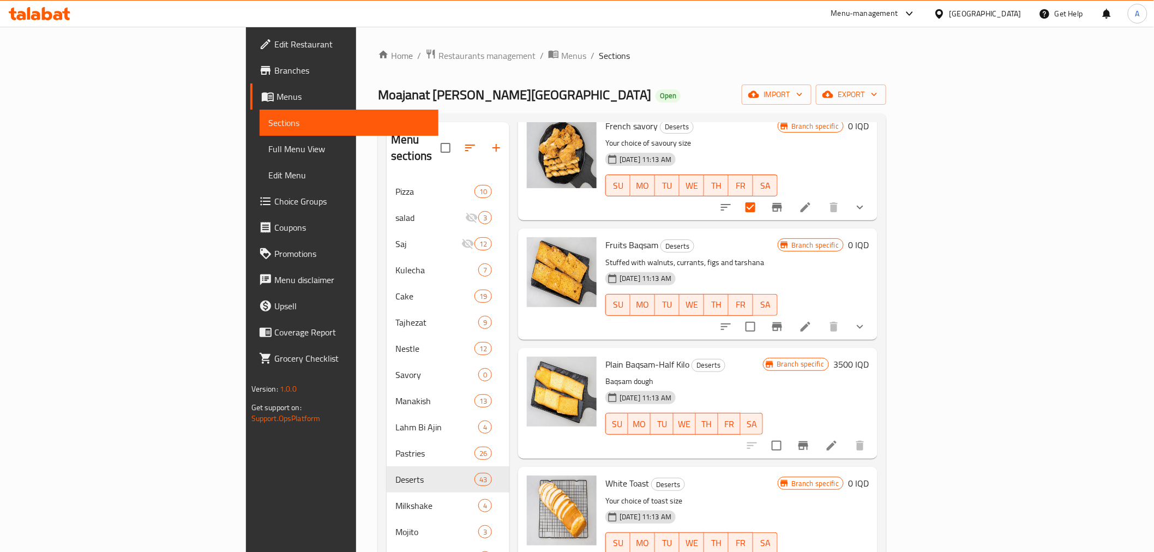
click at [762, 315] on input "checkbox" at bounding box center [750, 326] width 23 height 23
checkbox input "true"
click at [788, 434] on input "checkbox" at bounding box center [776, 445] width 23 height 23
checkbox input "true"
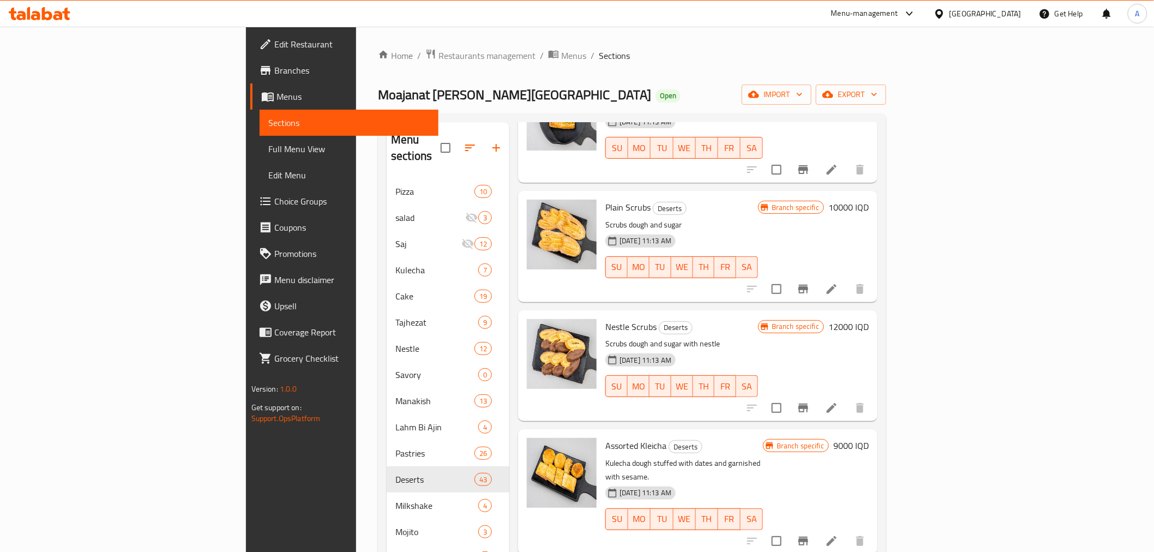
scroll to position [2605, 0]
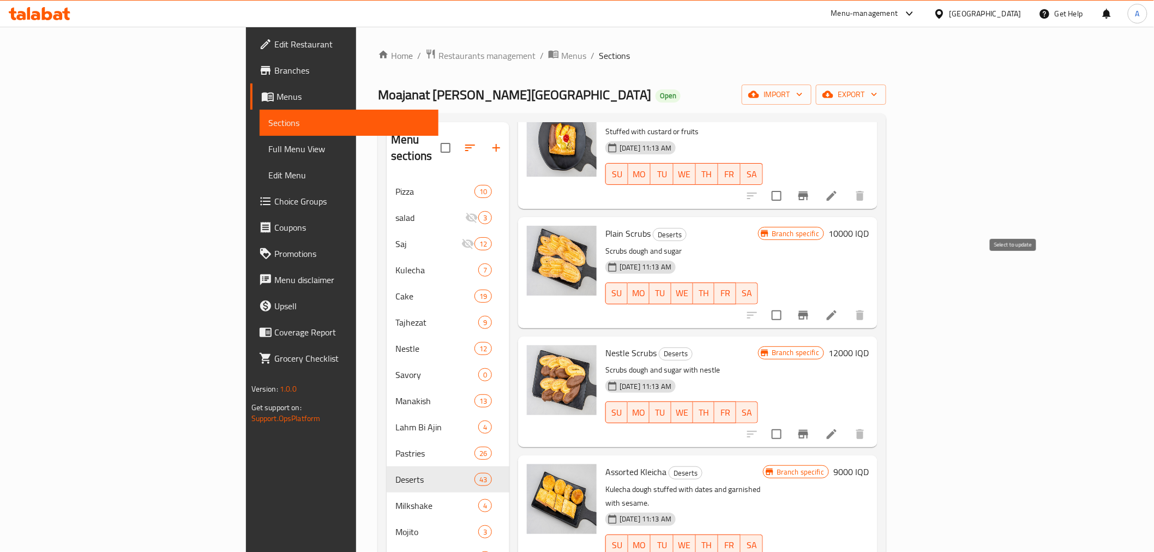
click at [788, 304] on input "checkbox" at bounding box center [776, 315] width 23 height 23
checkbox input "true"
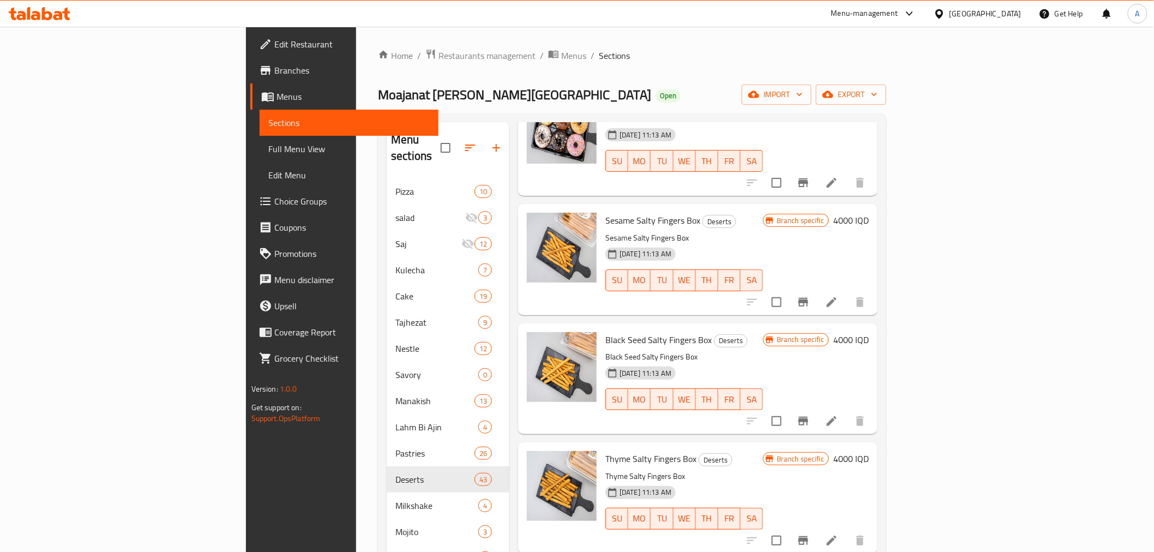
scroll to position [4119, 0]
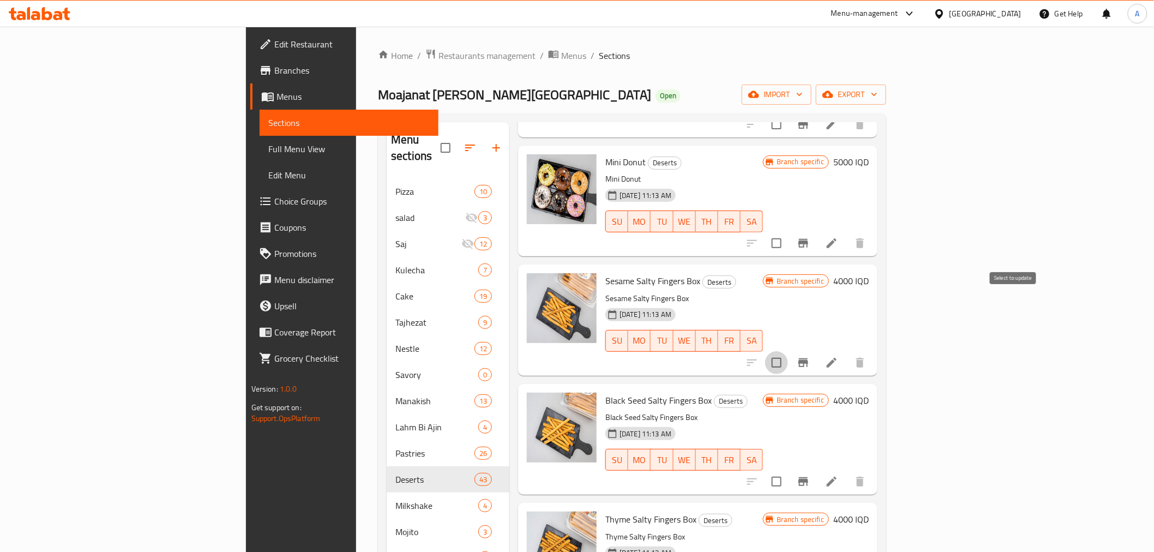
click at [788, 351] on input "checkbox" at bounding box center [776, 362] width 23 height 23
checkbox input "true"
click at [788, 470] on input "checkbox" at bounding box center [776, 481] width 23 height 23
checkbox input "true"
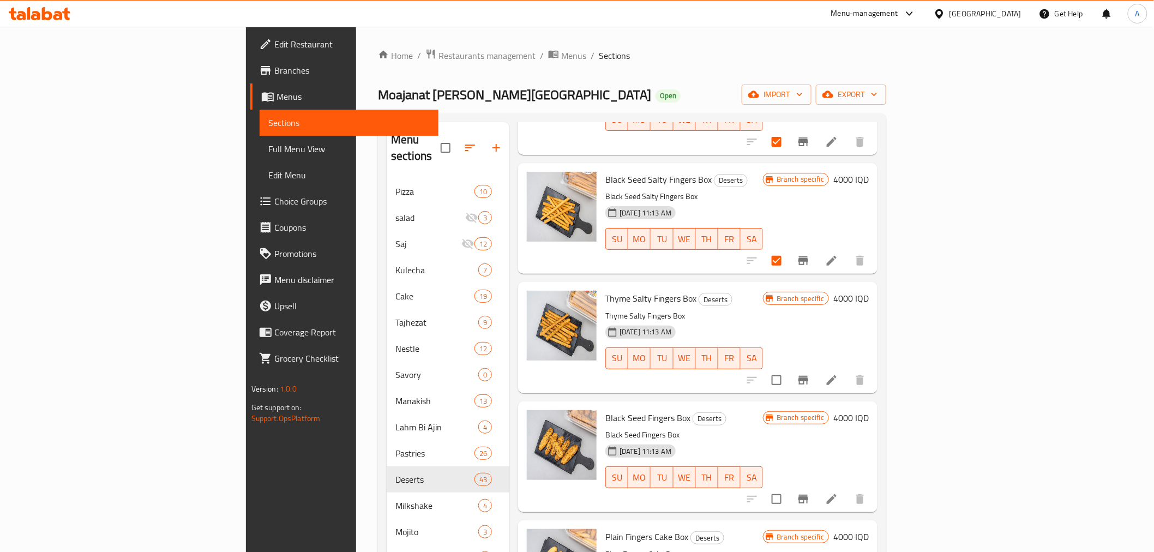
scroll to position [4362, 0]
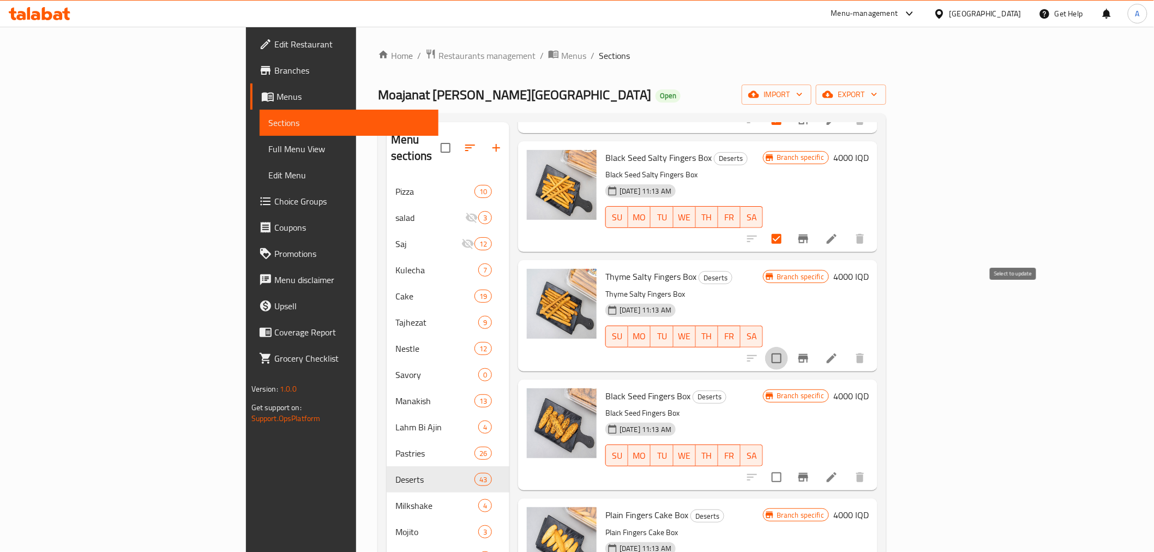
click at [788, 347] on input "checkbox" at bounding box center [776, 358] width 23 height 23
checkbox input "true"
click at [788, 466] on input "checkbox" at bounding box center [776, 477] width 23 height 23
checkbox input "true"
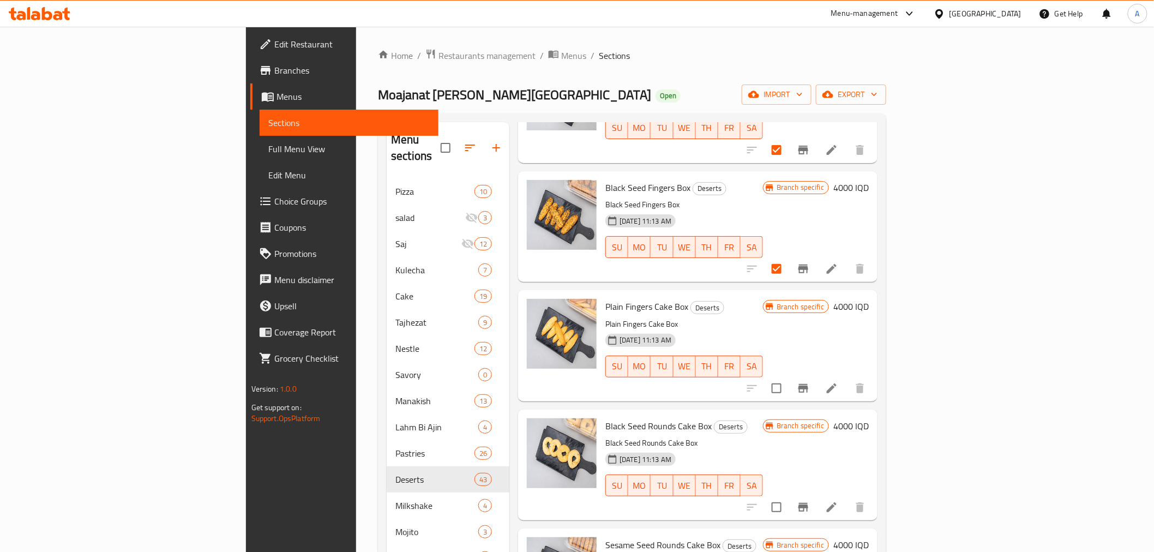
scroll to position [4595, 0]
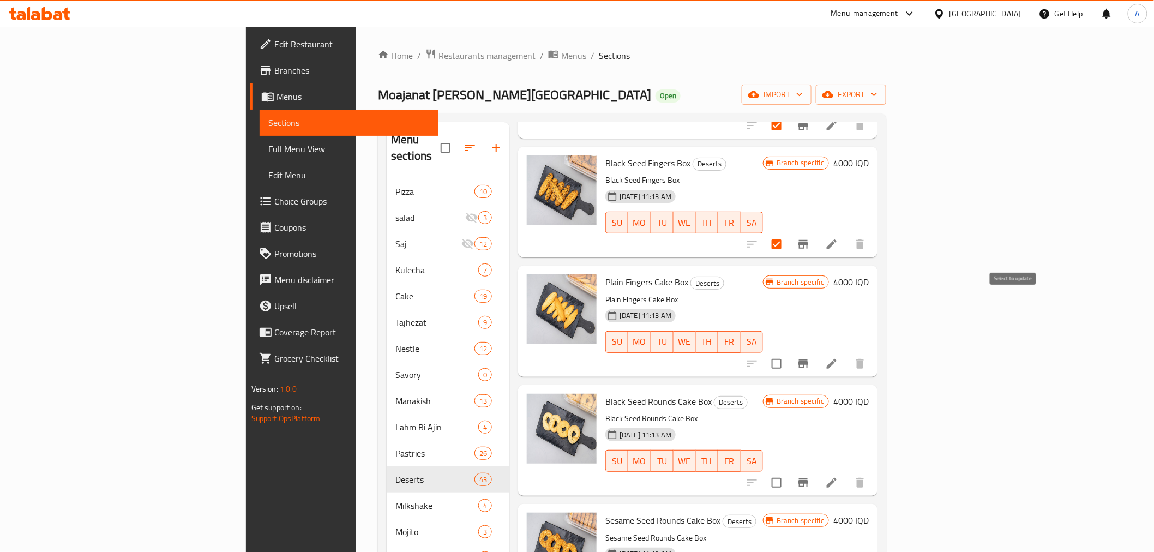
click at [788, 352] on input "checkbox" at bounding box center [776, 363] width 23 height 23
checkbox input "true"
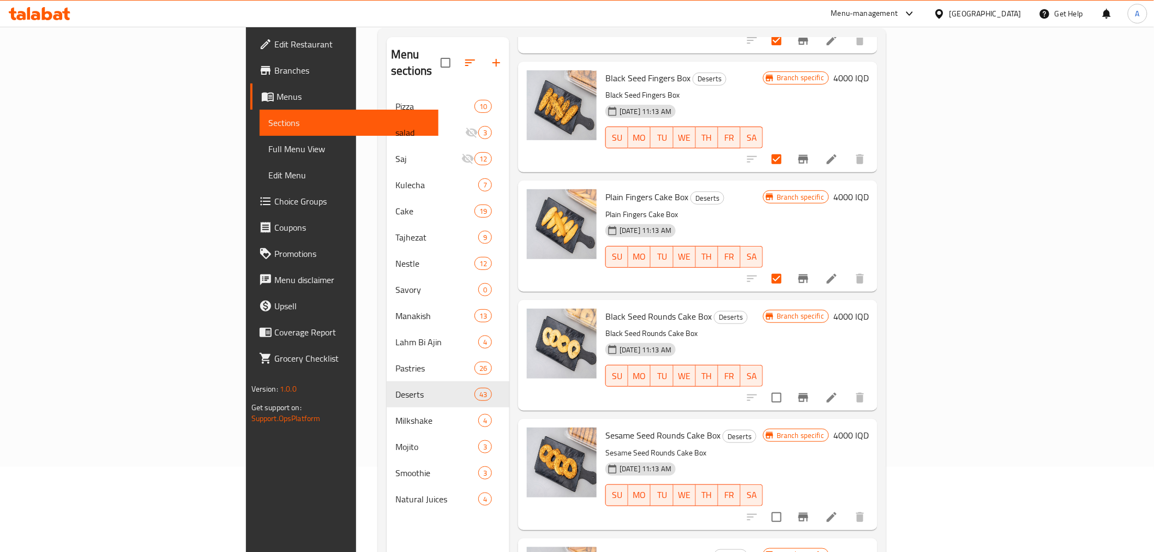
scroll to position [121, 0]
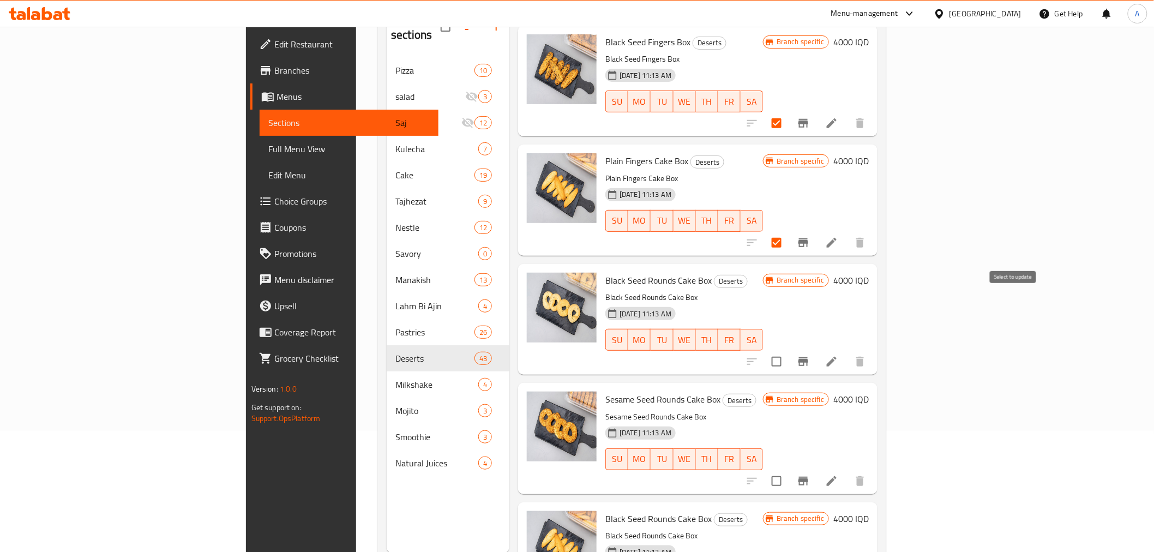
click at [788, 350] on input "checkbox" at bounding box center [776, 361] width 23 height 23
checkbox input "true"
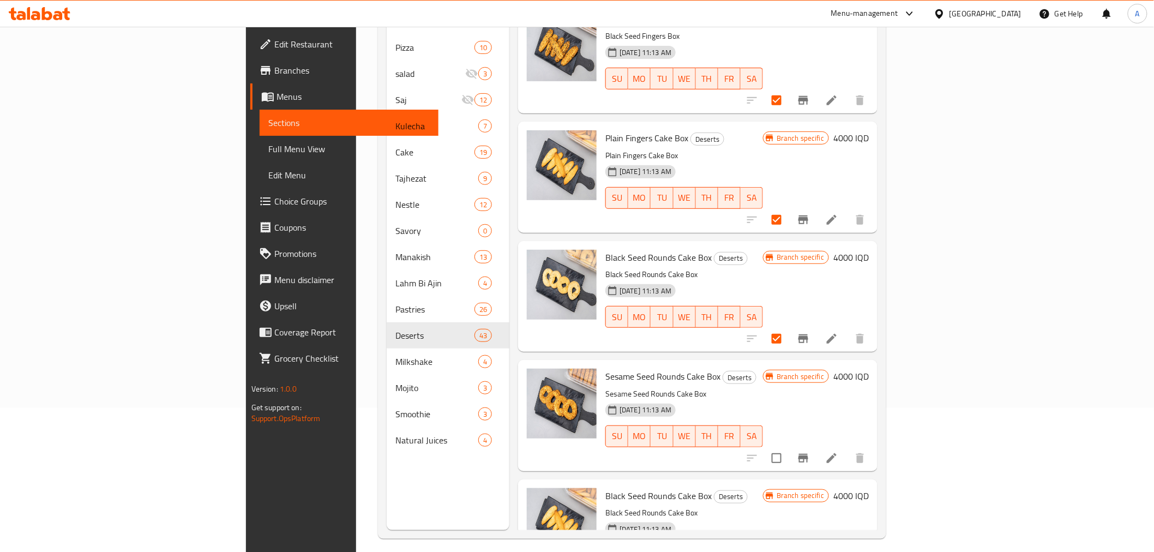
scroll to position [153, 0]
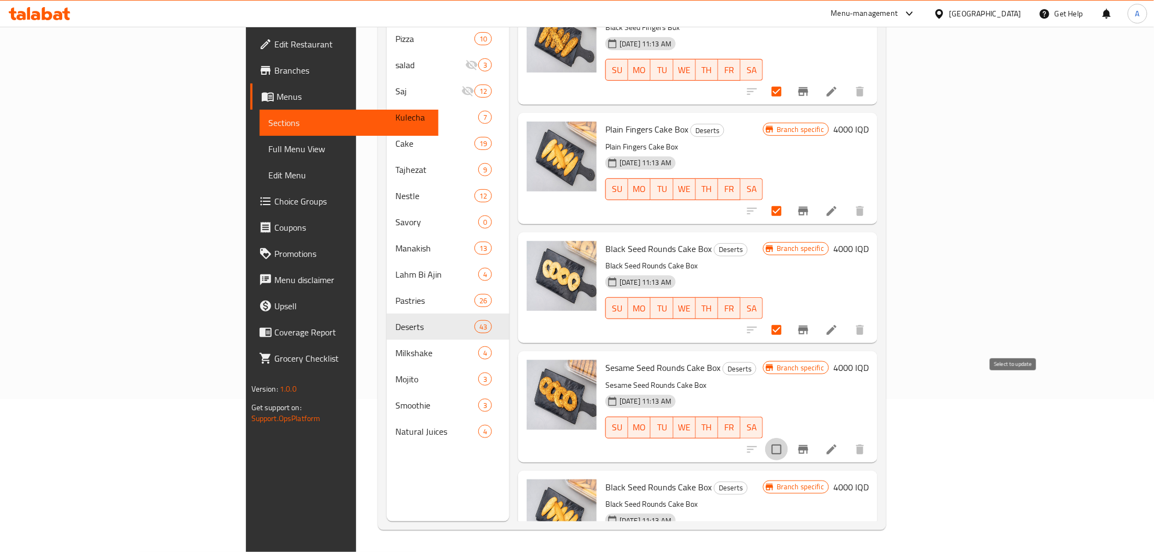
click at [788, 438] on input "checkbox" at bounding box center [776, 449] width 23 height 23
checkbox input "true"
drag, startPoint x: 1114, startPoint y: 467, endPoint x: 1112, endPoint y: 427, distance: 40.4
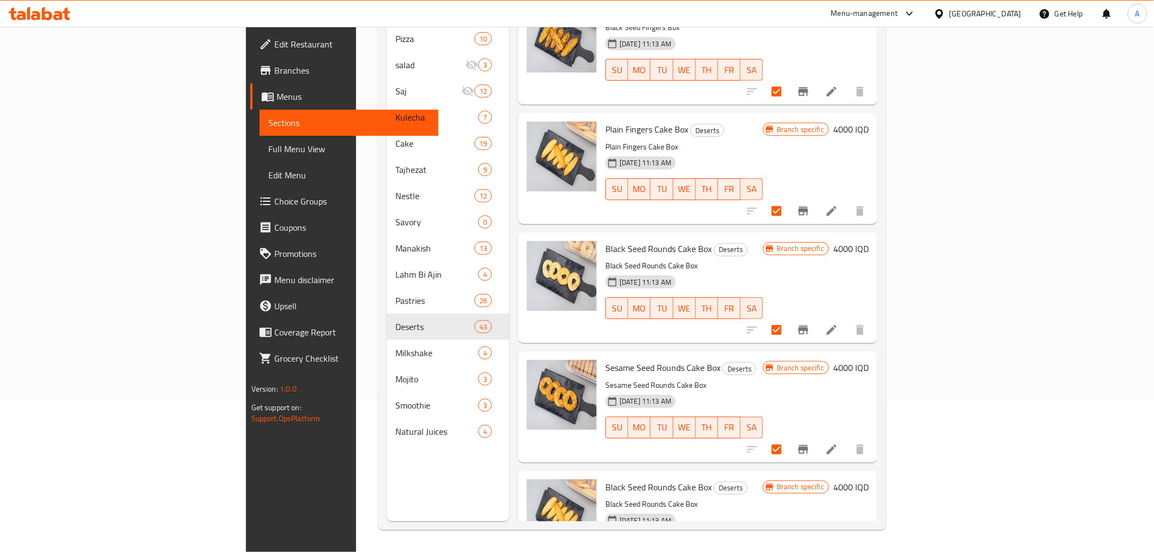
click at [877, 471] on div "Black Seed Rounds Cake Box Deserts Black Seed Rounds Cake Box [DATE] 11:13 AM S…" at bounding box center [697, 526] width 359 height 111
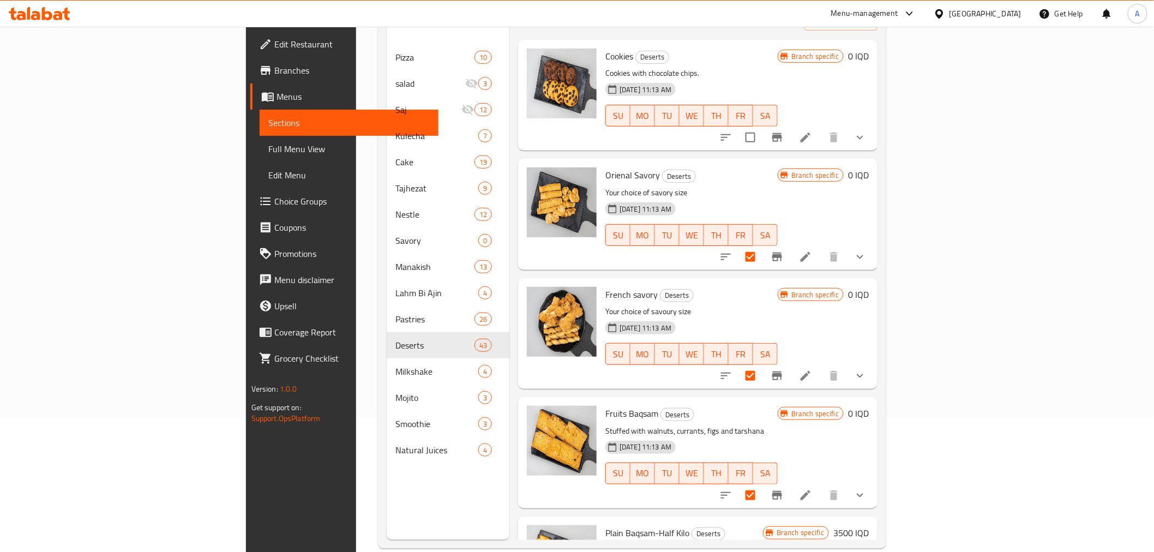
scroll to position [0, 0]
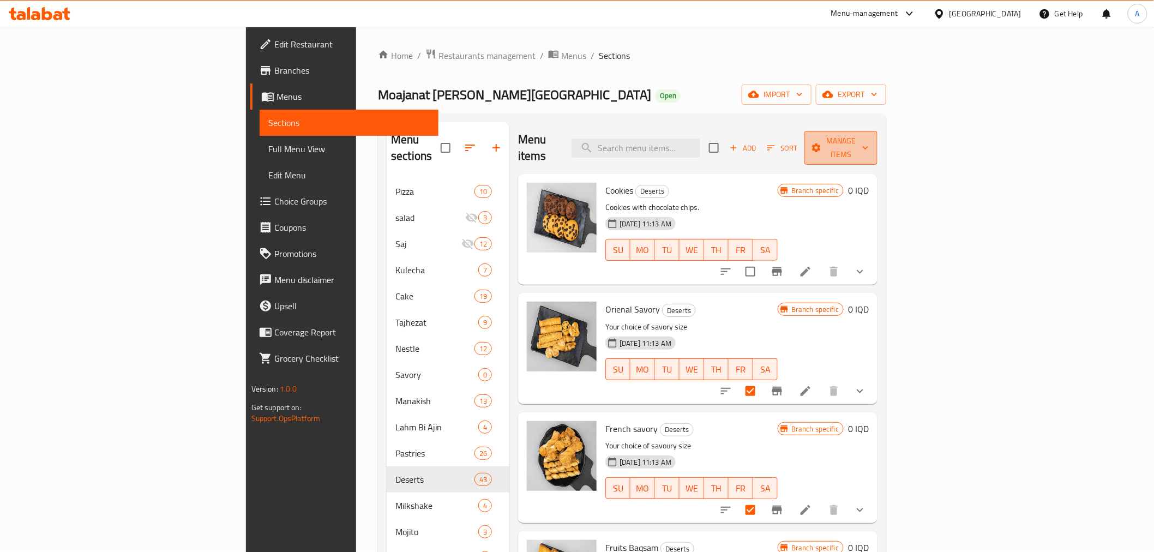
click at [869, 136] on span "Manage items" at bounding box center [841, 147] width 56 height 27
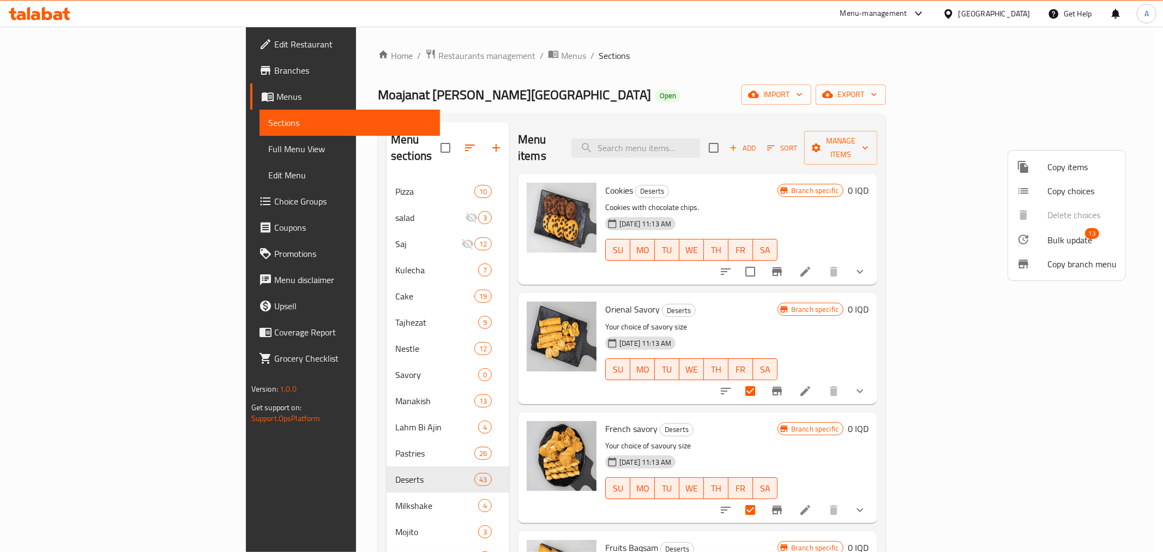
click at [1036, 232] on li "Bulk update 13" at bounding box center [1066, 239] width 117 height 25
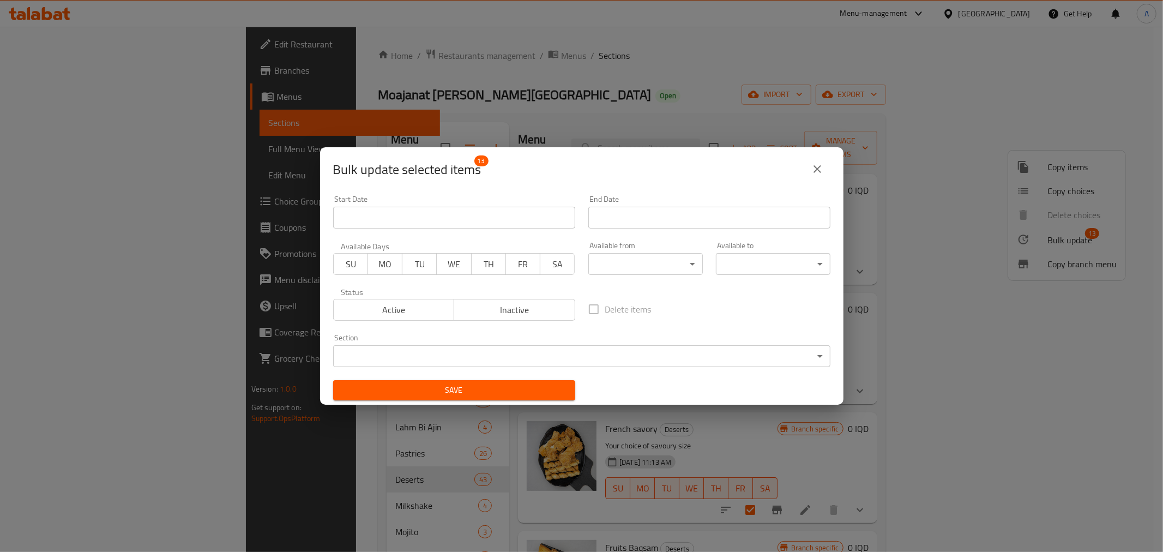
click at [418, 350] on body "​ Menu-management [GEOGRAPHIC_DATA] Get Help A Edit Restaurant Branches Menus S…" at bounding box center [581, 289] width 1163 height 525
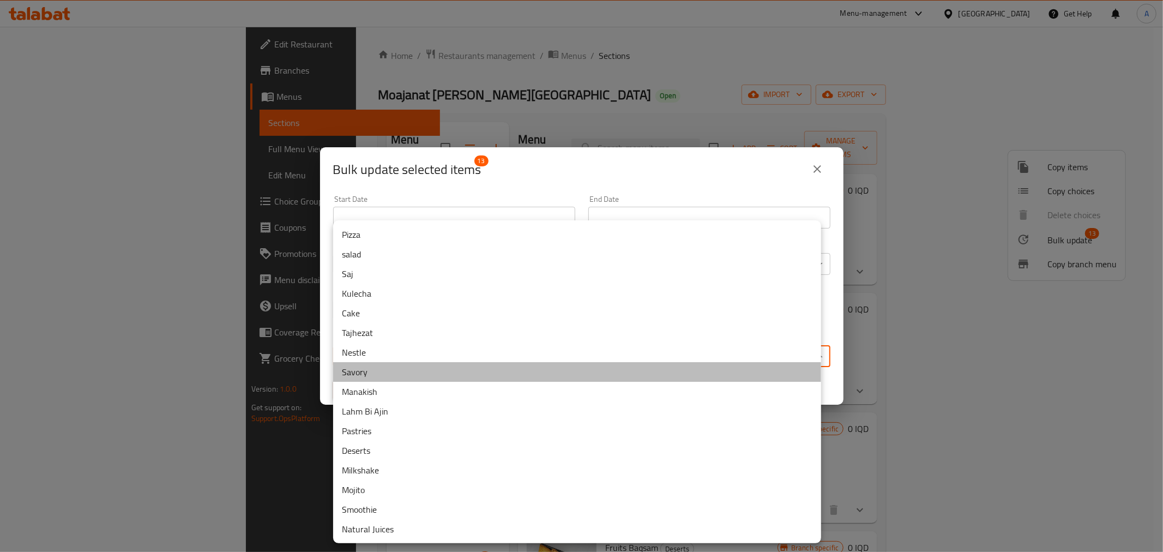
click at [390, 363] on li "Savory" at bounding box center [577, 372] width 488 height 20
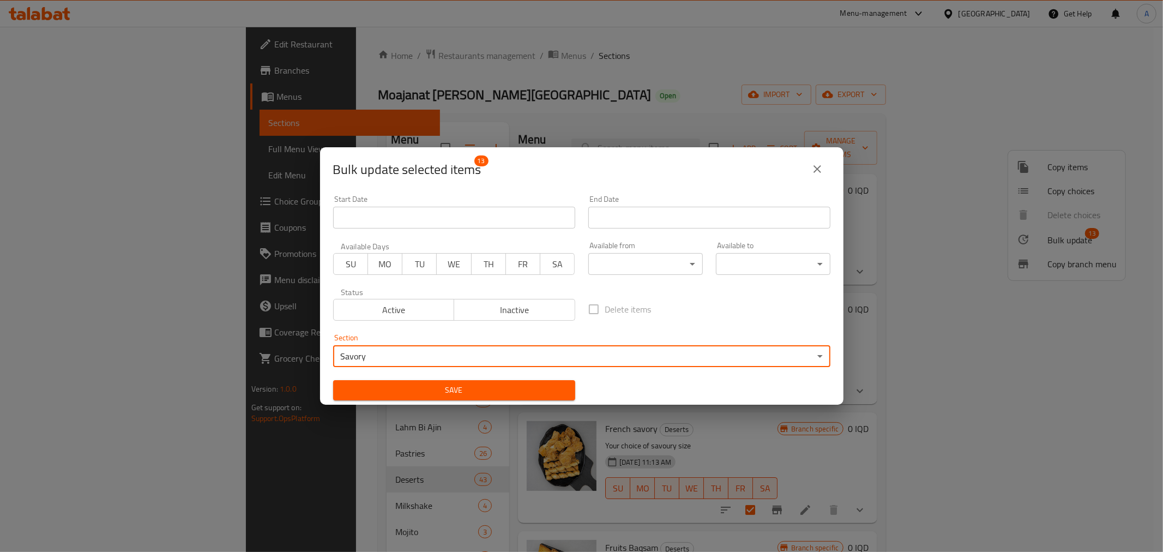
click at [529, 381] on button "Save" at bounding box center [454, 390] width 242 height 20
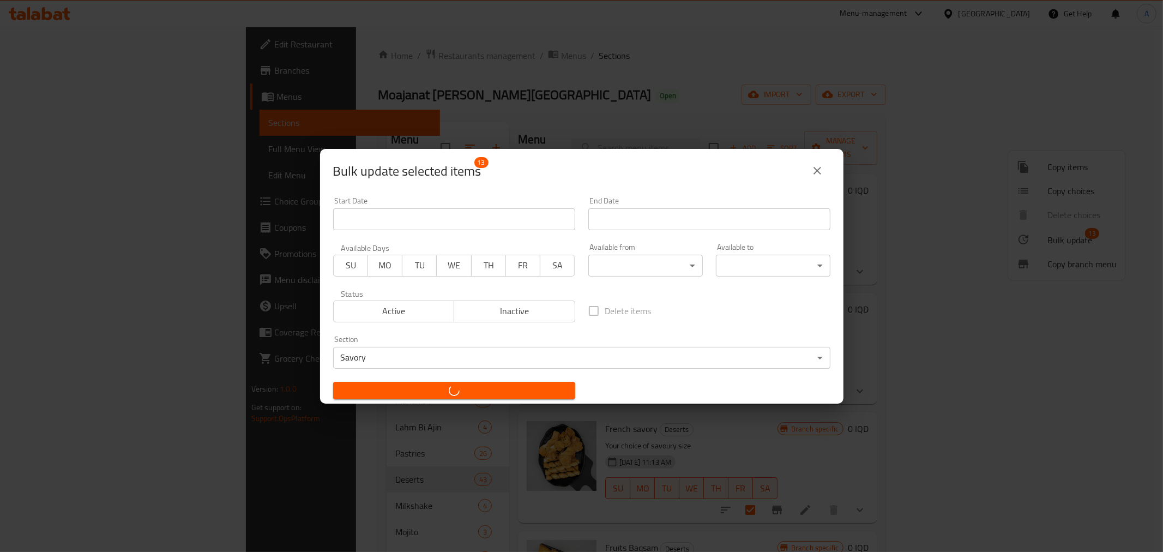
checkbox input "false"
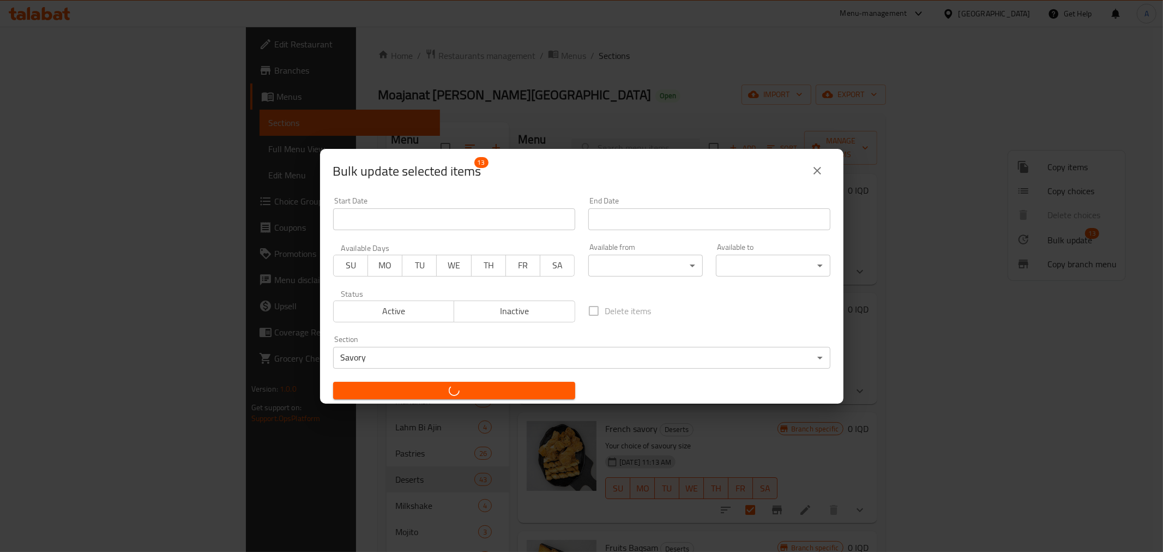
checkbox input "false"
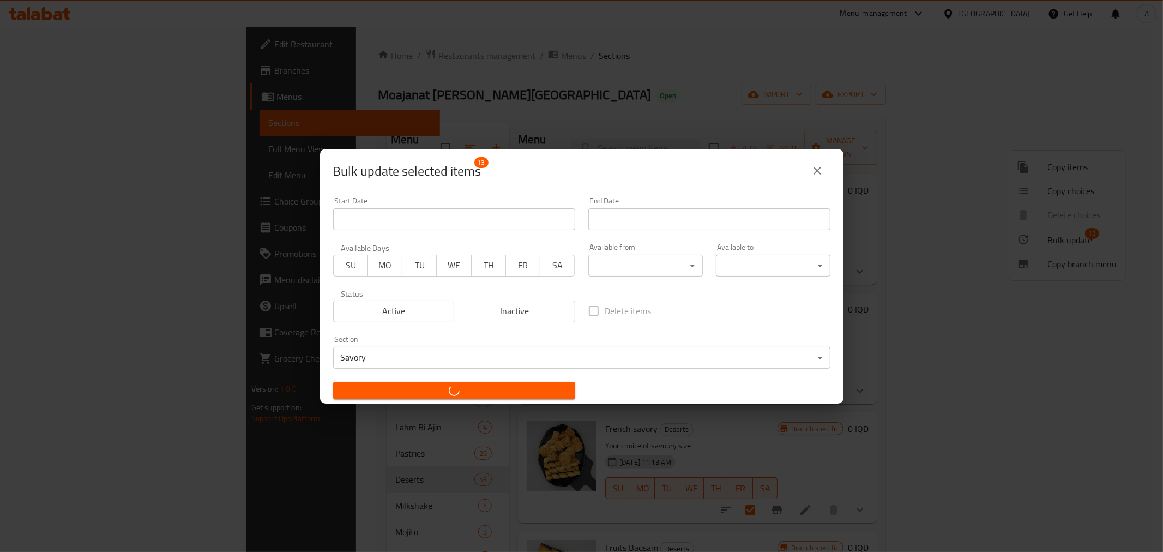
checkbox input "false"
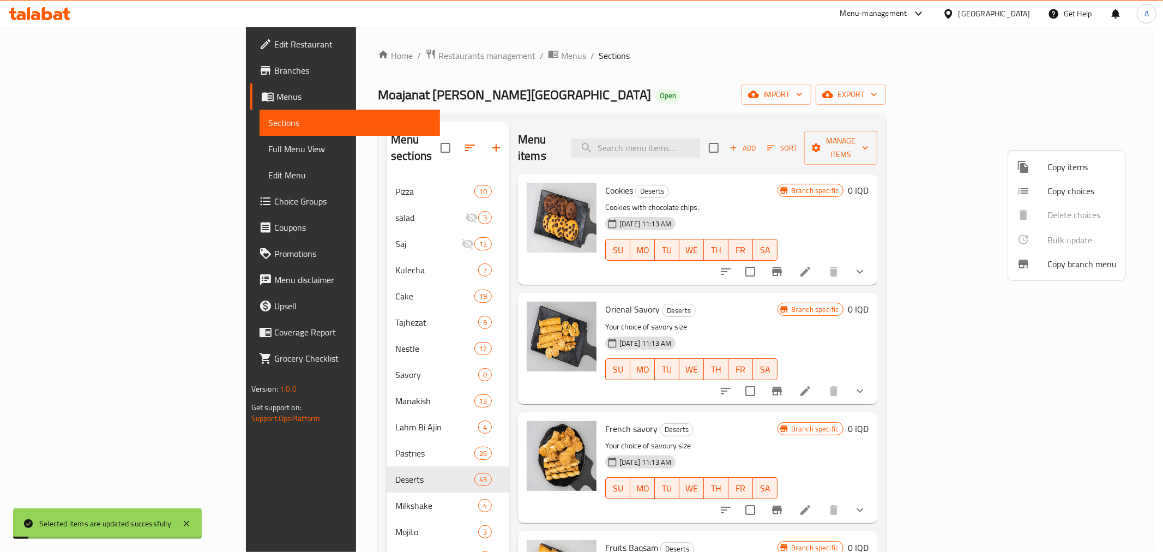
click at [560, 138] on div at bounding box center [581, 276] width 1163 height 552
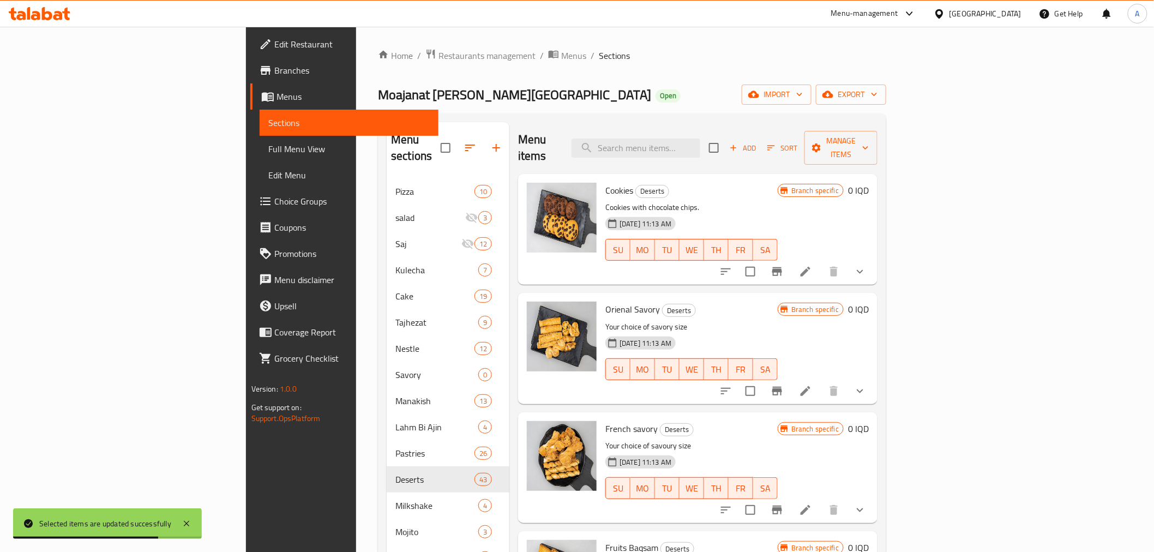
click at [598, 85] on div "Moajanat Eyoun Baghdad Open import export" at bounding box center [632, 95] width 508 height 20
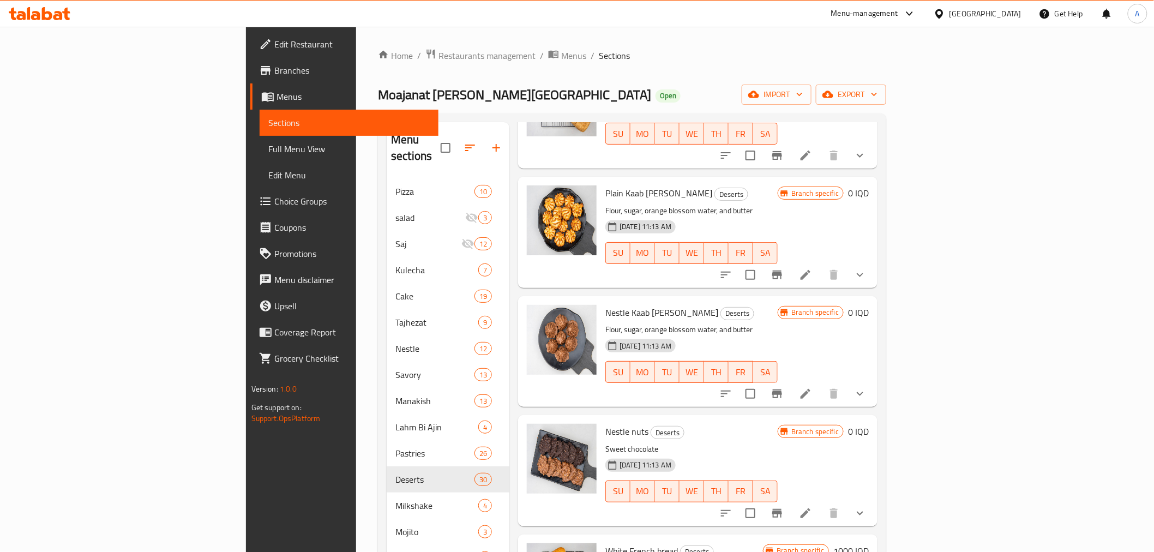
scroll to position [363, 0]
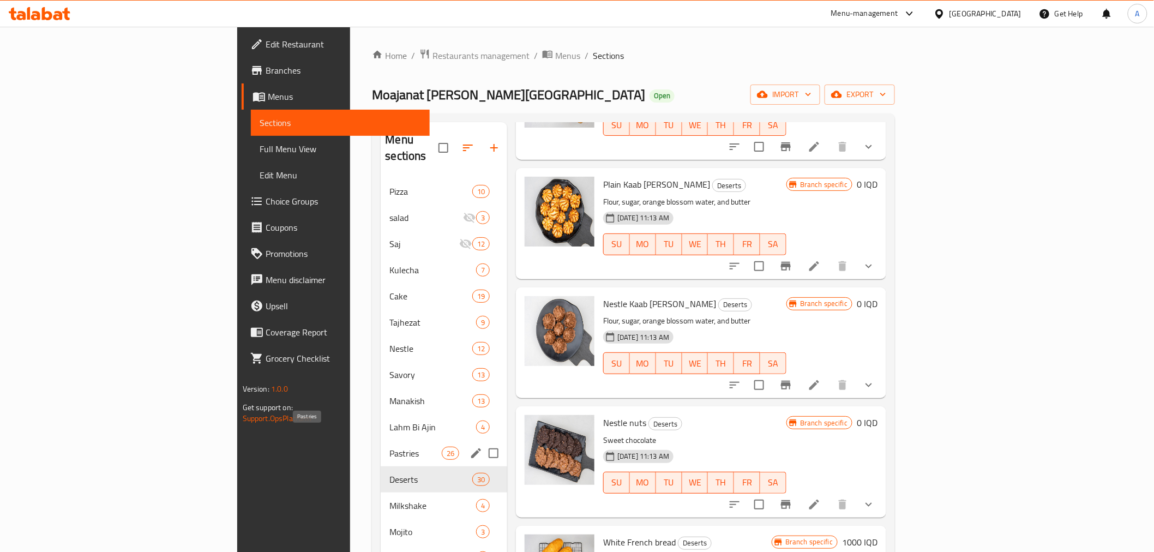
click at [389, 447] on span "Pastries" at bounding box center [415, 453] width 52 height 13
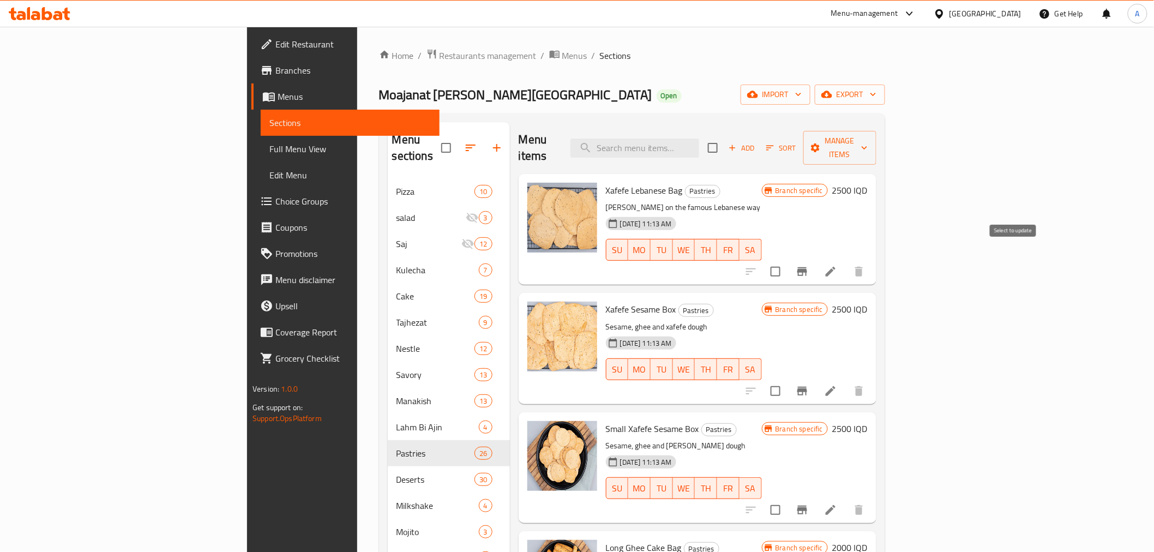
click at [787, 260] on input "checkbox" at bounding box center [775, 271] width 23 height 23
checkbox input "true"
click at [787, 379] on input "checkbox" at bounding box center [775, 390] width 23 height 23
checkbox input "true"
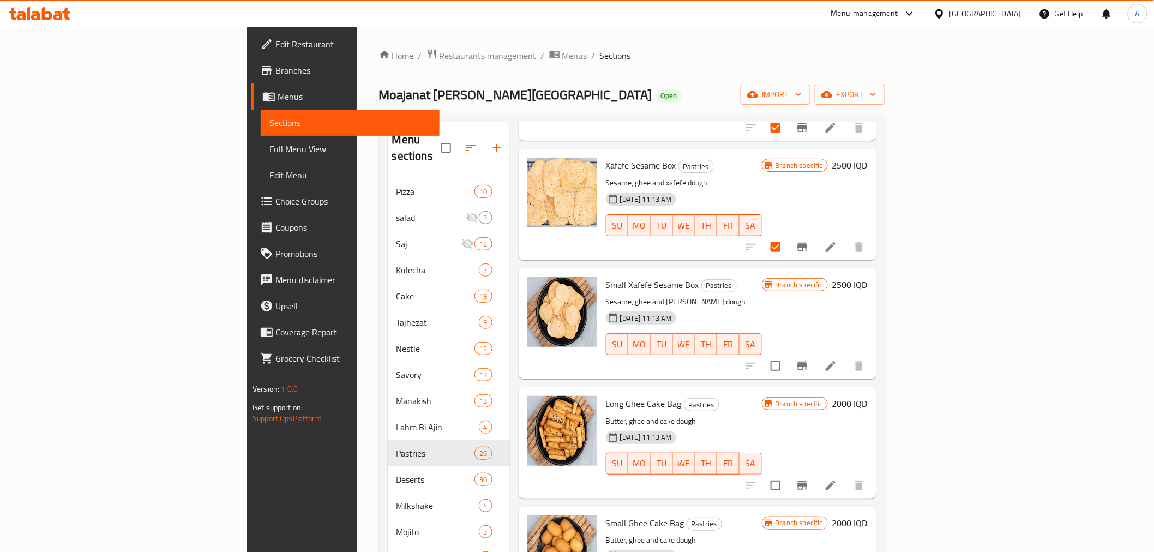
scroll to position [182, 0]
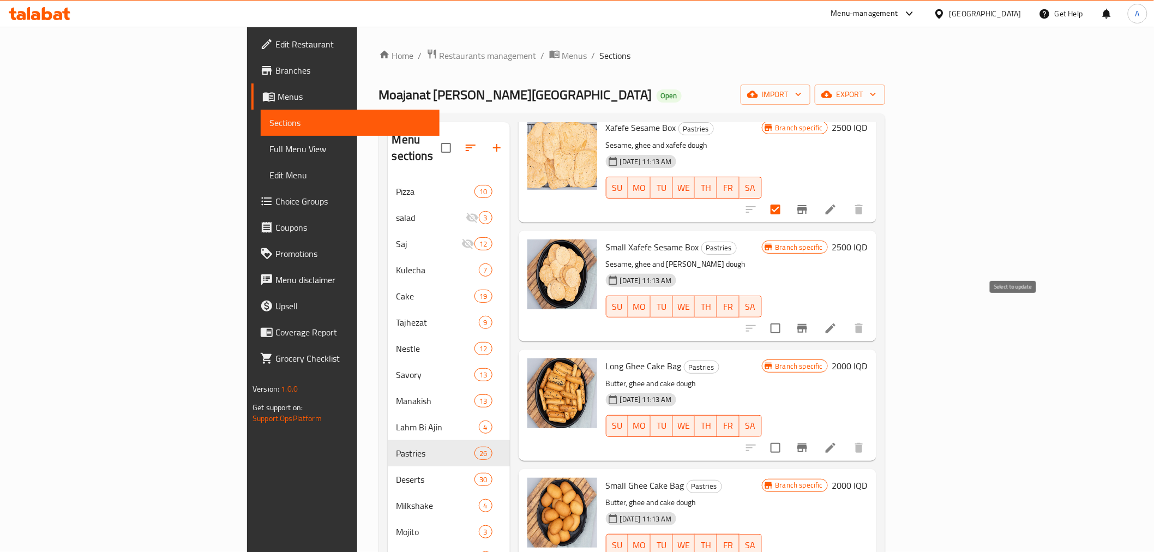
click at [787, 317] on input "checkbox" at bounding box center [775, 328] width 23 height 23
checkbox input "true"
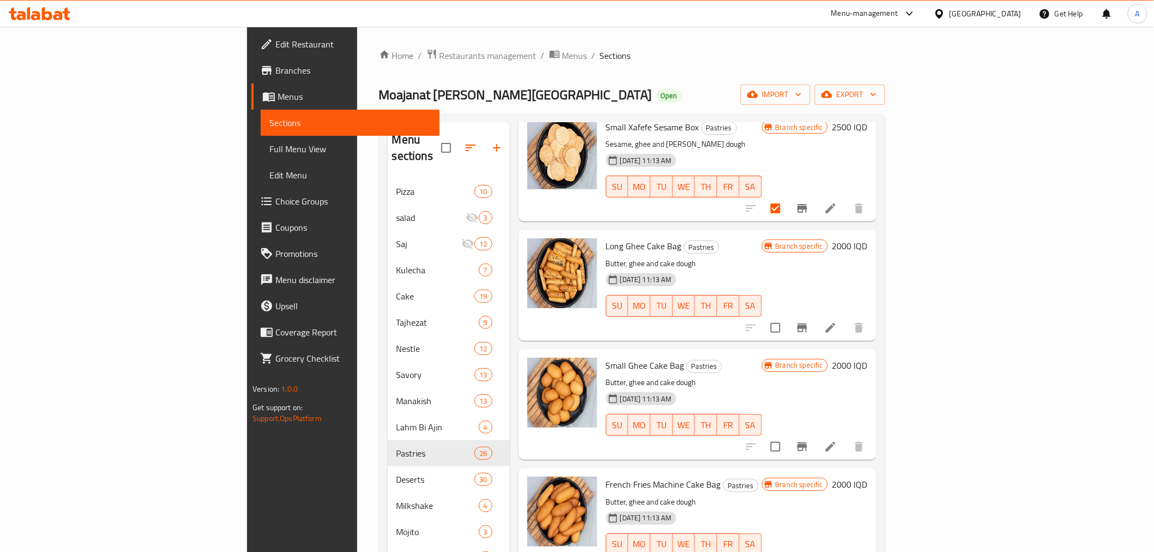
scroll to position [303, 0]
click at [787, 315] on input "checkbox" at bounding box center [775, 326] width 23 height 23
checkbox input "true"
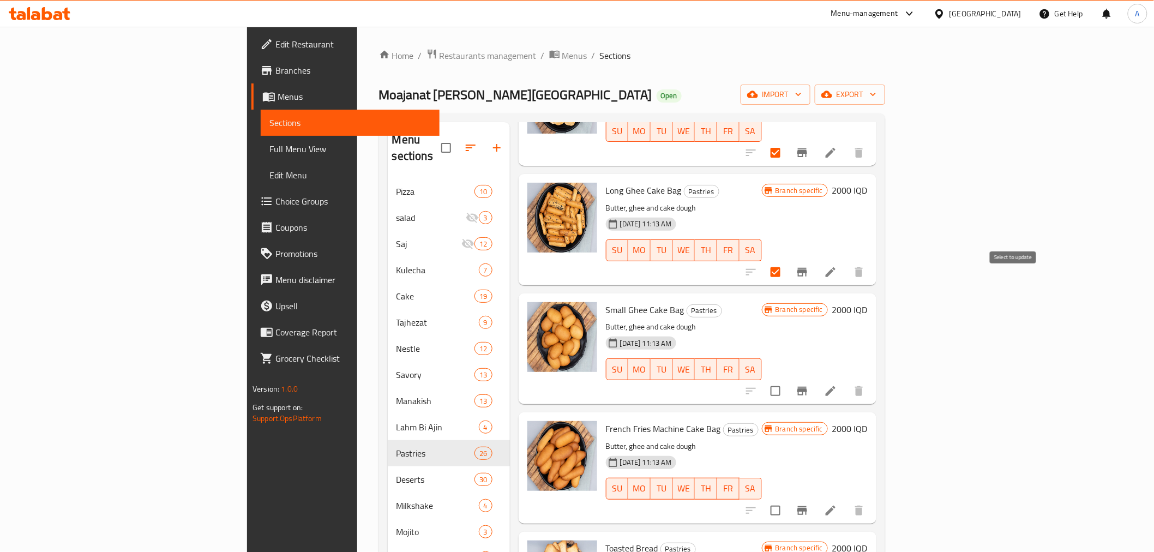
scroll to position [484, 0]
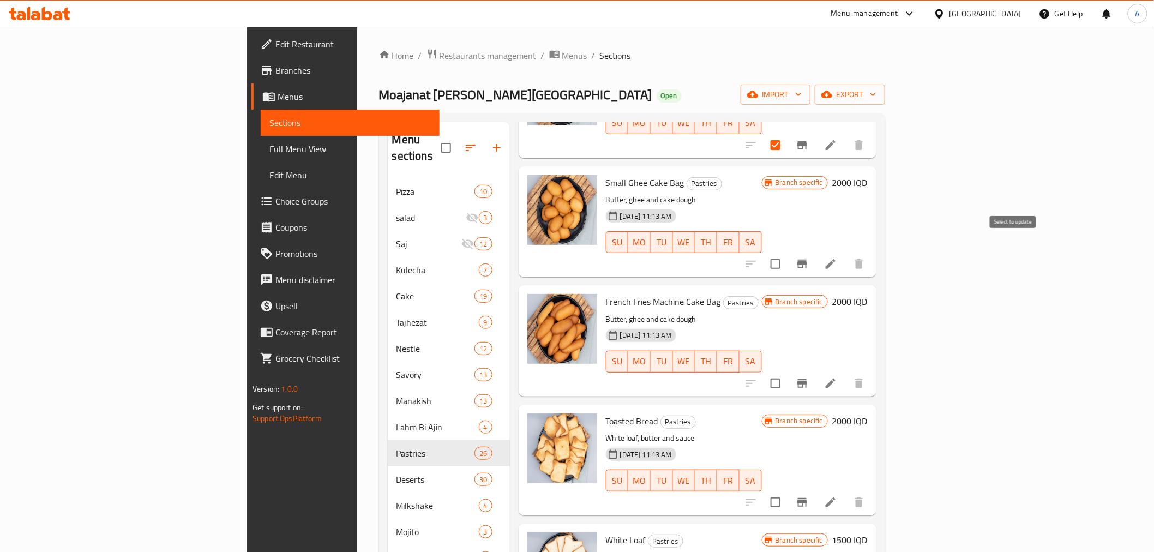
click at [787, 252] on input "checkbox" at bounding box center [775, 263] width 23 height 23
checkbox input "true"
click at [787, 372] on input "checkbox" at bounding box center [775, 383] width 23 height 23
checkbox input "true"
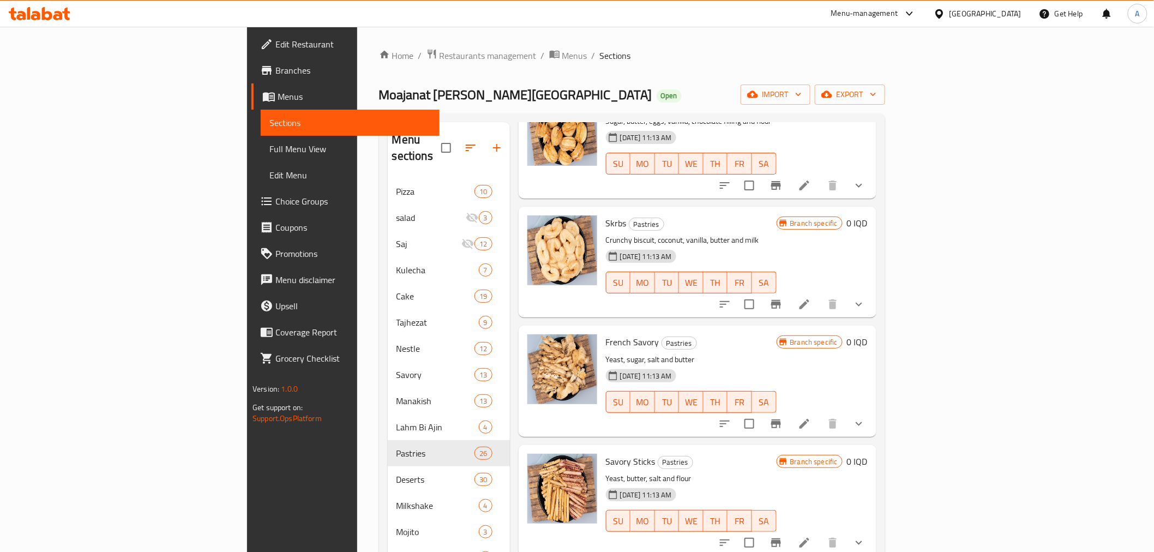
scroll to position [1817, 0]
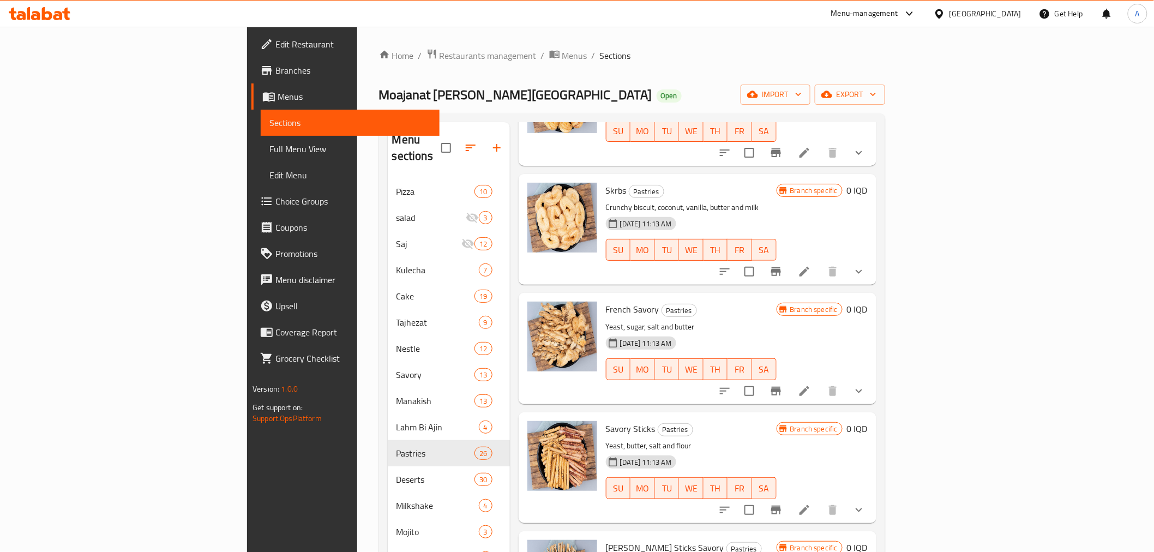
click at [761, 260] on input "checkbox" at bounding box center [749, 271] width 23 height 23
checkbox input "true"
click at [761, 379] on input "checkbox" at bounding box center [749, 390] width 23 height 23
checkbox input "true"
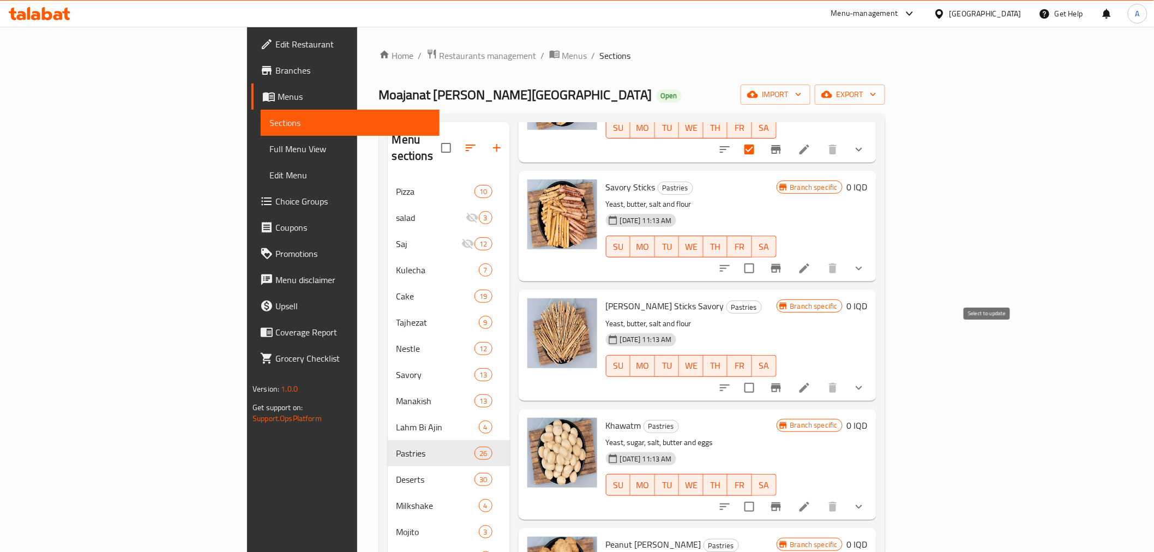
scroll to position [2059, 0]
click at [761, 256] on input "checkbox" at bounding box center [749, 267] width 23 height 23
checkbox input "true"
click at [761, 376] on input "checkbox" at bounding box center [749, 387] width 23 height 23
checkbox input "true"
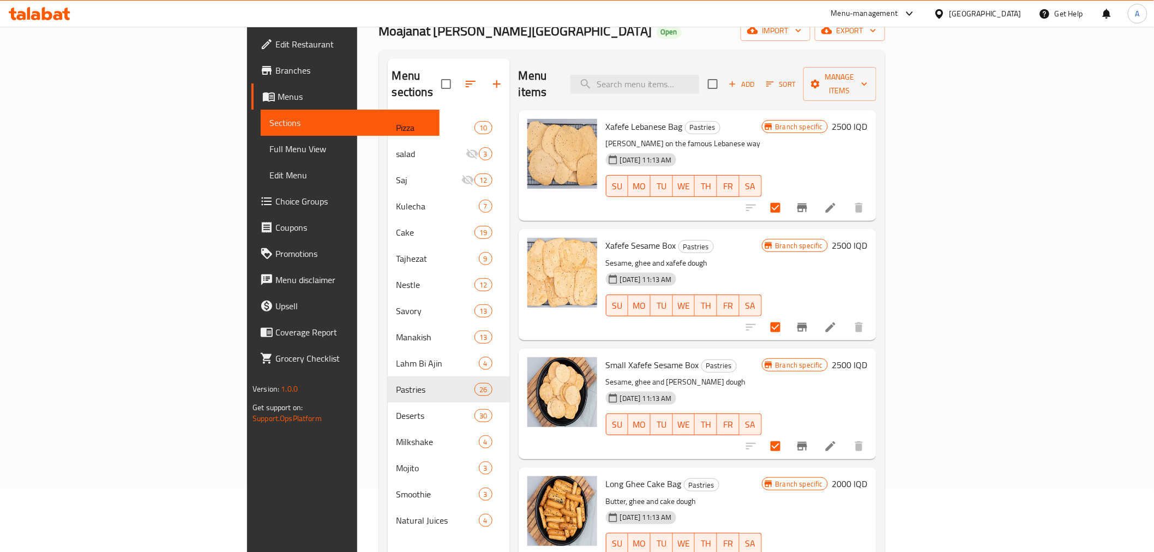
scroll to position [0, 0]
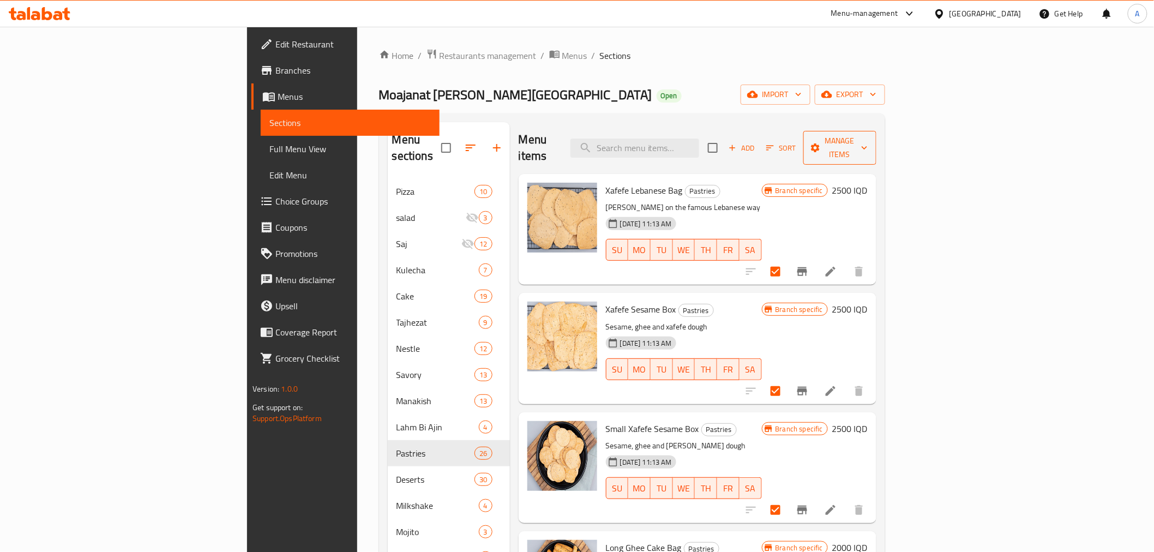
click at [867, 141] on span "Manage items" at bounding box center [840, 147] width 56 height 27
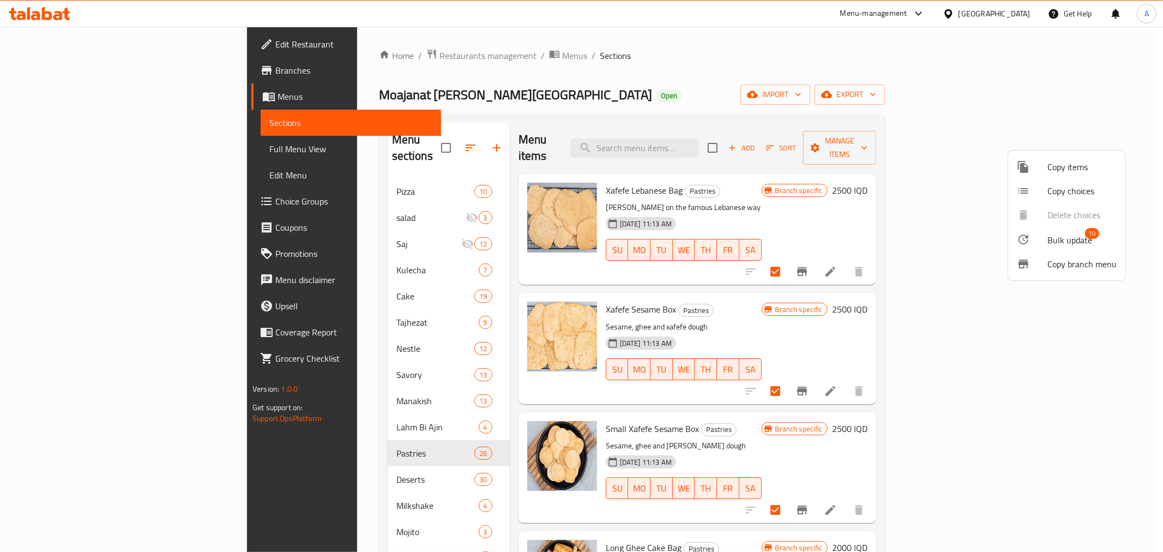
click at [1059, 233] on span "Bulk update" at bounding box center [1069, 239] width 45 height 13
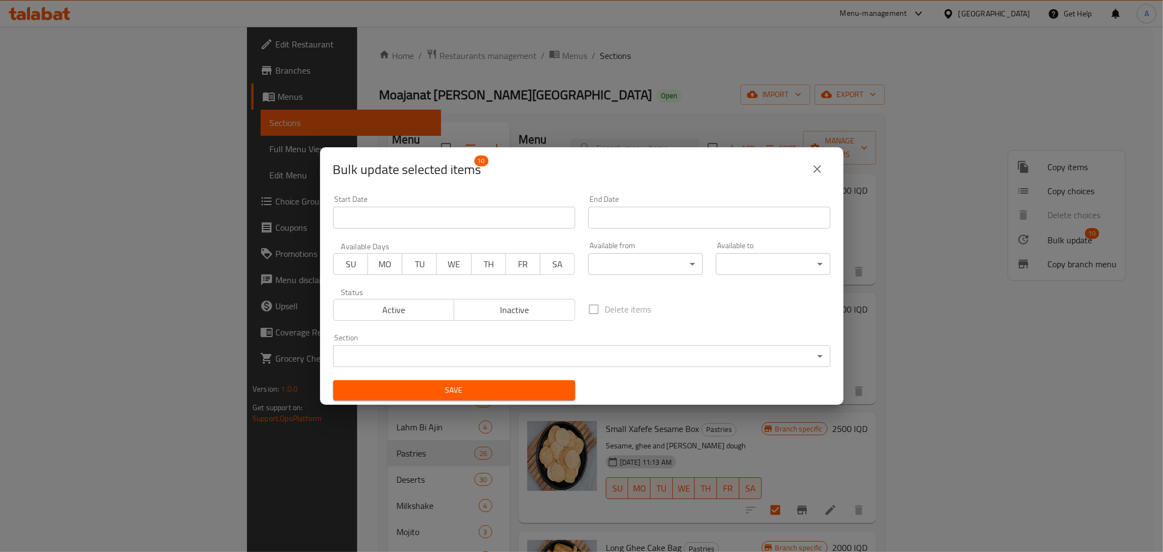
click at [469, 353] on body "​ Menu-management [GEOGRAPHIC_DATA] Get Help A Edit Restaurant Branches Menus S…" at bounding box center [581, 289] width 1163 height 525
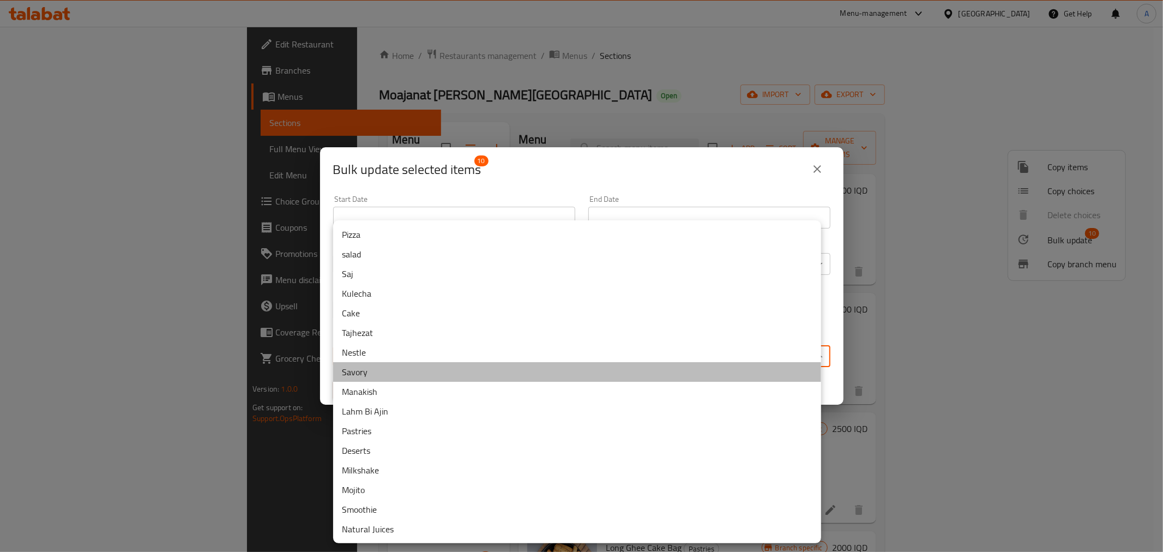
click at [363, 366] on li "Savory" at bounding box center [577, 372] width 488 height 20
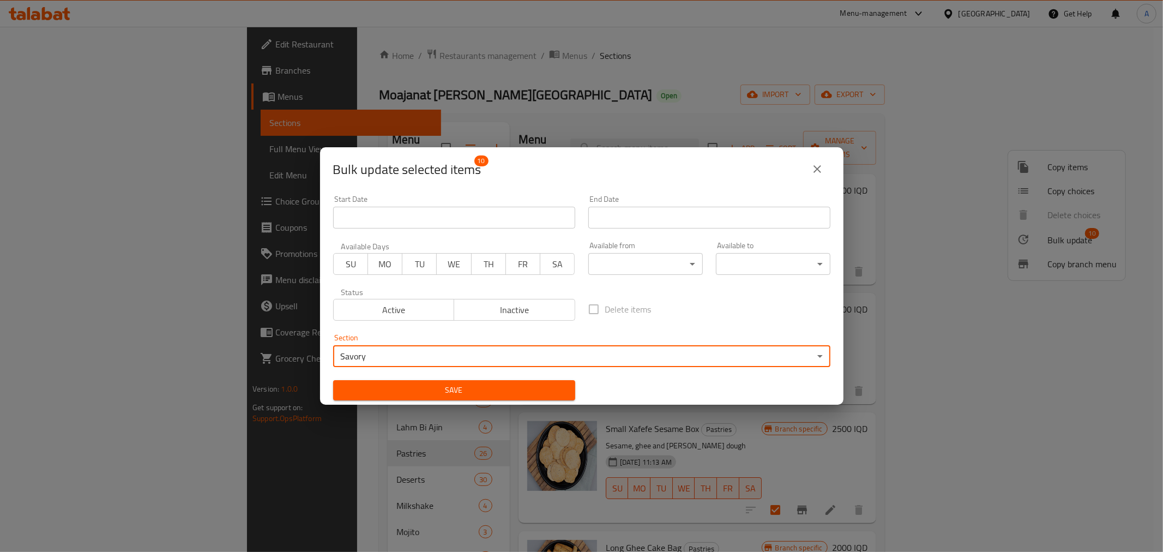
click at [368, 383] on span "Save" at bounding box center [454, 390] width 225 height 14
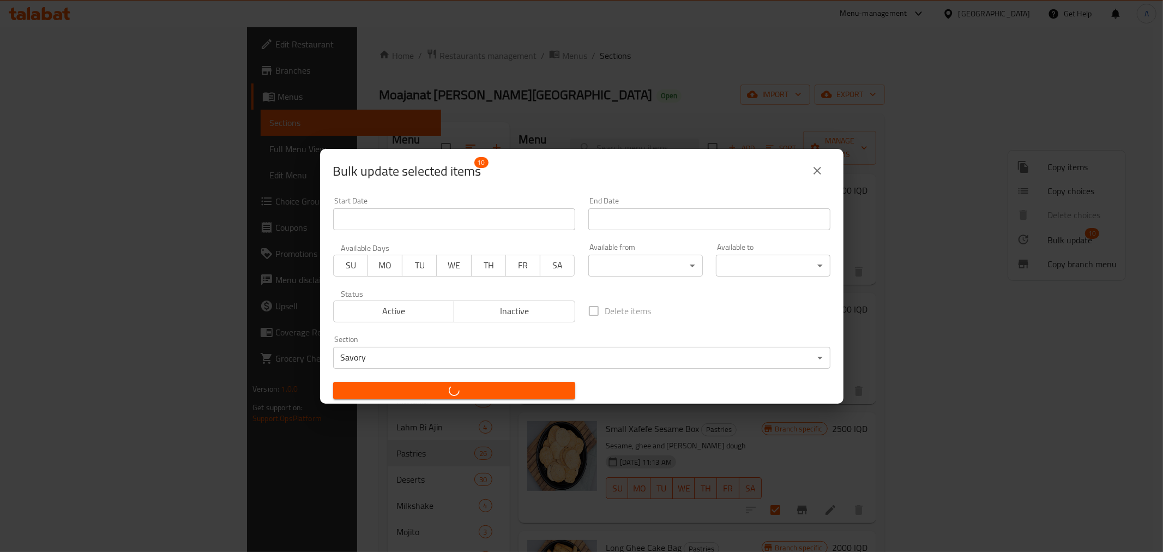
checkbox input "false"
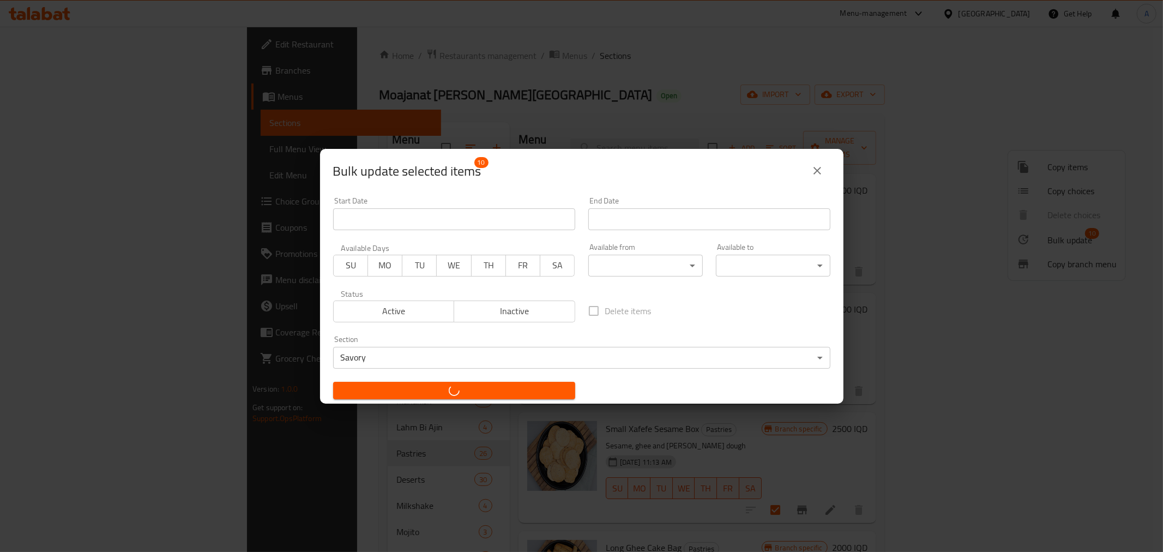
checkbox input "false"
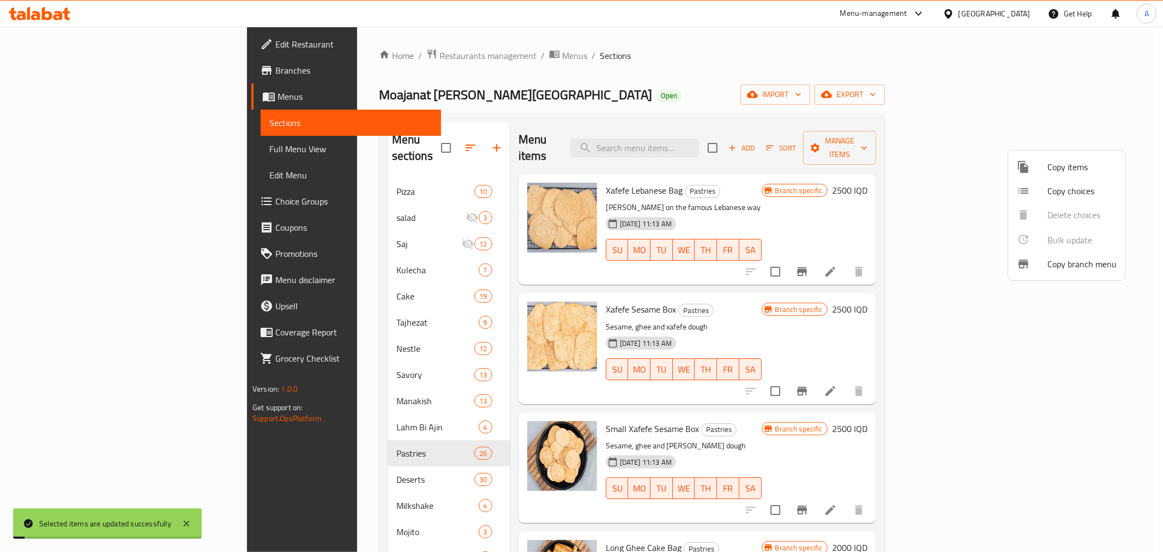
click at [548, 85] on div at bounding box center [581, 276] width 1163 height 552
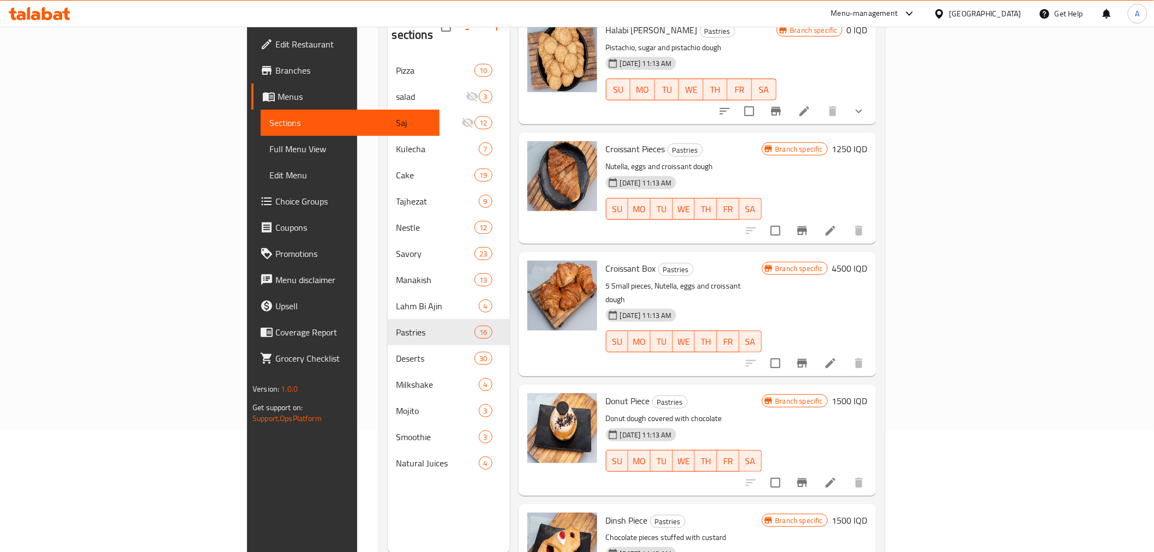
scroll to position [153, 0]
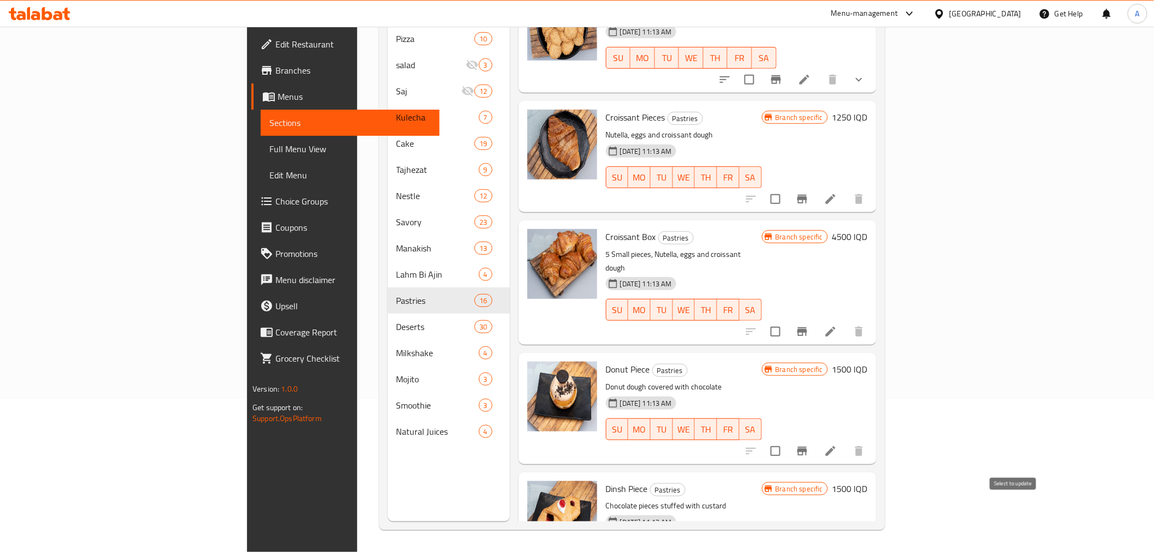
checkbox input "true"
click at [787, 439] on input "checkbox" at bounding box center [775, 450] width 23 height 23
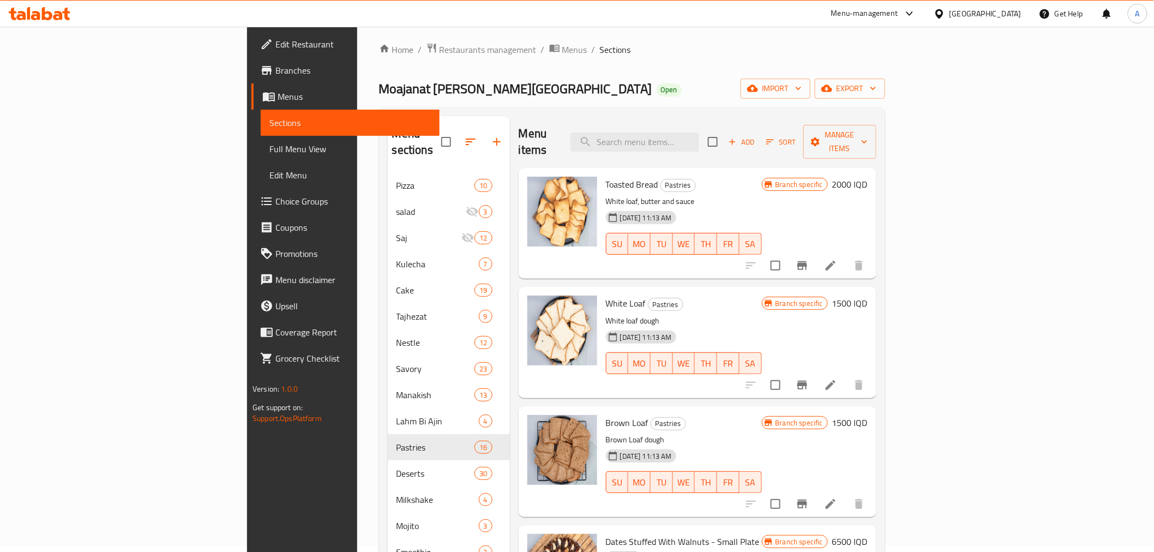
scroll to position [0, 0]
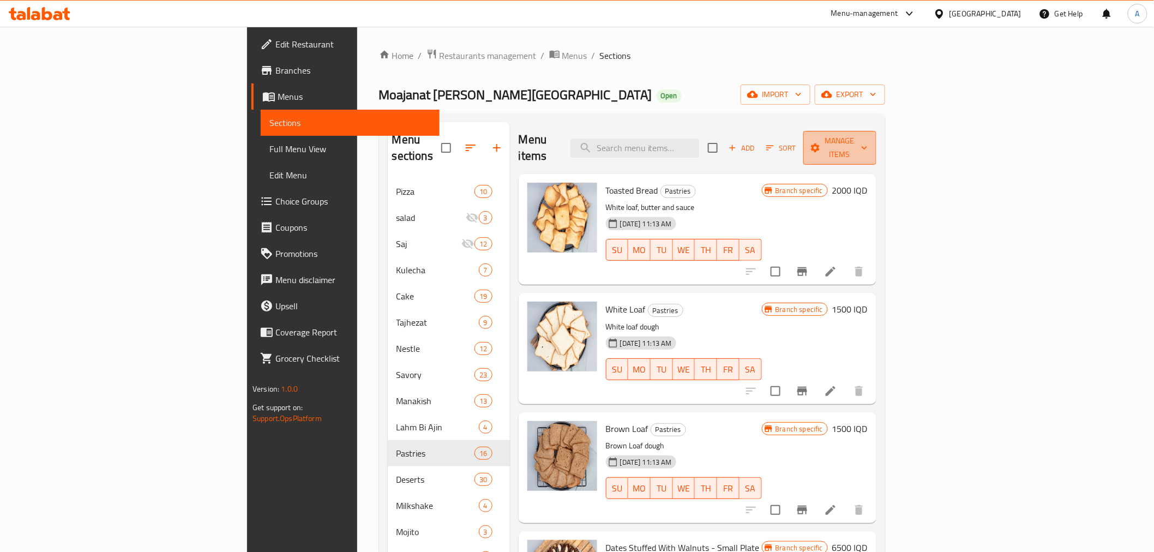
click at [867, 138] on span "Manage items" at bounding box center [840, 147] width 56 height 27
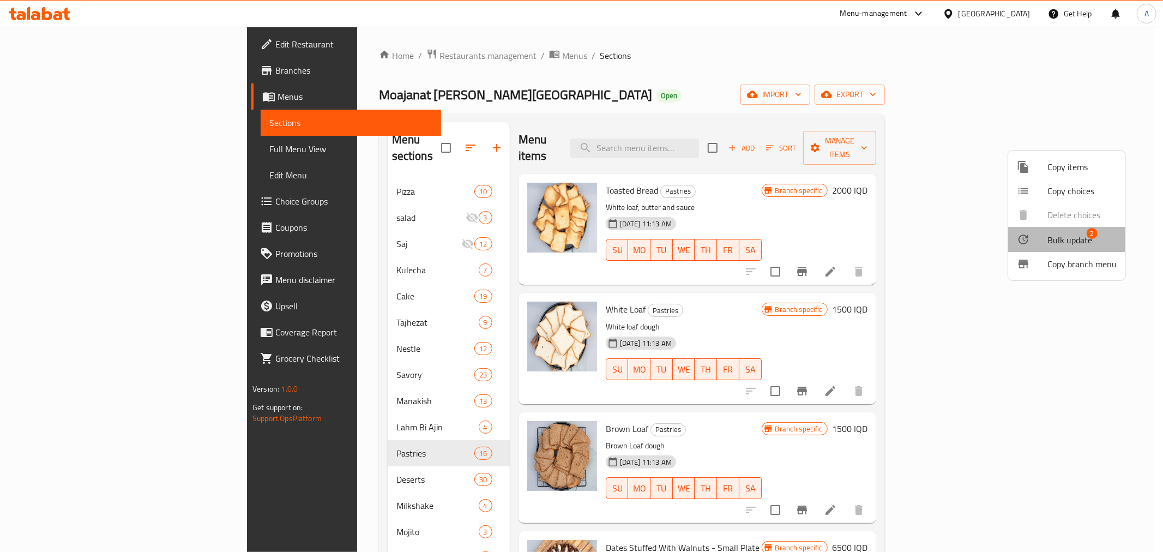
click at [1049, 237] on span "Bulk update" at bounding box center [1069, 239] width 45 height 13
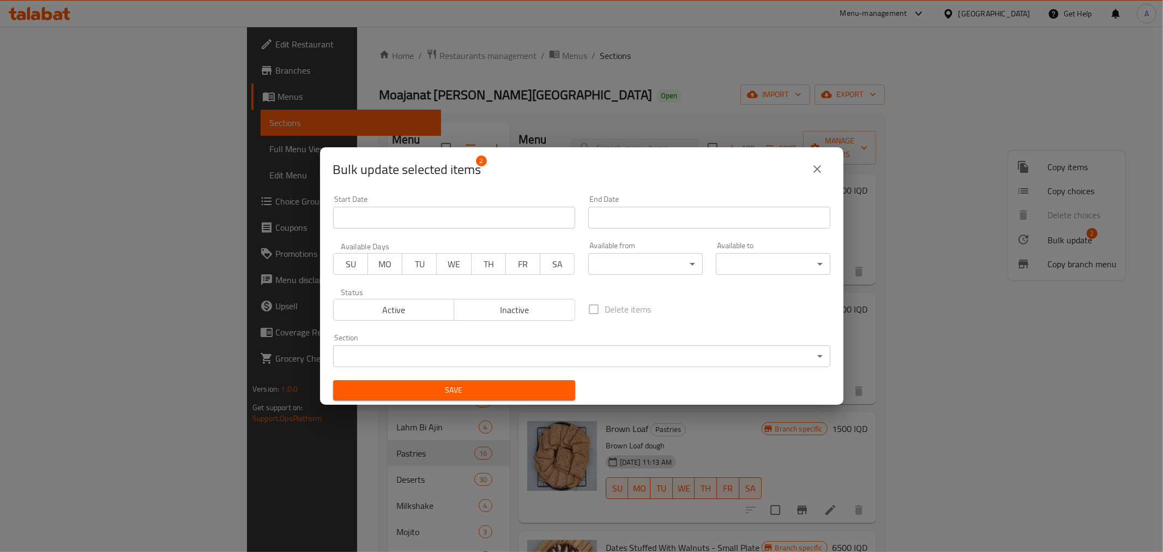
click at [520, 349] on body "​ Menu-management [GEOGRAPHIC_DATA] Get Help A Edit Restaurant Branches Menus S…" at bounding box center [581, 289] width 1163 height 525
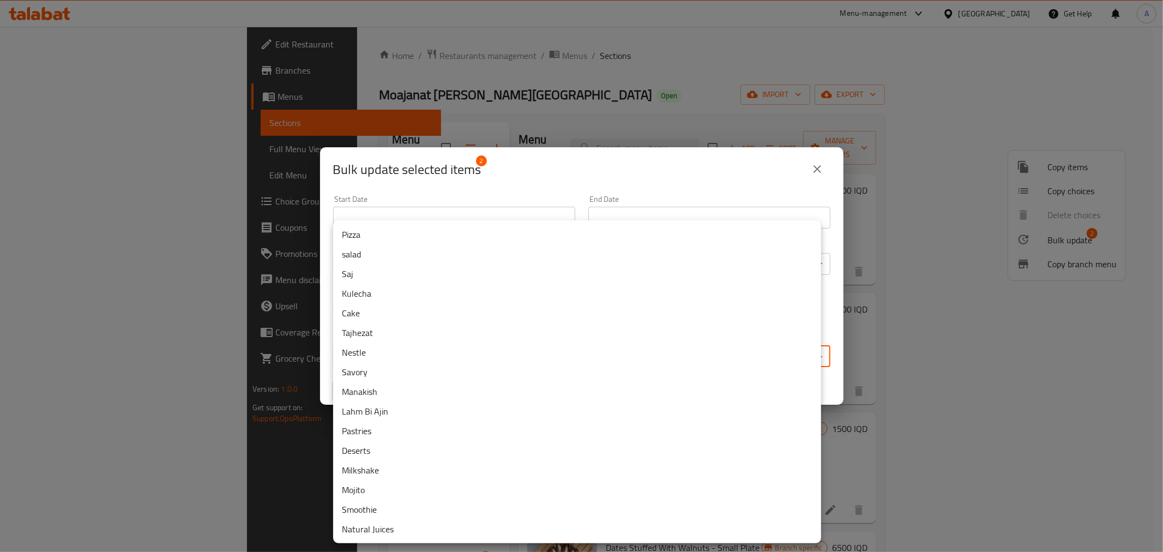
click at [381, 449] on li "Deserts" at bounding box center [577, 451] width 488 height 20
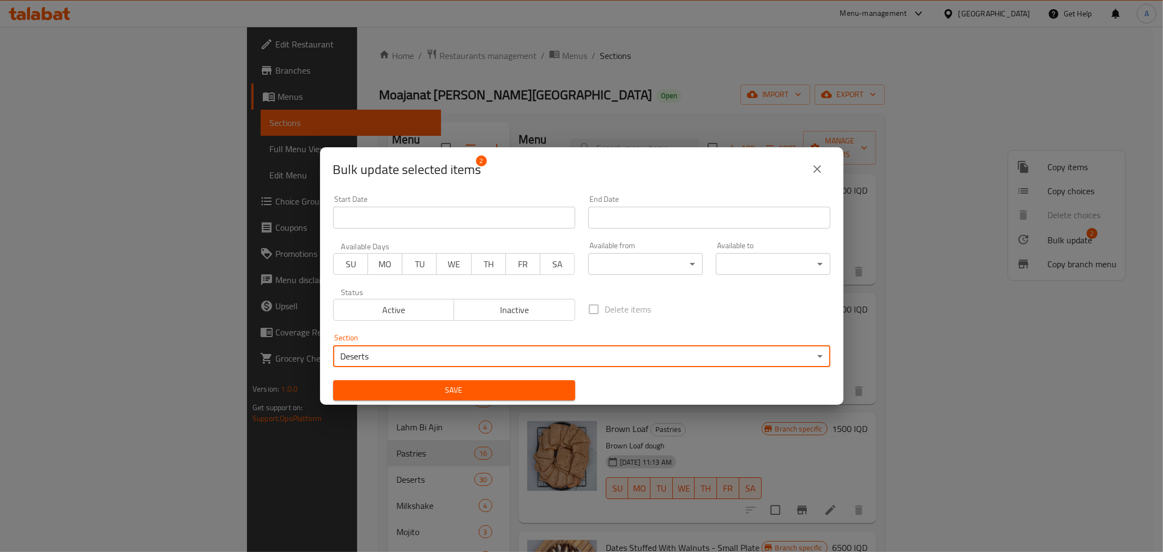
click at [515, 388] on span "Save" at bounding box center [454, 390] width 225 height 14
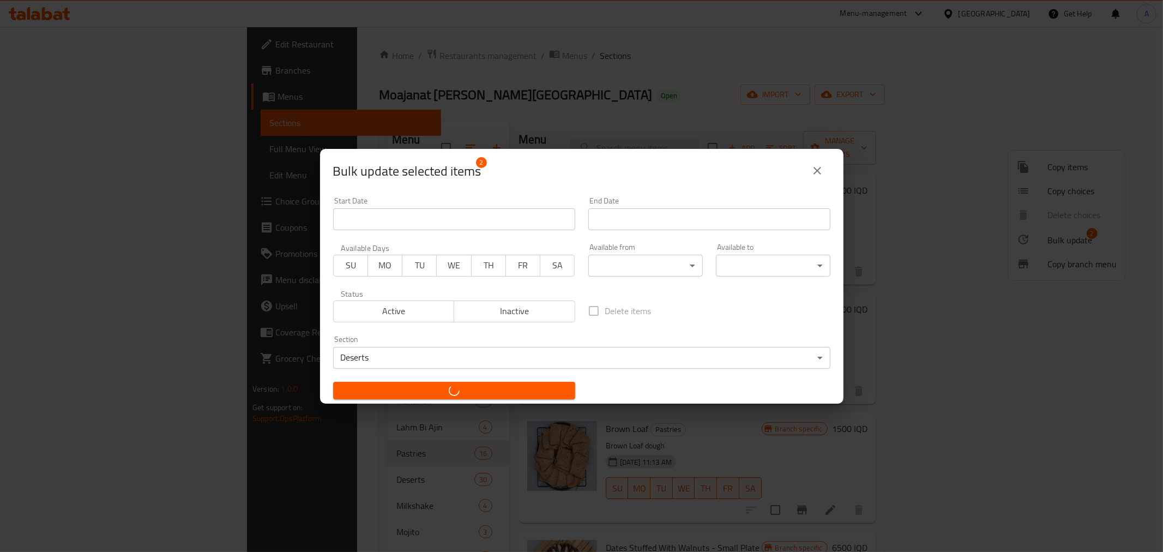
checkbox input "false"
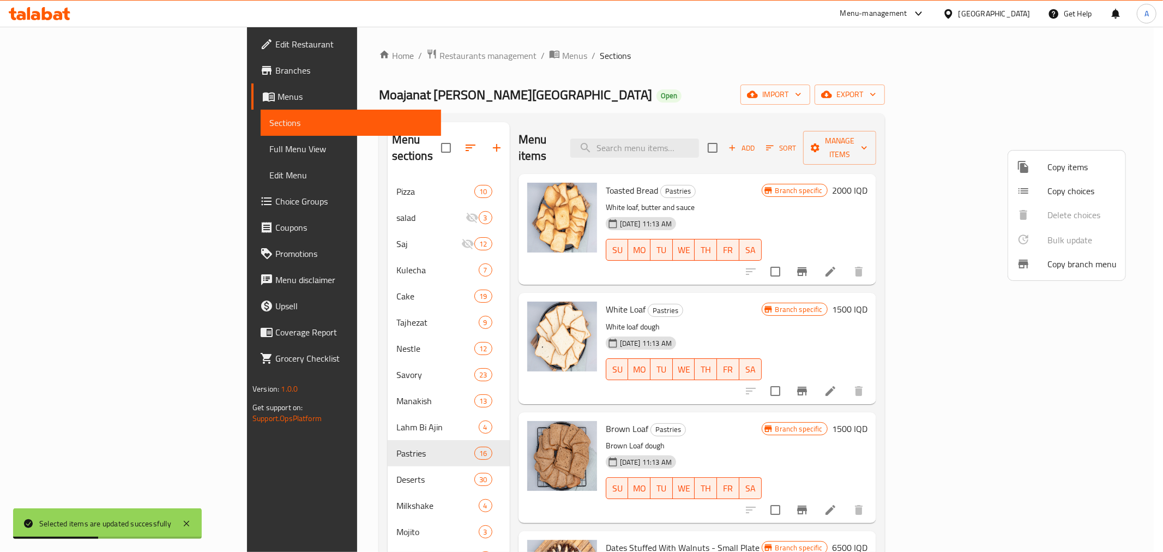
click at [679, 66] on div at bounding box center [581, 276] width 1163 height 552
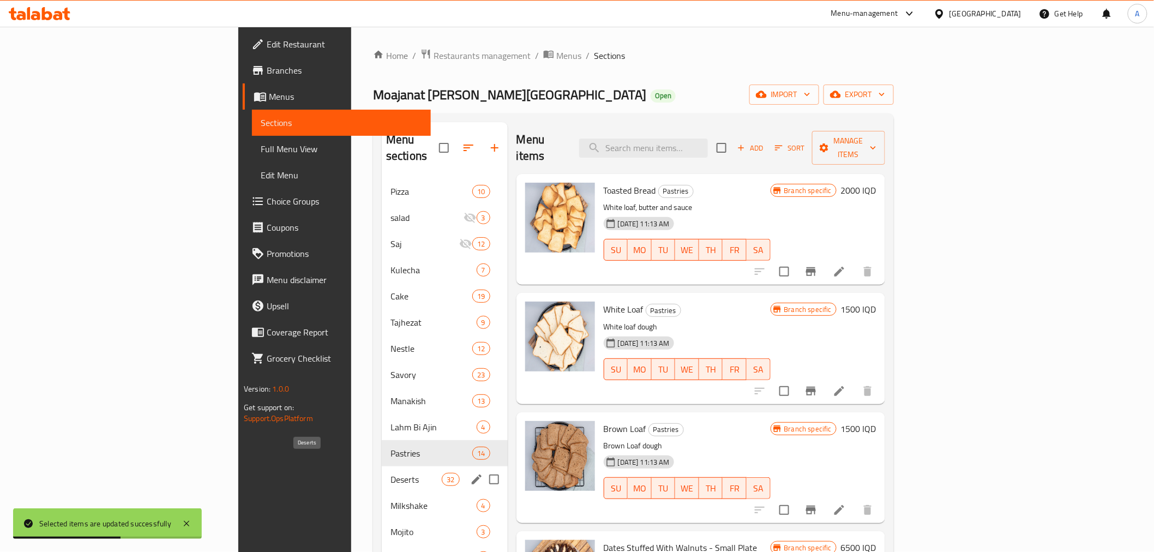
click at [390, 473] on span "Deserts" at bounding box center [415, 479] width 51 height 13
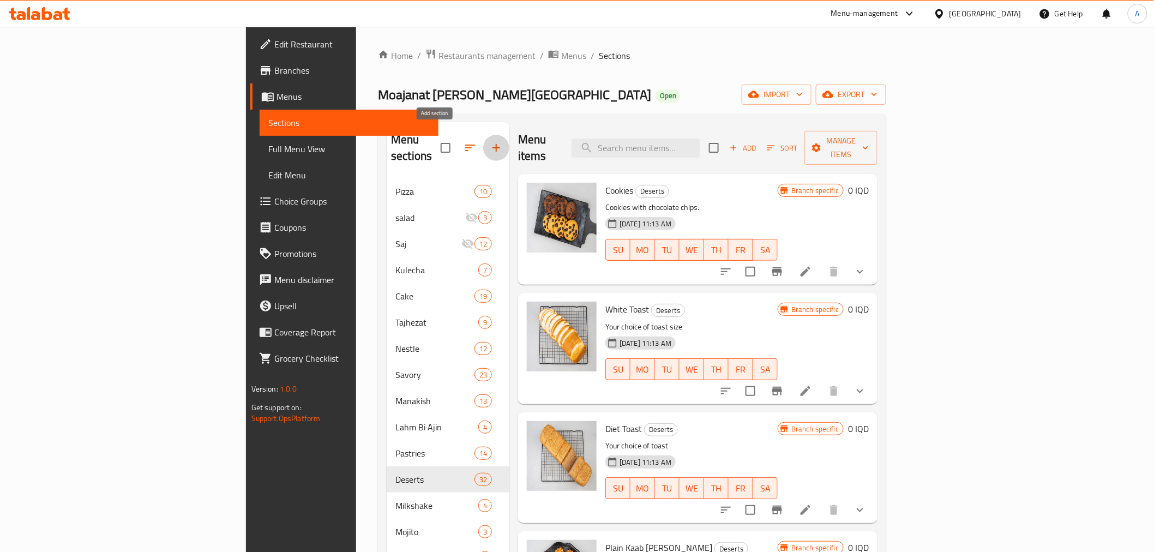
click at [490, 141] on icon "button" at bounding box center [496, 147] width 13 height 13
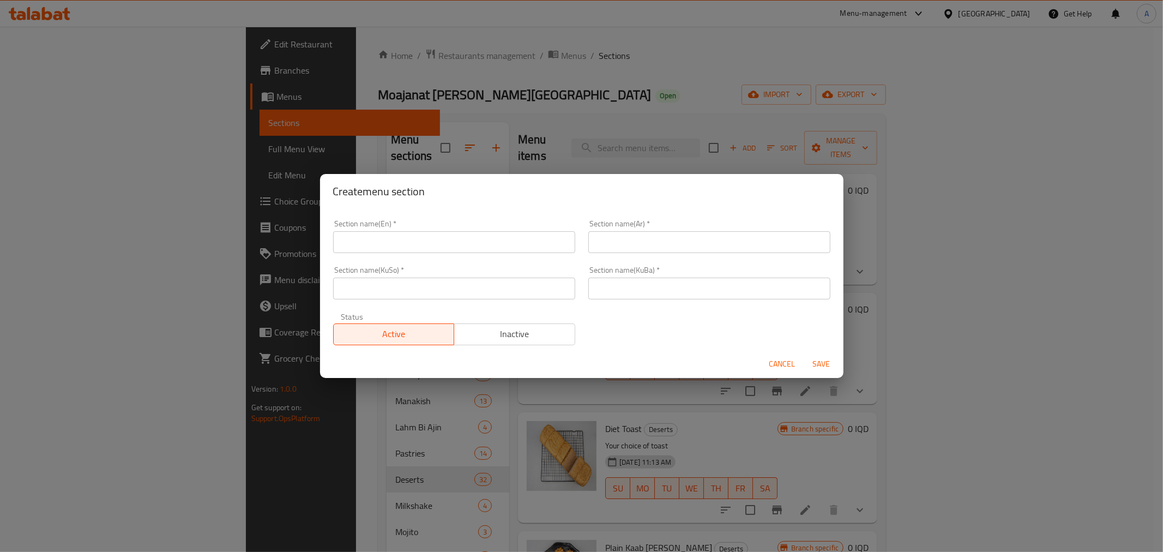
click at [516, 235] on input "text" at bounding box center [454, 242] width 242 height 22
type input "ٍ"
type input "Samoun"
click at [638, 251] on input "text" at bounding box center [709, 242] width 242 height 22
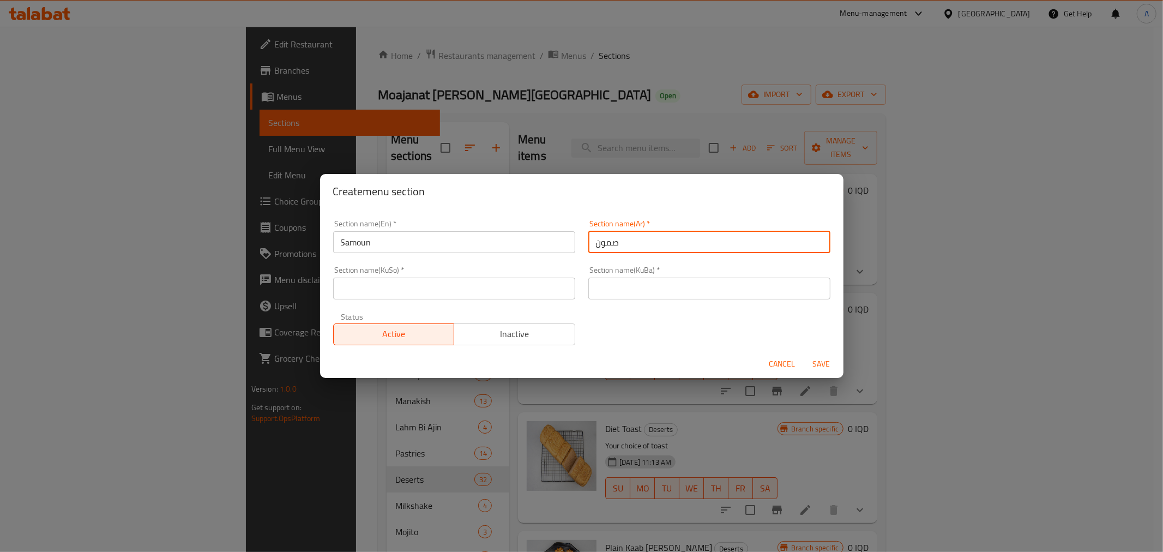
type input "صمون"
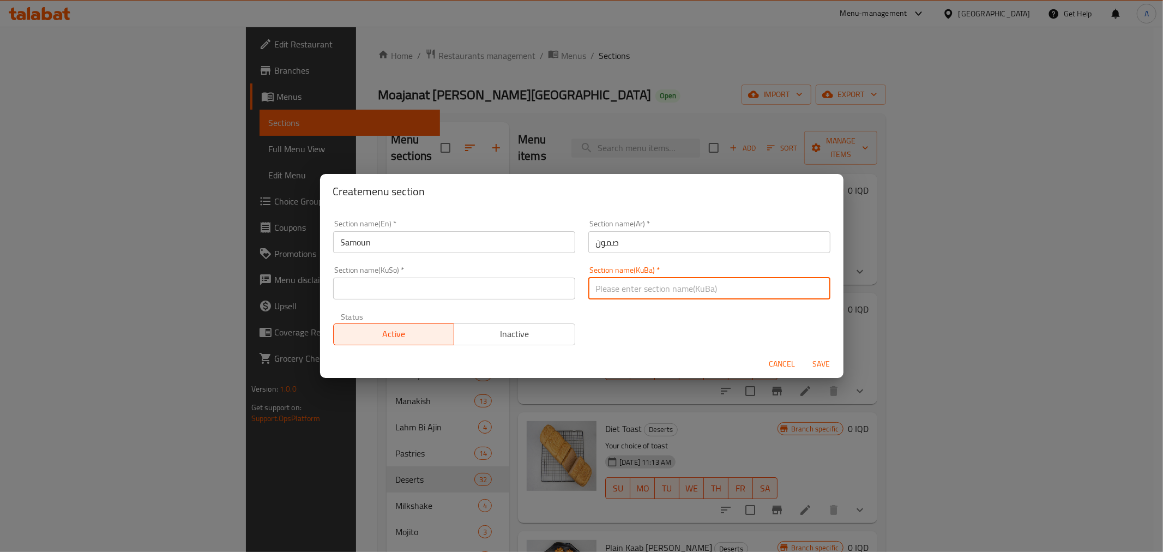
click at [629, 297] on input "text" at bounding box center [709, 289] width 242 height 22
paste input "صمون"
type input "صمون"
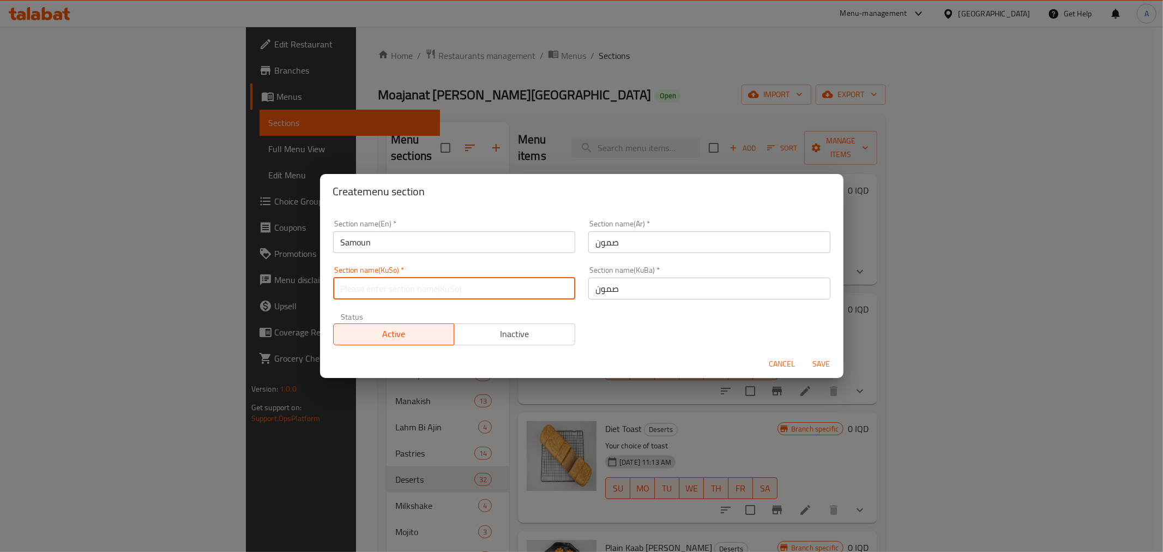
click at [529, 293] on input "text" at bounding box center [454, 289] width 242 height 22
paste input "صمون"
type input "صمون"
click at [827, 357] on span "Save" at bounding box center [822, 364] width 26 height 14
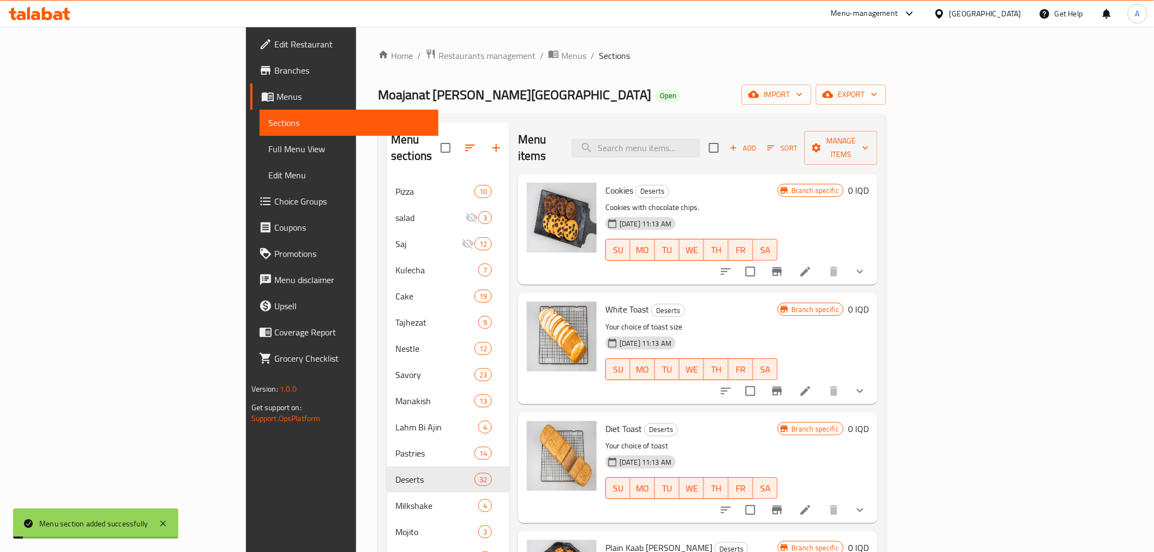
click at [641, 116] on div "Menu sections Pizza 10 salad 3 Saj 12 Kulecha 7 Cake 19 Tajhezat 9 Nestle 12 Sa…" at bounding box center [632, 397] width 508 height 569
click at [762, 379] on input "checkbox" at bounding box center [750, 390] width 23 height 23
checkbox input "true"
click at [762, 498] on input "checkbox" at bounding box center [750, 509] width 23 height 23
checkbox input "true"
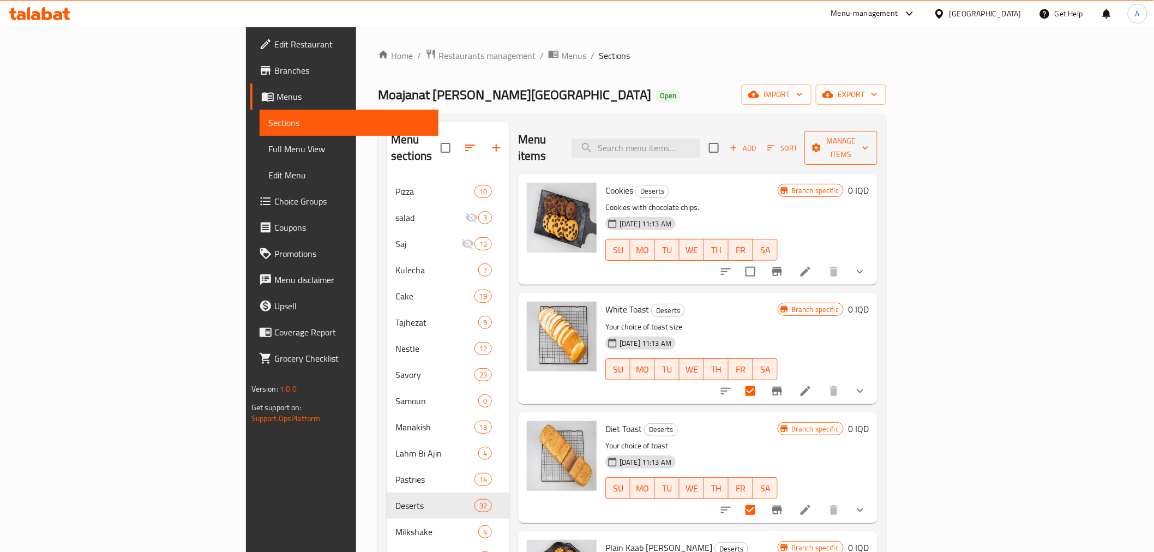
click at [869, 137] on span "Manage items" at bounding box center [841, 147] width 56 height 27
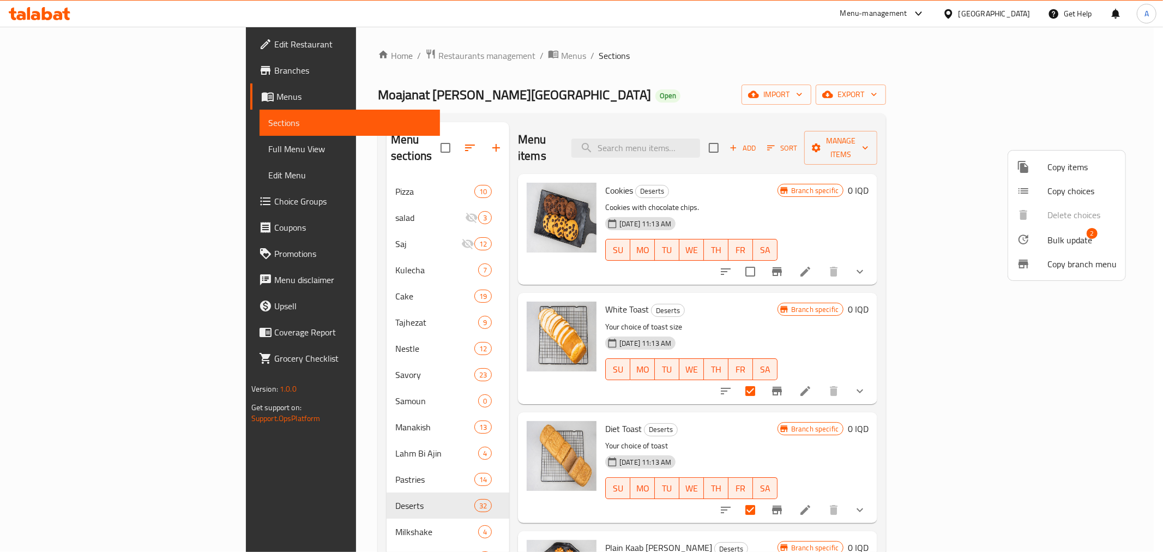
click at [1063, 240] on span "Bulk update" at bounding box center [1069, 239] width 45 height 13
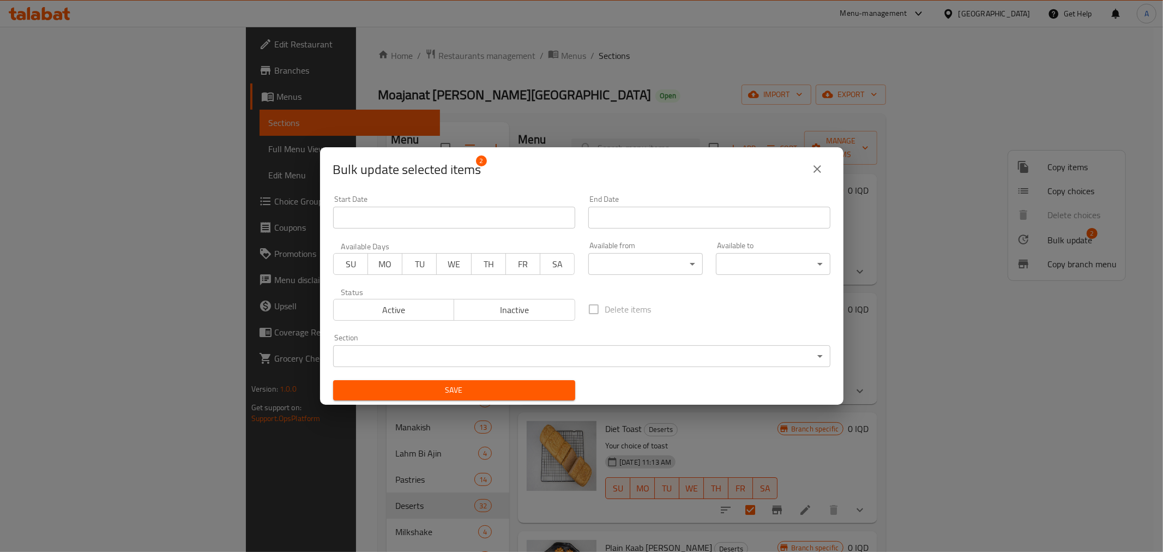
click at [382, 346] on body "​ Menu-management [GEOGRAPHIC_DATA] Get Help A Edit Restaurant Branches Menus S…" at bounding box center [581, 289] width 1163 height 525
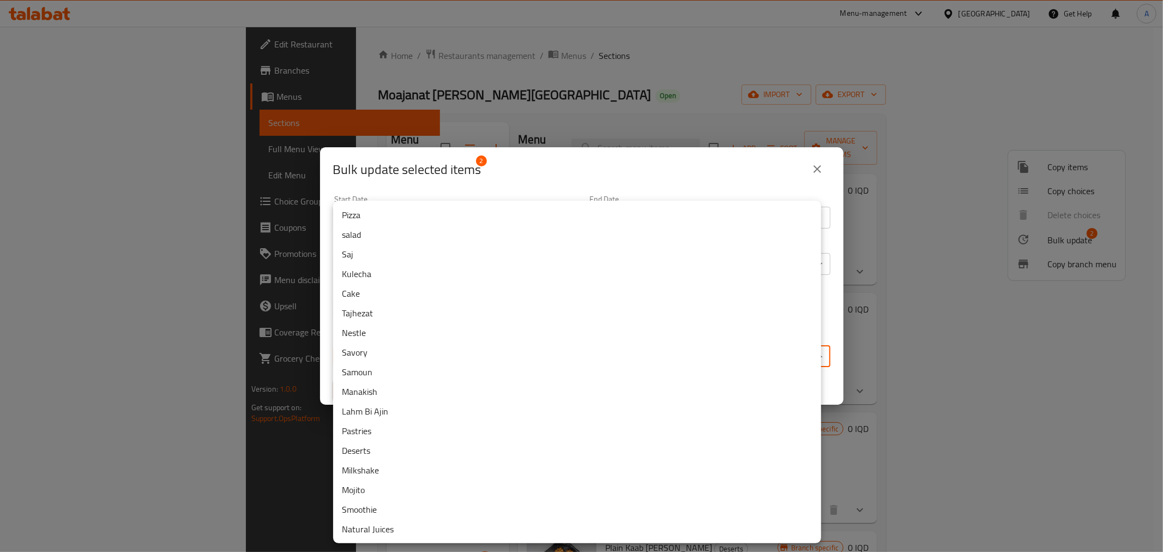
click at [373, 370] on li "Samoun" at bounding box center [577, 372] width 488 height 20
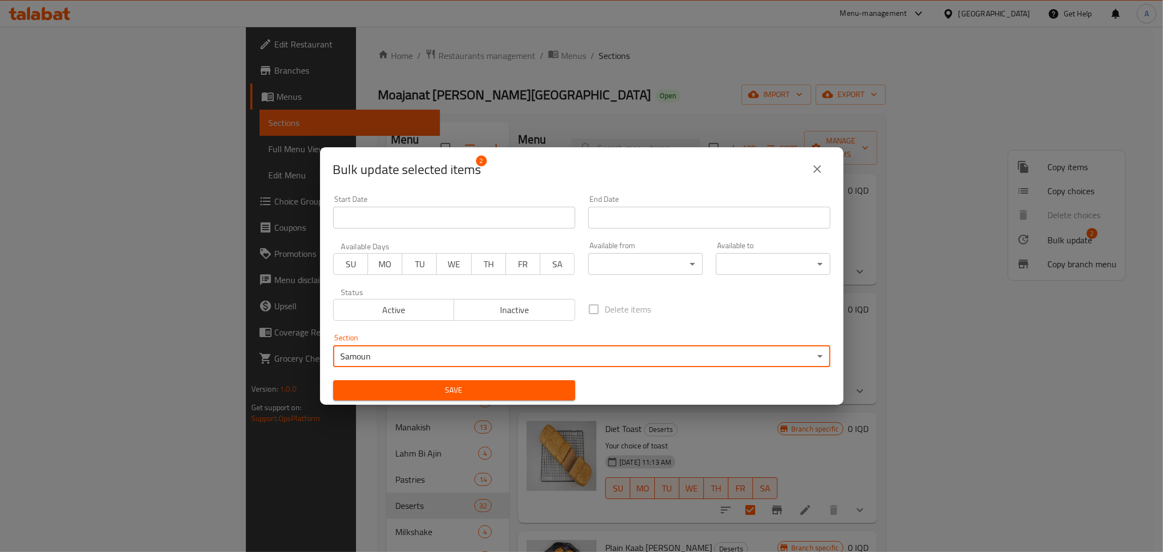
click at [414, 389] on span "Save" at bounding box center [454, 390] width 225 height 14
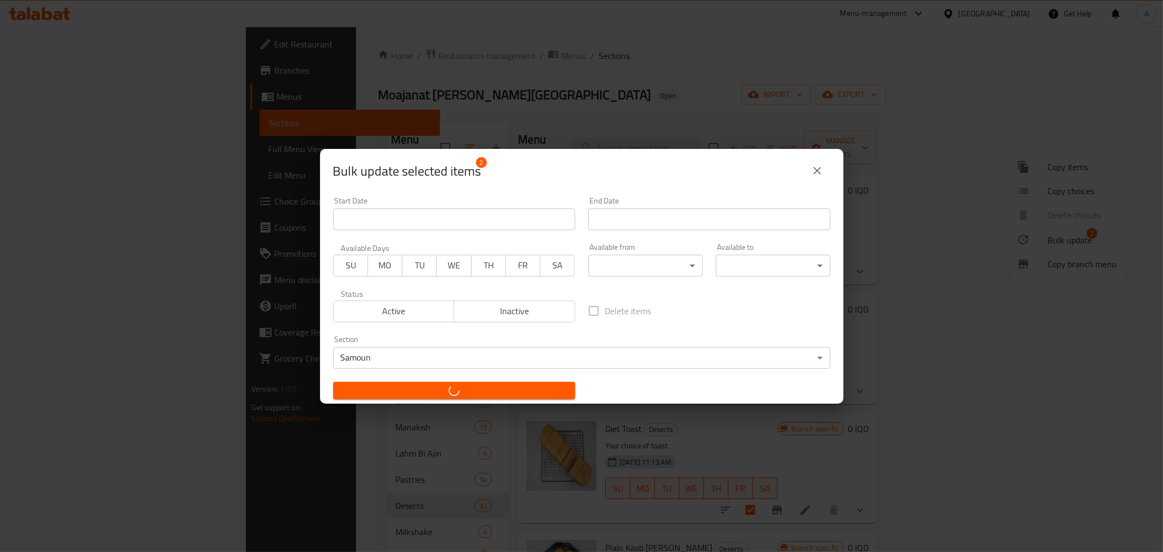
checkbox input "false"
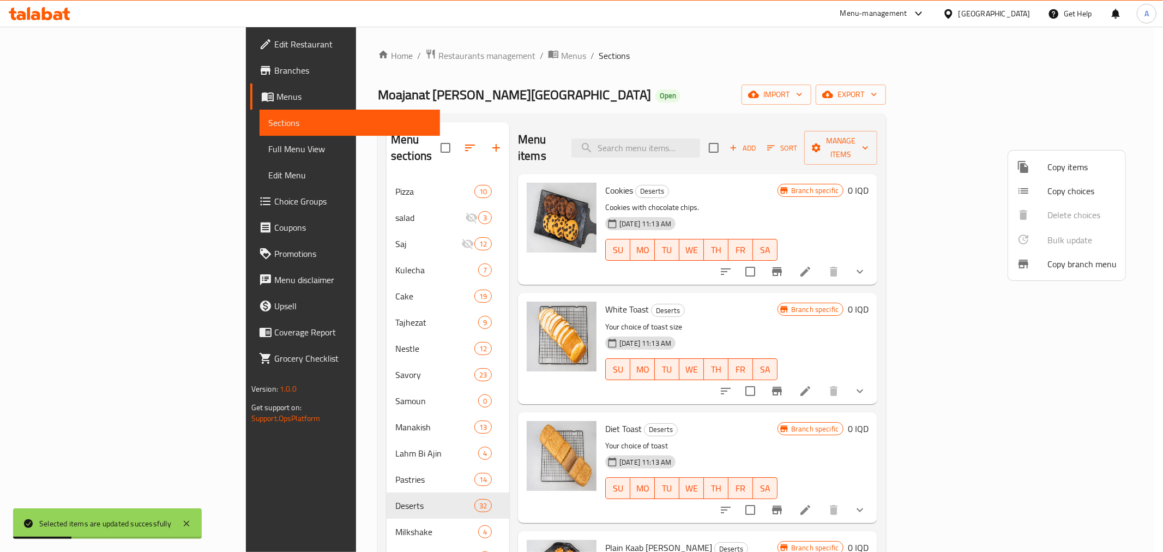
click at [558, 105] on div at bounding box center [581, 276] width 1163 height 552
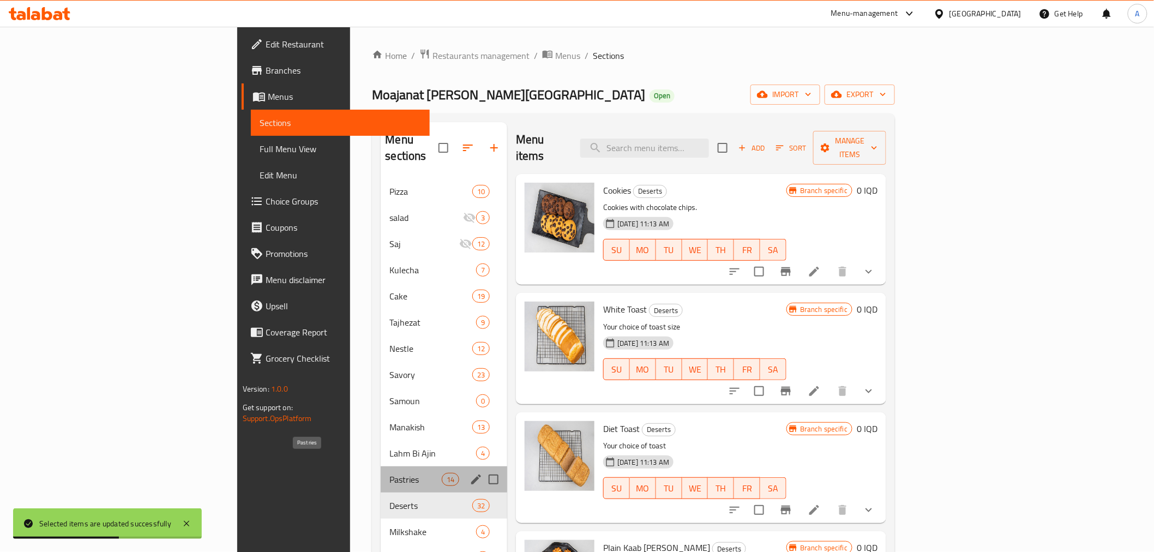
click at [389, 473] on span "Pastries" at bounding box center [415, 479] width 52 height 13
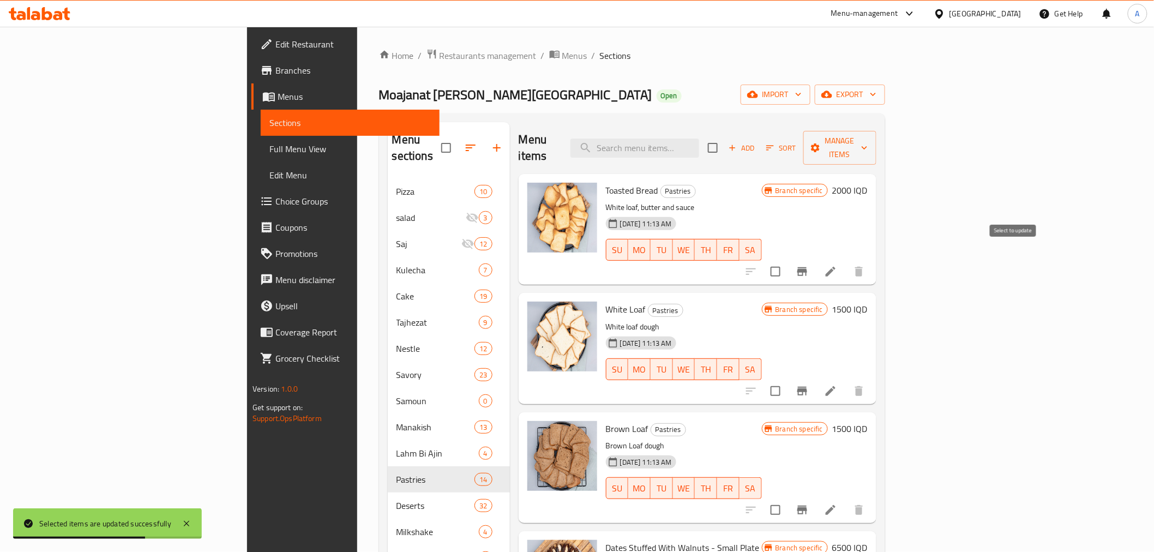
drag, startPoint x: 1011, startPoint y: 261, endPoint x: 1011, endPoint y: 280, distance: 19.6
click at [787, 261] on input "checkbox" at bounding box center [775, 271] width 23 height 23
checkbox input "true"
click at [787, 379] on input "checkbox" at bounding box center [775, 390] width 23 height 23
checkbox input "true"
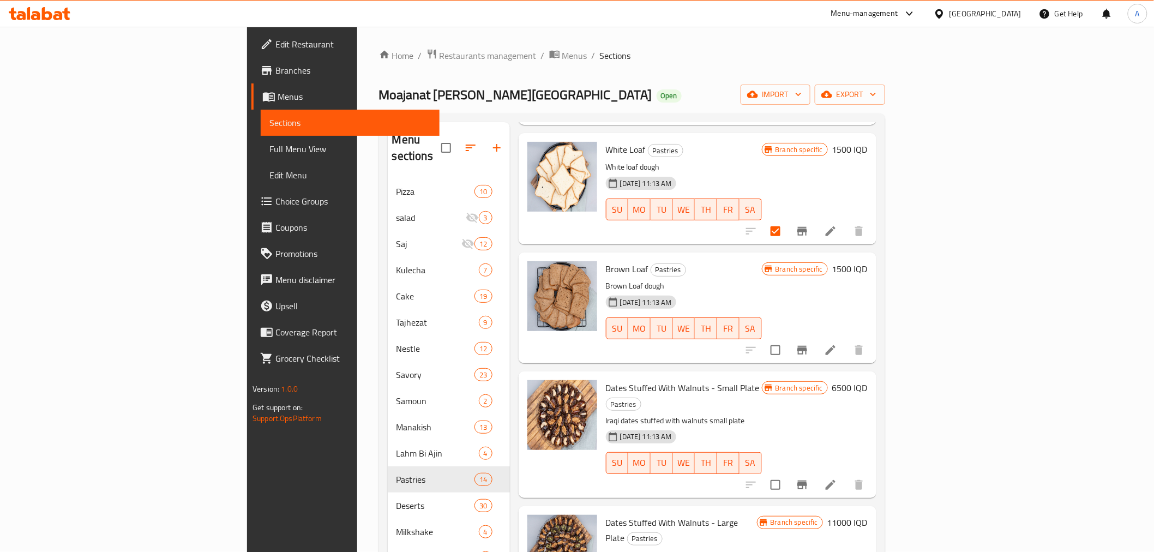
scroll to position [182, 0]
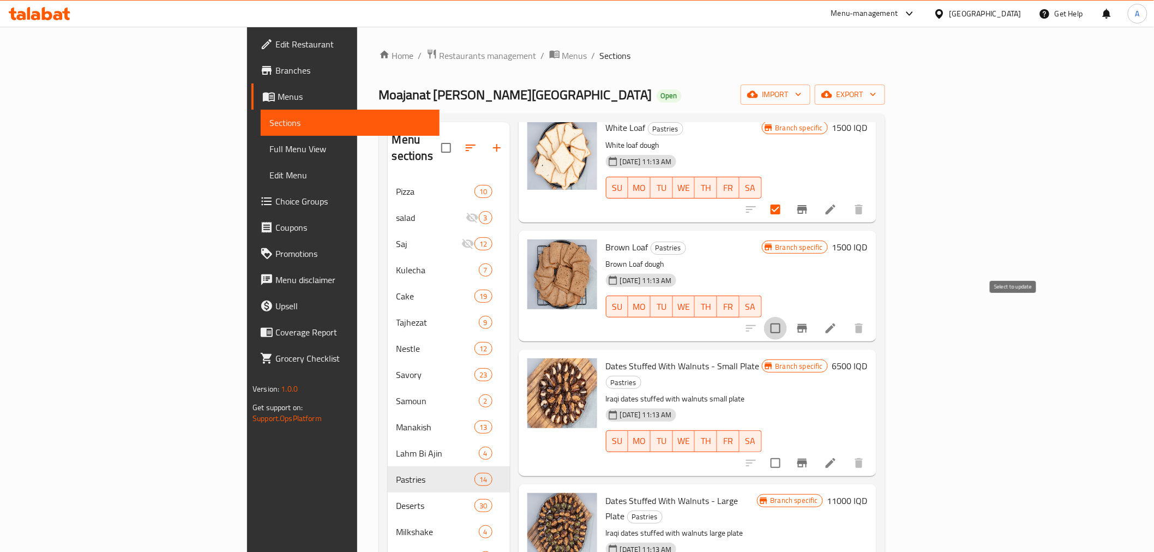
click at [787, 317] on input "checkbox" at bounding box center [775, 328] width 23 height 23
checkbox input "true"
drag, startPoint x: 781, startPoint y: 324, endPoint x: 737, endPoint y: 346, distance: 49.3
click at [737, 358] on h6 "Dates Stuffed With Walnuts - Small Plate Pastries" at bounding box center [684, 373] width 156 height 31
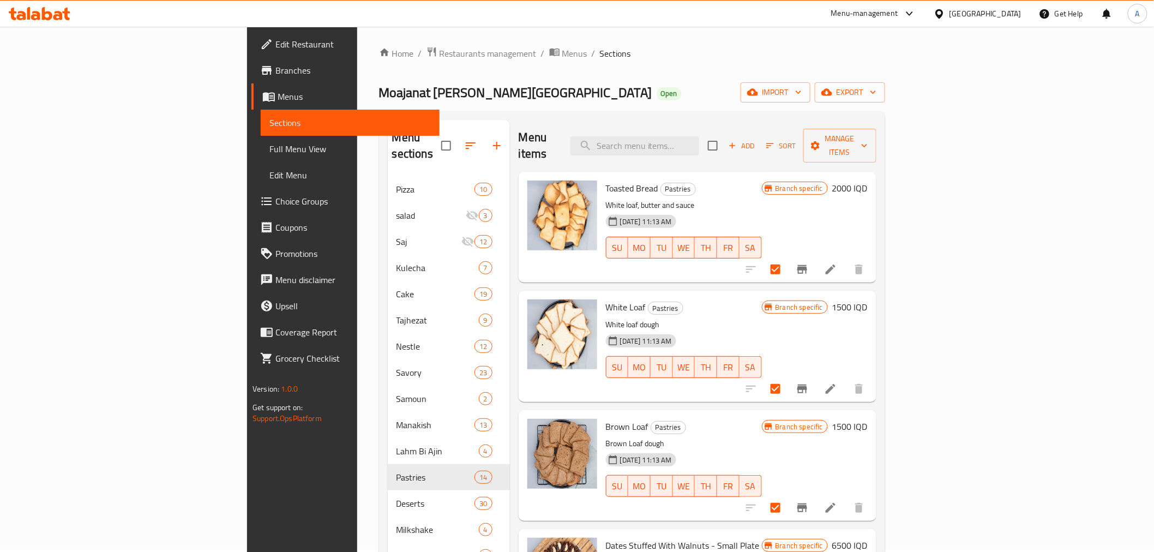
scroll to position [0, 0]
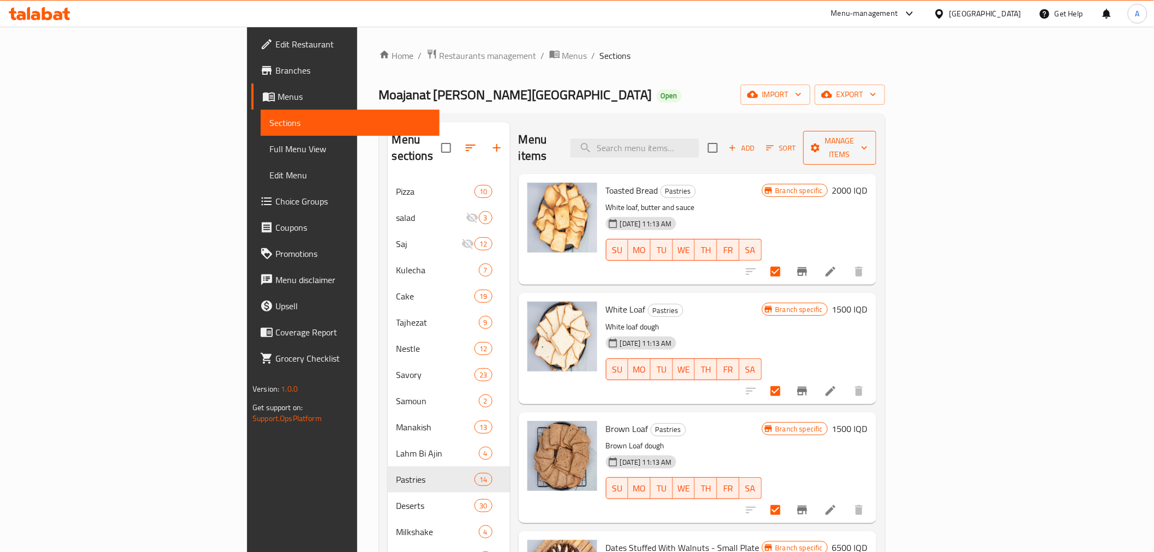
click at [867, 141] on span "Manage items" at bounding box center [840, 147] width 56 height 27
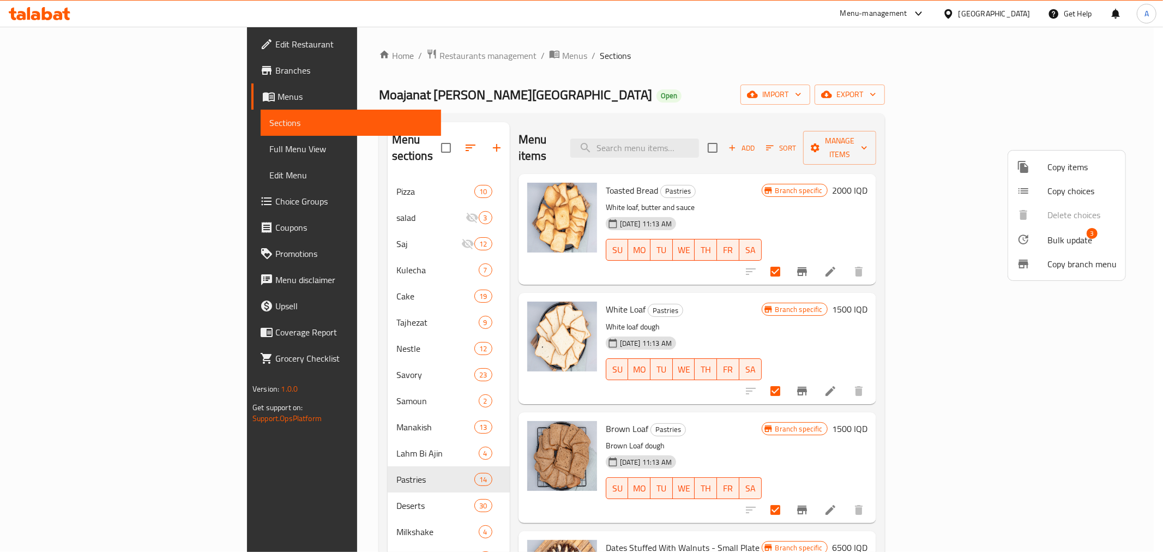
click at [1034, 232] on li "Bulk update 3" at bounding box center [1066, 239] width 117 height 25
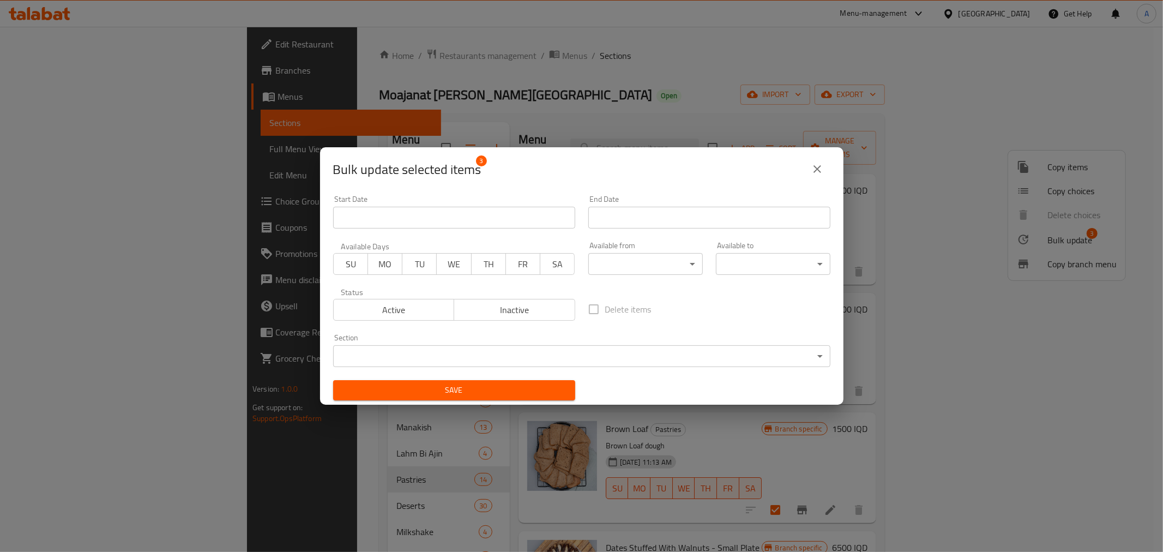
click at [519, 357] on body "​ Menu-management [GEOGRAPHIC_DATA] Get Help A Edit Restaurant Branches Menus S…" at bounding box center [581, 289] width 1163 height 525
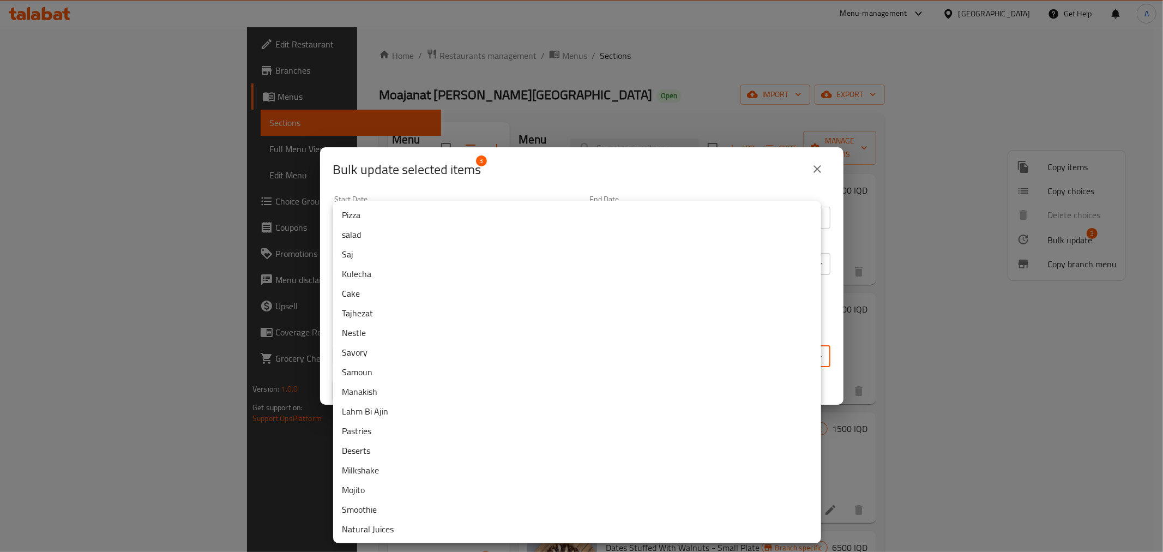
click at [424, 366] on li "Samoun" at bounding box center [577, 372] width 488 height 20
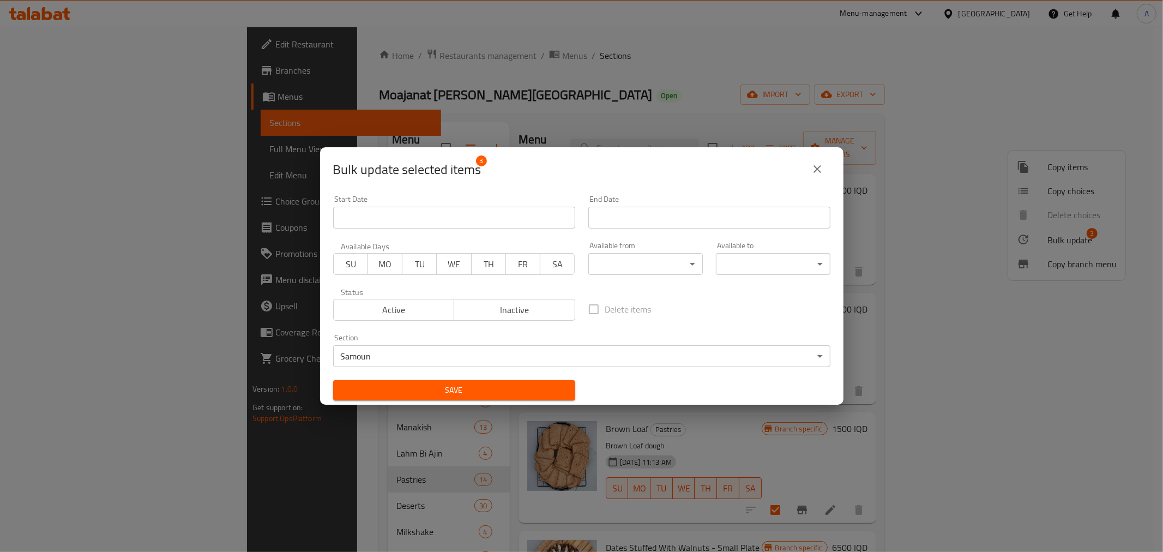
click at [418, 388] on span "Save" at bounding box center [454, 390] width 225 height 14
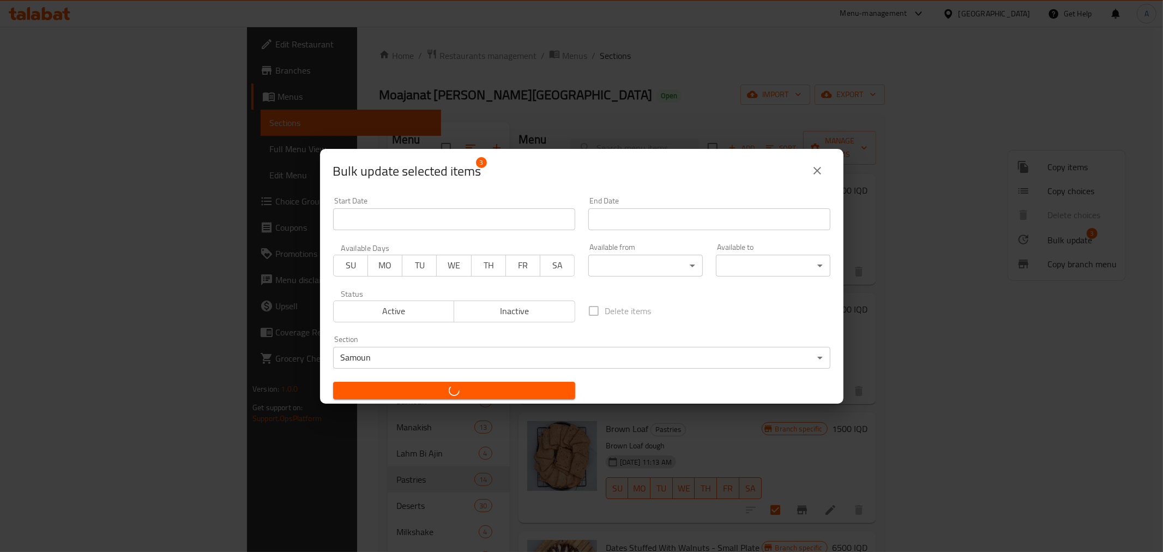
checkbox input "false"
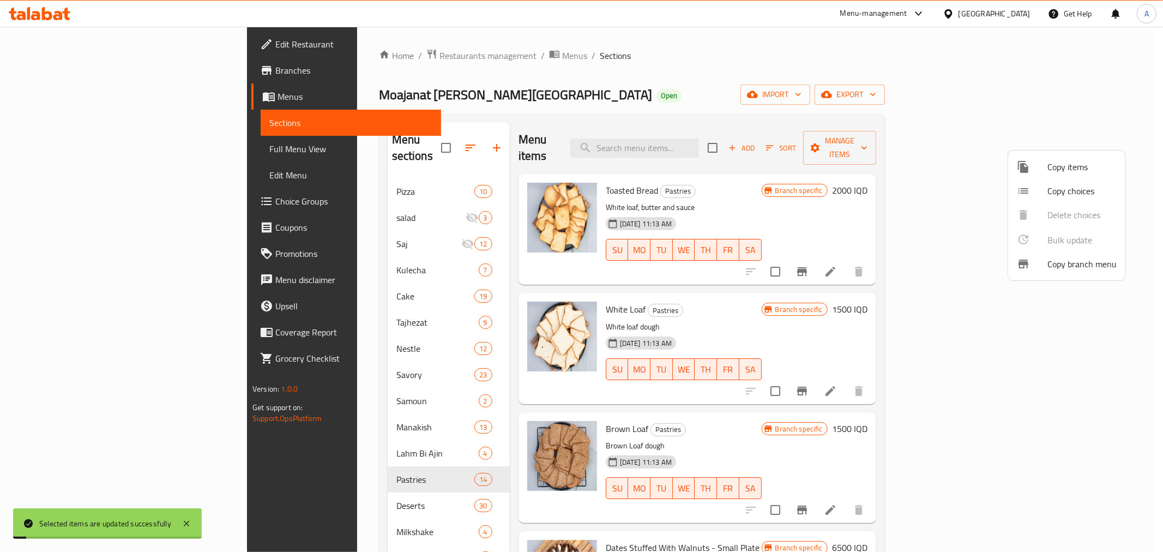
click at [649, 70] on div at bounding box center [581, 276] width 1163 height 552
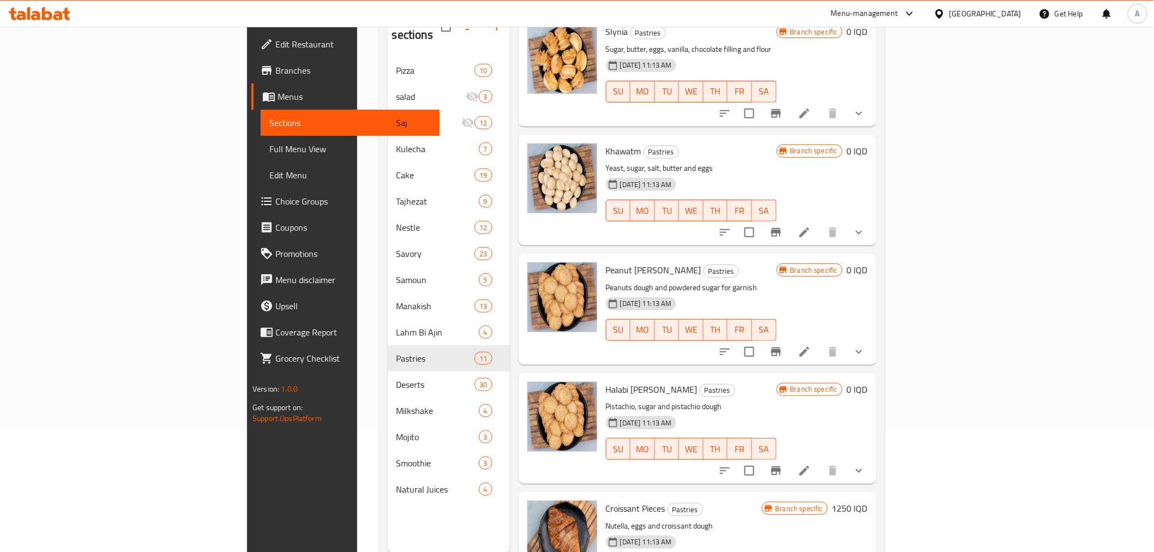
scroll to position [603, 0]
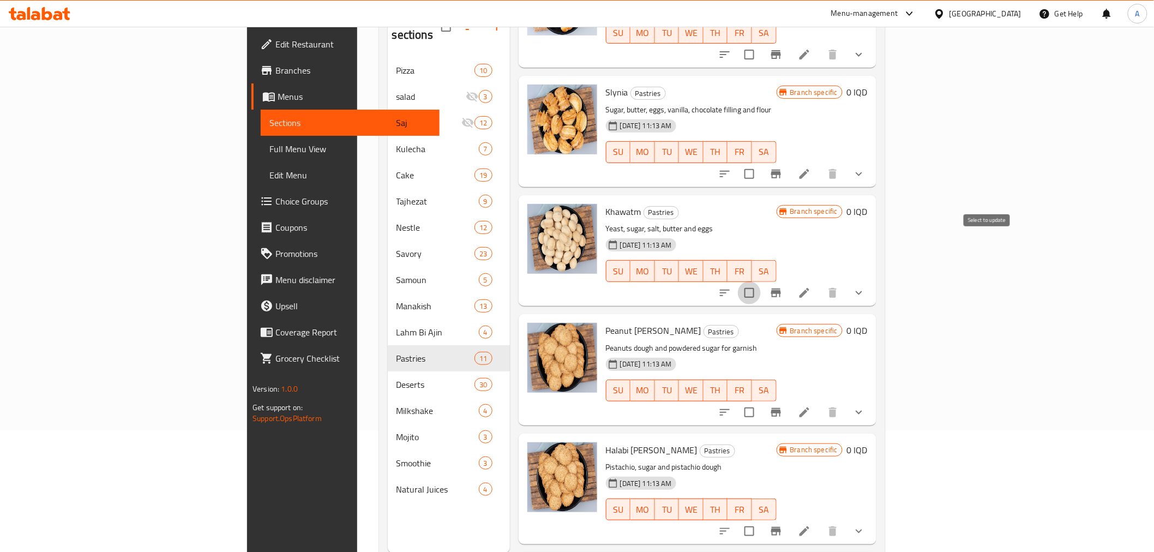
click at [761, 281] on input "checkbox" at bounding box center [749, 292] width 23 height 23
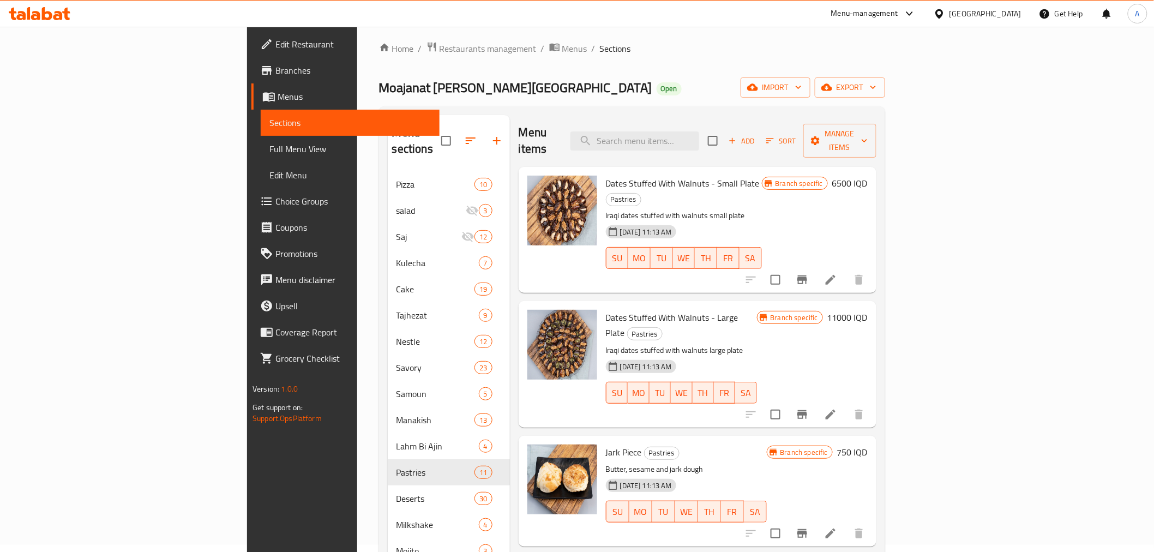
scroll to position [0, 0]
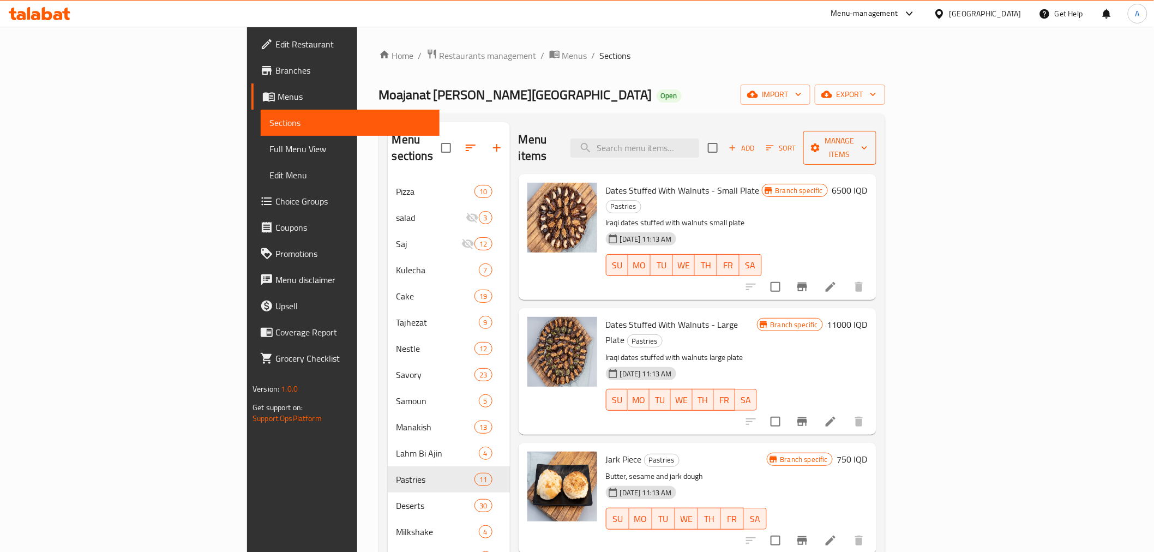
click at [867, 146] on span "Manage items" at bounding box center [840, 147] width 56 height 27
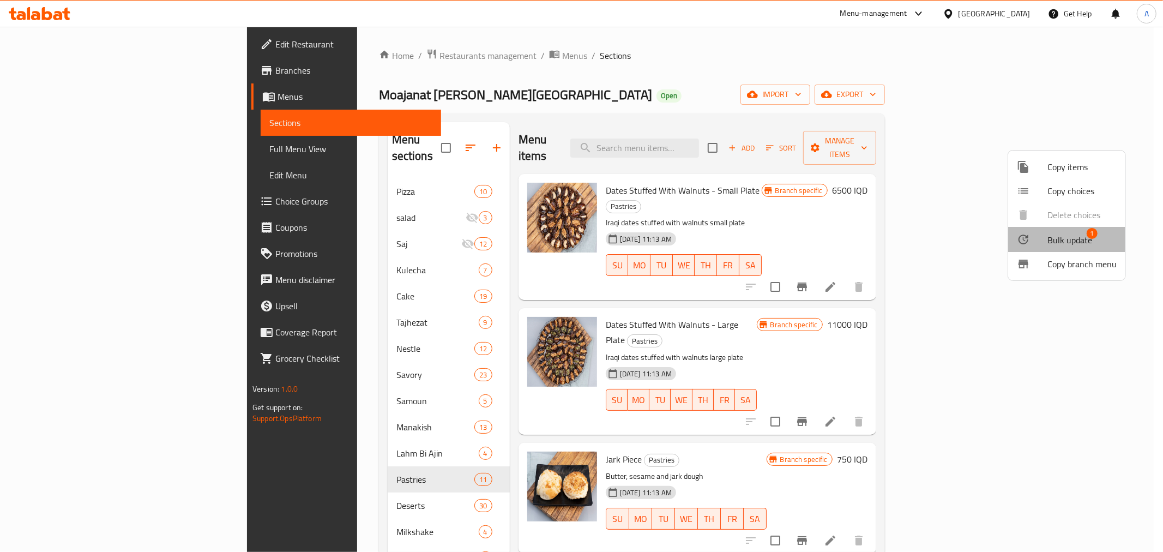
click at [1046, 233] on div at bounding box center [1032, 239] width 31 height 13
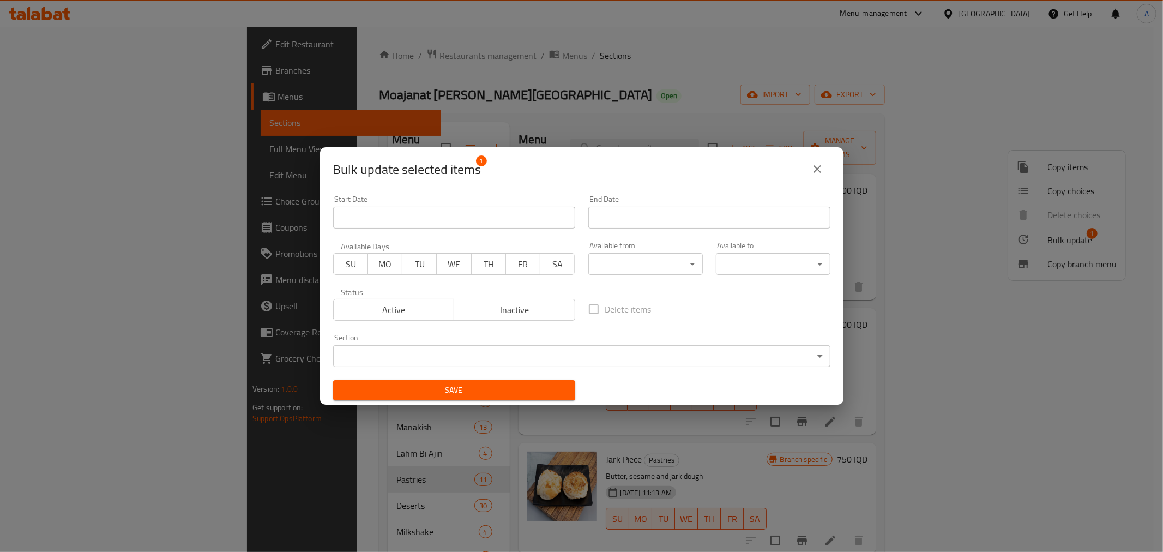
click at [405, 352] on body "​ Menu-management [GEOGRAPHIC_DATA] Get Help A Edit Restaurant Branches Menus S…" at bounding box center [581, 289] width 1163 height 525
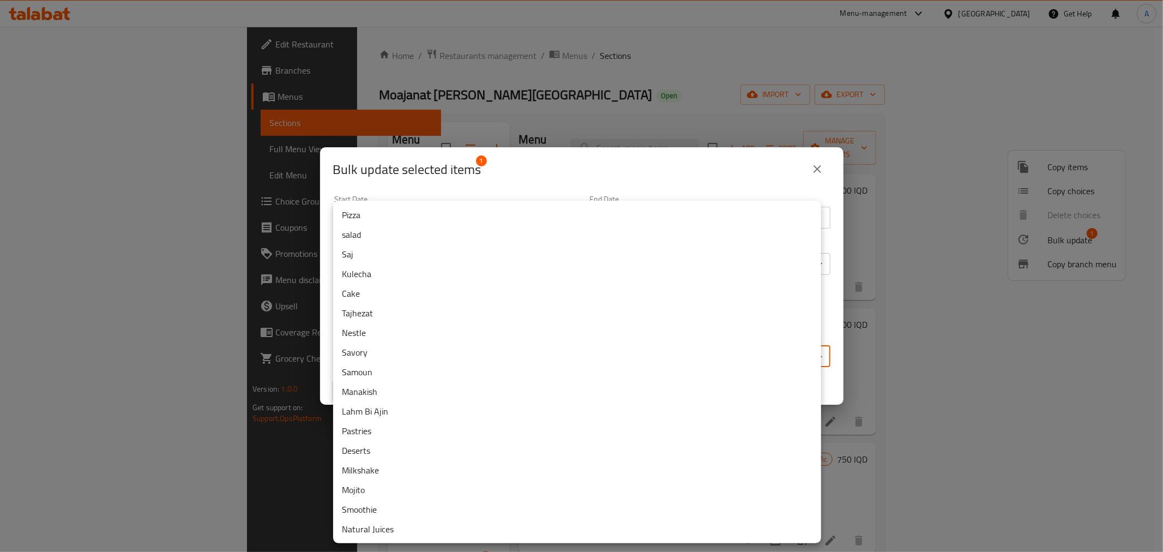
click at [375, 449] on li "Deserts" at bounding box center [577, 451] width 488 height 20
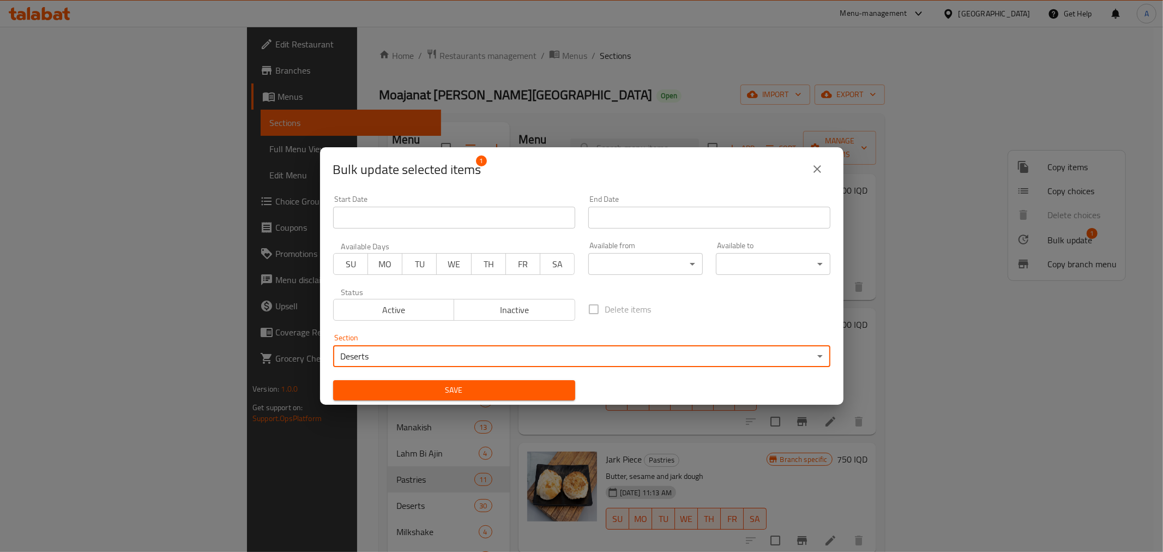
click at [426, 395] on span "Save" at bounding box center [454, 390] width 225 height 14
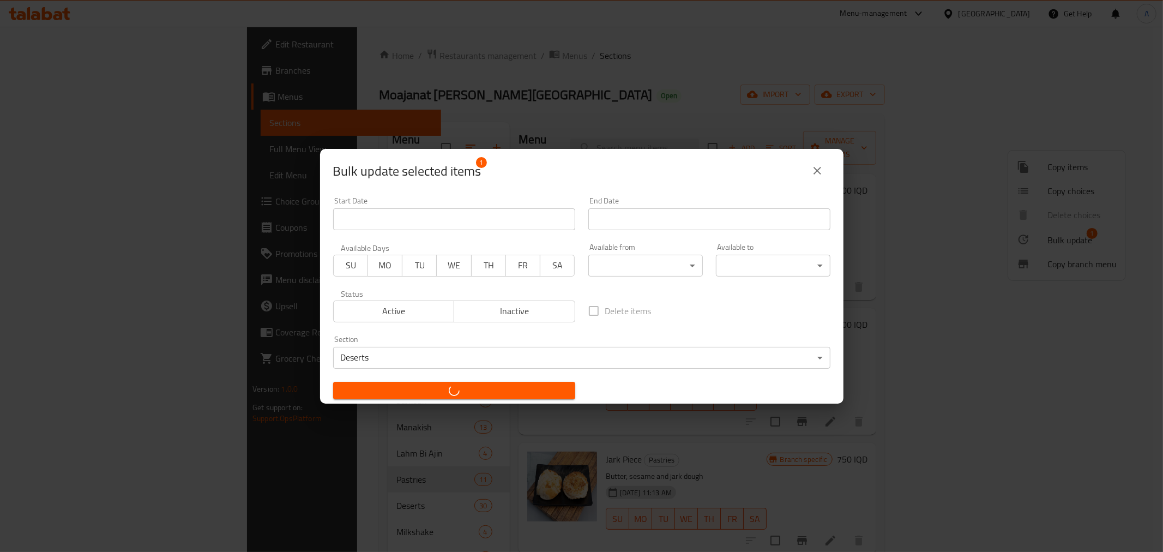
checkbox input "false"
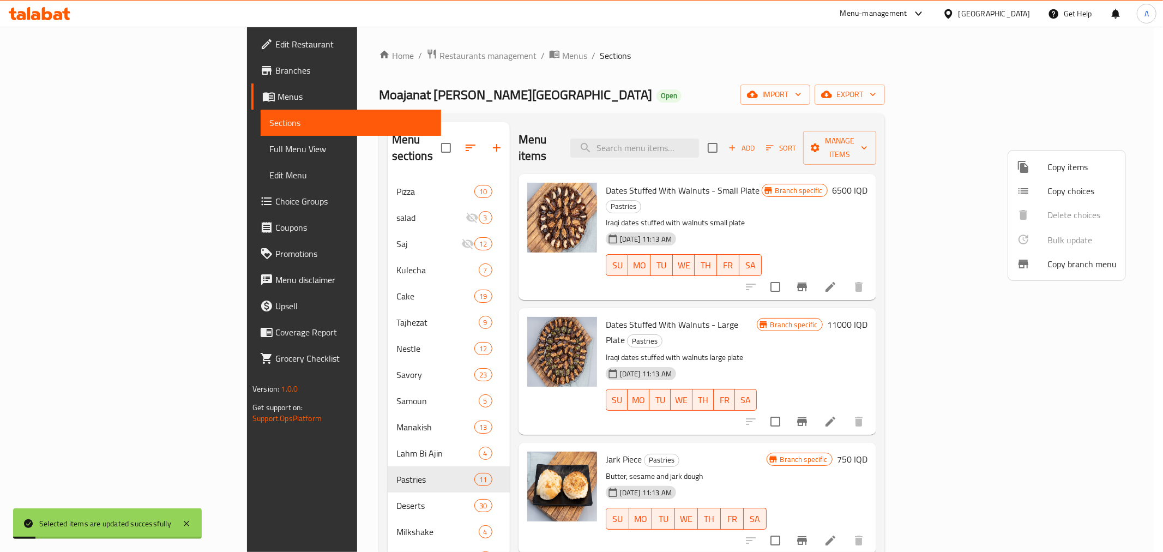
click at [614, 142] on div at bounding box center [581, 276] width 1163 height 552
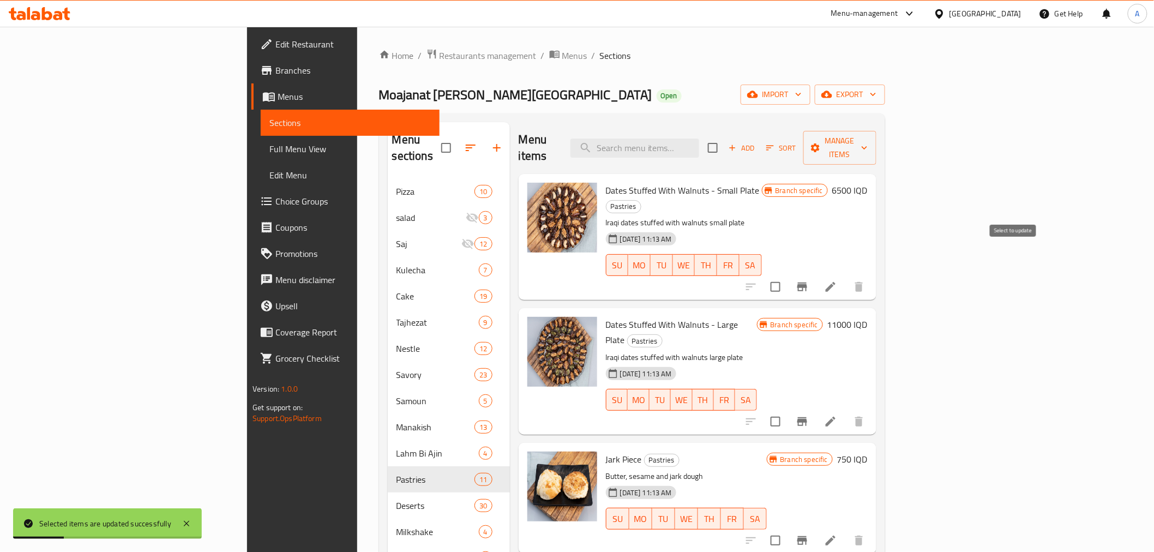
click at [787, 275] on input "checkbox" at bounding box center [775, 286] width 23 height 23
checkbox input "true"
click at [490, 141] on icon "button" at bounding box center [496, 147] width 13 height 13
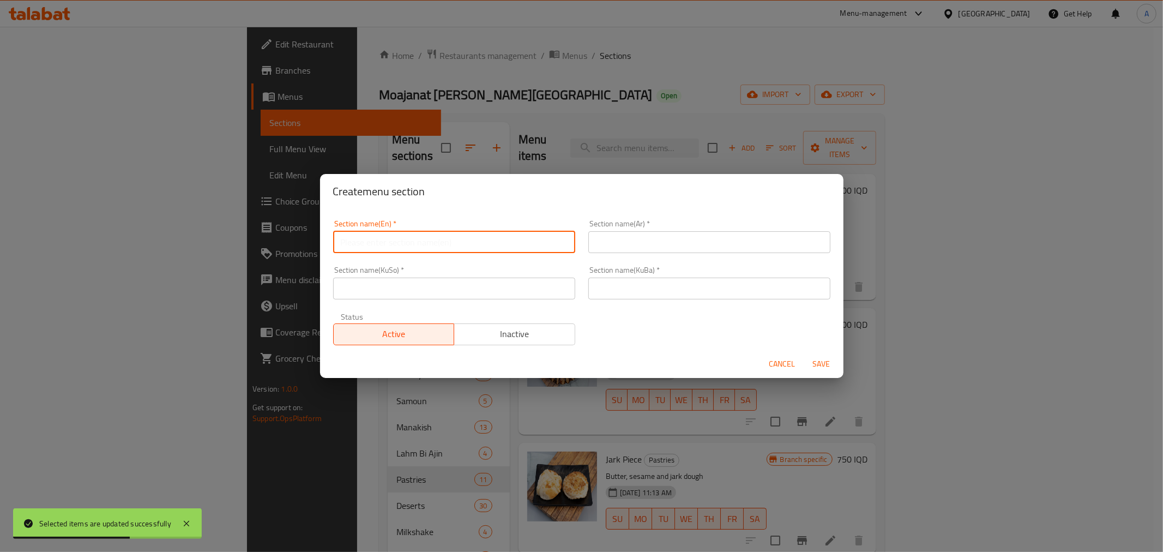
click at [418, 239] on input "text" at bounding box center [454, 242] width 242 height 22
type input "]"
click at [602, 238] on input "text" at bounding box center [709, 242] width 242 height 22
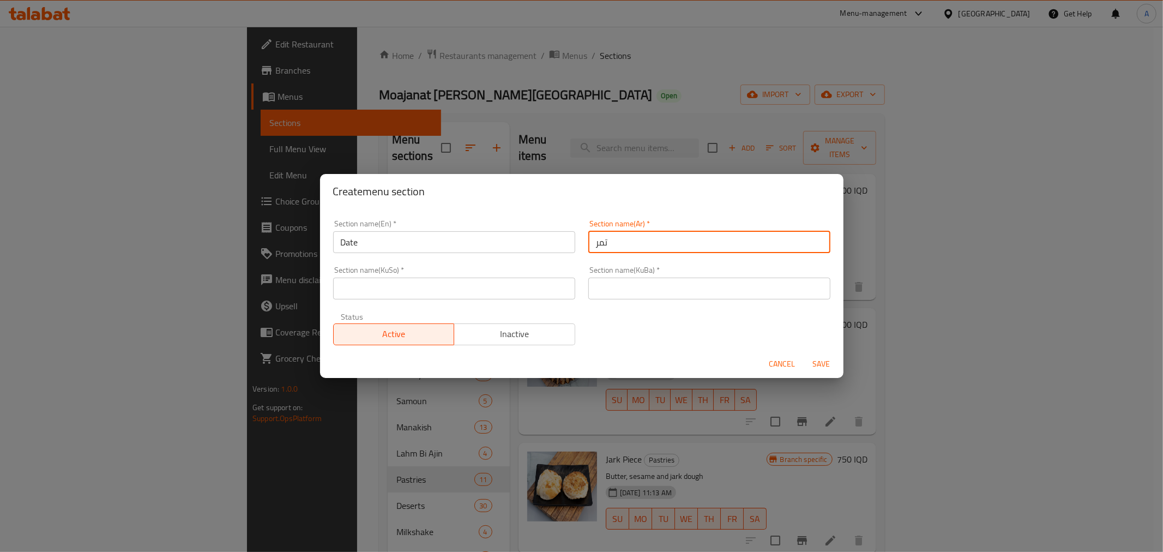
click at [602, 238] on input "تمر" at bounding box center [709, 242] width 242 height 22
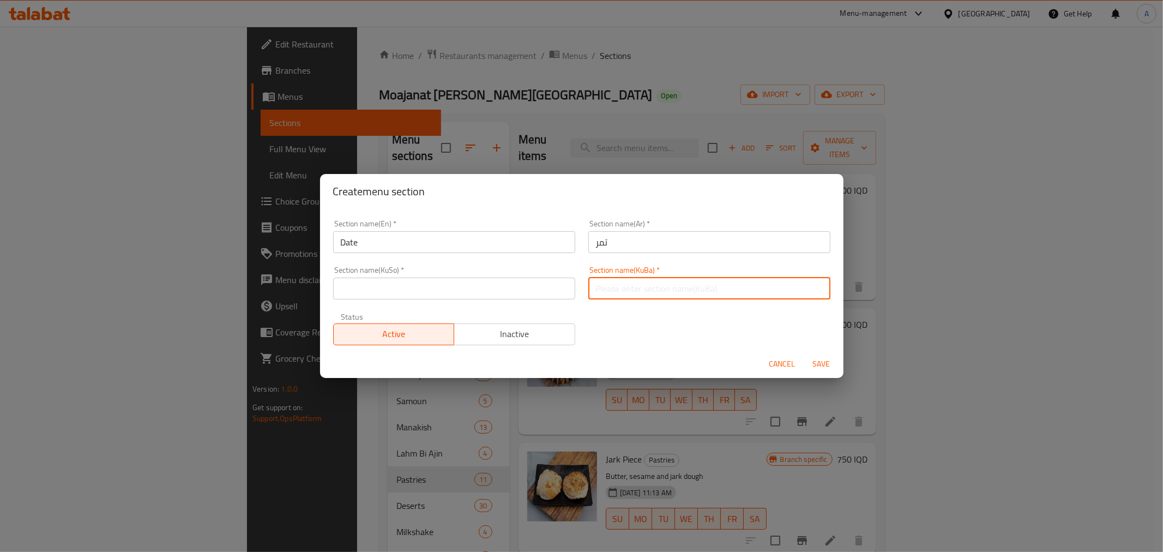
click at [620, 290] on input "text" at bounding box center [709, 289] width 242 height 22
paste input "تمر"
click at [536, 290] on input "text" at bounding box center [454, 289] width 242 height 22
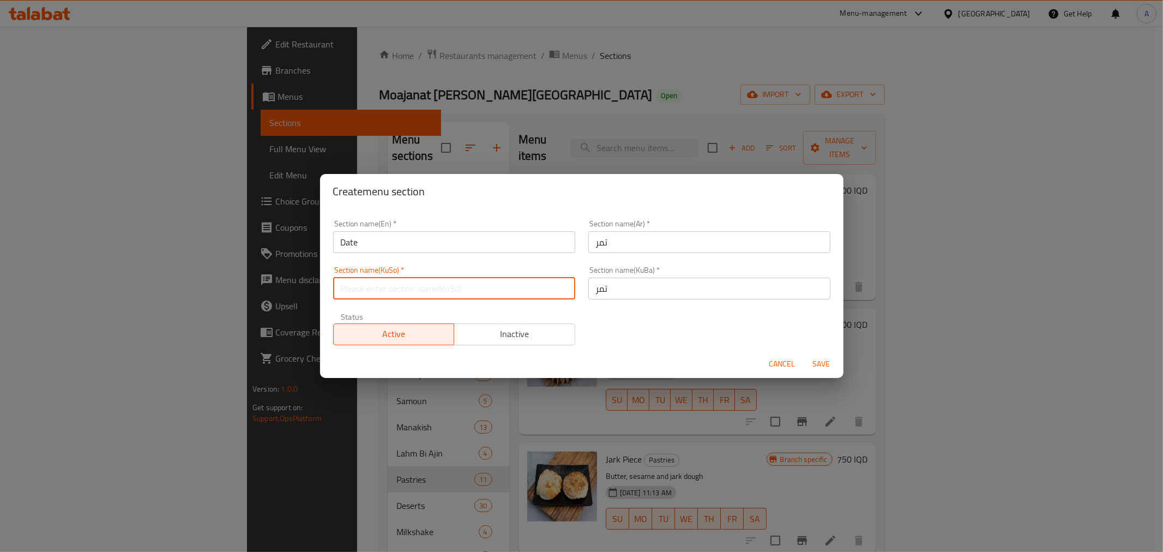
paste input "تمر"
click at [816, 360] on span "Save" at bounding box center [822, 364] width 26 height 14
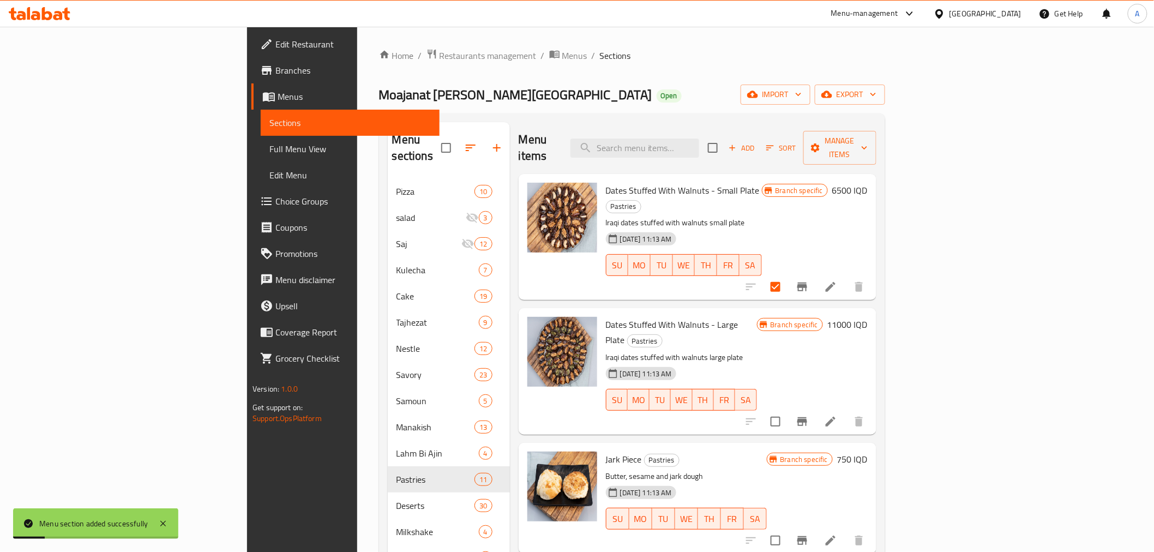
drag, startPoint x: 564, startPoint y: 128, endPoint x: 541, endPoint y: 131, distance: 23.2
click at [541, 131] on div "Menu items Add Sort Manage items" at bounding box center [698, 148] width 358 height 52
click at [757, 317] on h6 "Dates Stuffed With Walnuts - Large Plate Pastries" at bounding box center [681, 332] width 151 height 31
click at [787, 410] on input "checkbox" at bounding box center [775, 421] width 23 height 23
click at [867, 139] on span "Manage items" at bounding box center [840, 147] width 56 height 27
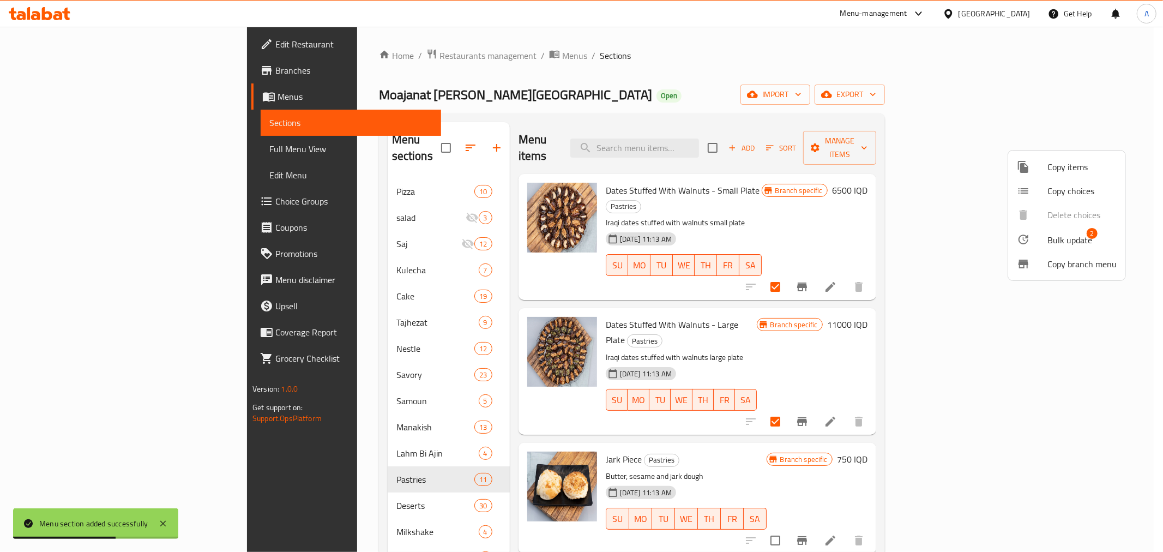
click at [1047, 236] on span "Bulk update" at bounding box center [1069, 239] width 45 height 13
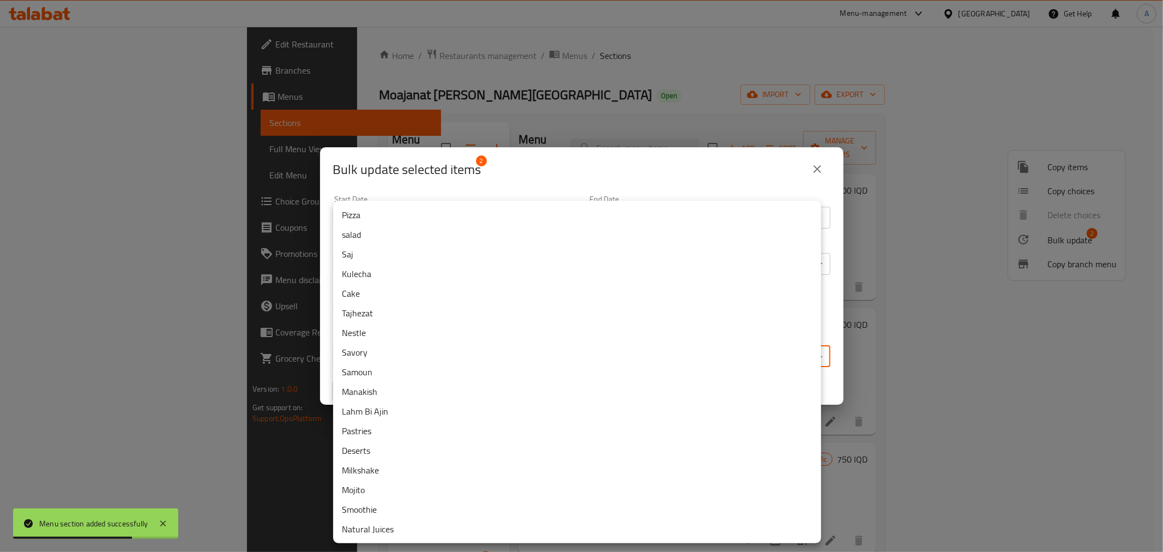
click at [647, 346] on body "Menu section added successfully ​ Menu-management [GEOGRAPHIC_DATA] Get Help A …" at bounding box center [581, 289] width 1163 height 525
click at [422, 184] on div at bounding box center [581, 276] width 1163 height 552
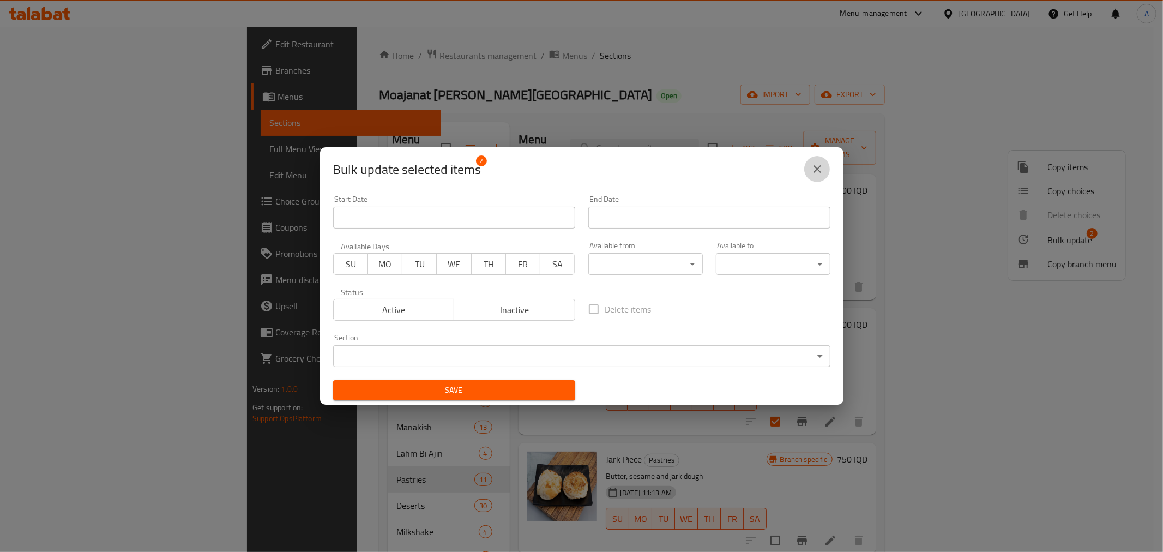
click at [818, 164] on icon "close" at bounding box center [817, 168] width 13 height 13
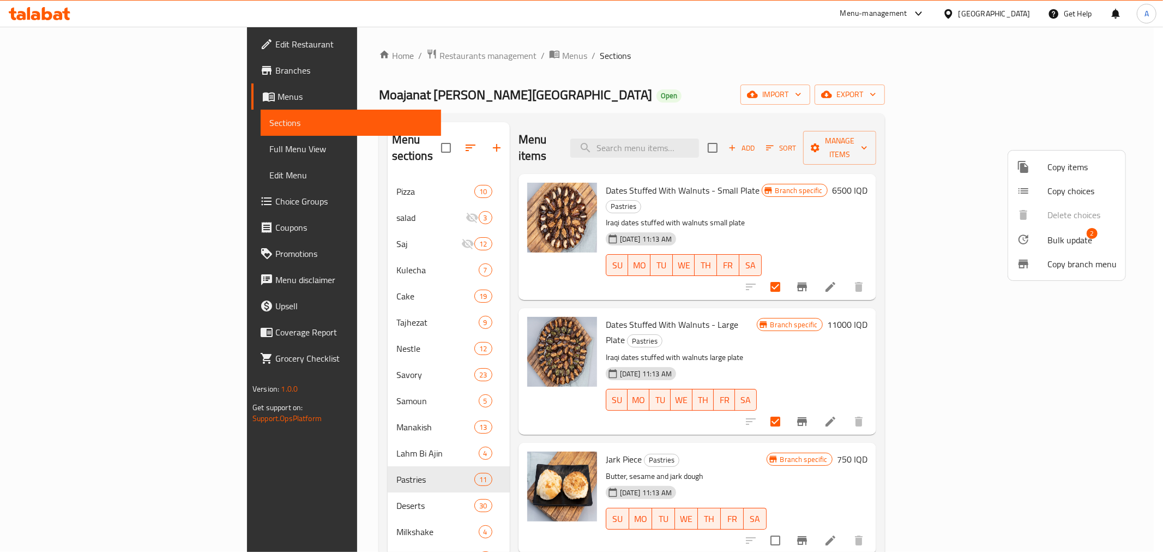
click at [1081, 236] on span "Bulk update" at bounding box center [1069, 239] width 45 height 13
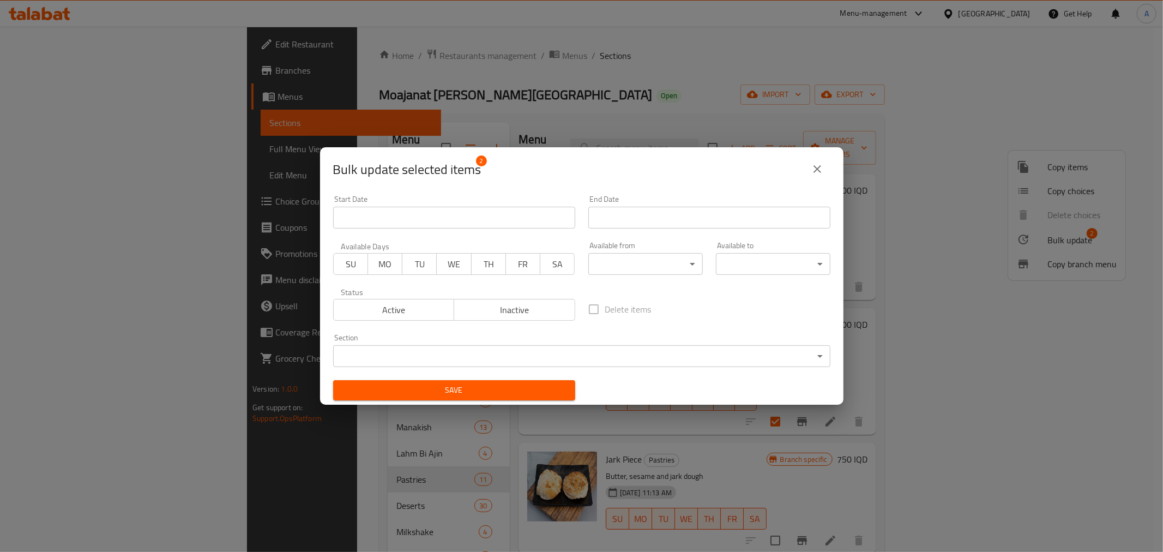
click at [412, 371] on div "Section ​ ​" at bounding box center [582, 350] width 510 height 46
click at [411, 363] on body "​ Menu-management [GEOGRAPHIC_DATA] Get Help A Edit Restaurant Branches Menus S…" at bounding box center [581, 289] width 1163 height 525
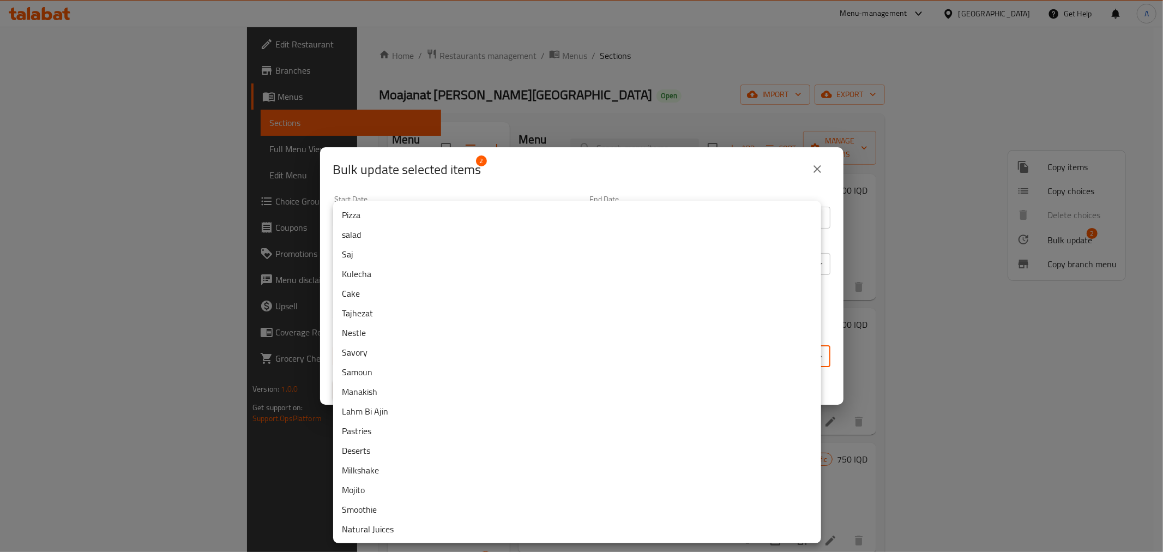
click at [696, 104] on div at bounding box center [581, 276] width 1163 height 552
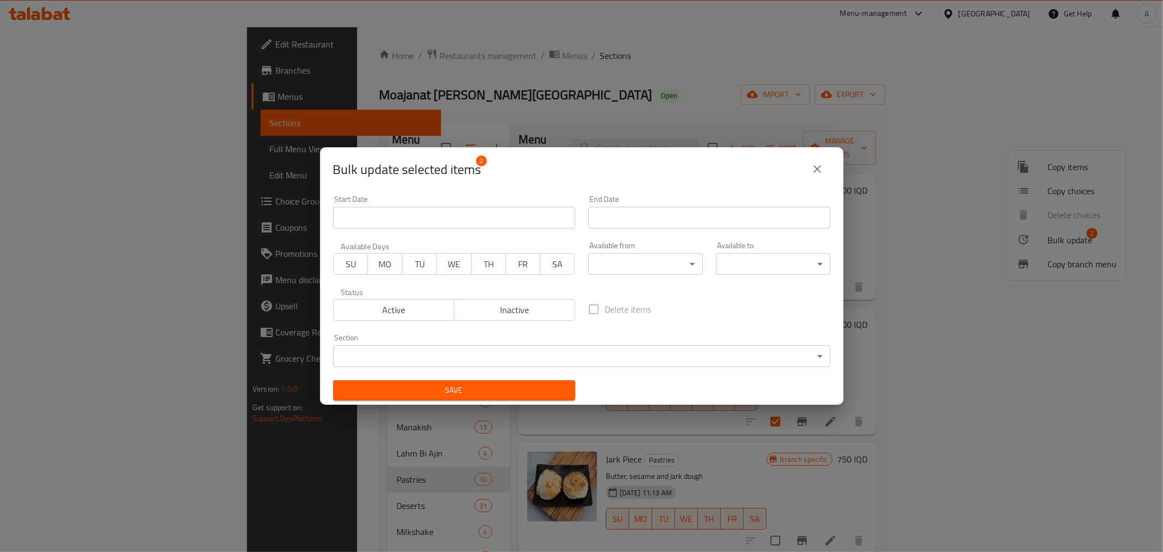
click at [747, 93] on div "Bulk update selected items 2 Start Date Start Date End Date End Date Available …" at bounding box center [581, 276] width 1163 height 552
click at [817, 166] on icon "close" at bounding box center [817, 168] width 13 height 13
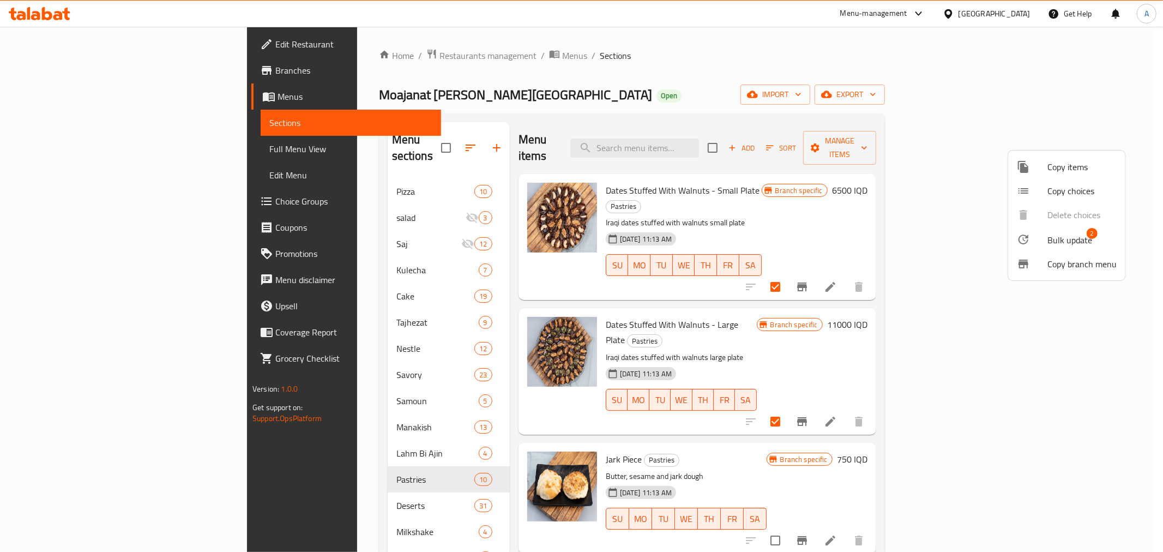
click at [553, 51] on div at bounding box center [581, 276] width 1163 height 552
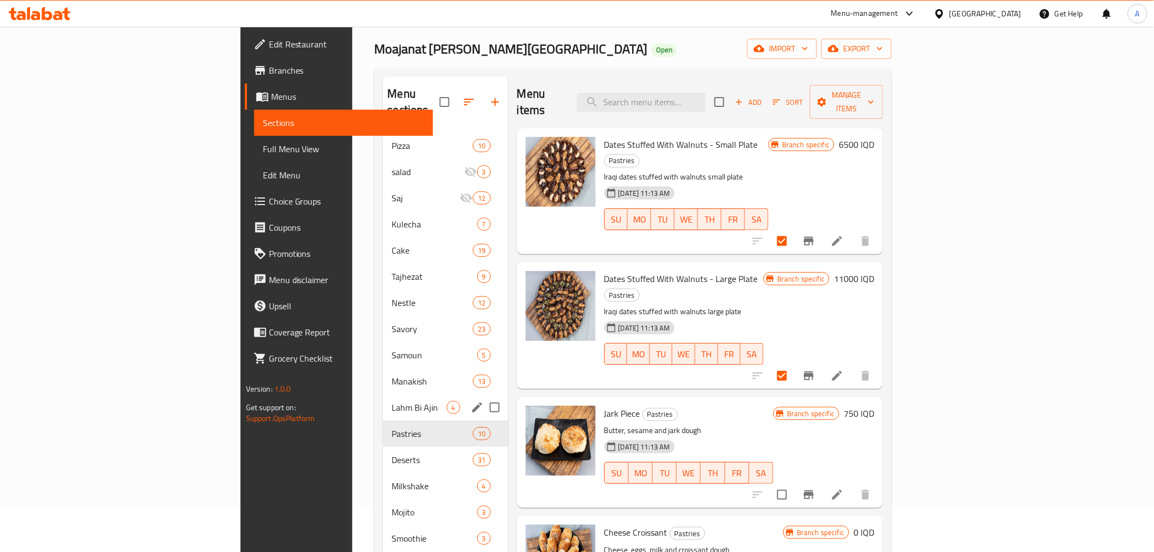
scroll to position [31, 0]
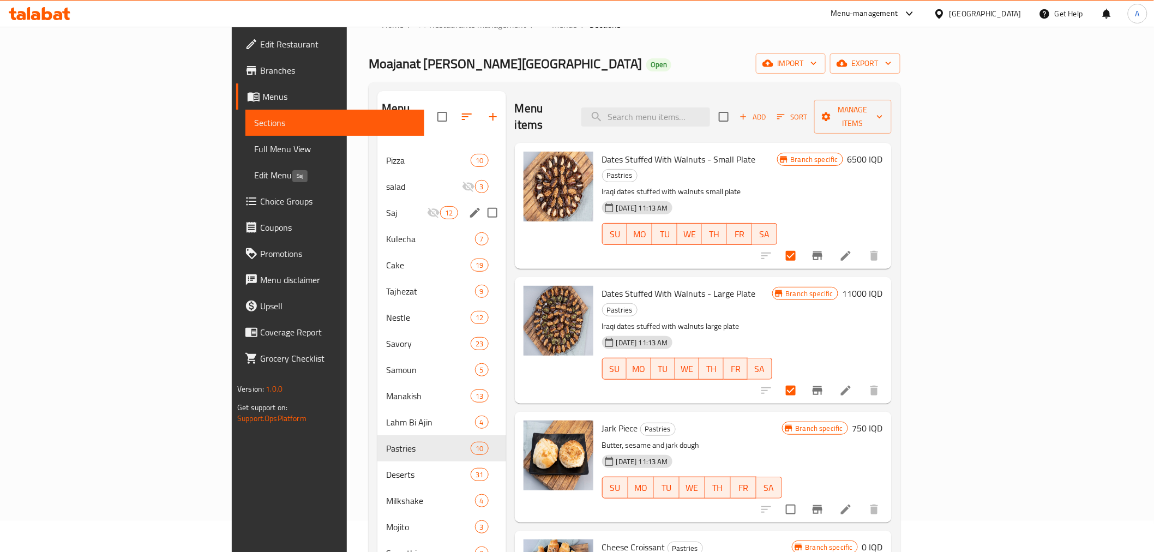
click at [386, 206] on span "Saj" at bounding box center [406, 212] width 41 height 13
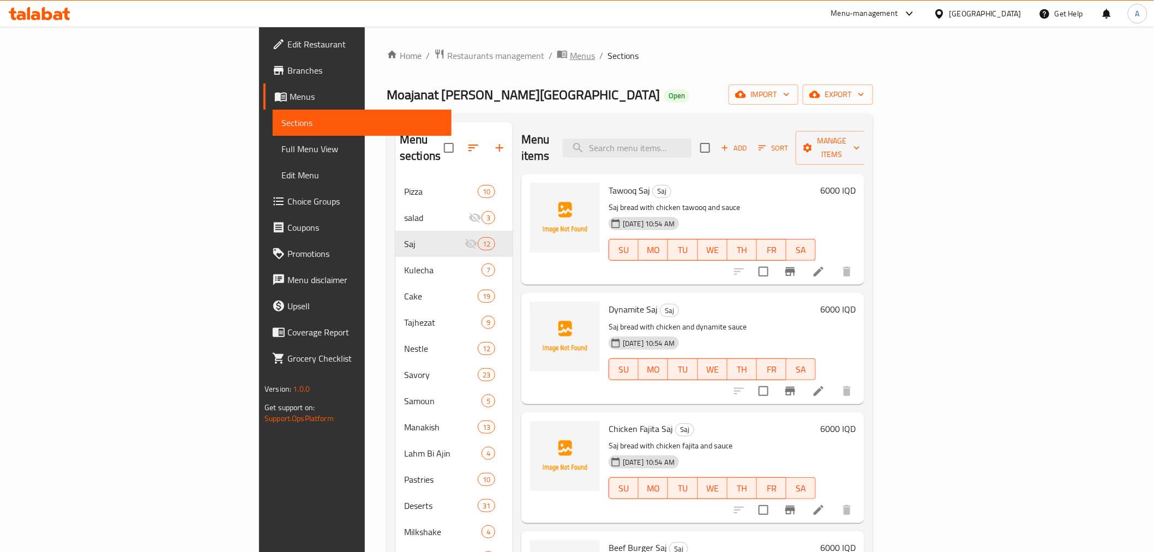
click at [570, 53] on span "Menus" at bounding box center [582, 55] width 25 height 13
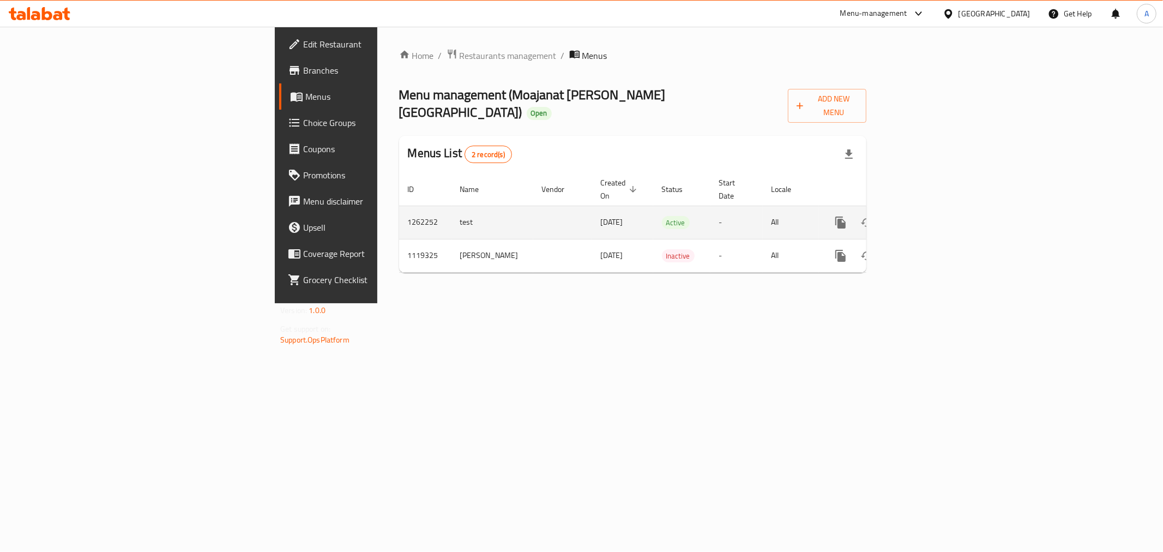
click at [926, 216] on icon "enhanced table" at bounding box center [919, 222] width 13 height 13
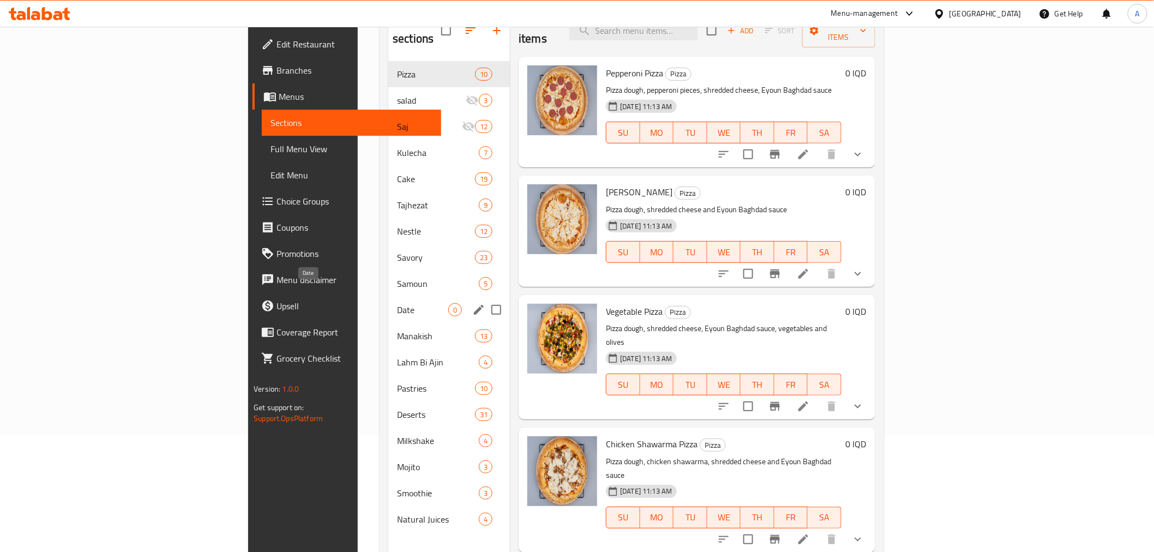
scroll to position [121, 0]
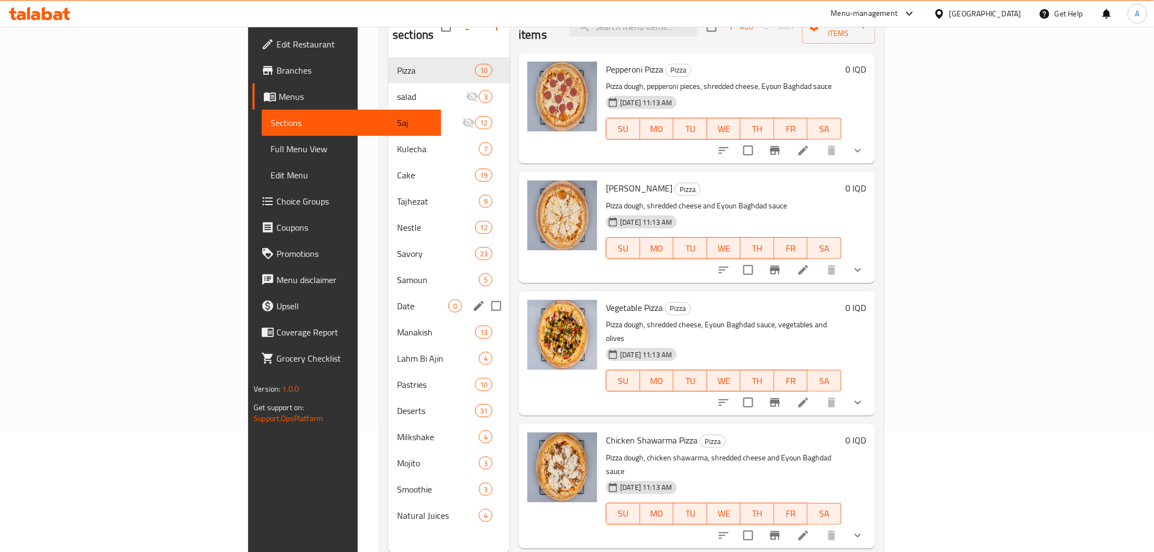
click at [388, 293] on div "Date 0" at bounding box center [449, 306] width 122 height 26
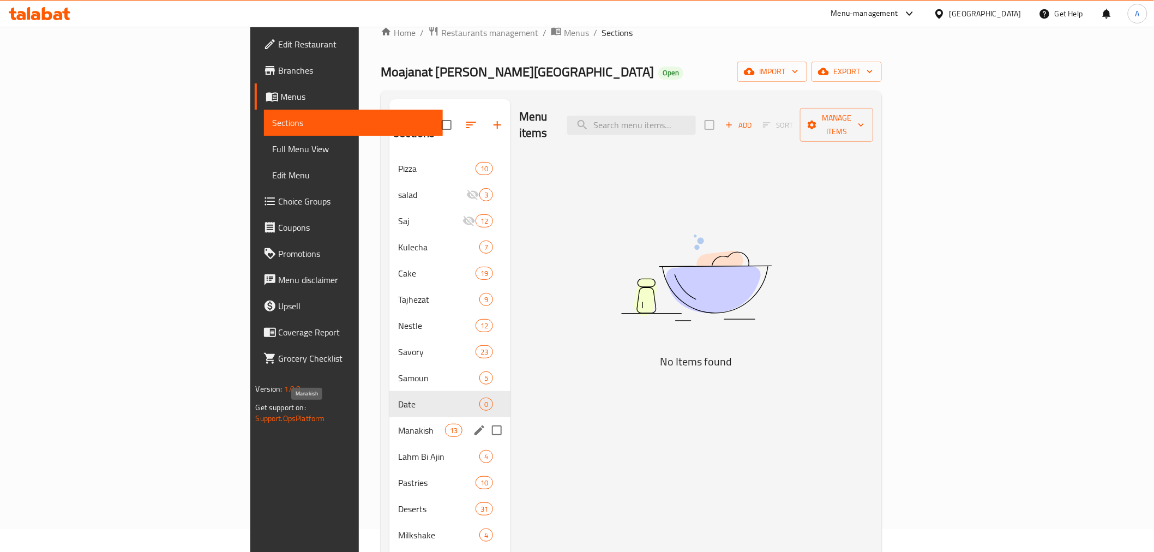
scroll to position [61, 0]
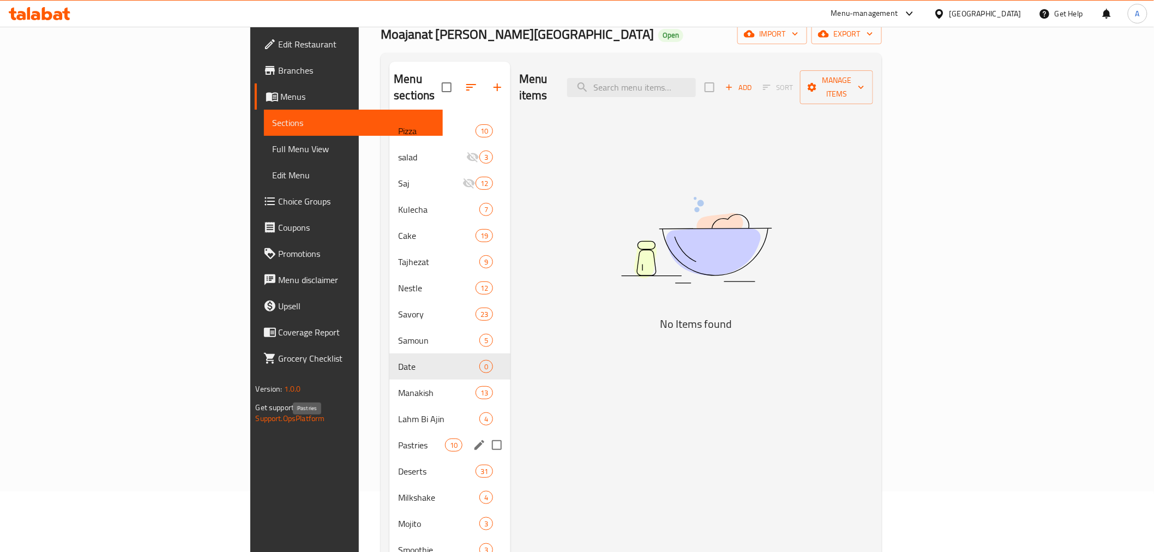
click at [398, 438] on span "Pastries" at bounding box center [421, 444] width 46 height 13
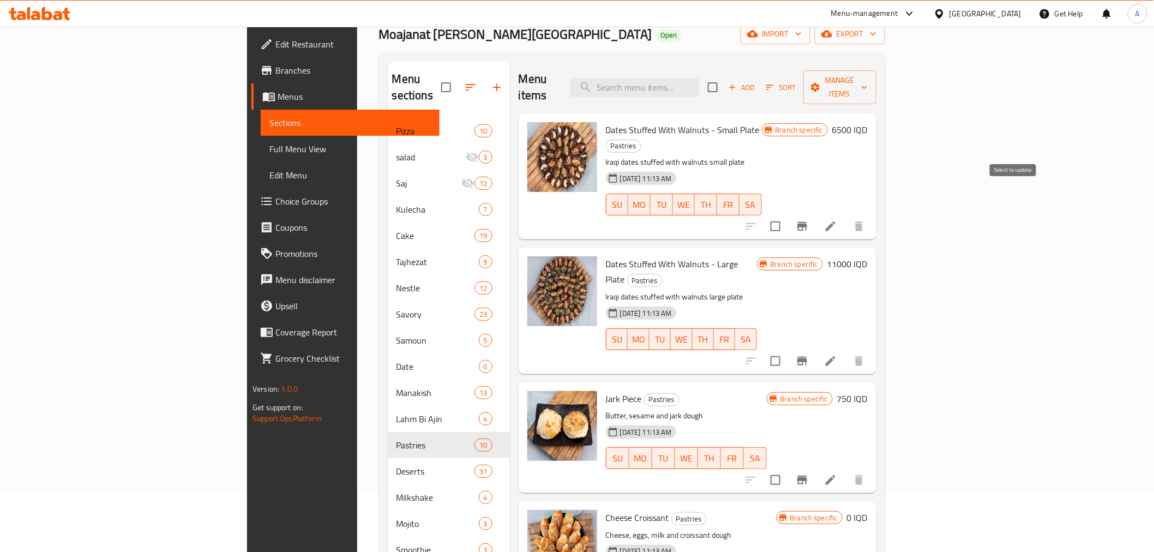
click at [787, 215] on input "checkbox" at bounding box center [775, 226] width 23 height 23
drag, startPoint x: 1009, startPoint y: 289, endPoint x: 1005, endPoint y: 309, distance: 19.9
click at [867, 291] on div "Branch specific 11000 IQD" at bounding box center [812, 310] width 111 height 108
click at [787, 349] on input "checkbox" at bounding box center [775, 360] width 23 height 23
click at [876, 86] on button "Manage items" at bounding box center [839, 87] width 73 height 34
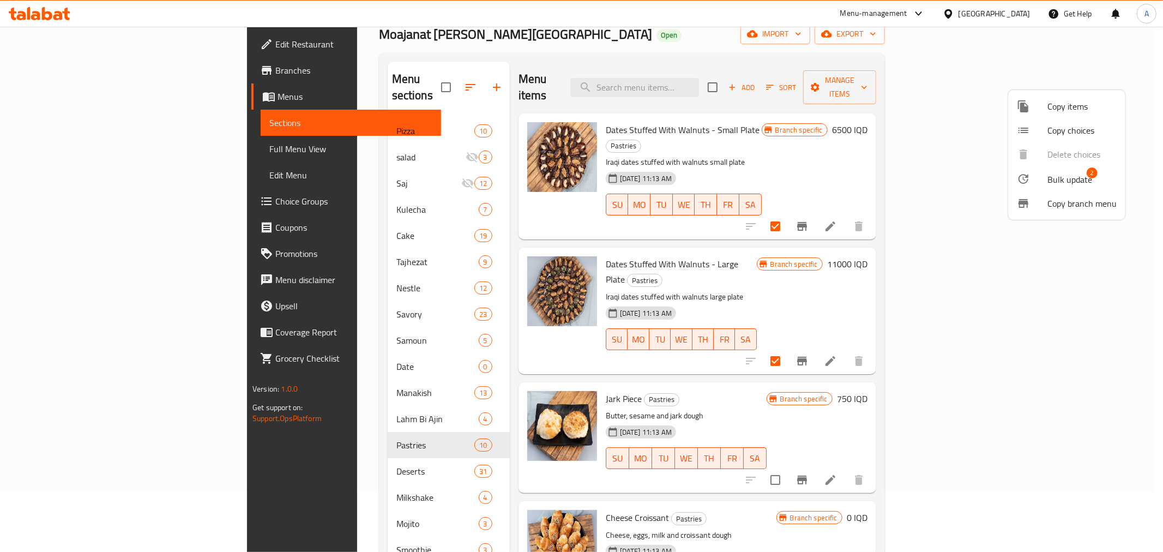
click at [1046, 169] on li "Bulk update 2" at bounding box center [1066, 178] width 117 height 25
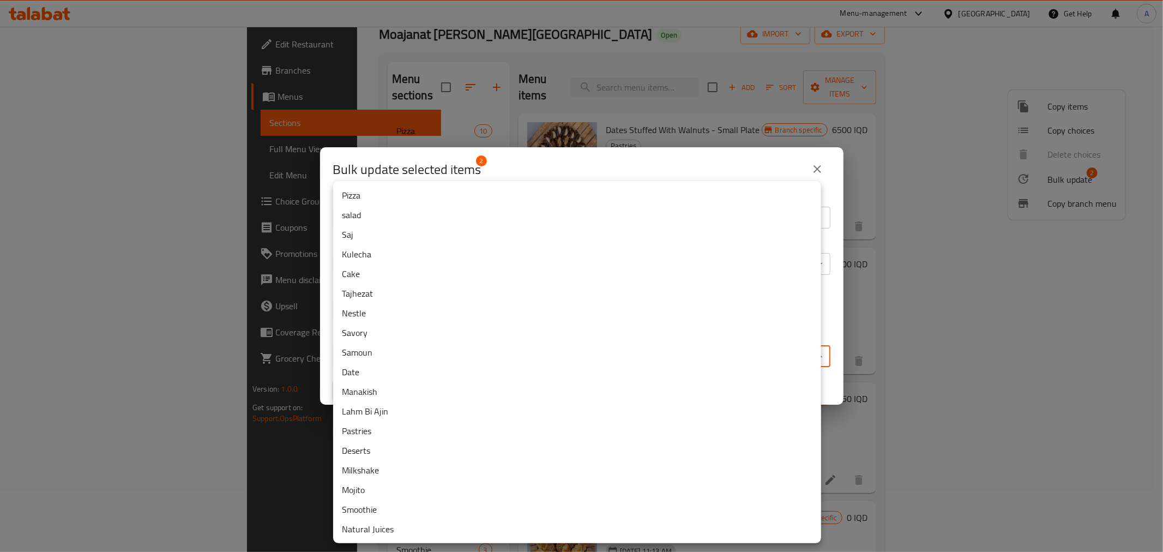
click at [511, 347] on body "​ Menu-management [GEOGRAPHIC_DATA] Get Help A Edit Restaurant Branches Menus S…" at bounding box center [581, 228] width 1163 height 525
click at [402, 371] on li "Date" at bounding box center [577, 372] width 488 height 20
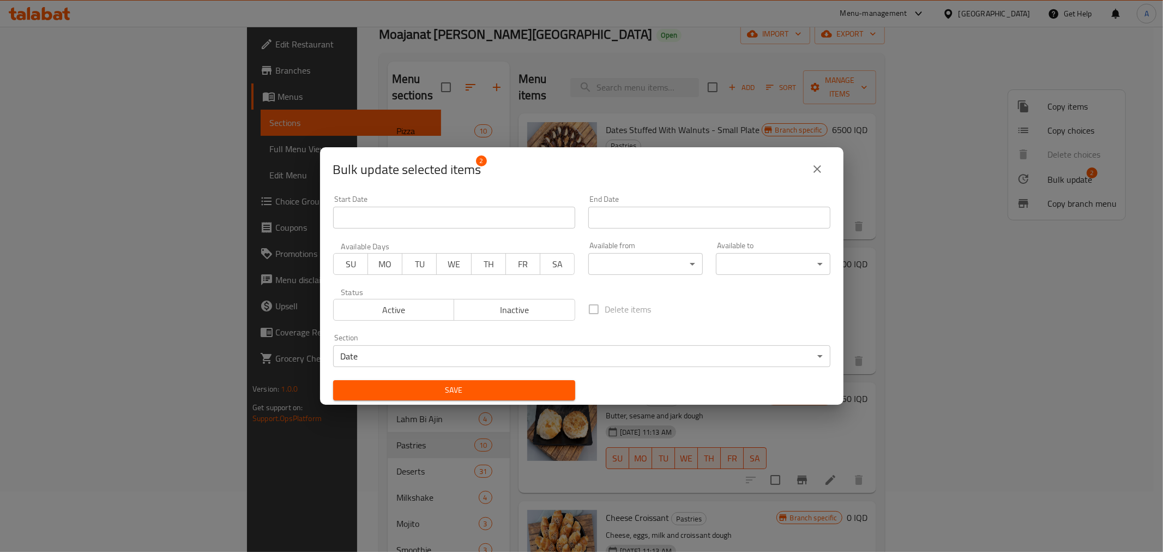
click at [415, 394] on span "Save" at bounding box center [454, 390] width 225 height 14
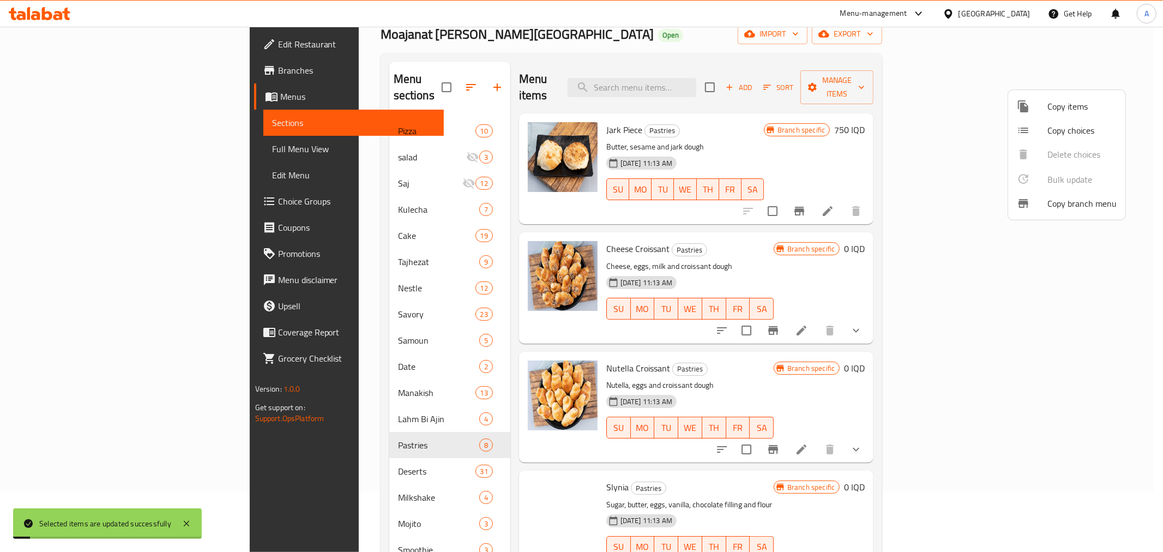
click at [291, 450] on div at bounding box center [581, 276] width 1163 height 552
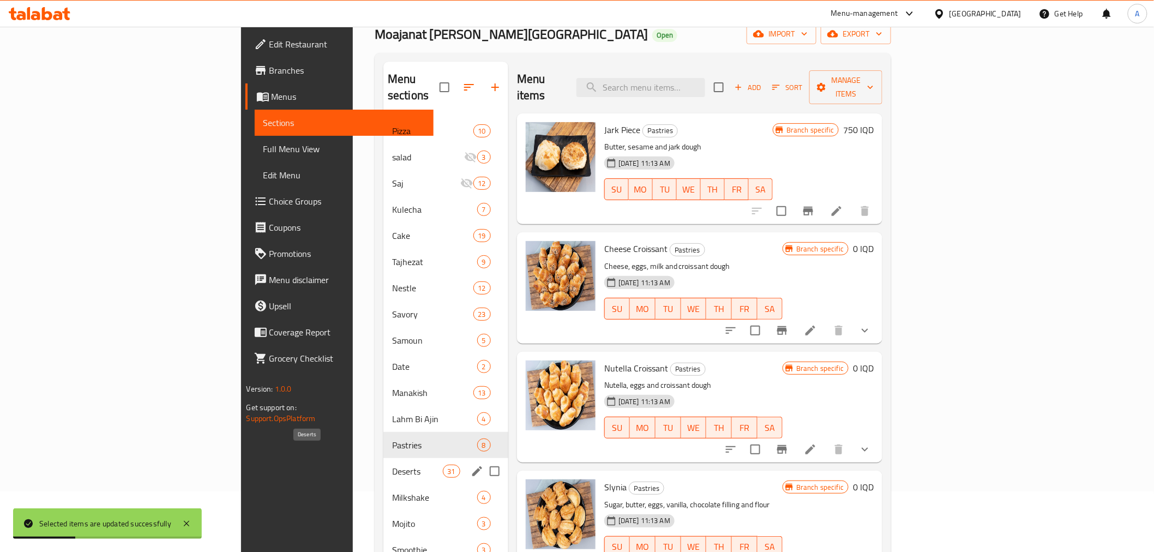
click at [392, 465] on span "Deserts" at bounding box center [417, 471] width 51 height 13
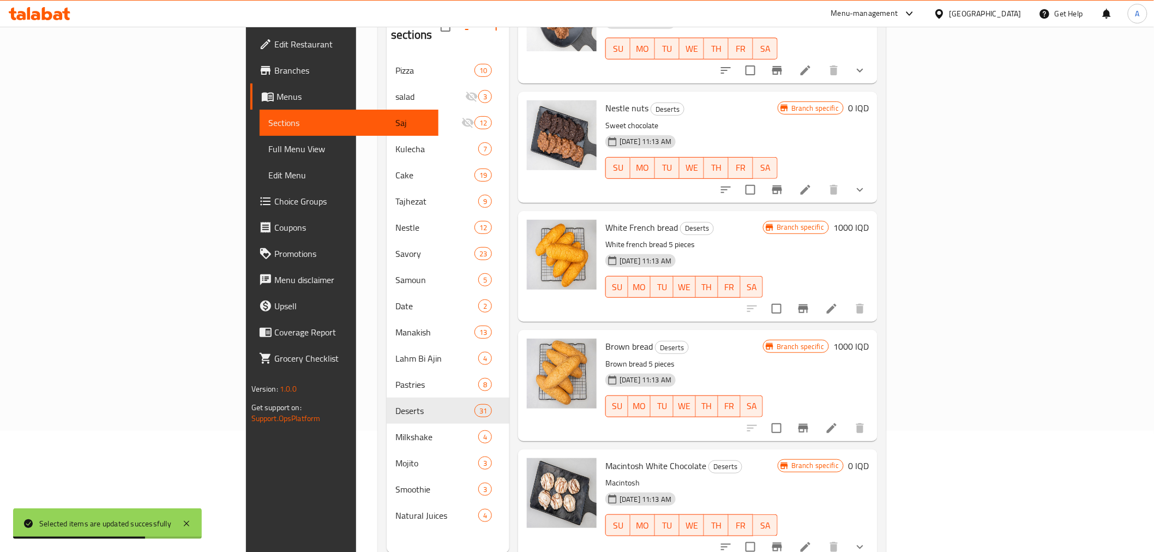
scroll to position [424, 0]
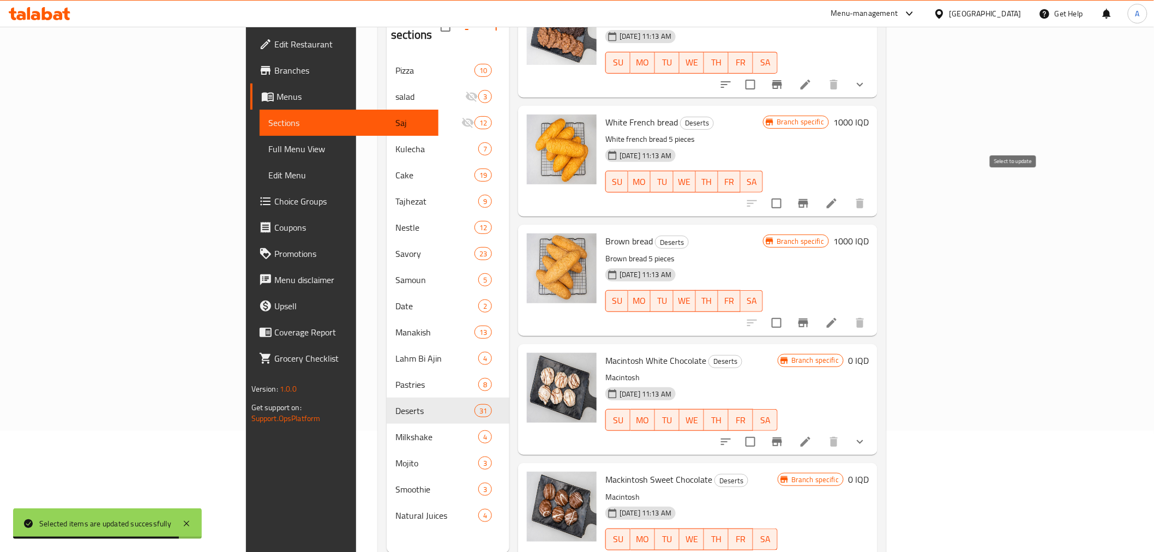
click at [788, 192] on input "checkbox" at bounding box center [776, 203] width 23 height 23
click at [788, 311] on input "checkbox" at bounding box center [776, 322] width 23 height 23
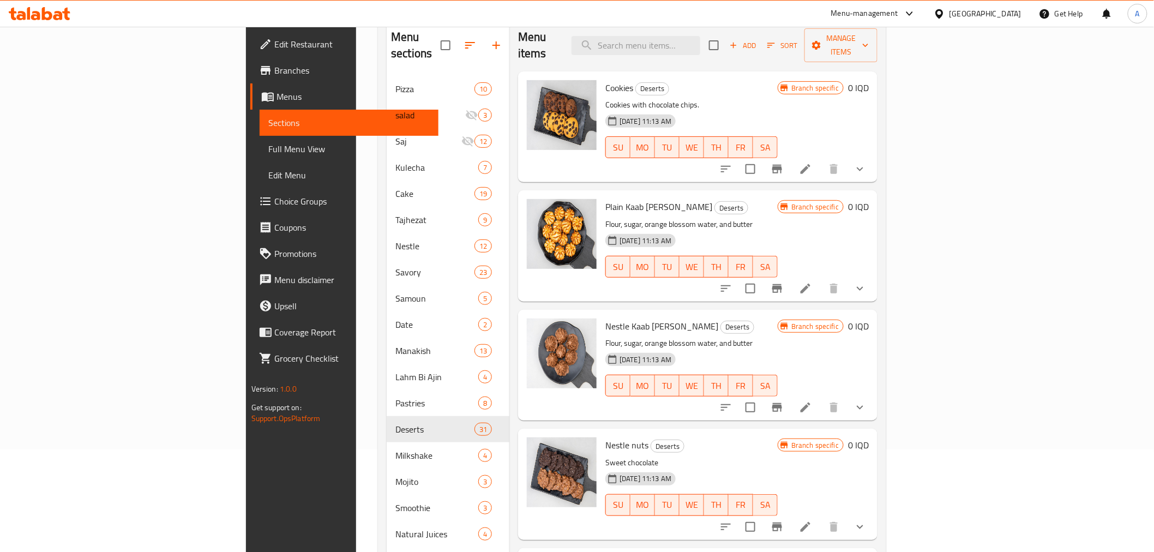
scroll to position [0, 0]
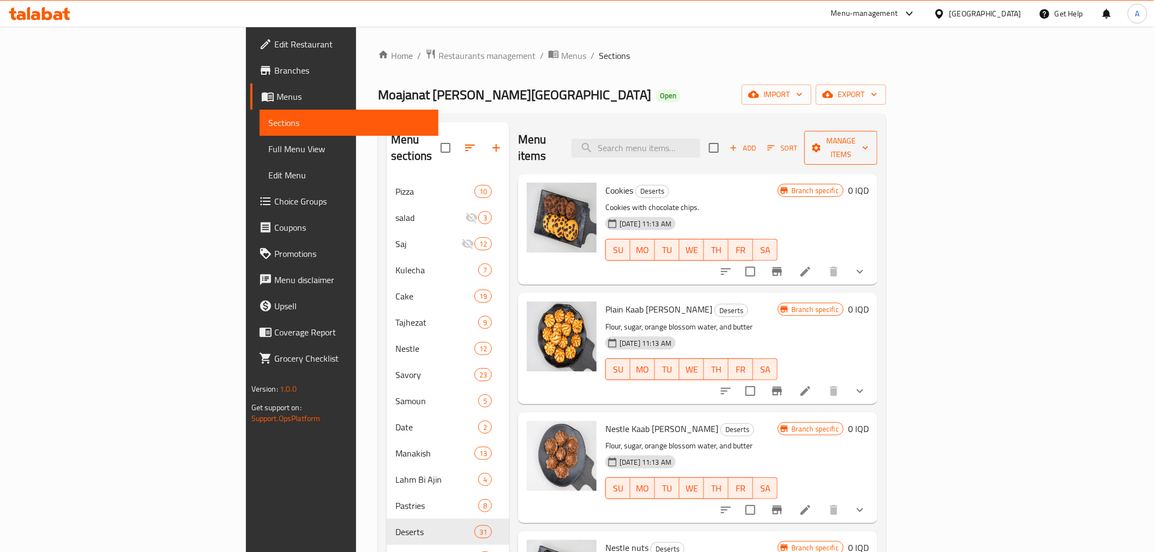
click at [869, 134] on span "Manage items" at bounding box center [841, 147] width 56 height 27
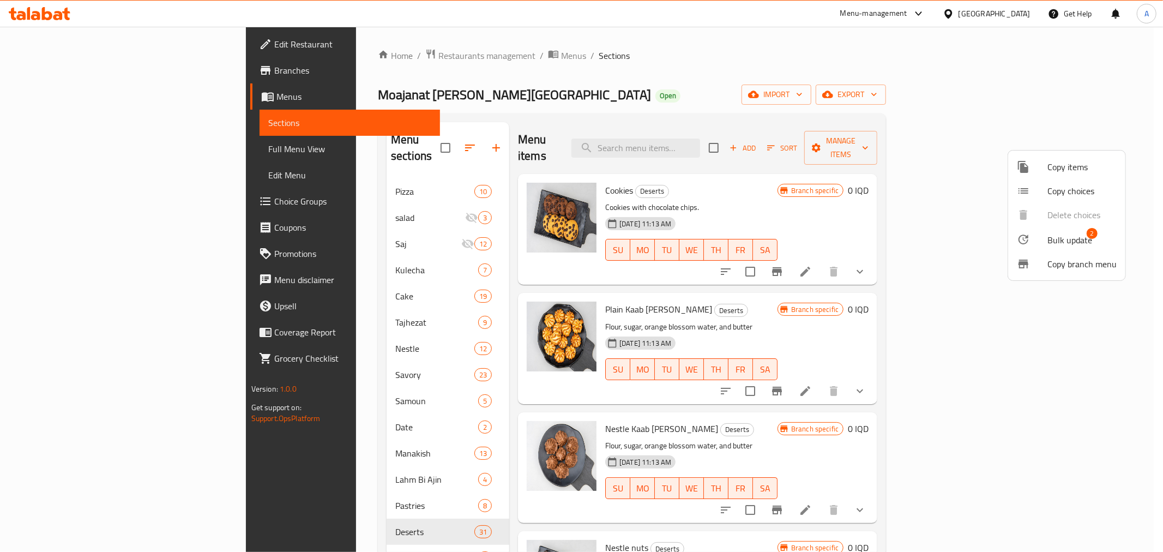
click at [1070, 233] on span "Bulk update" at bounding box center [1069, 239] width 45 height 13
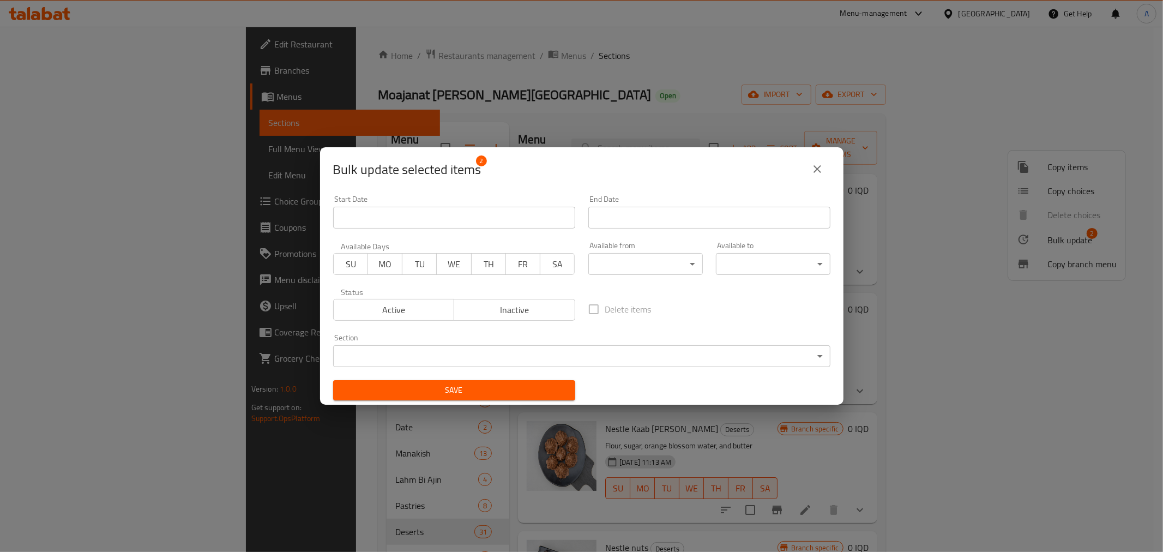
click at [433, 349] on body "​ Menu-management [GEOGRAPHIC_DATA] Get Help A Edit Restaurant Branches Menus S…" at bounding box center [581, 289] width 1163 height 525
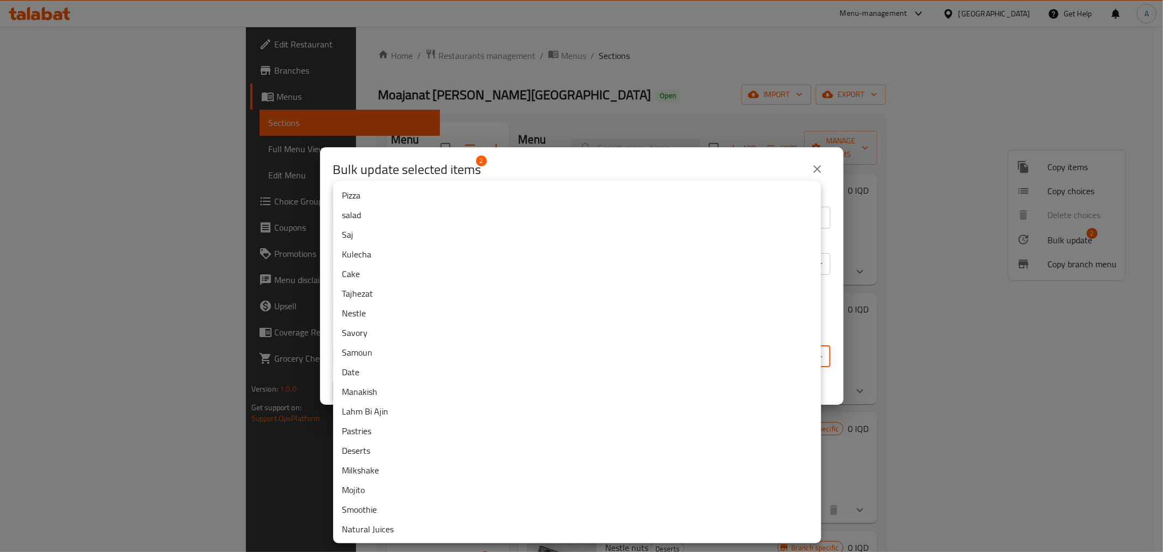
click at [372, 351] on li "Samoun" at bounding box center [577, 352] width 488 height 20
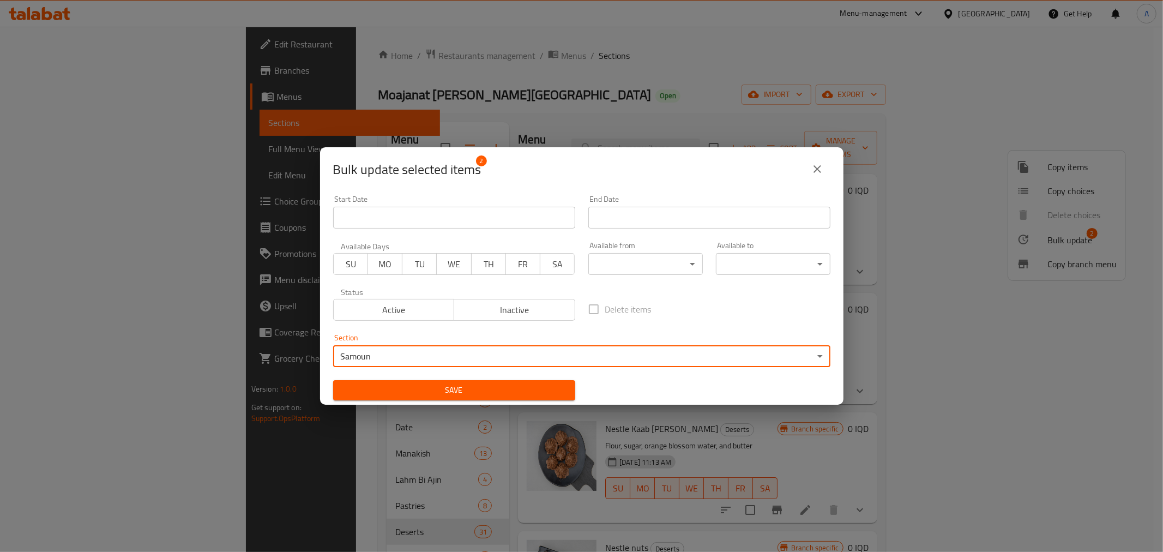
click at [391, 381] on button "Save" at bounding box center [454, 390] width 242 height 20
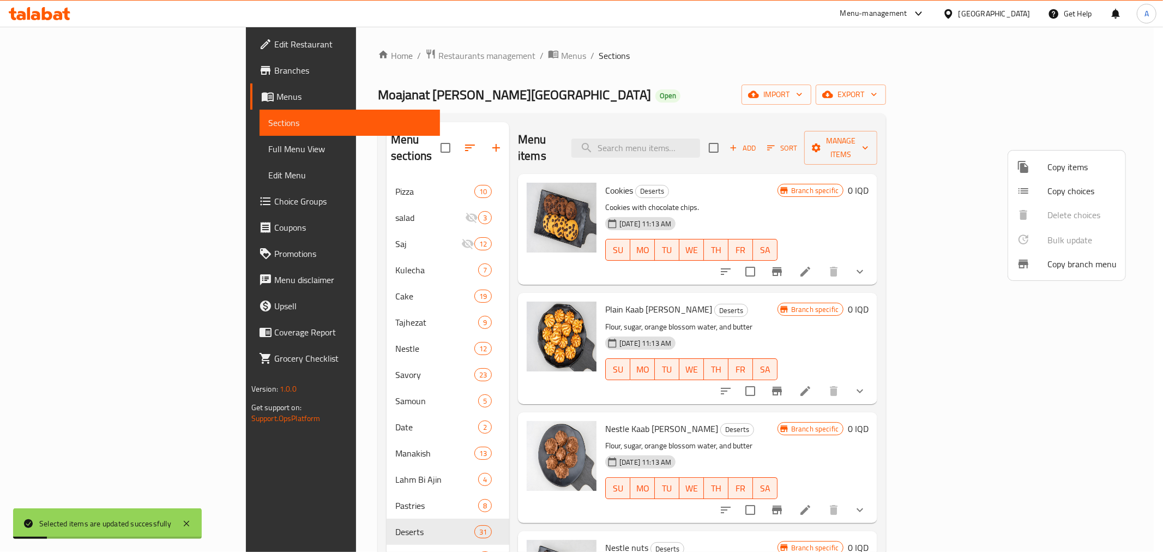
click at [448, 255] on div at bounding box center [581, 276] width 1163 height 552
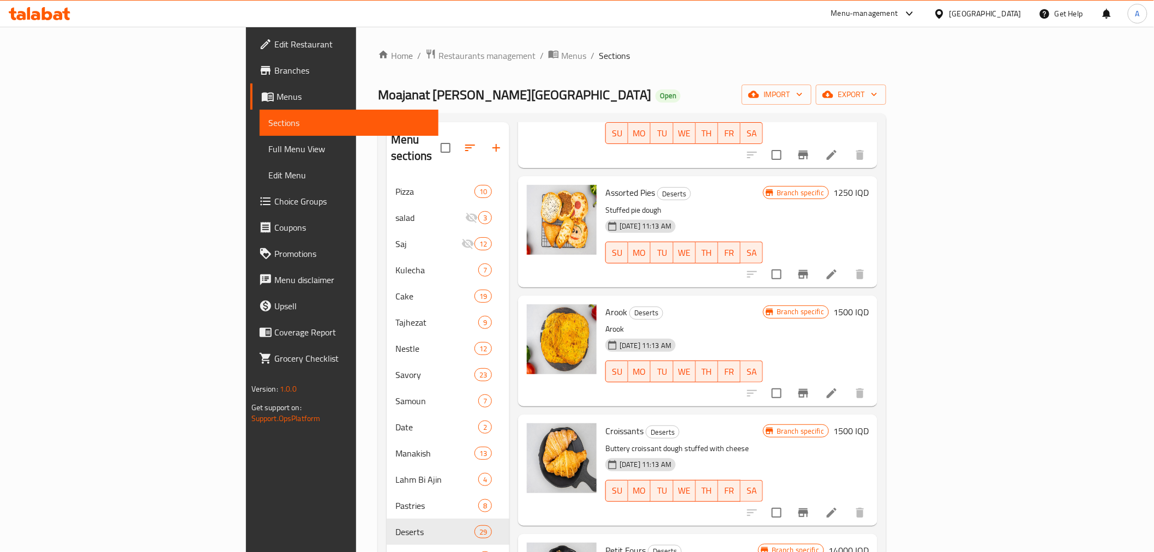
scroll to position [1938, 0]
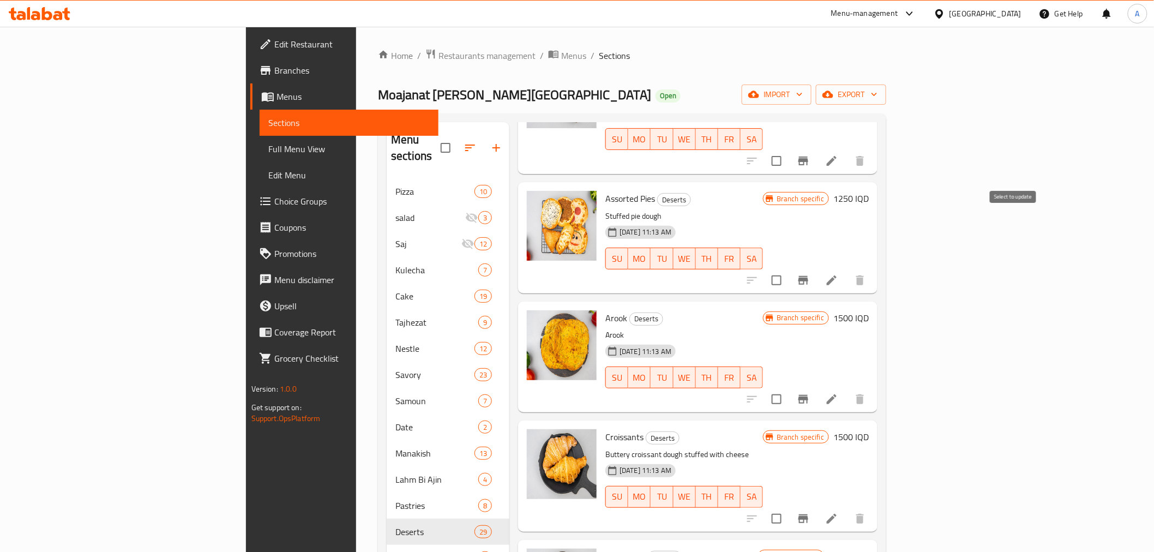
click at [788, 269] on input "checkbox" at bounding box center [776, 280] width 23 height 23
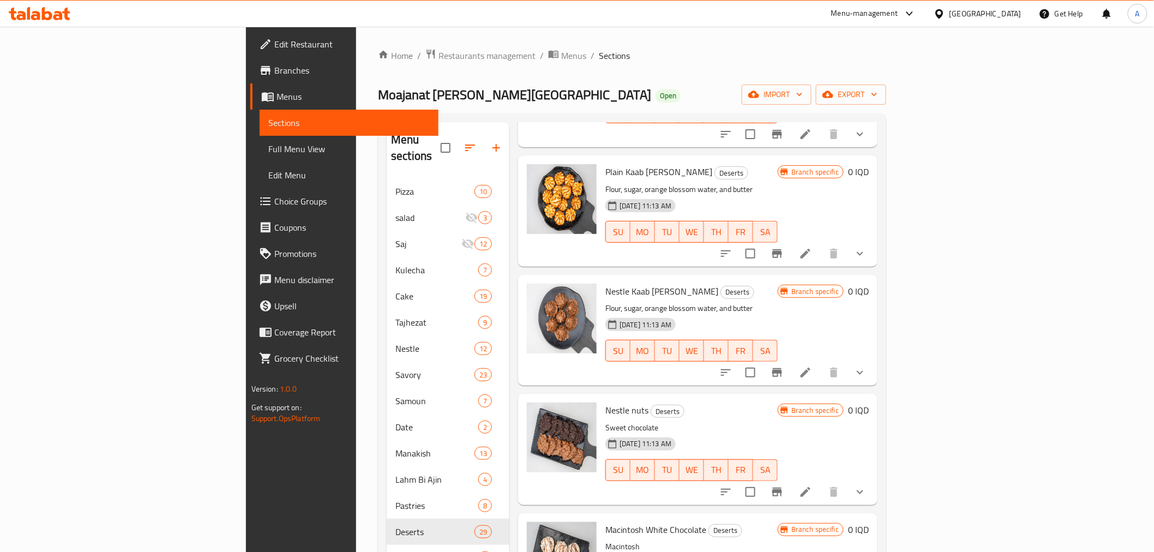
scroll to position [0, 0]
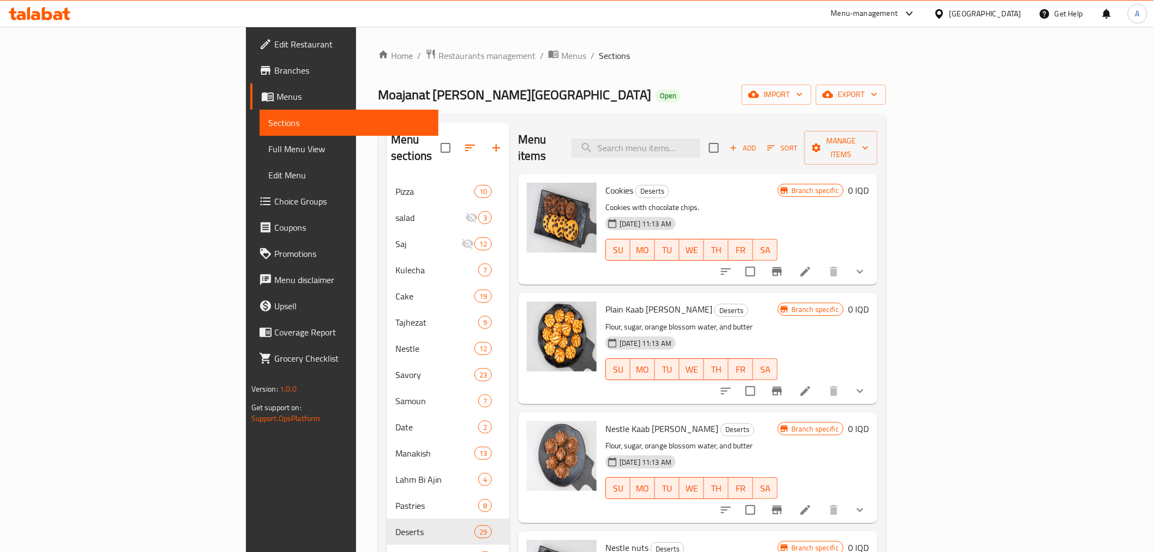
click at [777, 183] on h6 "Cookies Deserts" at bounding box center [691, 190] width 172 height 15
click at [869, 134] on span "Manage items" at bounding box center [841, 147] width 56 height 27
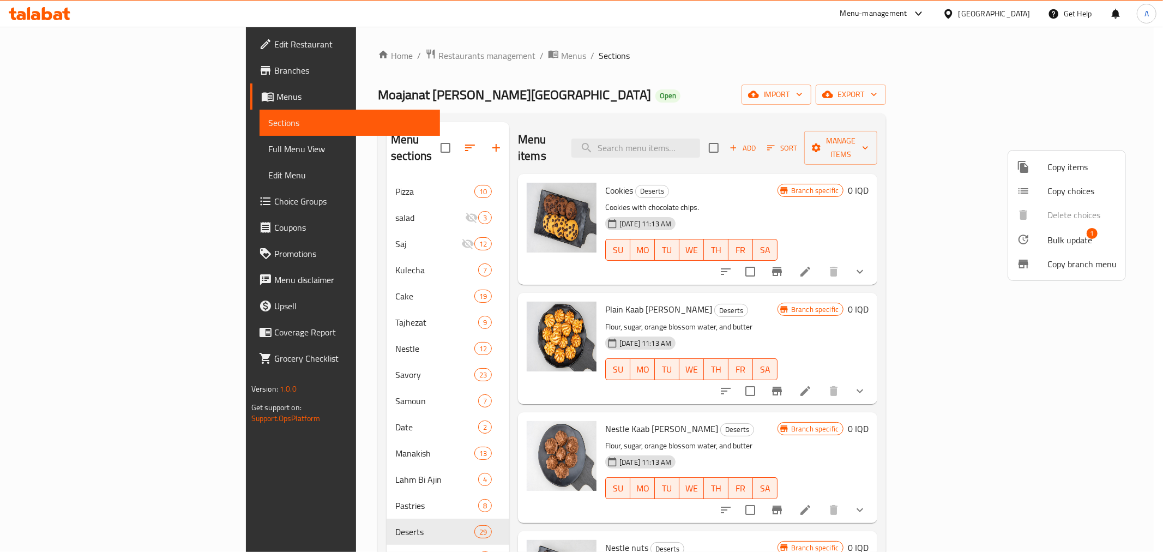
click at [1042, 231] on li "Bulk update 1" at bounding box center [1066, 239] width 117 height 25
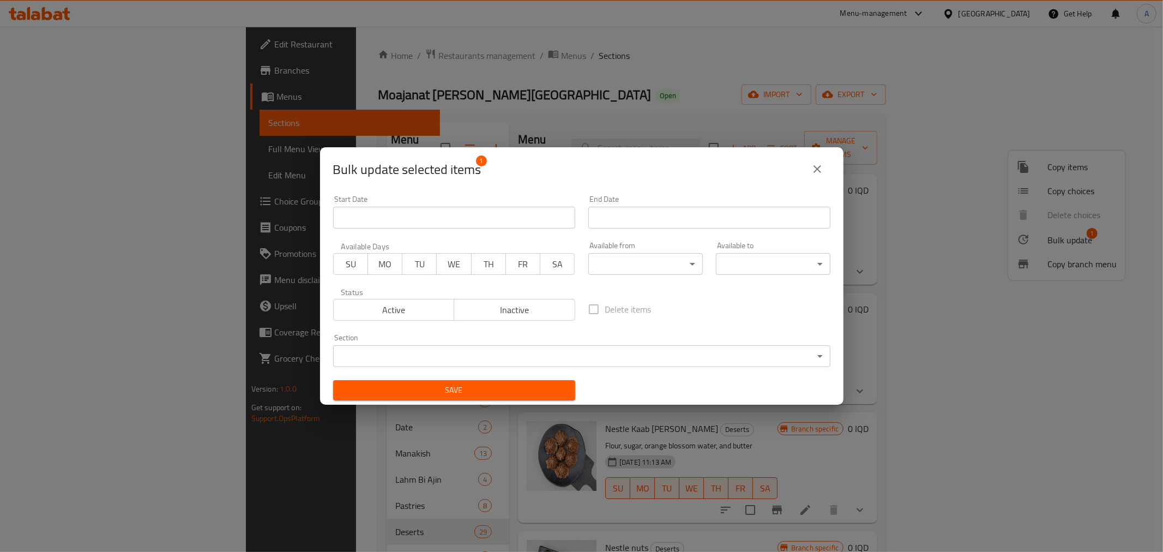
click at [411, 352] on body "​ Menu-management [GEOGRAPHIC_DATA] Get Help A Edit Restaurant Branches Menus S…" at bounding box center [581, 289] width 1163 height 525
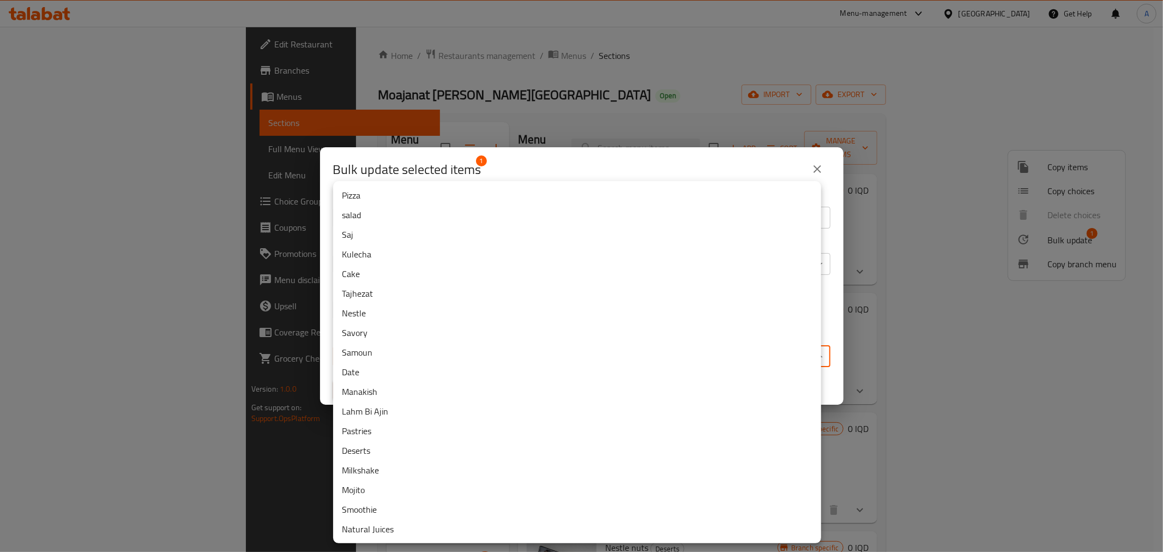
click at [362, 390] on li "Manakish" at bounding box center [577, 392] width 488 height 20
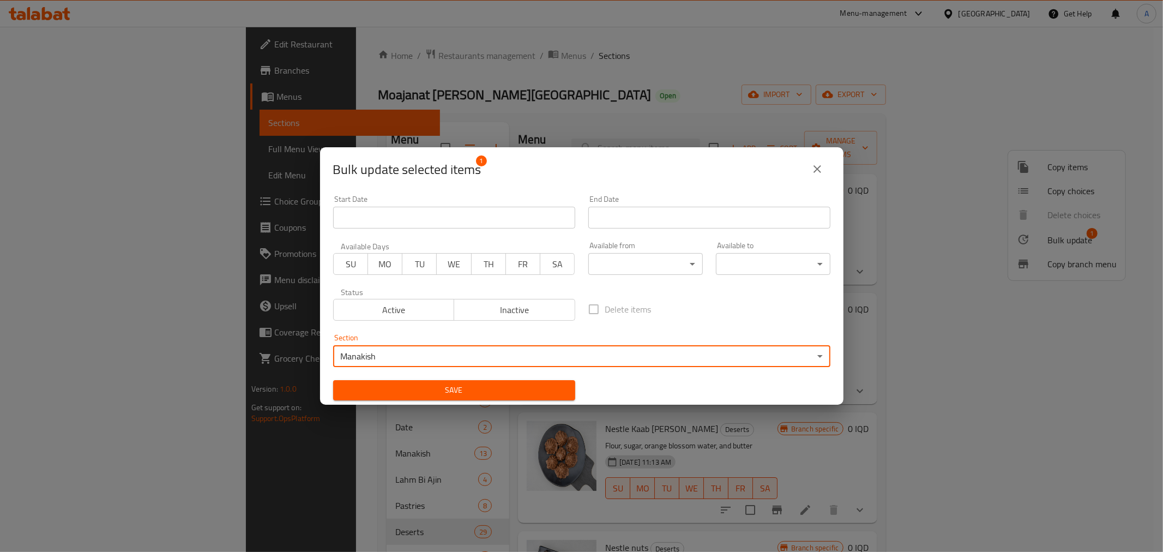
click at [448, 390] on span "Save" at bounding box center [454, 390] width 225 height 14
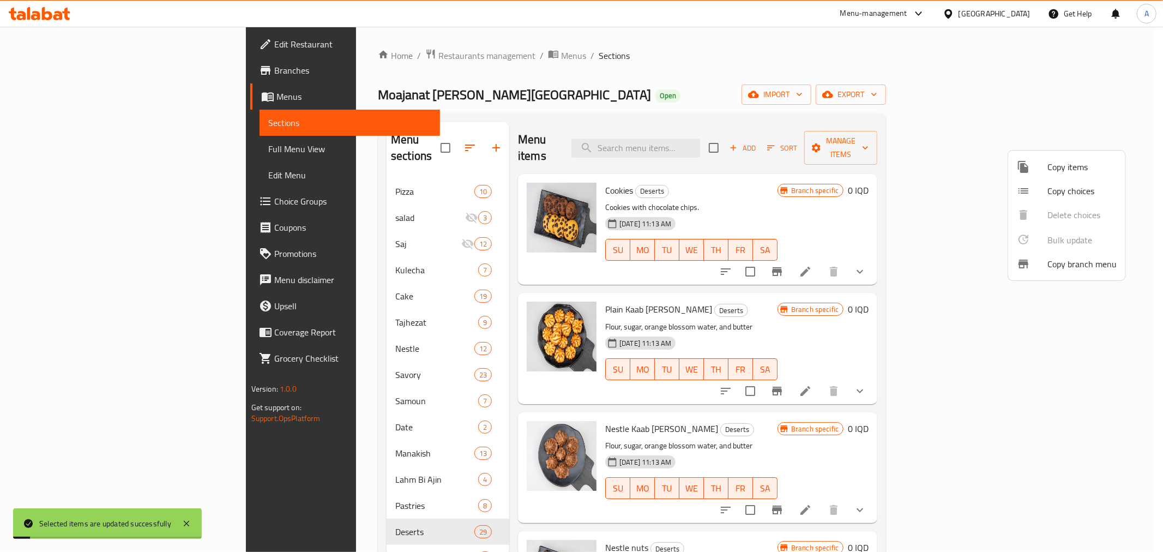
click at [573, 302] on div at bounding box center [581, 276] width 1163 height 552
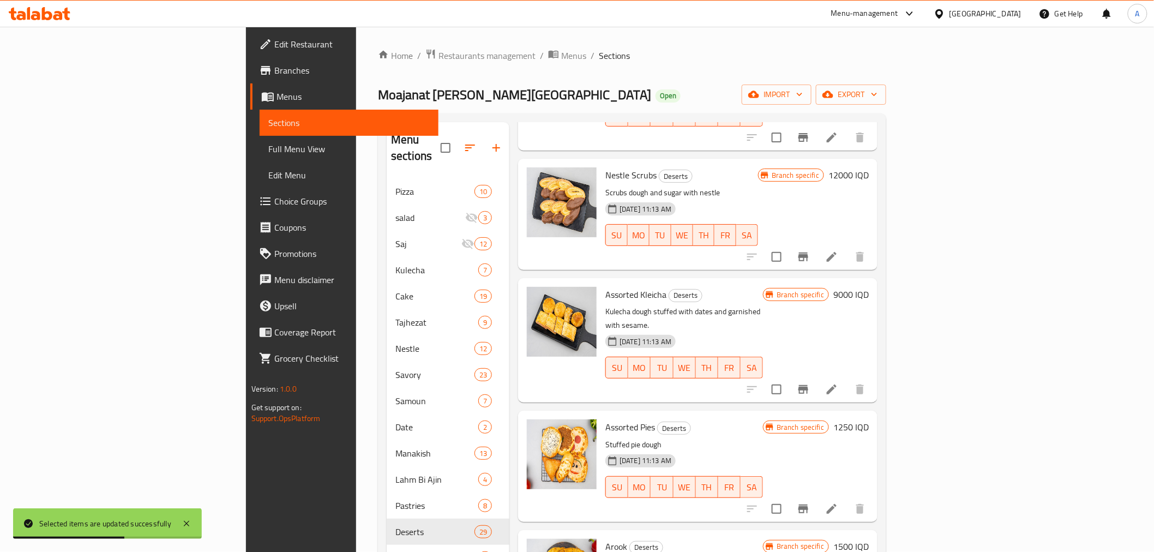
scroll to position [1696, 0]
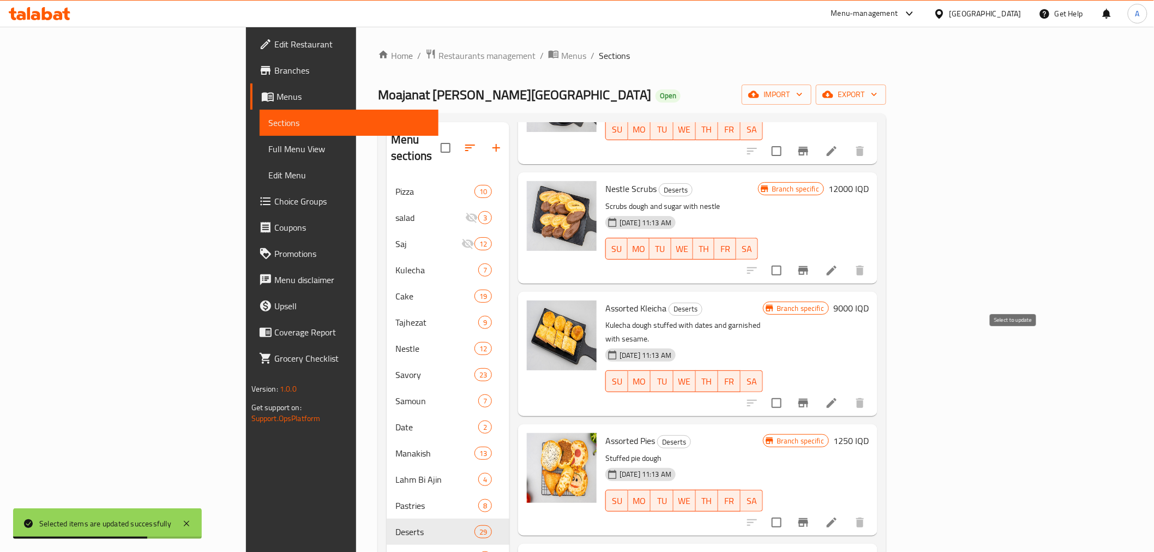
click at [788, 391] on input "checkbox" at bounding box center [776, 402] width 23 height 23
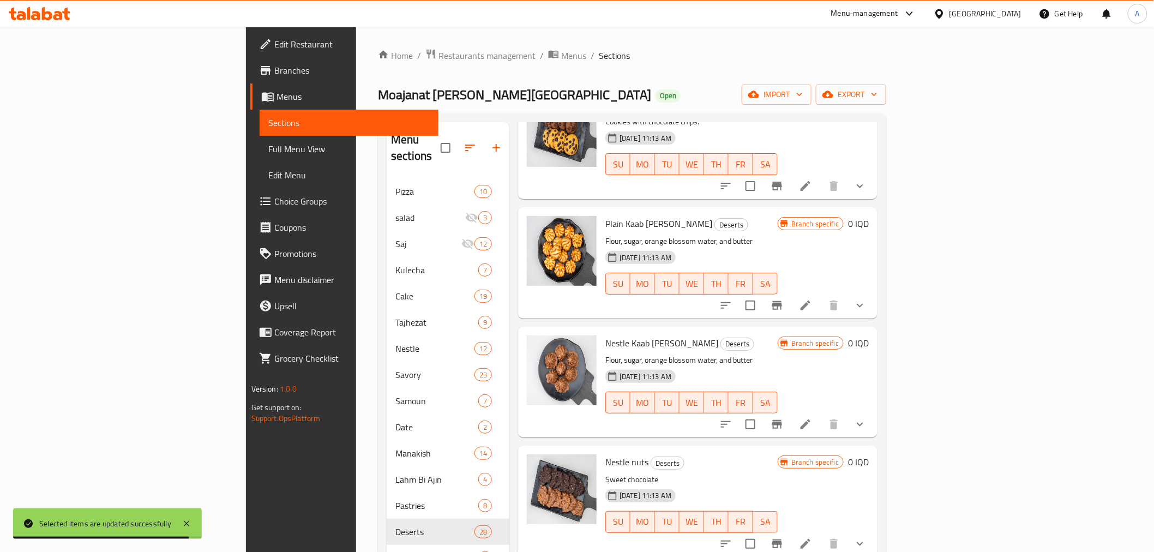
scroll to position [0, 0]
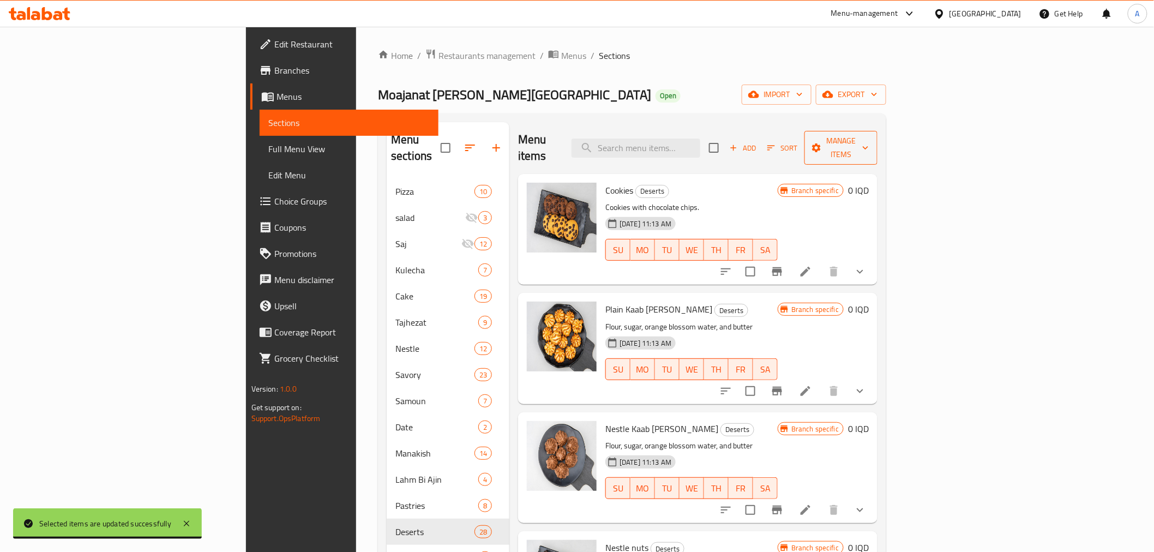
click at [869, 140] on span "Manage items" at bounding box center [841, 147] width 56 height 27
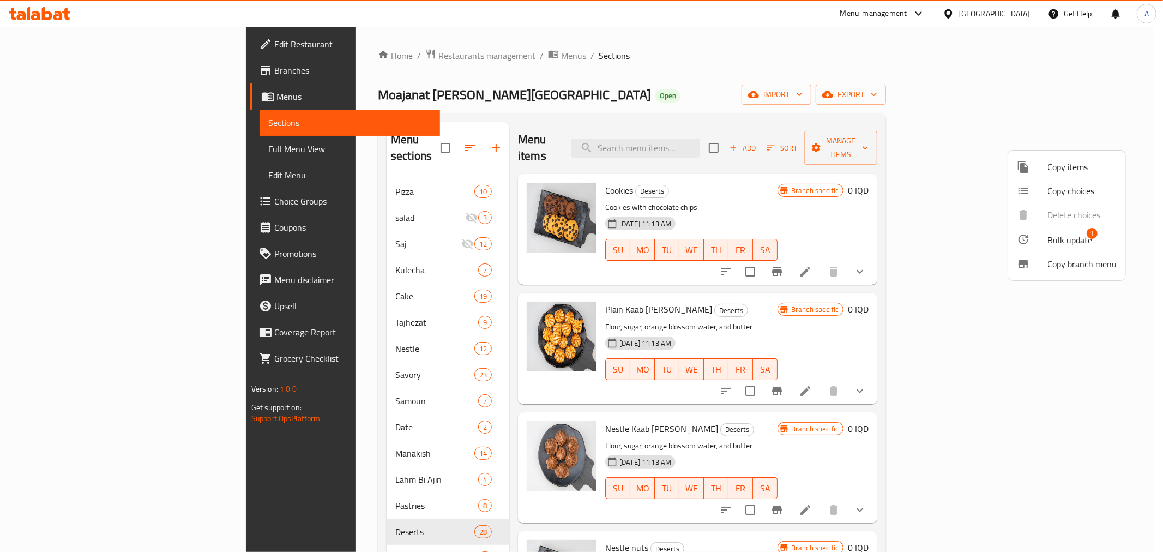
click at [1038, 244] on div at bounding box center [1032, 239] width 31 height 13
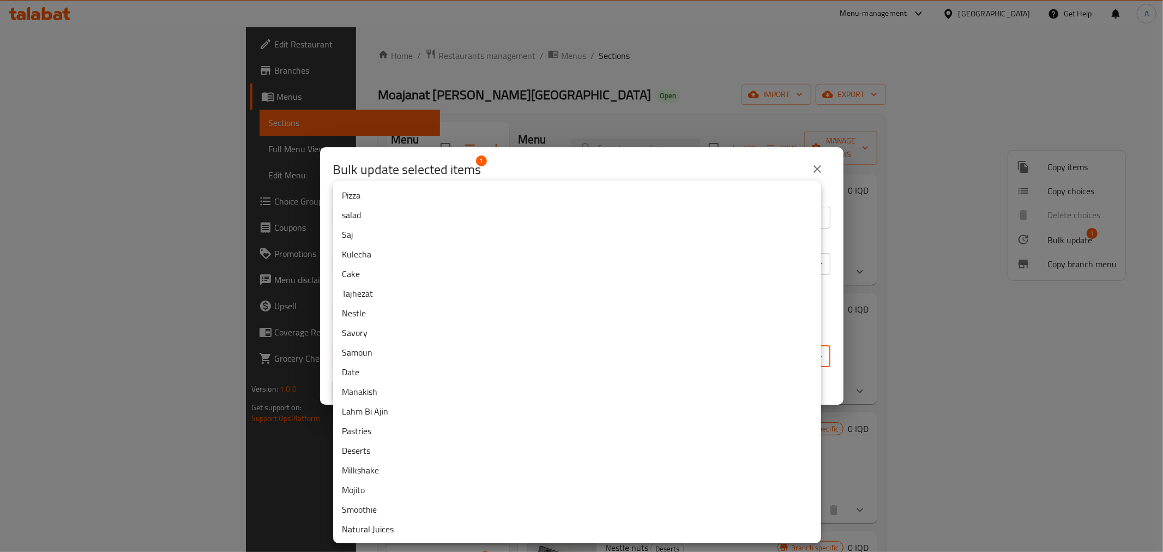
click at [417, 347] on body "​ Menu-management [GEOGRAPHIC_DATA] Get Help A Edit Restaurant Branches Menus S…" at bounding box center [581, 289] width 1163 height 525
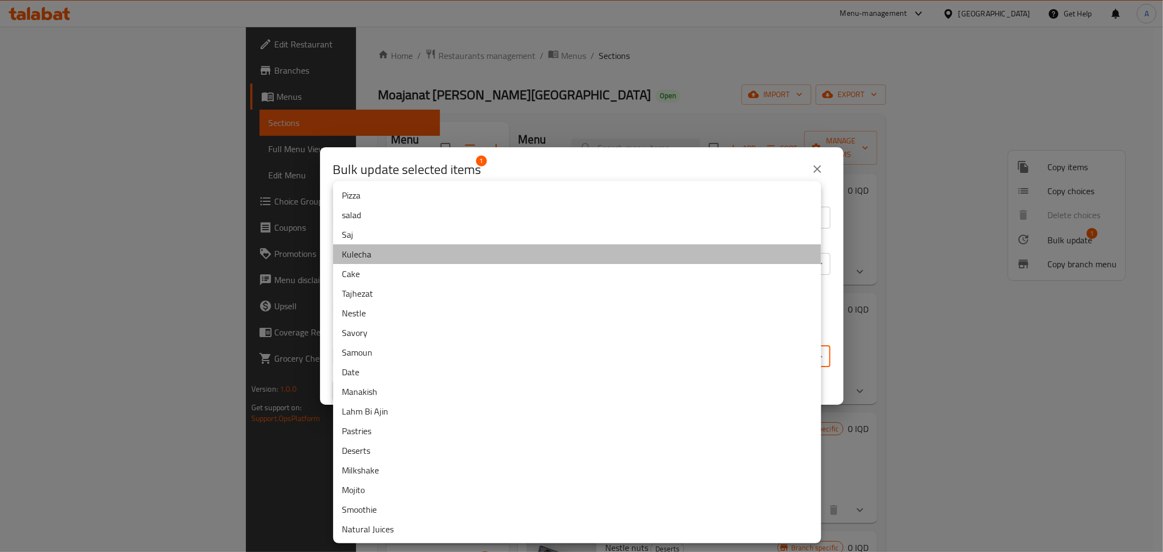
click at [367, 257] on li "Kulecha" at bounding box center [577, 254] width 488 height 20
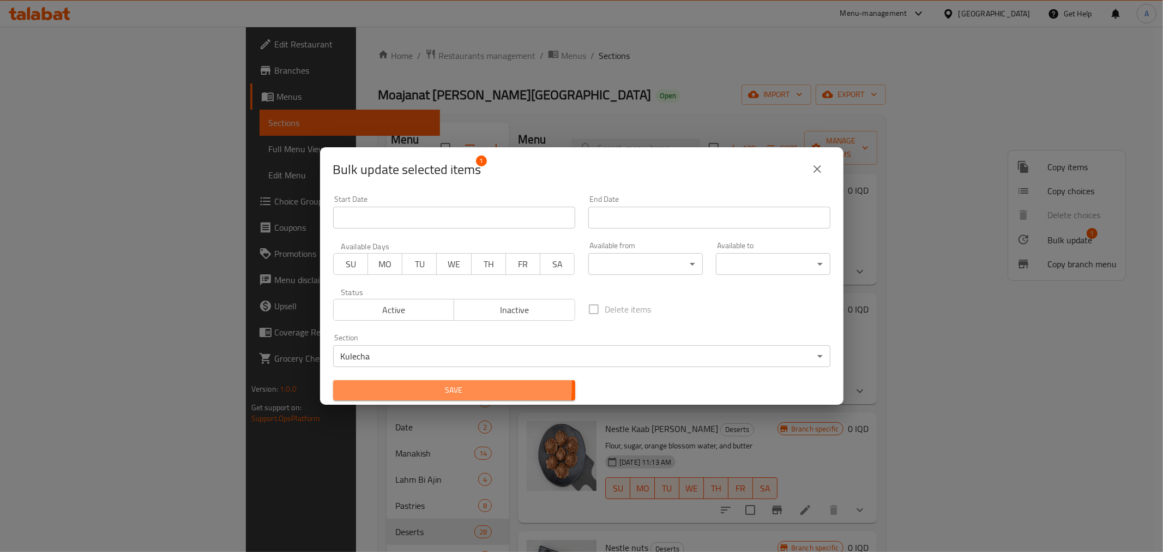
click at [402, 385] on span "Save" at bounding box center [454, 390] width 225 height 14
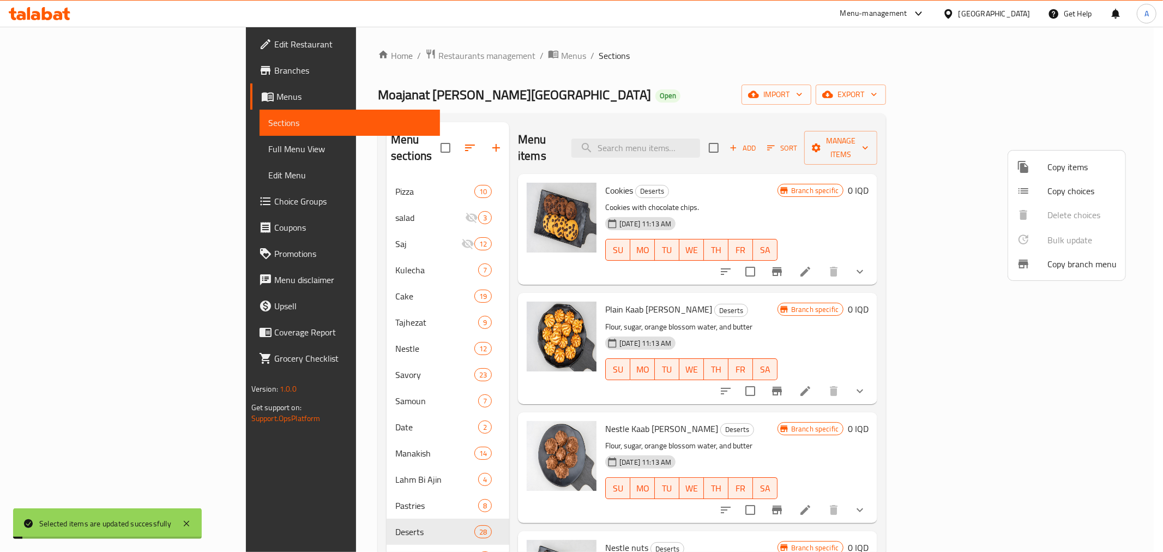
click at [891, 92] on div at bounding box center [581, 276] width 1163 height 552
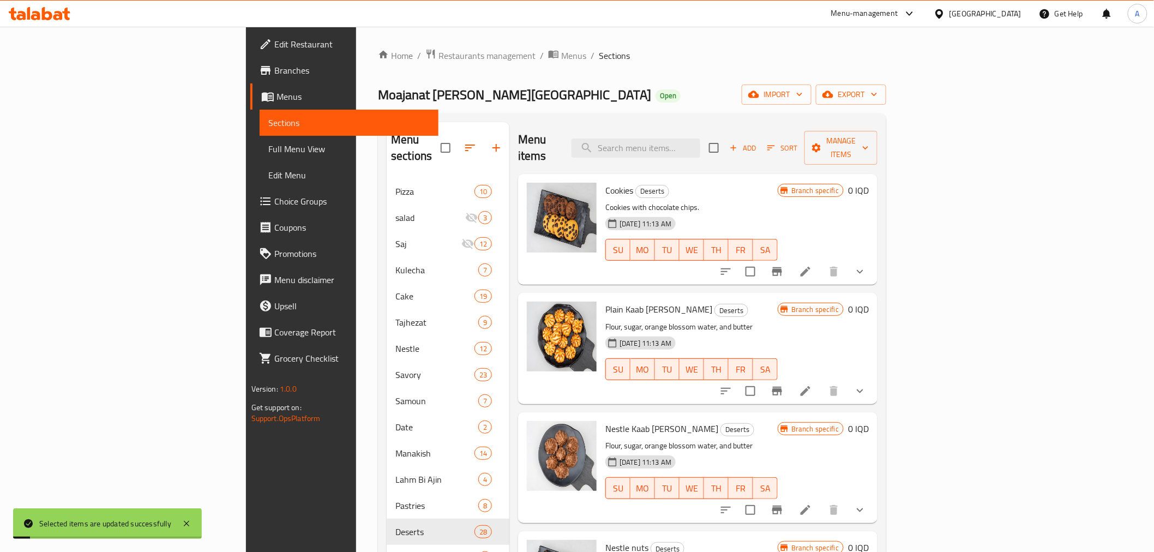
click at [777, 183] on h6 "Cookies Deserts" at bounding box center [691, 190] width 172 height 15
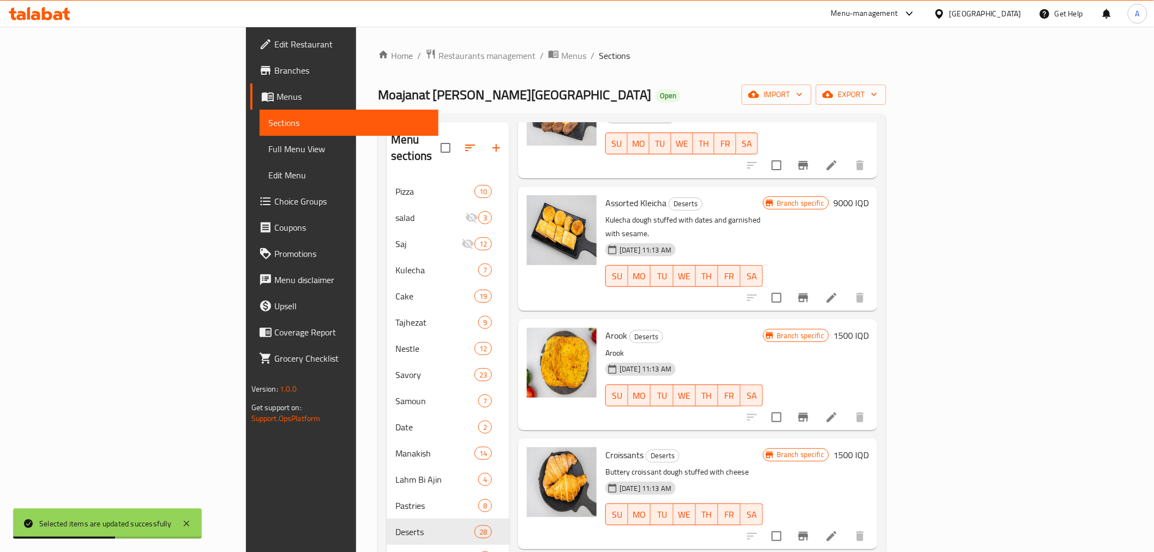
scroll to position [1878, 0]
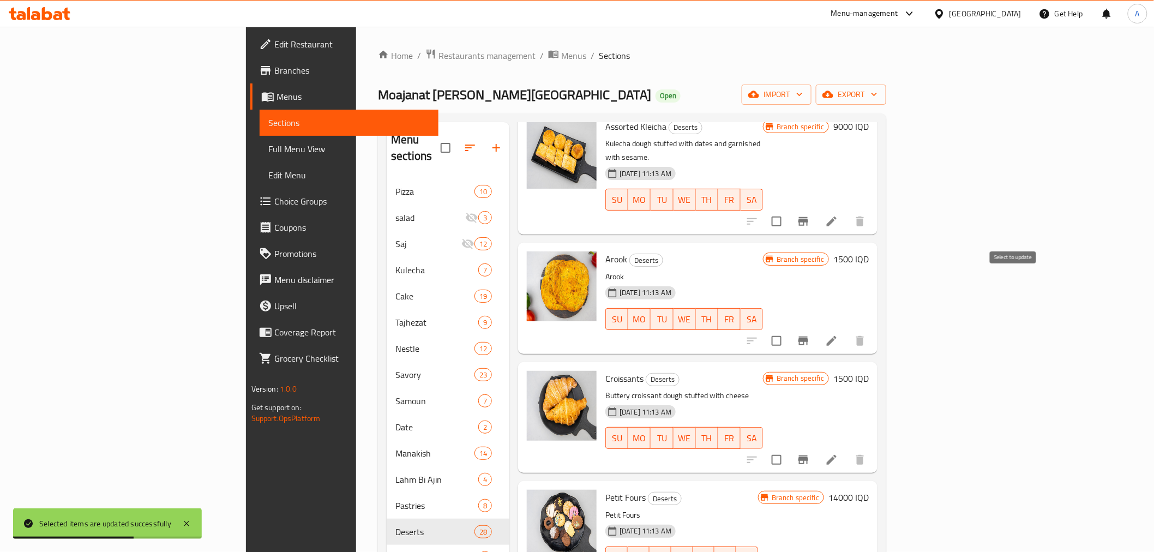
click at [788, 329] on input "checkbox" at bounding box center [776, 340] width 23 height 23
click at [886, 382] on div "Menu sections Pizza 10 salad 3 Saj 12 Kulecha 7 Cake 19 Tajhezat 9 Nestle 12 Sa…" at bounding box center [632, 397] width 508 height 569
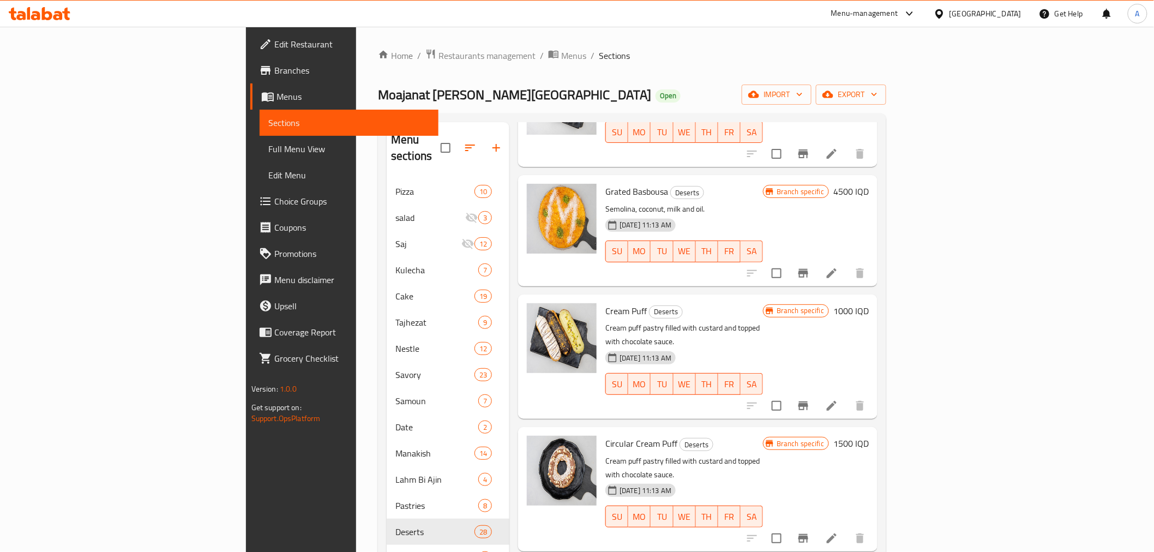
scroll to position [0, 0]
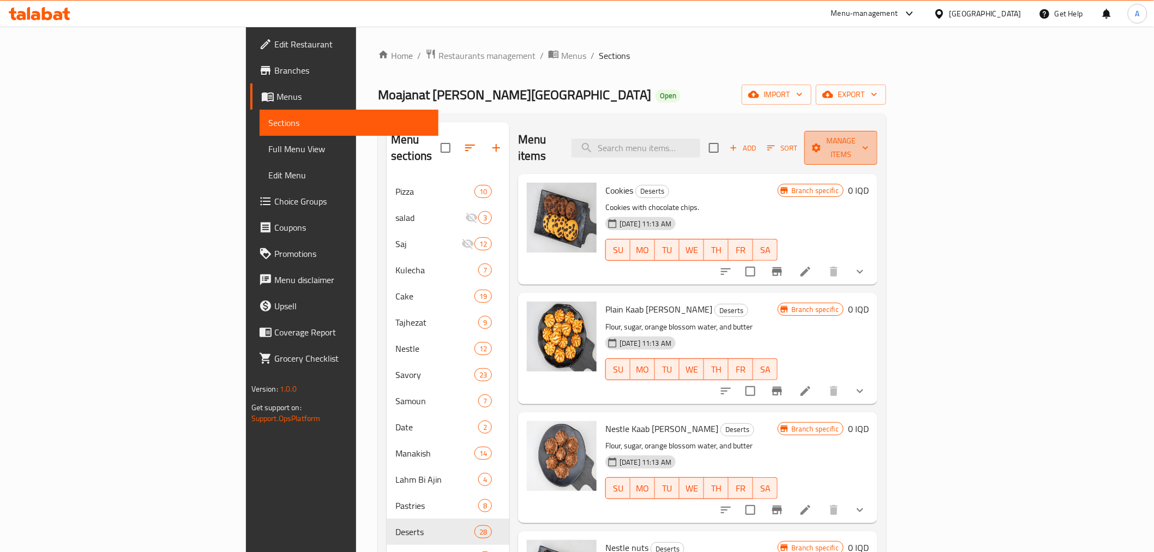
click at [869, 138] on span "Manage items" at bounding box center [841, 147] width 56 height 27
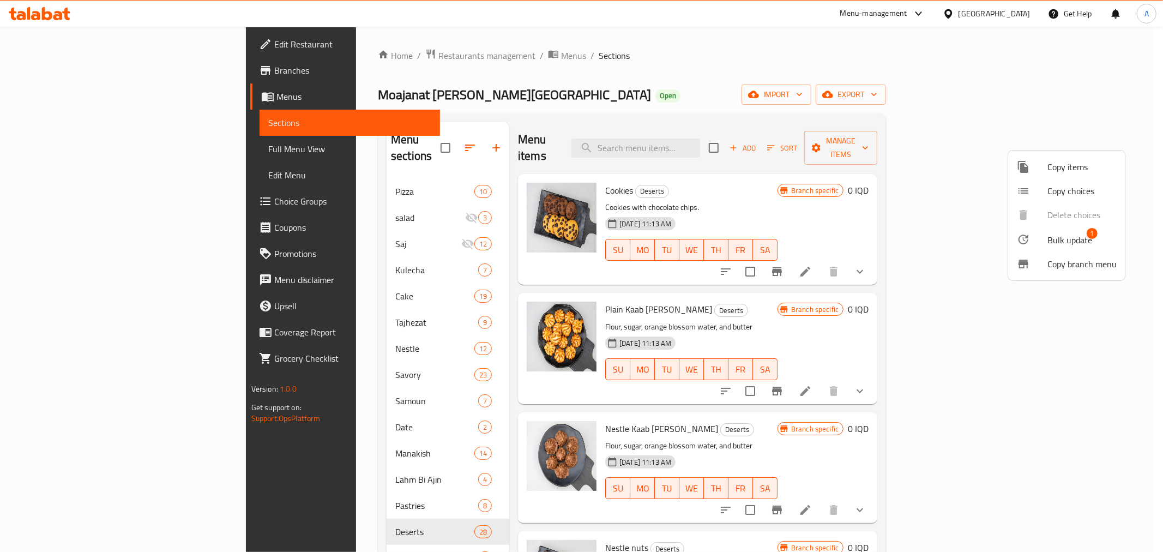
click at [1045, 236] on div at bounding box center [1032, 239] width 31 height 13
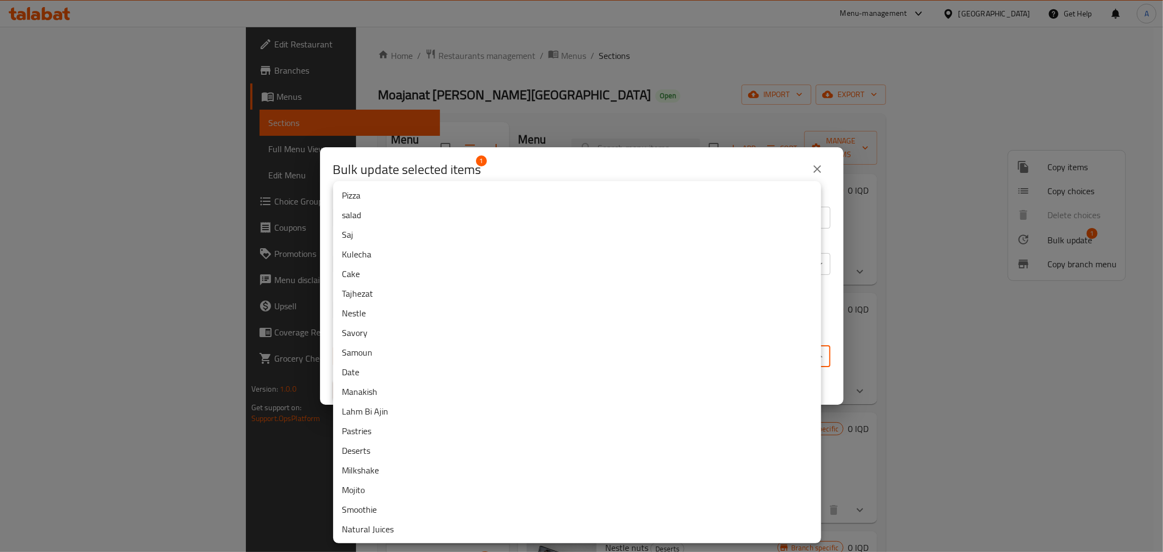
click at [401, 352] on body "​ Menu-management [GEOGRAPHIC_DATA] Get Help A Edit Restaurant Branches Menus S…" at bounding box center [581, 289] width 1163 height 525
click at [384, 434] on li "Pastries" at bounding box center [577, 431] width 488 height 20
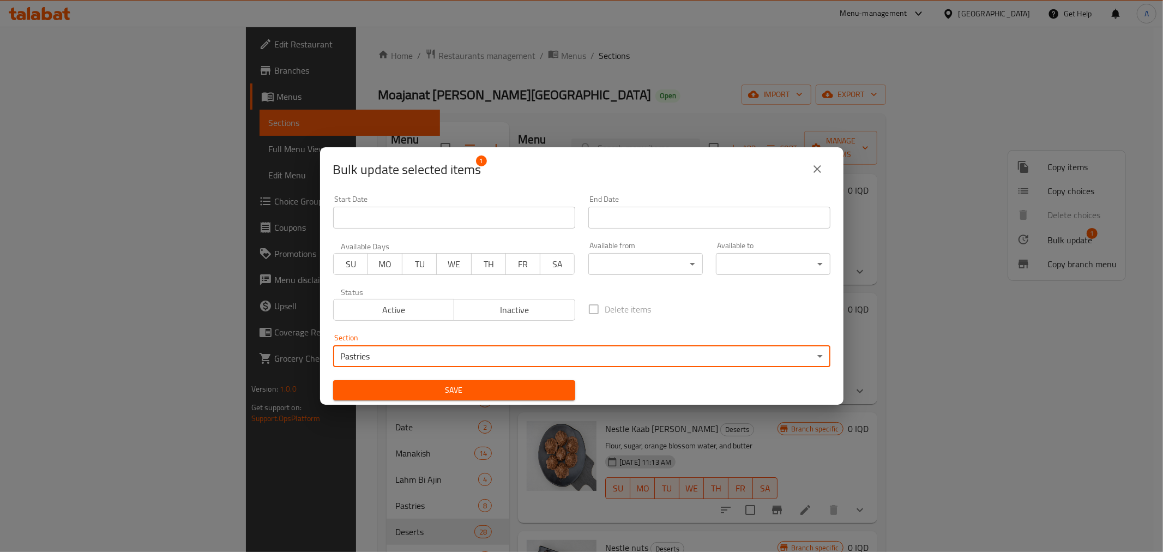
click at [432, 385] on span "Save" at bounding box center [454, 390] width 225 height 14
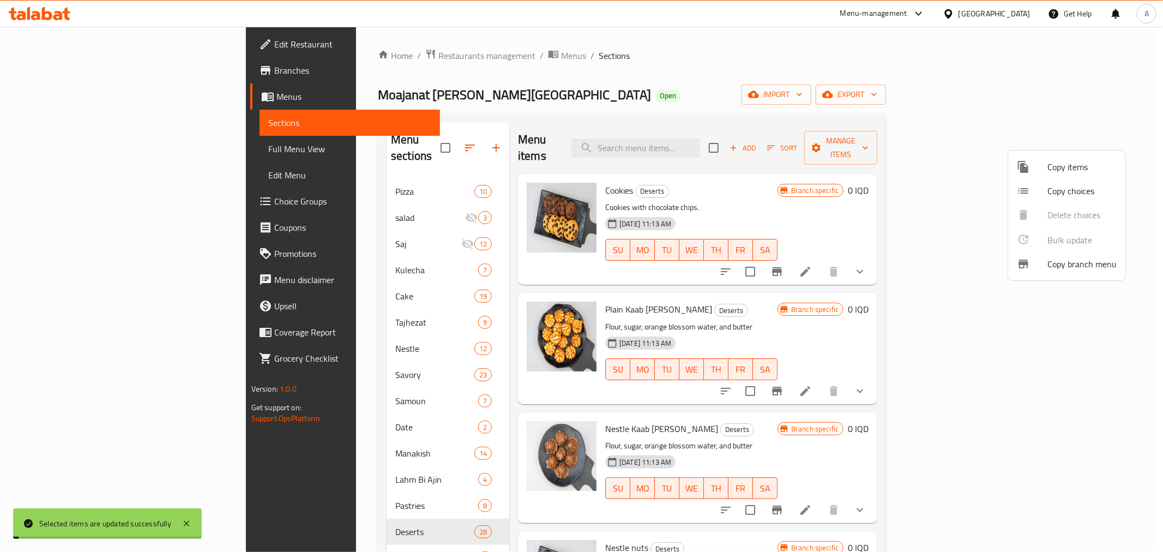
click at [911, 195] on div at bounding box center [581, 276] width 1163 height 552
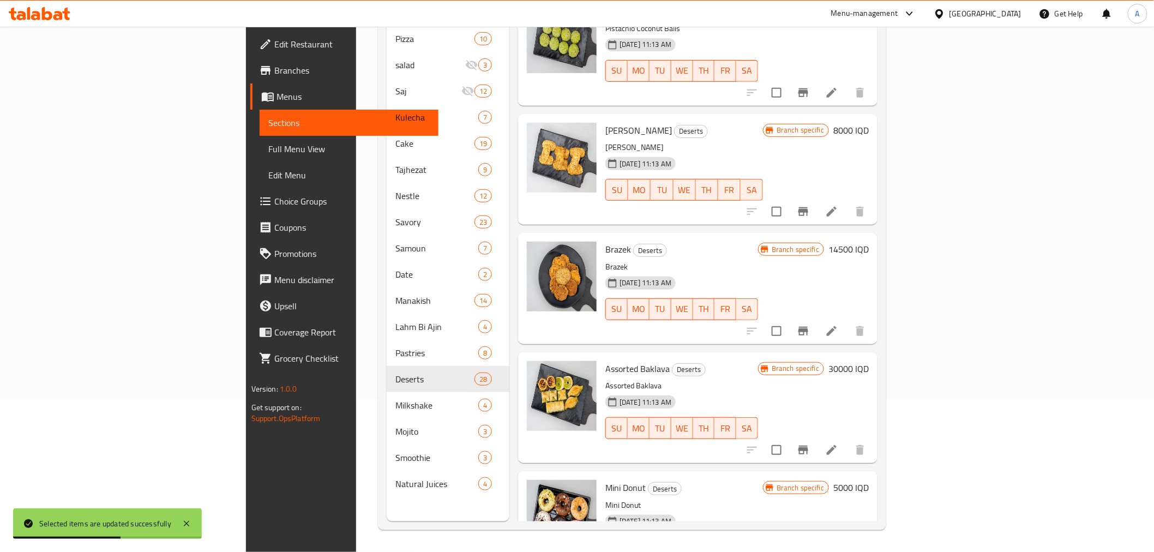
scroll to position [2445, 0]
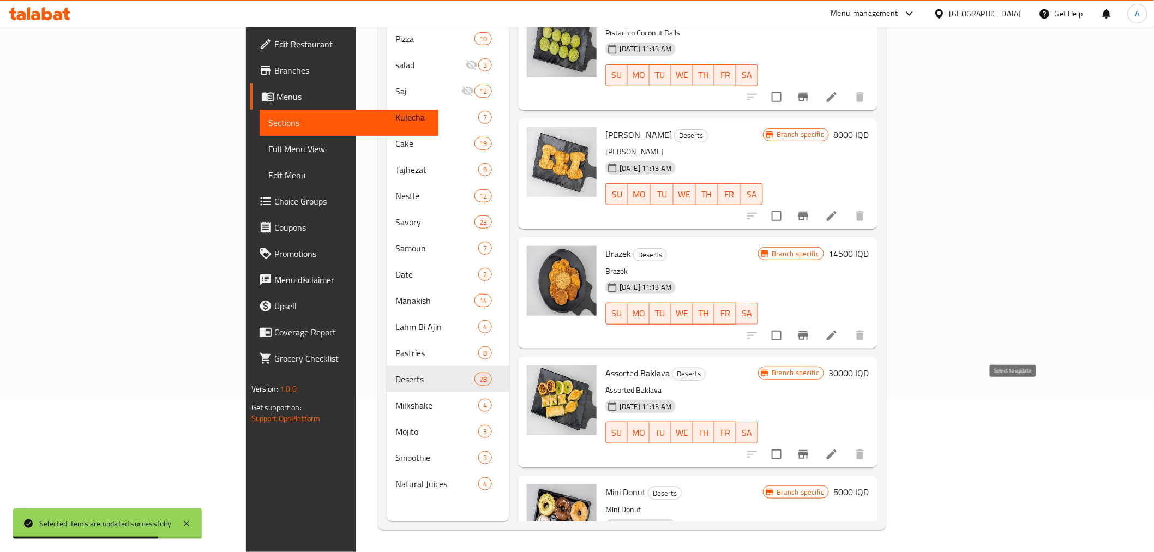
drag, startPoint x: 1015, startPoint y: 396, endPoint x: 1049, endPoint y: 413, distance: 38.3
click at [788, 443] on input "checkbox" at bounding box center [776, 454] width 23 height 23
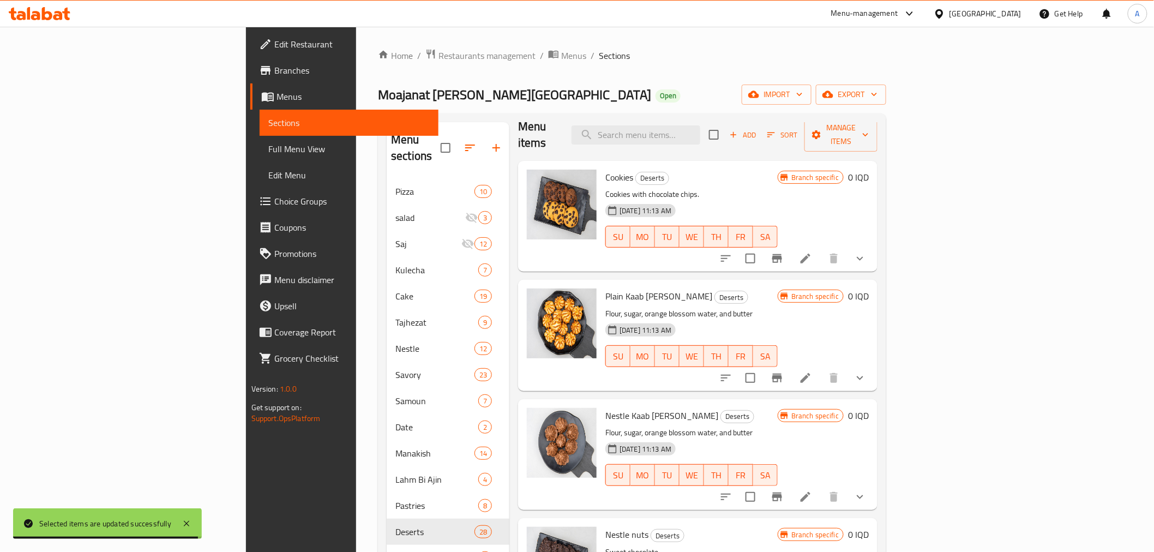
scroll to position [0, 0]
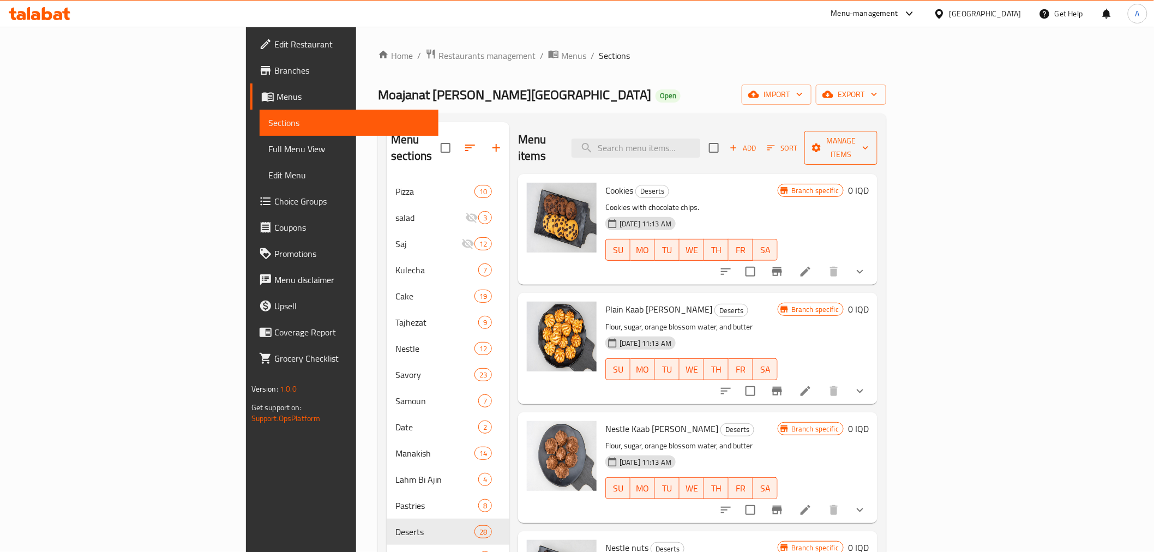
click at [869, 134] on span "Manage items" at bounding box center [841, 147] width 56 height 27
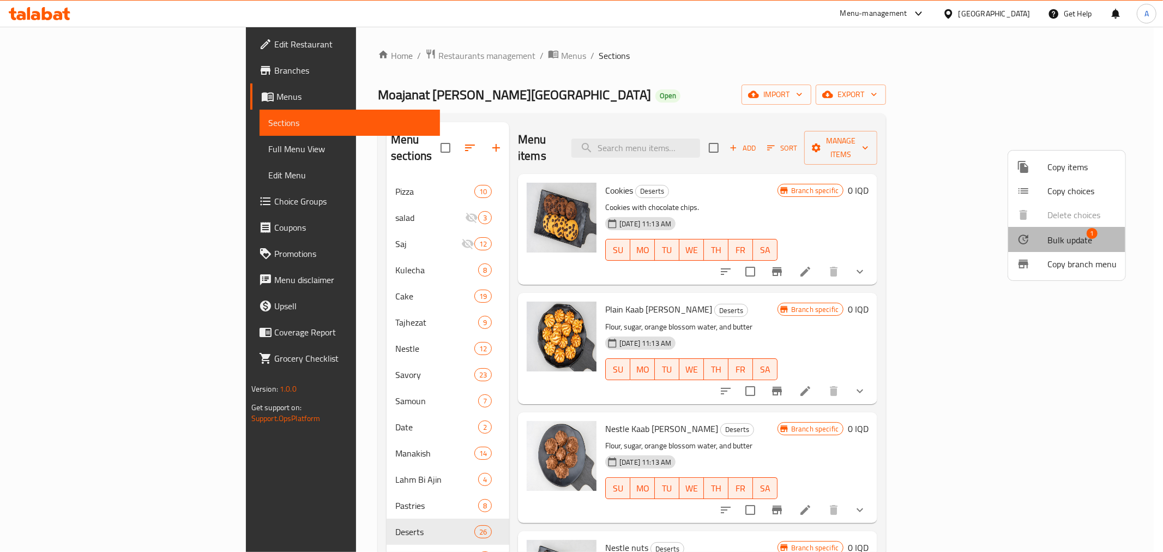
click at [1043, 242] on div at bounding box center [1032, 239] width 31 height 13
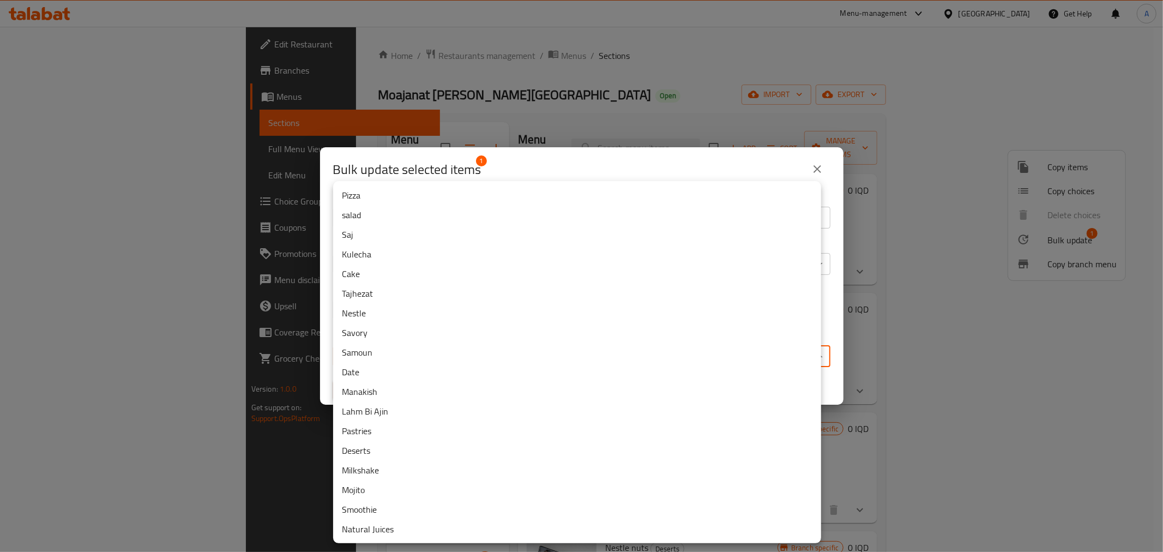
click at [429, 346] on body "​ Menu-management [GEOGRAPHIC_DATA] Get Help A Edit Restaurant Branches Menus S…" at bounding box center [581, 289] width 1163 height 525
click at [231, 412] on div at bounding box center [581, 276] width 1163 height 552
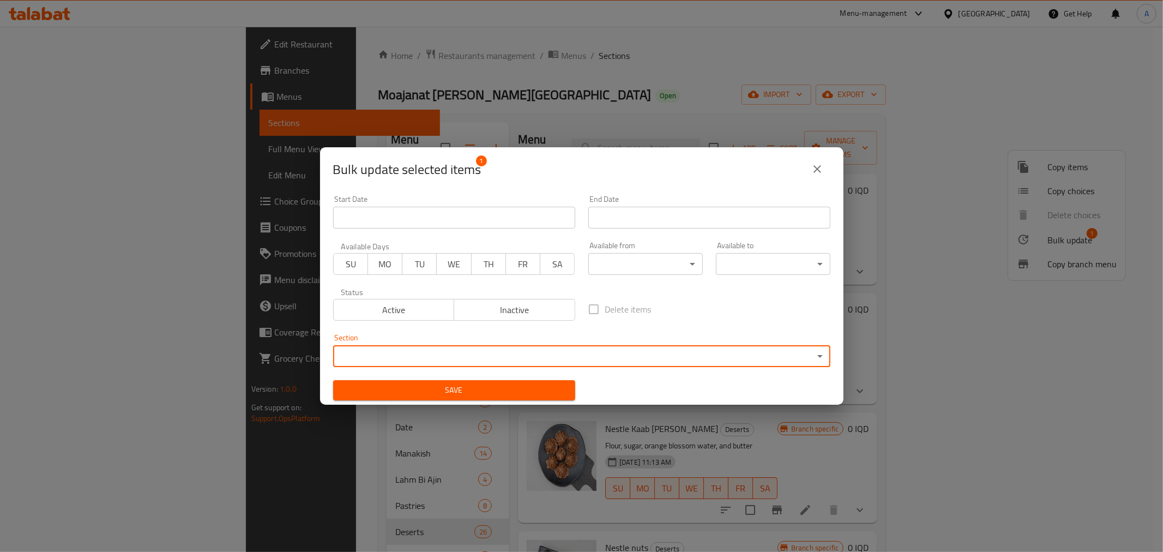
click at [810, 166] on button "close" at bounding box center [817, 169] width 26 height 26
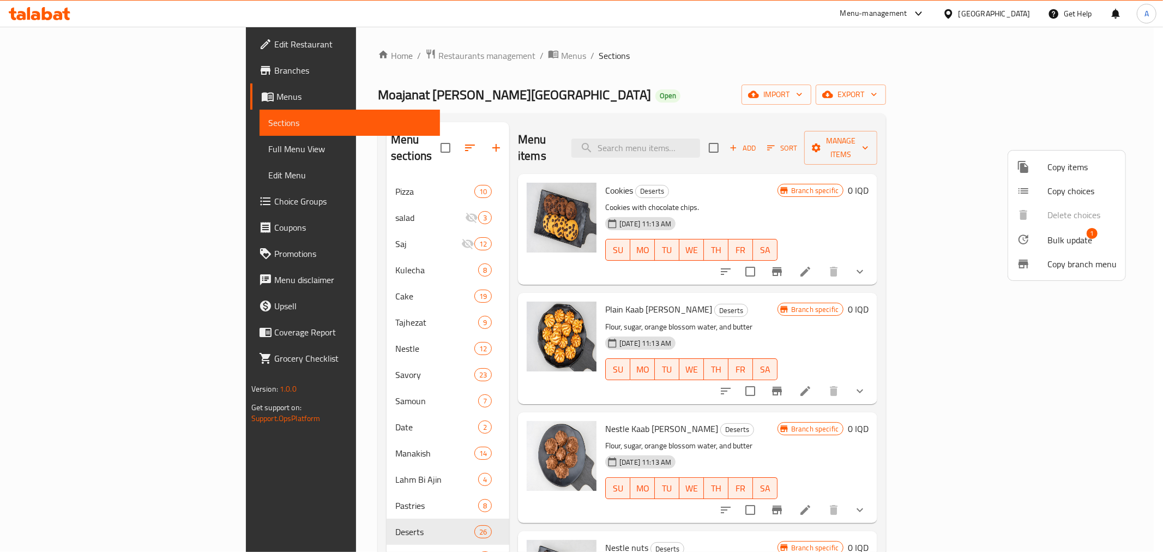
click at [843, 178] on div at bounding box center [581, 276] width 1163 height 552
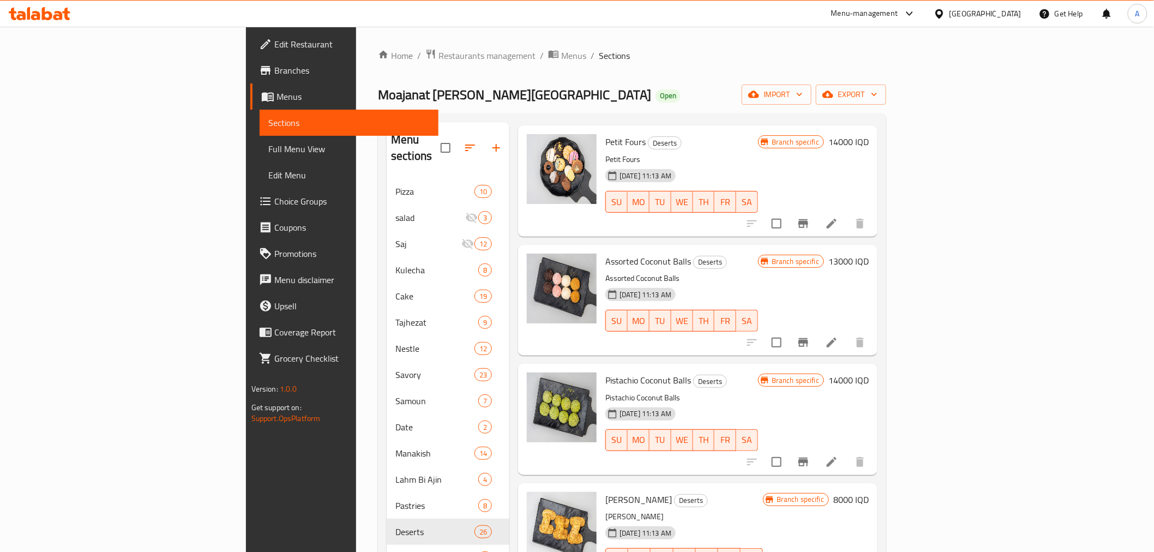
scroll to position [1792, 0]
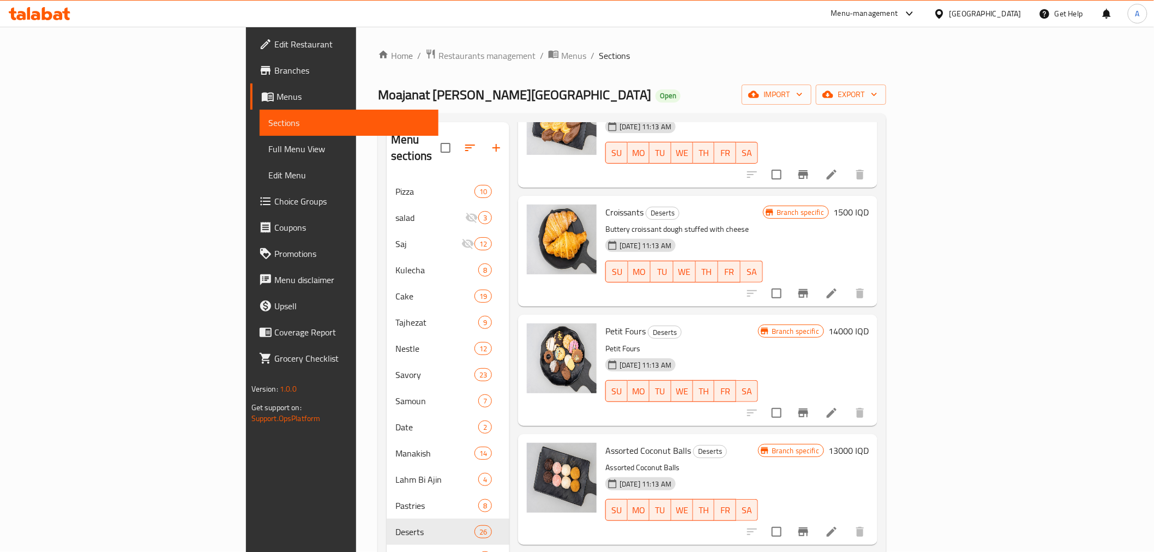
click at [788, 282] on input "checkbox" at bounding box center [776, 293] width 23 height 23
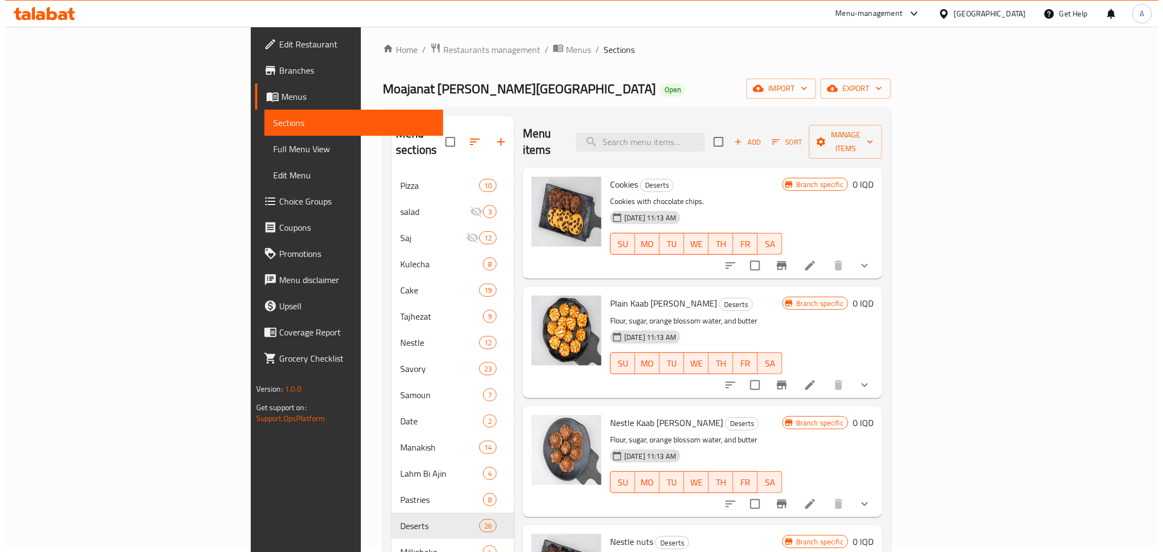
scroll to position [0, 0]
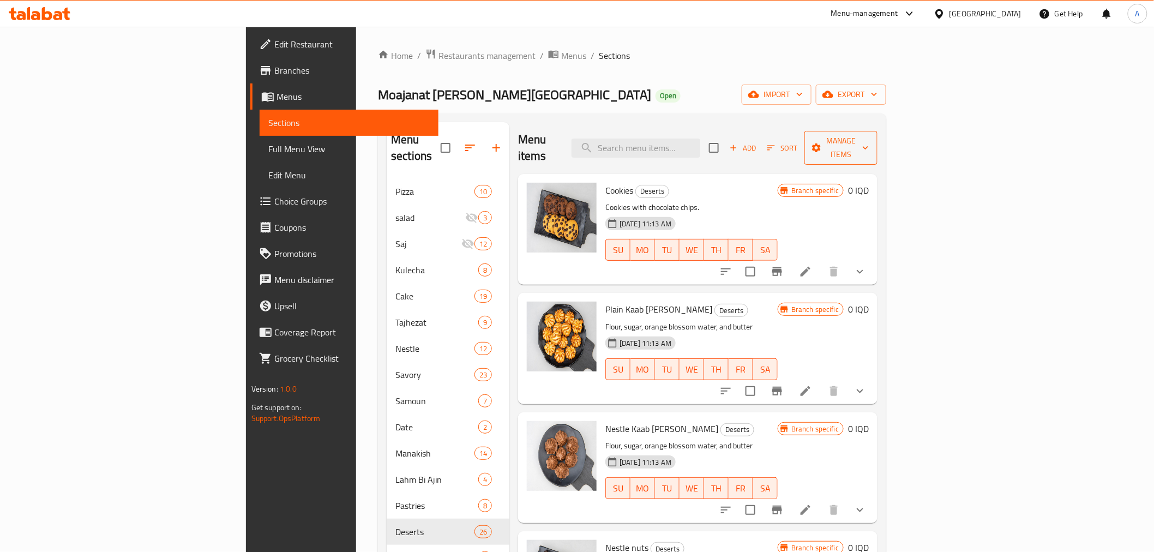
click at [869, 138] on span "Manage items" at bounding box center [841, 147] width 56 height 27
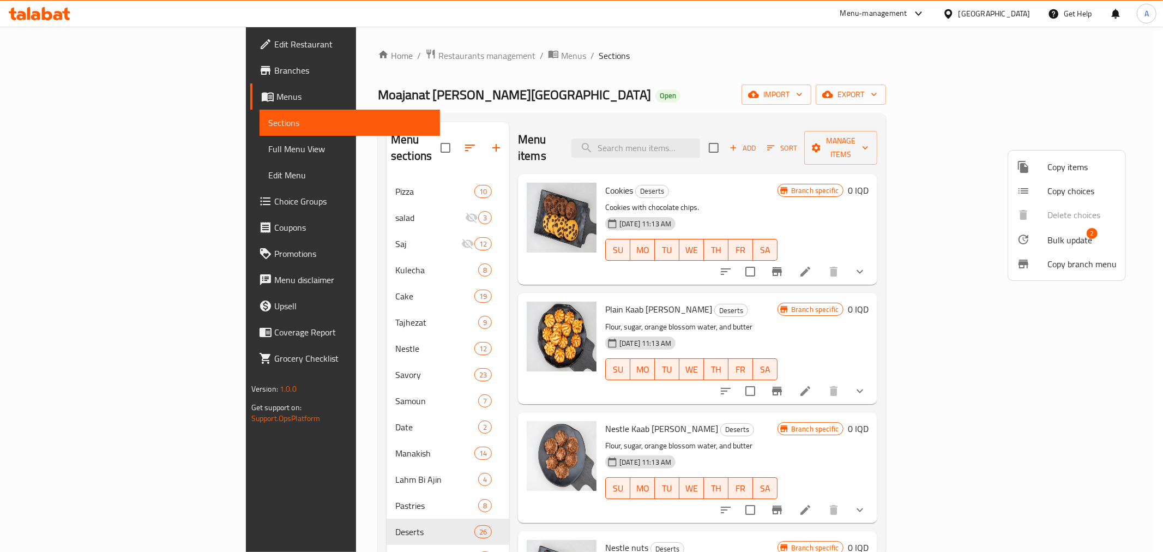
click at [1044, 239] on div at bounding box center [1032, 239] width 31 height 13
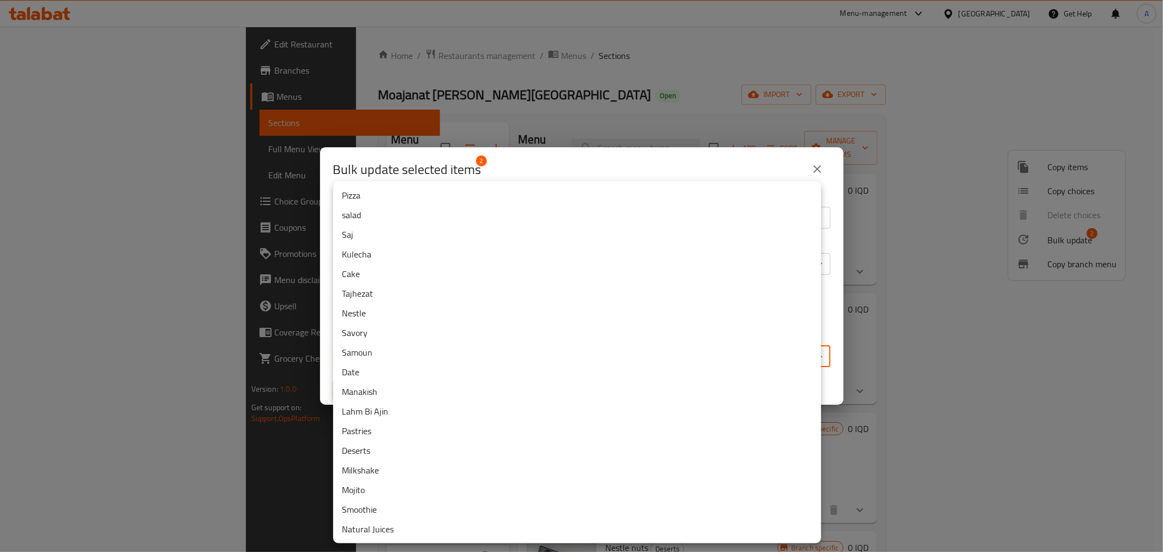
click at [592, 352] on body "​ Menu-management [GEOGRAPHIC_DATA] Get Help A Edit Restaurant Branches Menus S…" at bounding box center [581, 289] width 1163 height 525
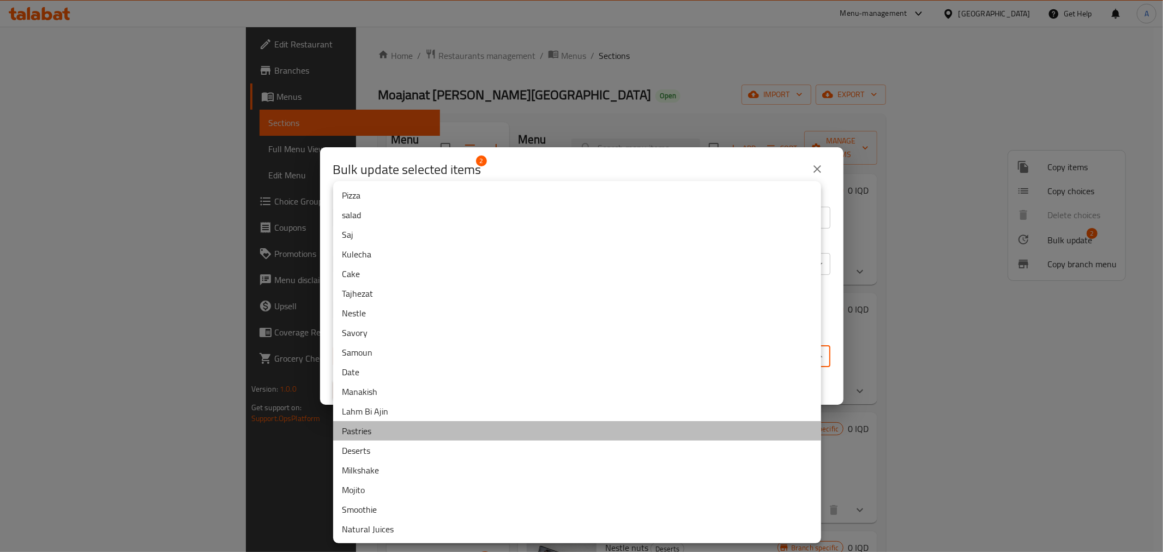
click at [369, 432] on li "Pastries" at bounding box center [577, 431] width 488 height 20
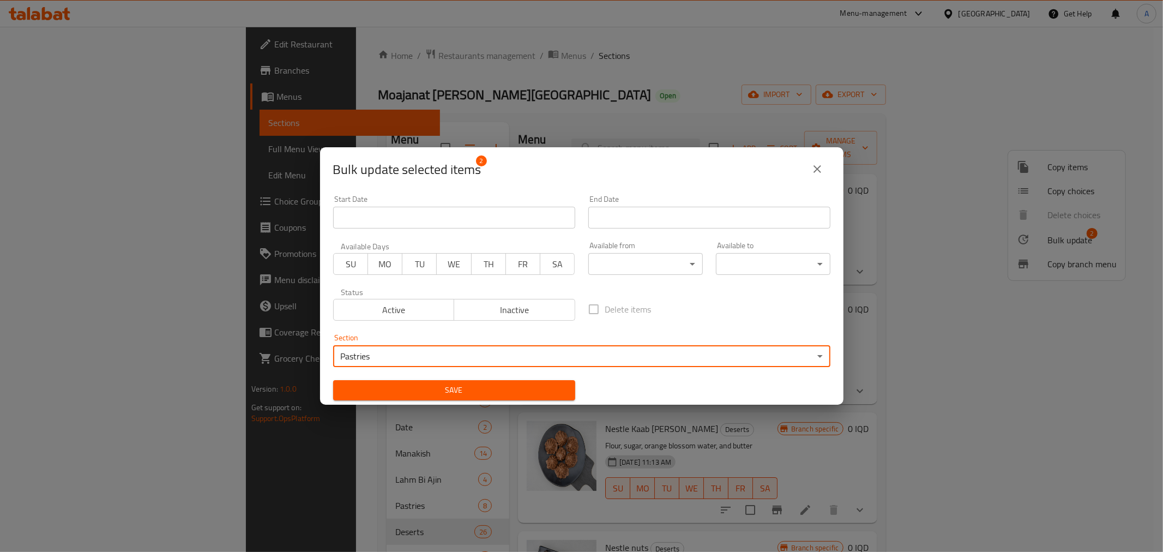
click at [481, 378] on div "Save" at bounding box center [454, 389] width 255 height 33
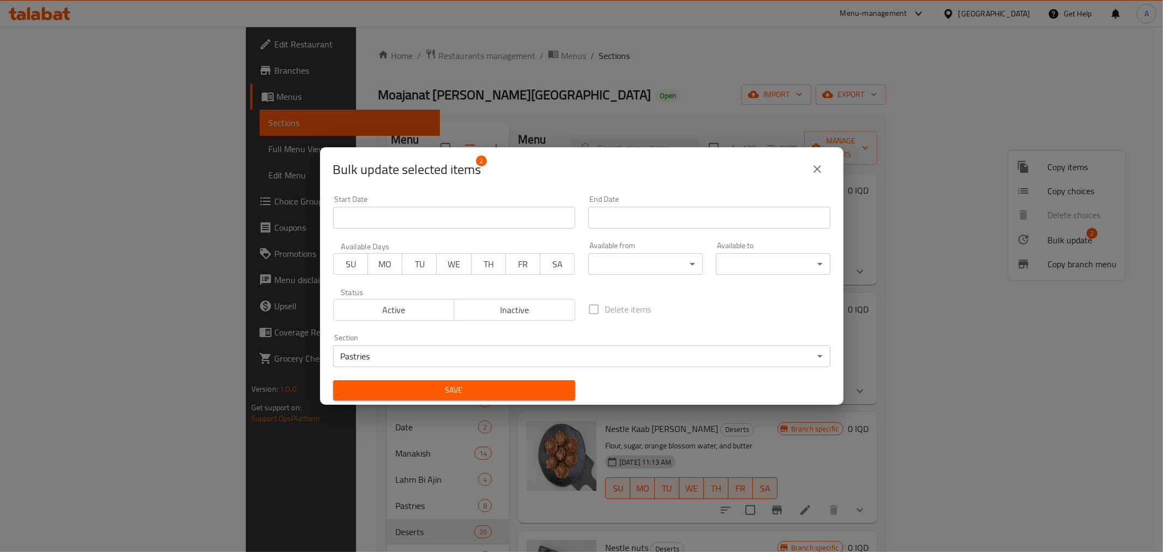
click at [471, 390] on span "Save" at bounding box center [454, 390] width 225 height 14
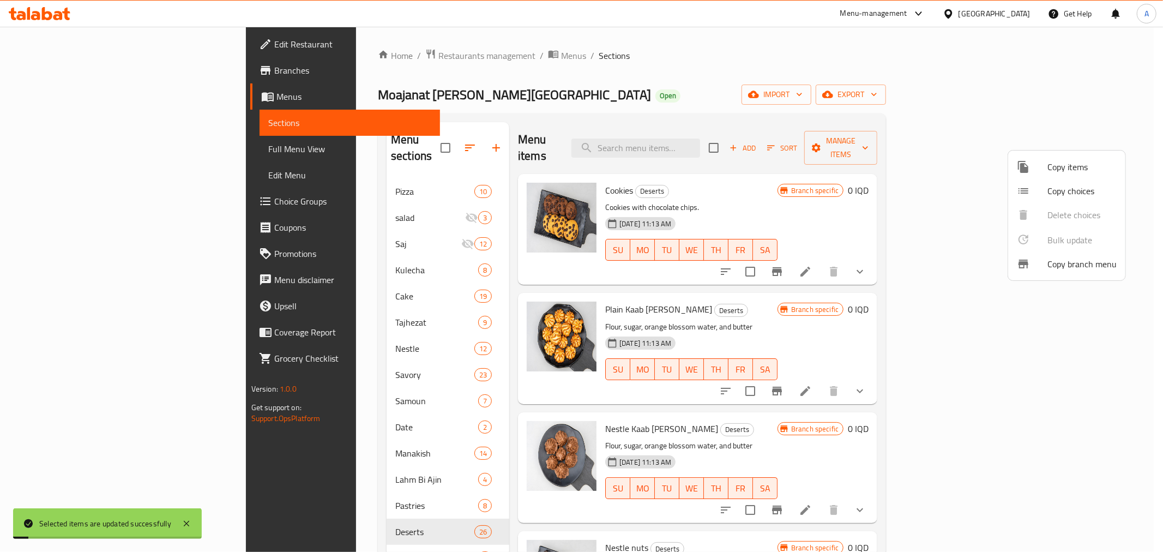
click at [529, 86] on div at bounding box center [581, 276] width 1163 height 552
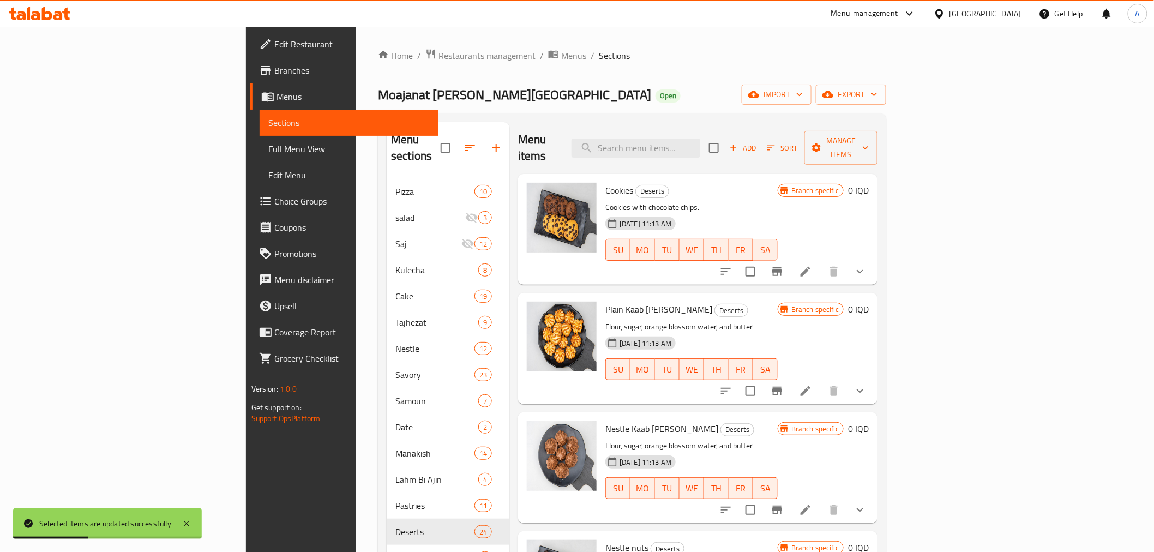
click at [581, 104] on div "Moajanat Eyoun Baghdad Open import export" at bounding box center [632, 95] width 508 height 20
click at [465, 144] on icon "button" at bounding box center [470, 147] width 10 height 7
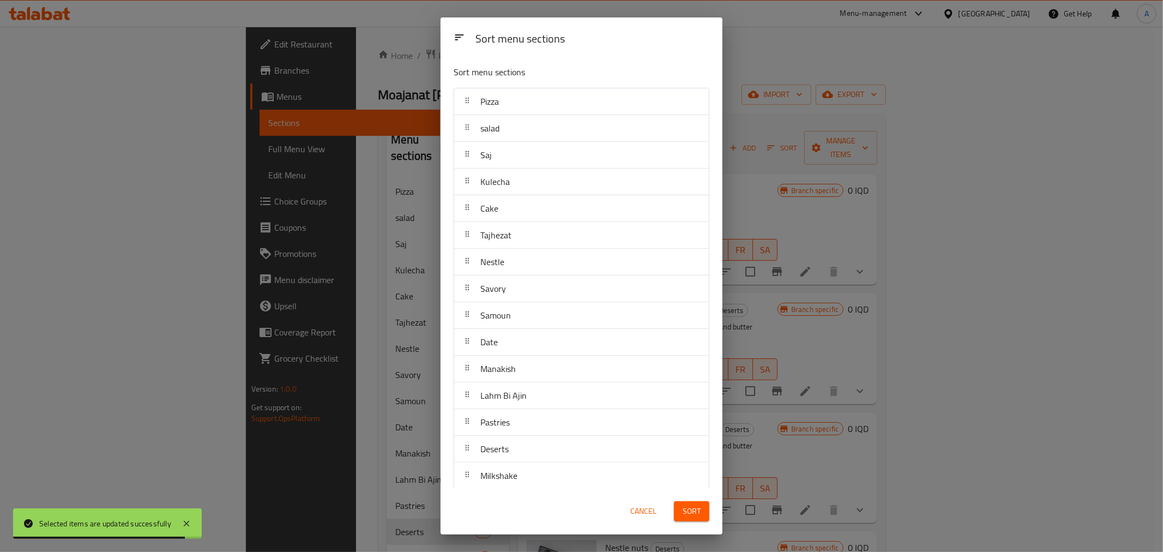
click at [513, 402] on span "Lahm Bi Ajin" at bounding box center [503, 395] width 46 height 16
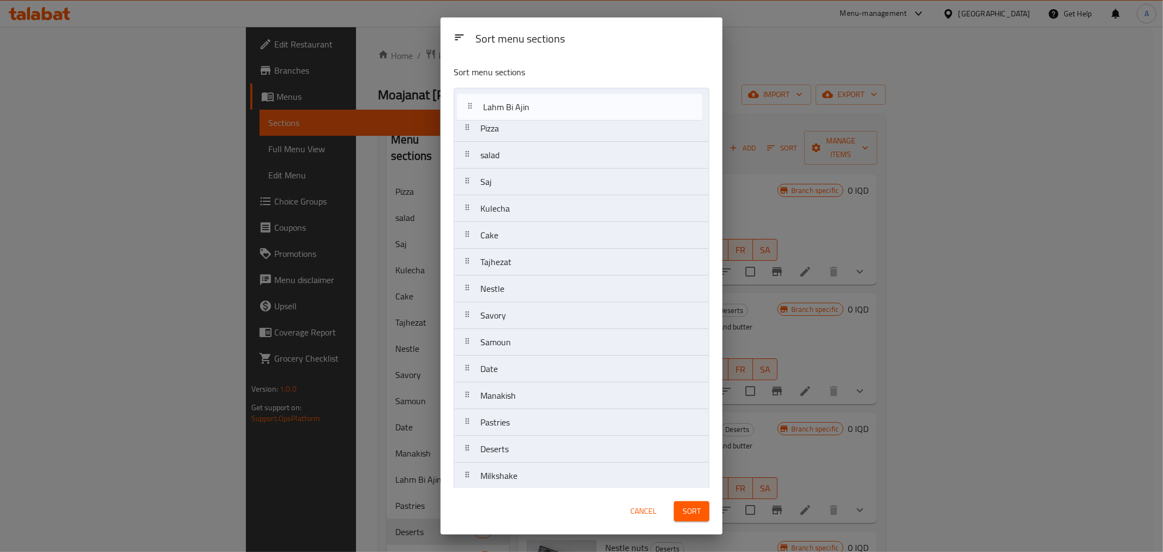
drag, startPoint x: 508, startPoint y: 399, endPoint x: 509, endPoint y: 101, distance: 297.7
click at [509, 101] on nav "Pizza salad Saj Kulecha Cake Tajhezat Nestle Savory Samoun Date Manakish Lahm B…" at bounding box center [582, 329] width 256 height 482
drag, startPoint x: 508, startPoint y: 397, endPoint x: 515, endPoint y: 107, distance: 290.2
click at [515, 107] on nav "Lahm Bi Ajin Pizza salad Saj Kulecha Cake Tajhezat Nestle Savory Samoun Date Ma…" at bounding box center [582, 329] width 256 height 482
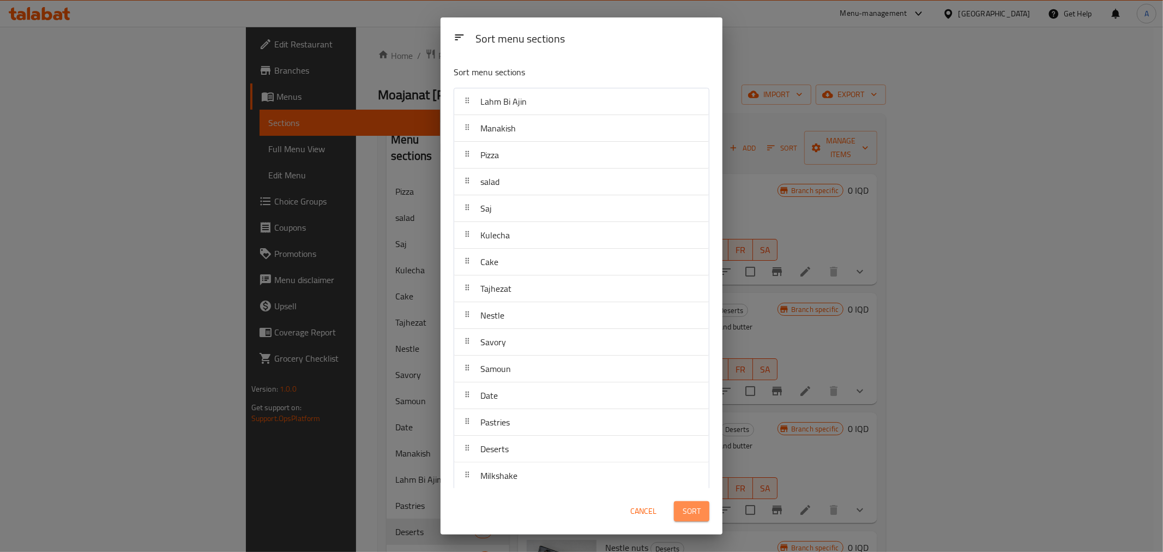
click at [690, 516] on span "Sort" at bounding box center [692, 511] width 18 height 14
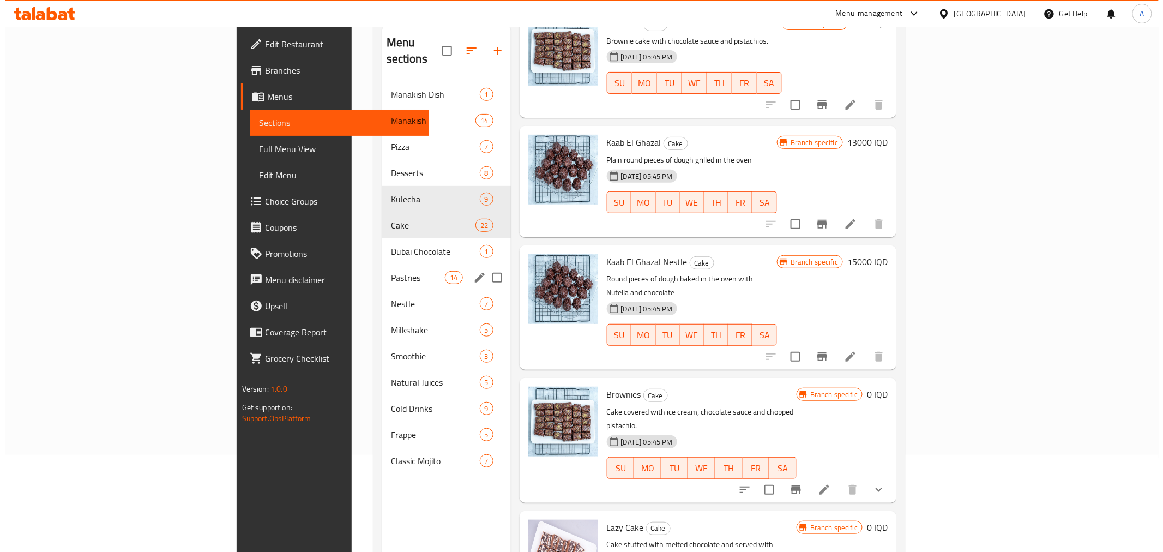
scroll to position [31, 0]
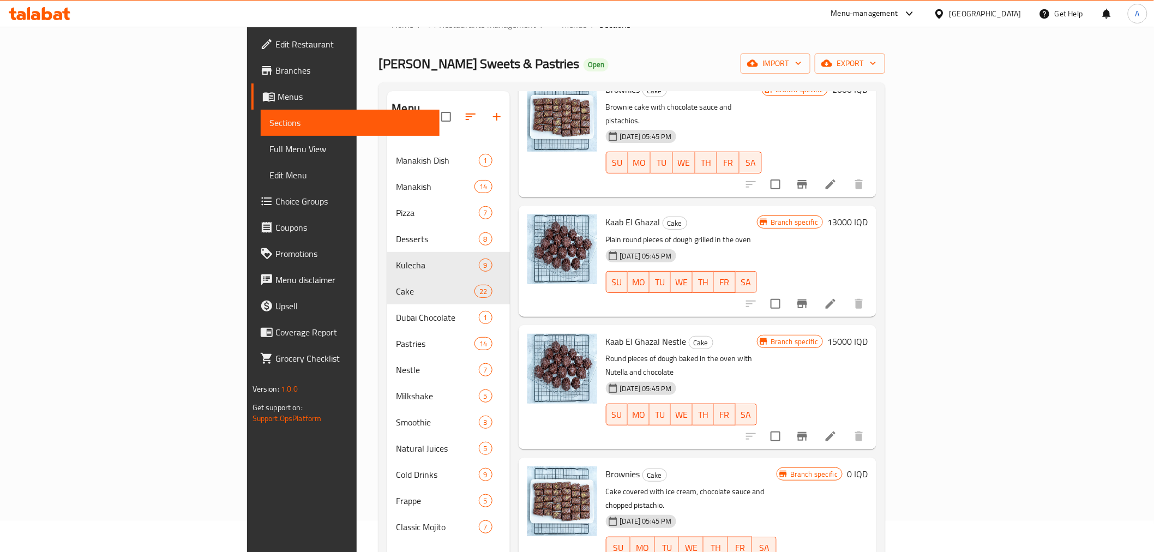
click at [425, 53] on div "Ward Sweets & Pastries Open import export" at bounding box center [631, 63] width 507 height 20
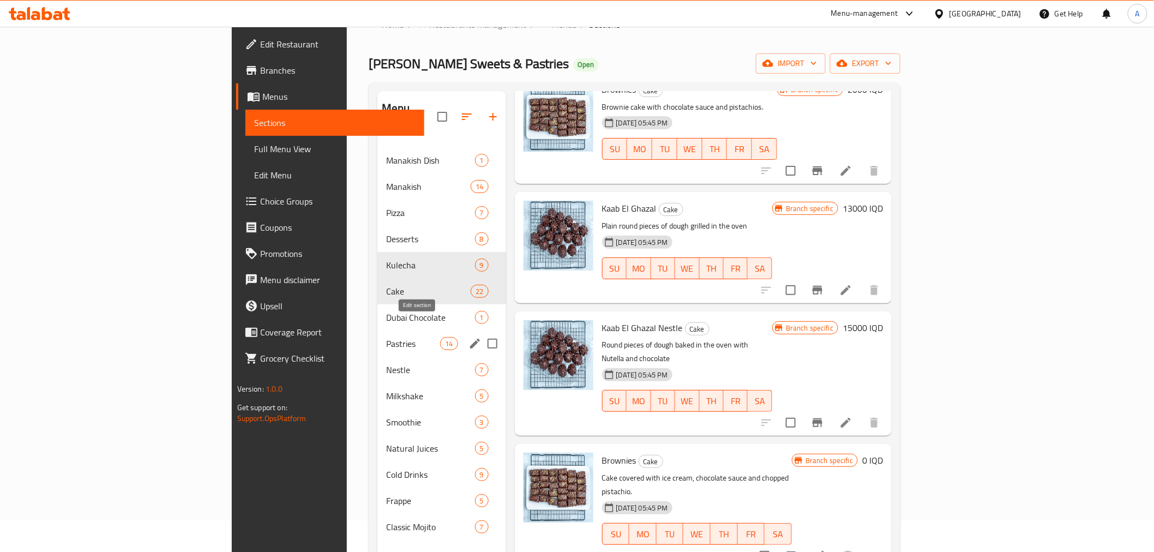
click at [468, 337] on icon "edit" at bounding box center [474, 343] width 13 height 13
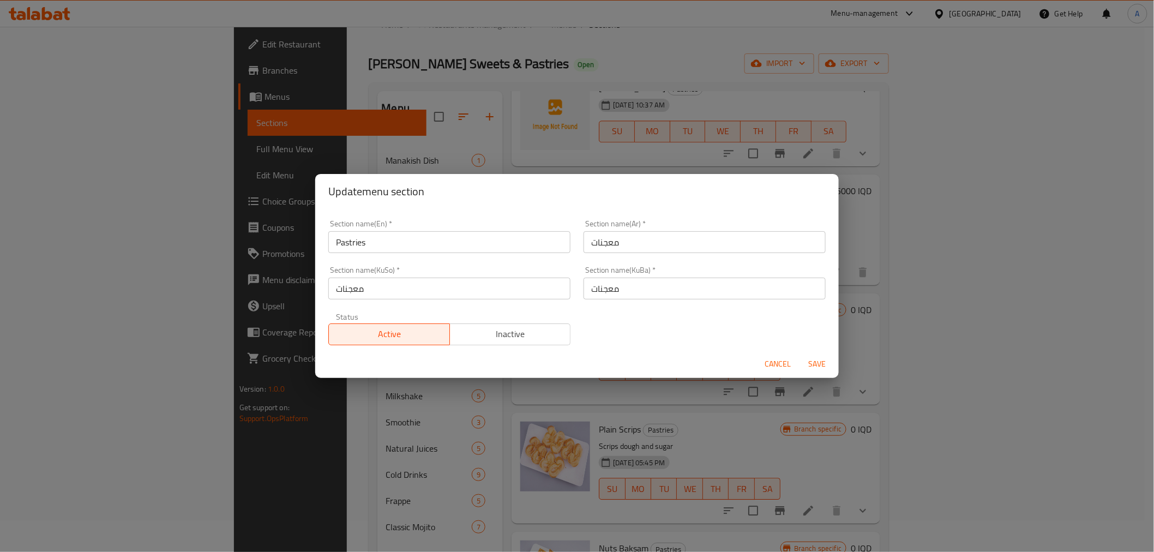
scroll to position [1125, 0]
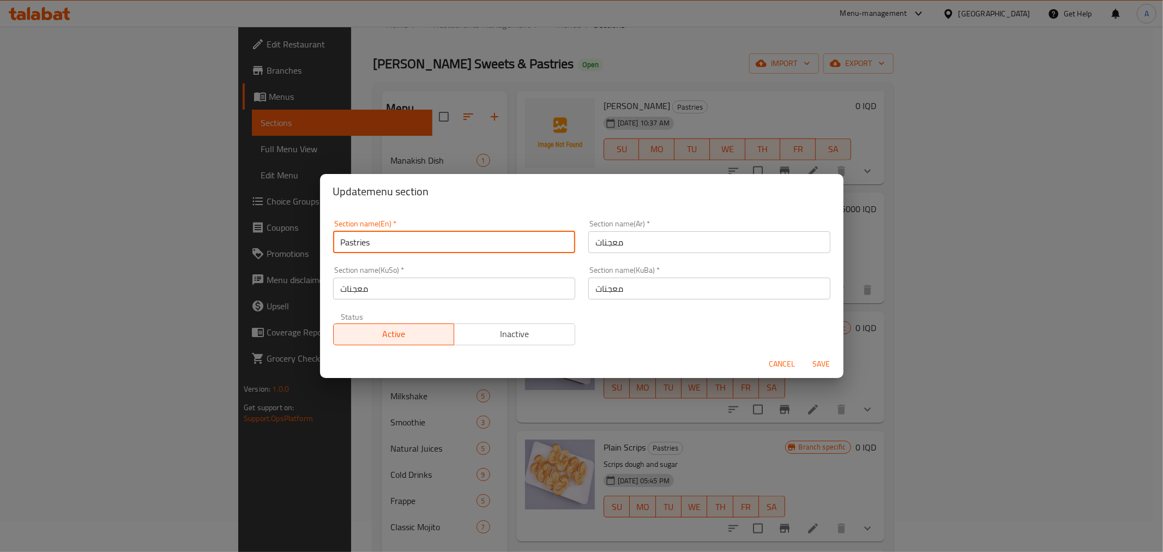
click at [418, 240] on input "Pastries" at bounding box center [454, 242] width 242 height 22
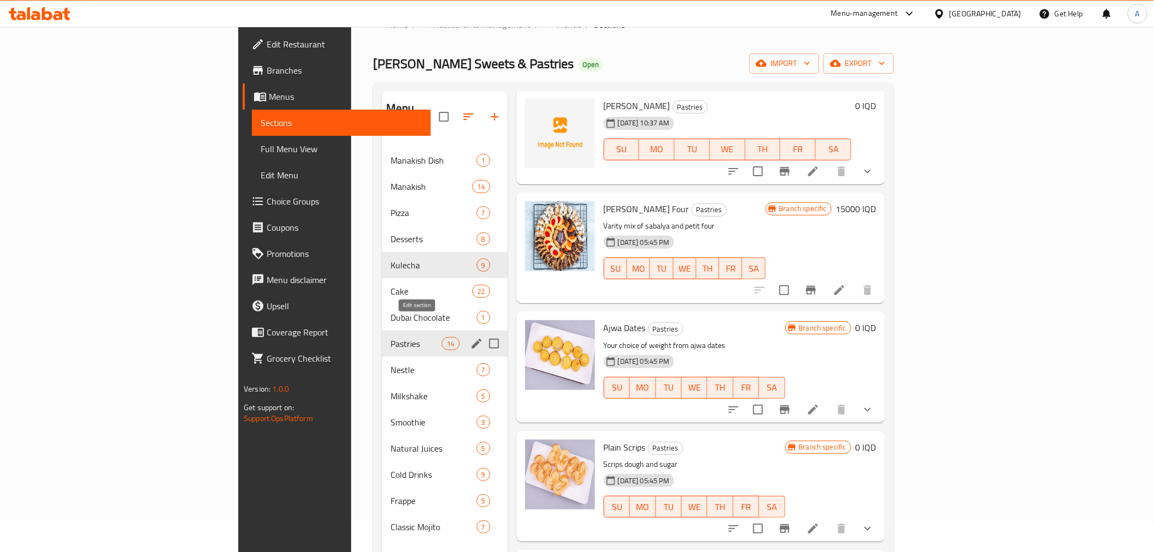
click at [470, 337] on icon "edit" at bounding box center [476, 343] width 13 height 13
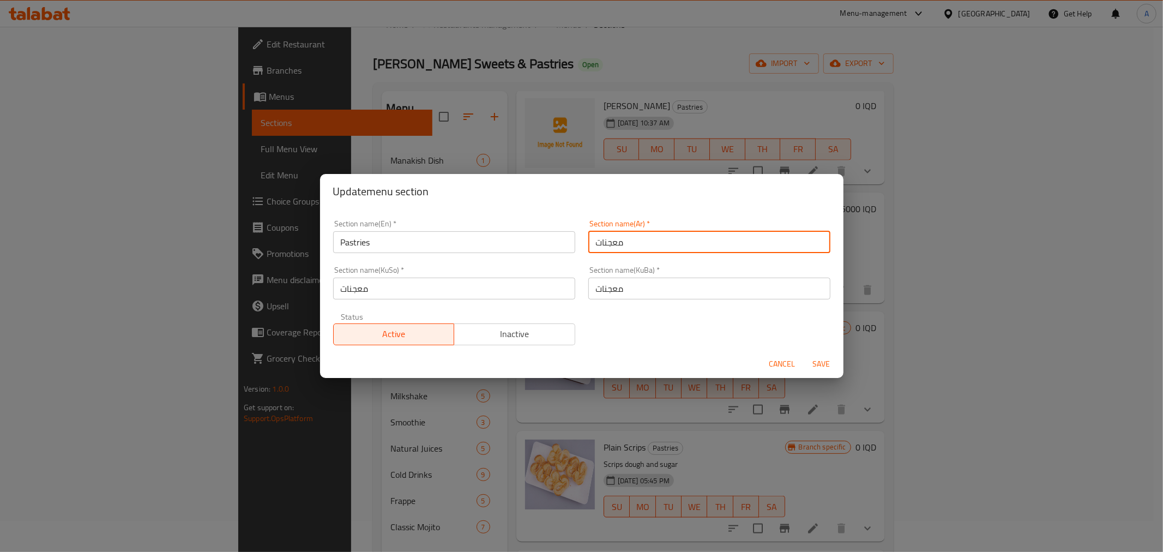
click at [604, 238] on input "معجنات" at bounding box center [709, 242] width 242 height 22
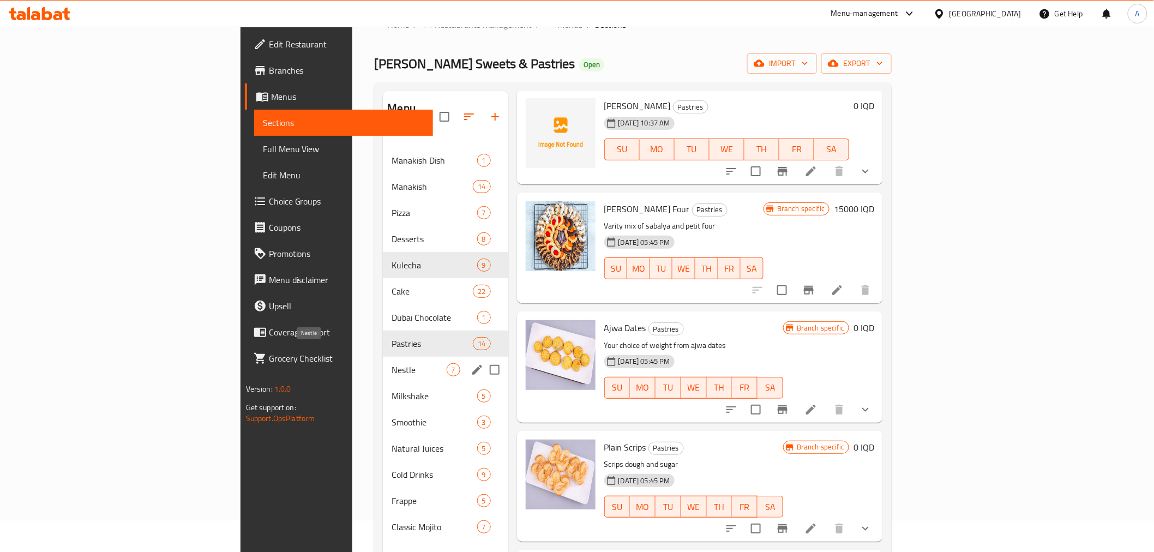
click at [391, 363] on span "Nestle" at bounding box center [418, 369] width 55 height 13
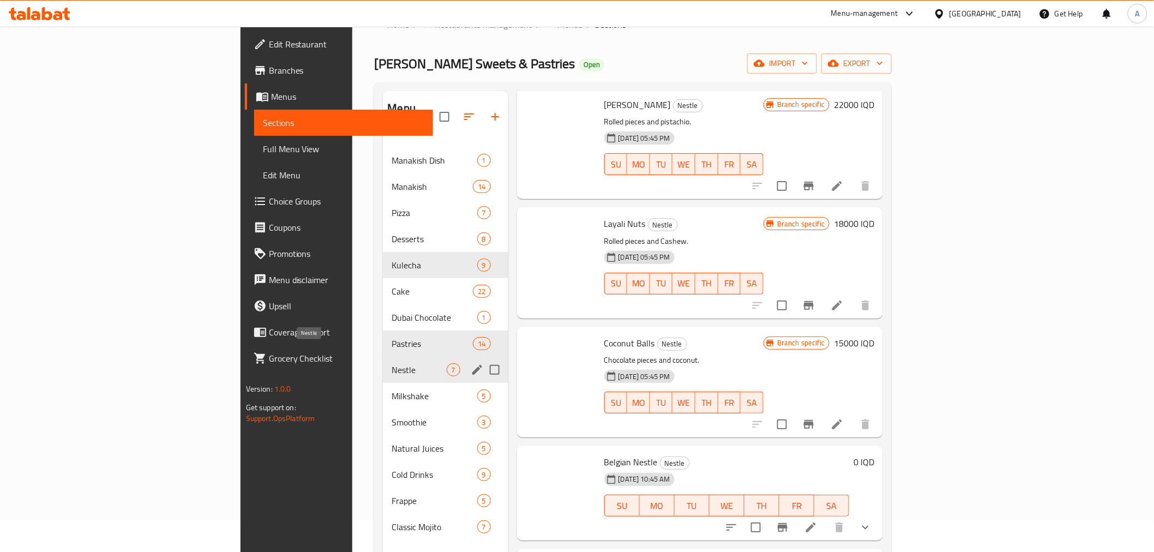
scroll to position [276, 0]
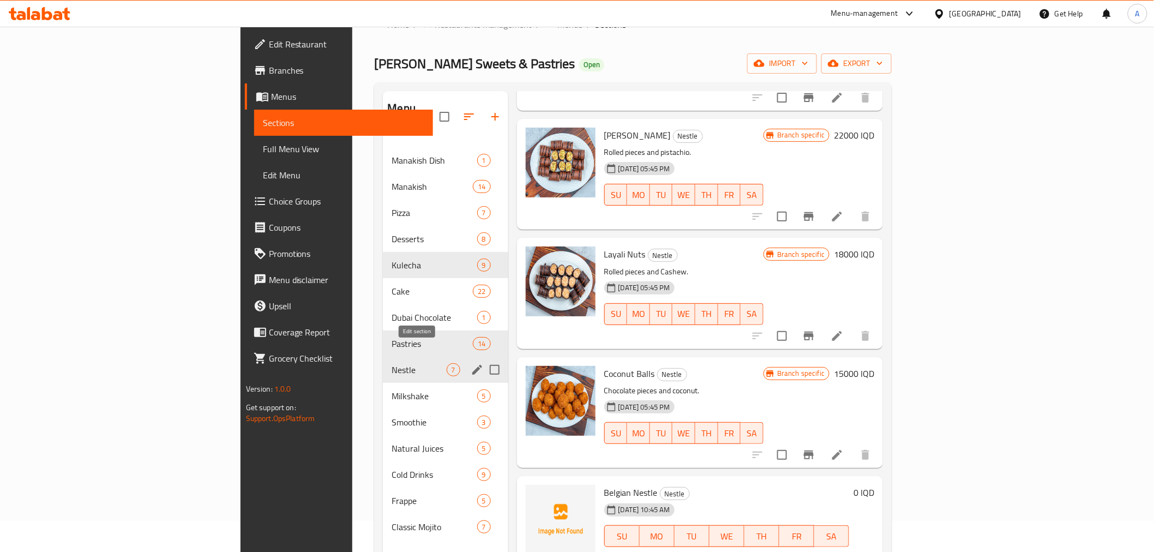
click at [471, 363] on icon "edit" at bounding box center [477, 369] width 13 height 13
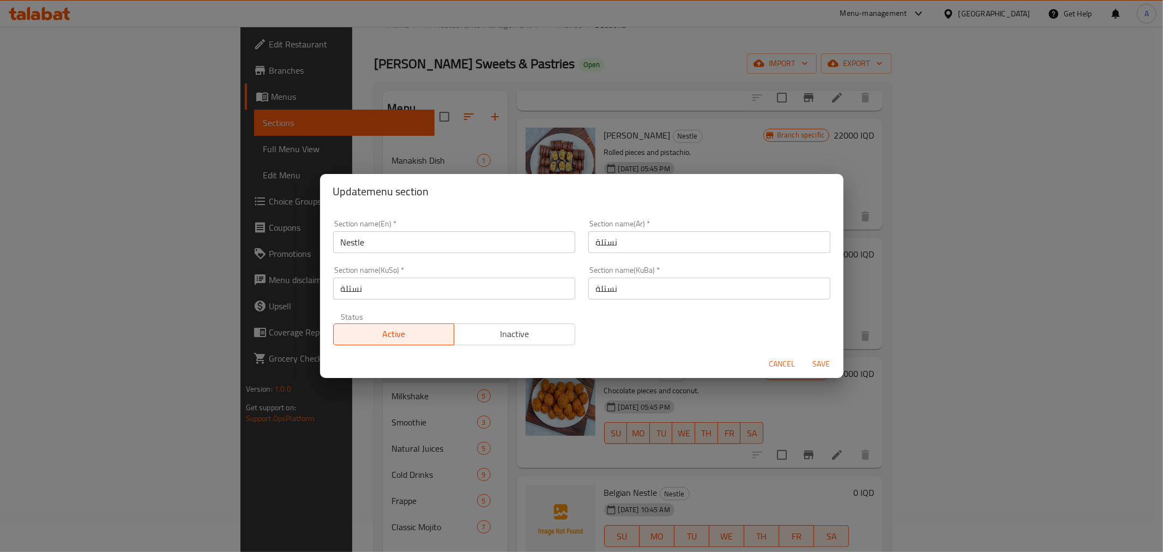
click at [399, 237] on input "Nestle" at bounding box center [454, 242] width 242 height 22
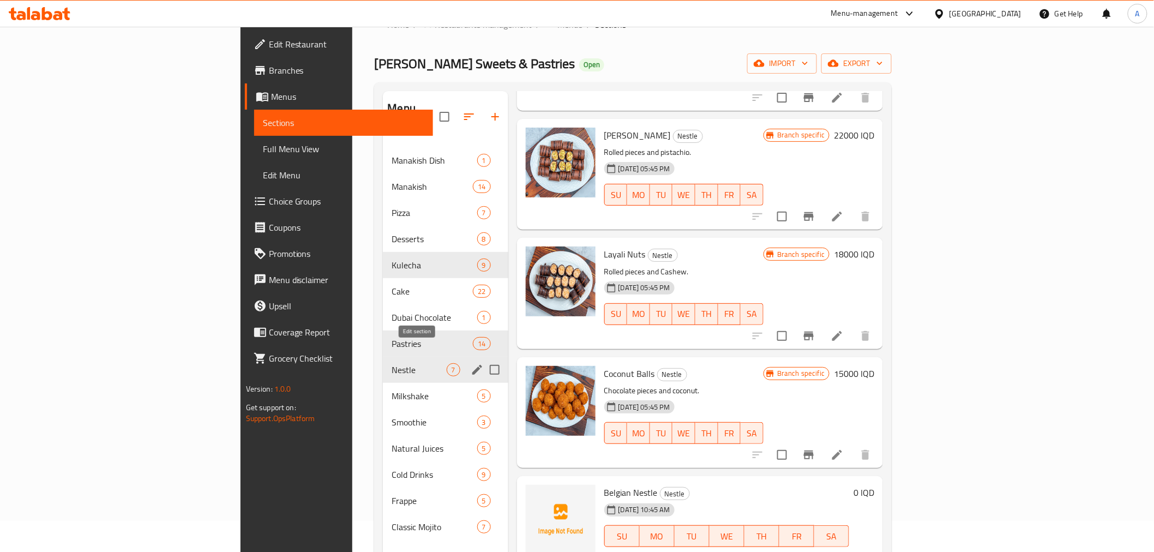
click at [472, 365] on icon "edit" at bounding box center [477, 370] width 10 height 10
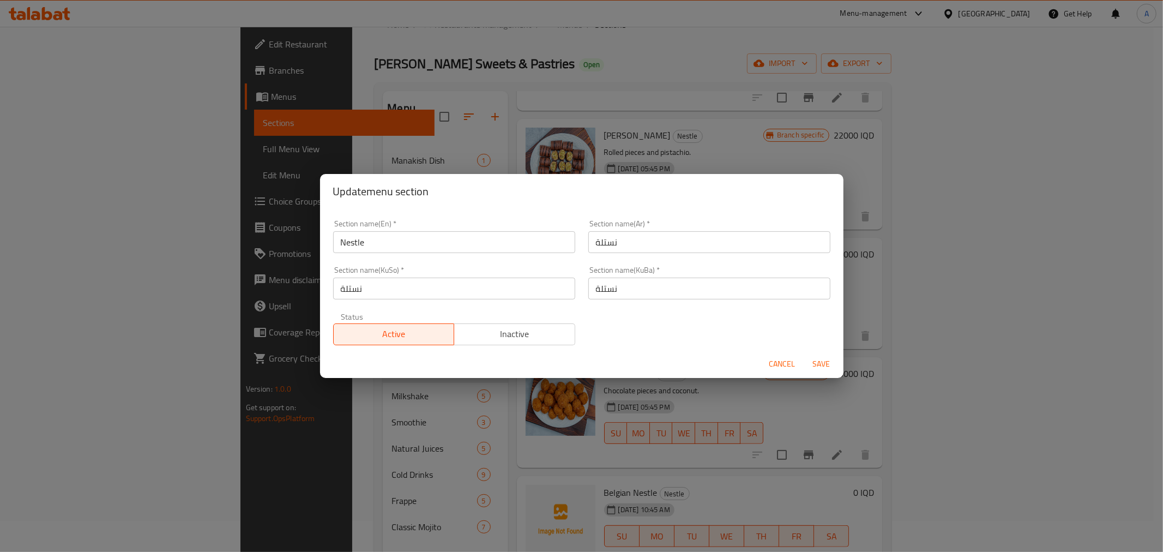
click at [605, 253] on div "Section name(Ar)   * نستلة Section name(Ar) *" at bounding box center [709, 236] width 255 height 46
click at [605, 236] on input "نستلة" at bounding box center [709, 242] width 242 height 22
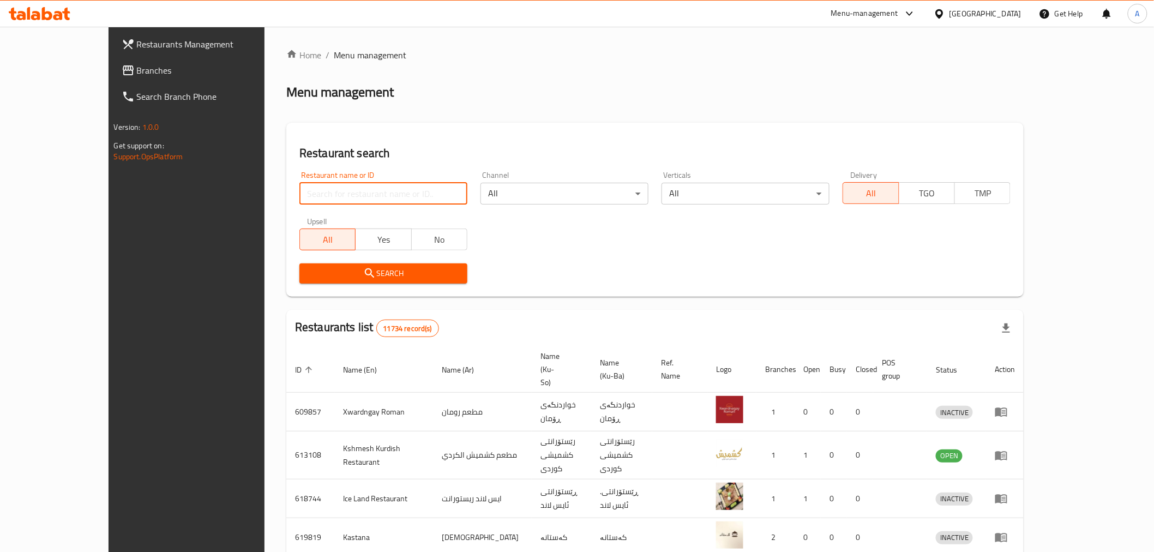
drag, startPoint x: 355, startPoint y: 183, endPoint x: 348, endPoint y: 189, distance: 8.9
click at [355, 183] on input "search" at bounding box center [383, 194] width 168 height 22
type input "ث"
type input "ا"
type input "chicken ex"
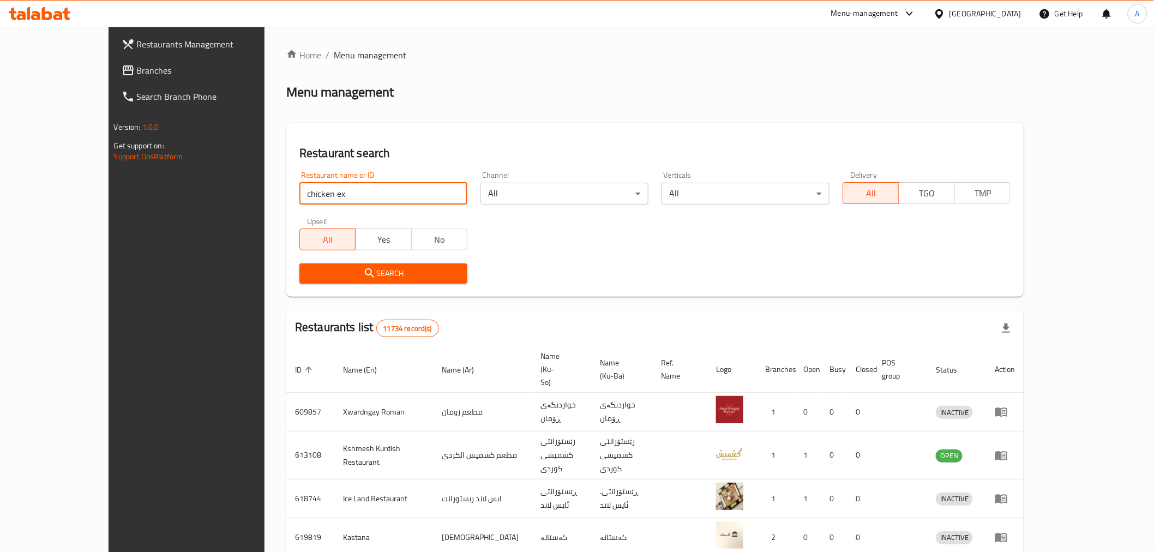
click button "Search" at bounding box center [383, 273] width 168 height 20
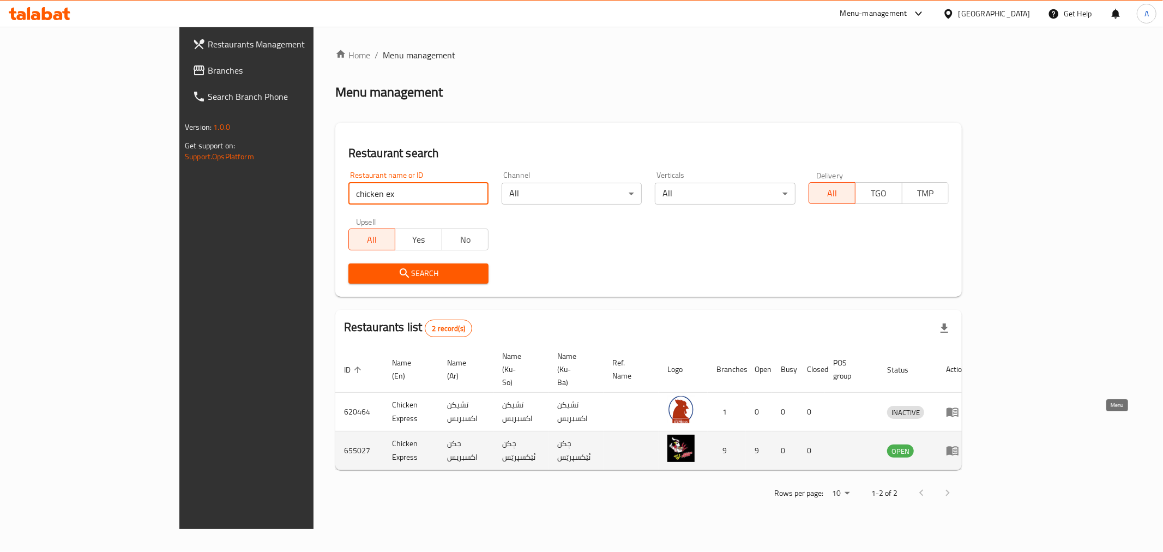
click at [958, 447] on icon "enhanced table" at bounding box center [952, 451] width 12 height 9
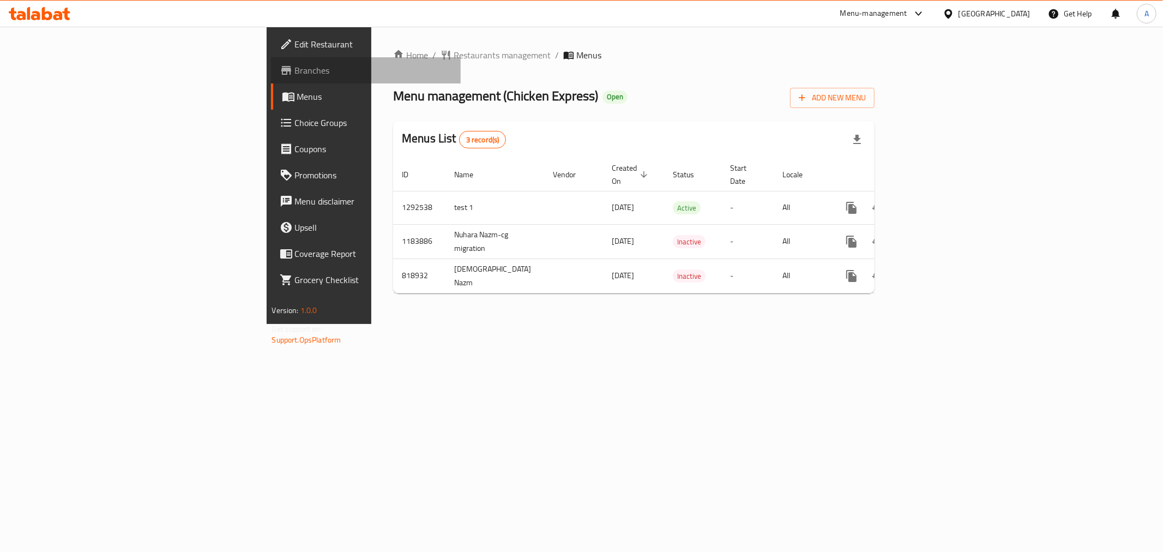
click at [295, 71] on span "Branches" at bounding box center [373, 70] width 157 height 13
